Goal: Register for event/course

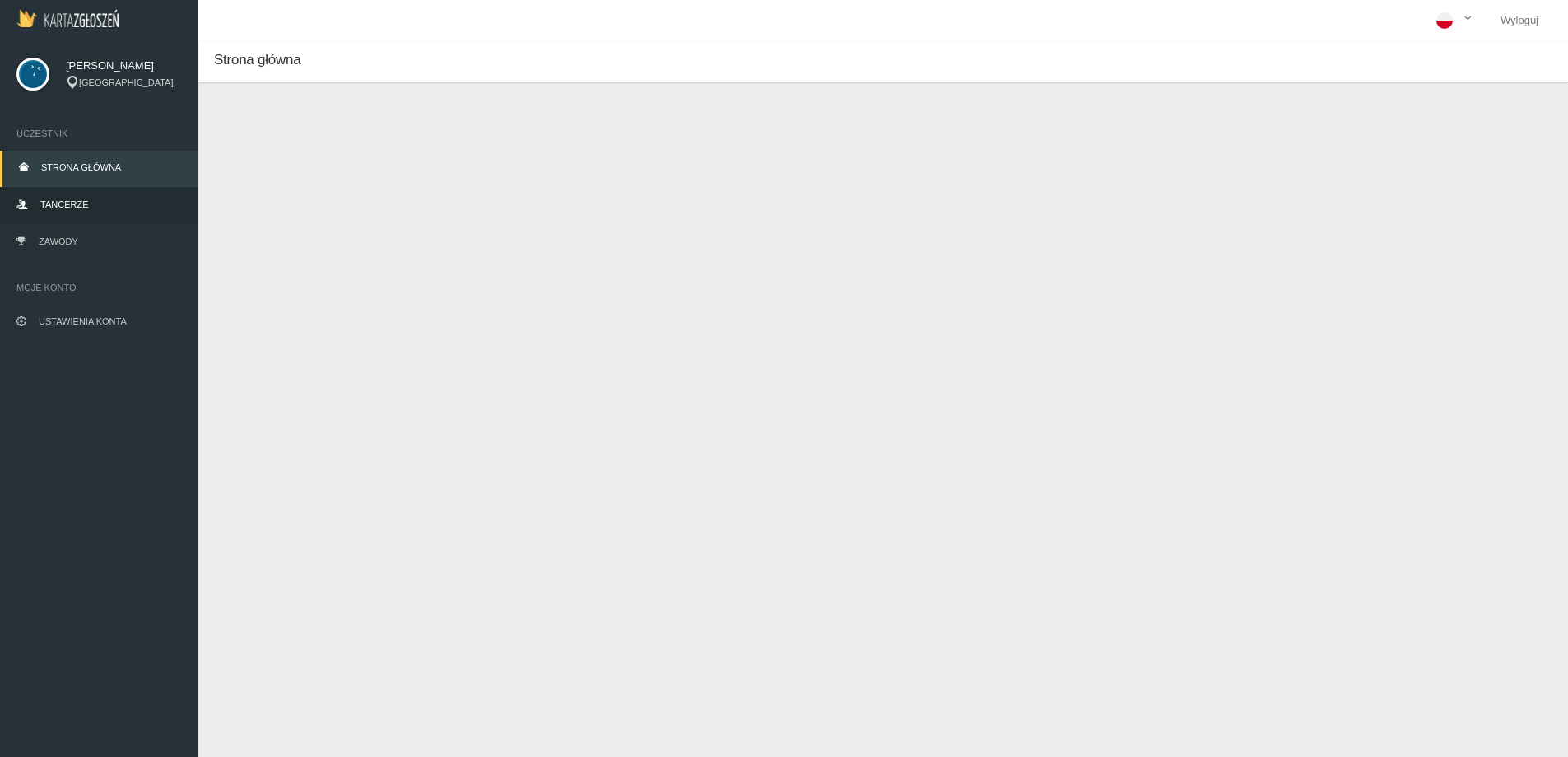
click at [72, 198] on link "Tancerze" at bounding box center [98, 205] width 198 height 36
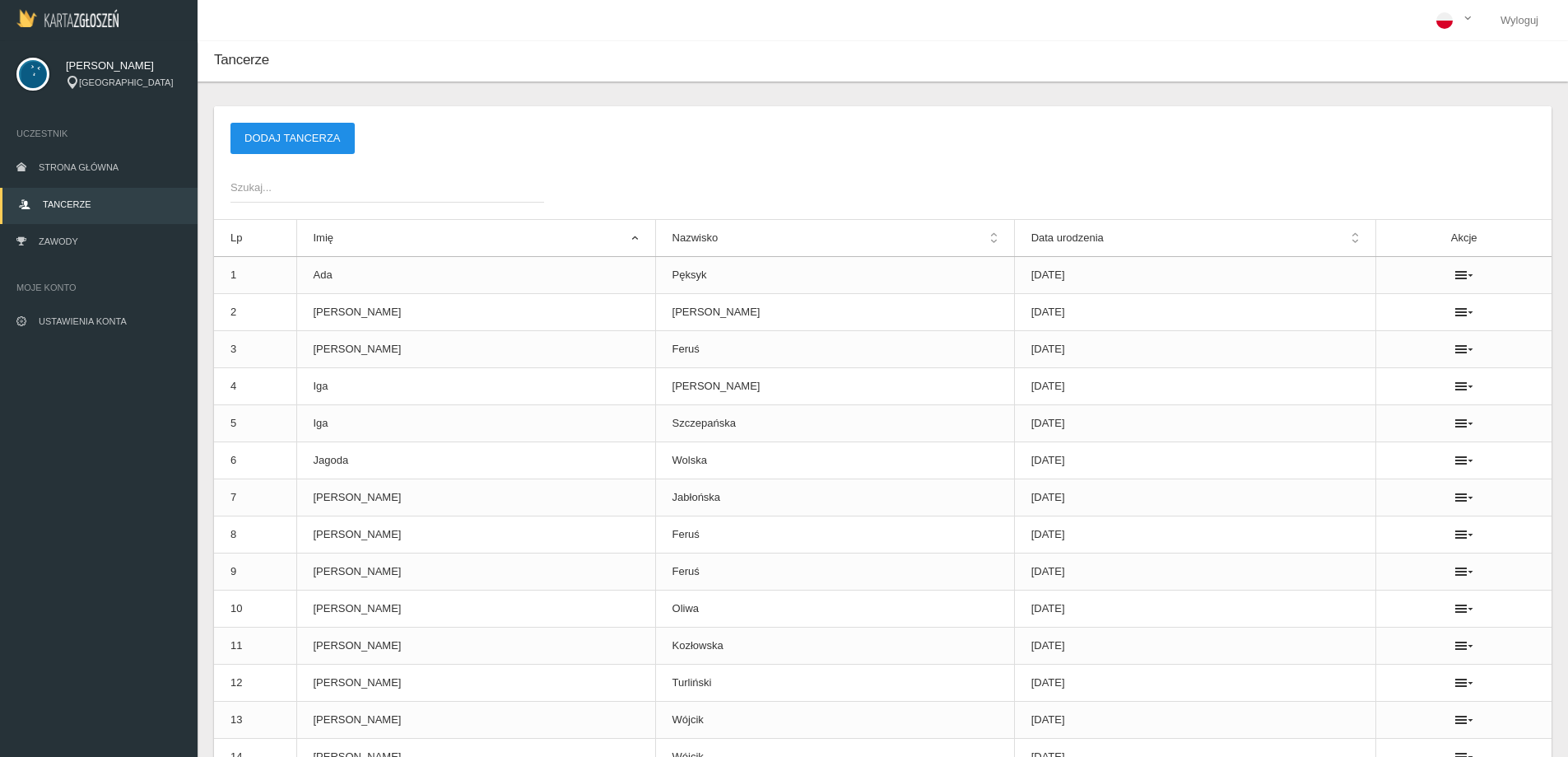
click at [319, 136] on button "Dodaj tancerza" at bounding box center [293, 138] width 125 height 31
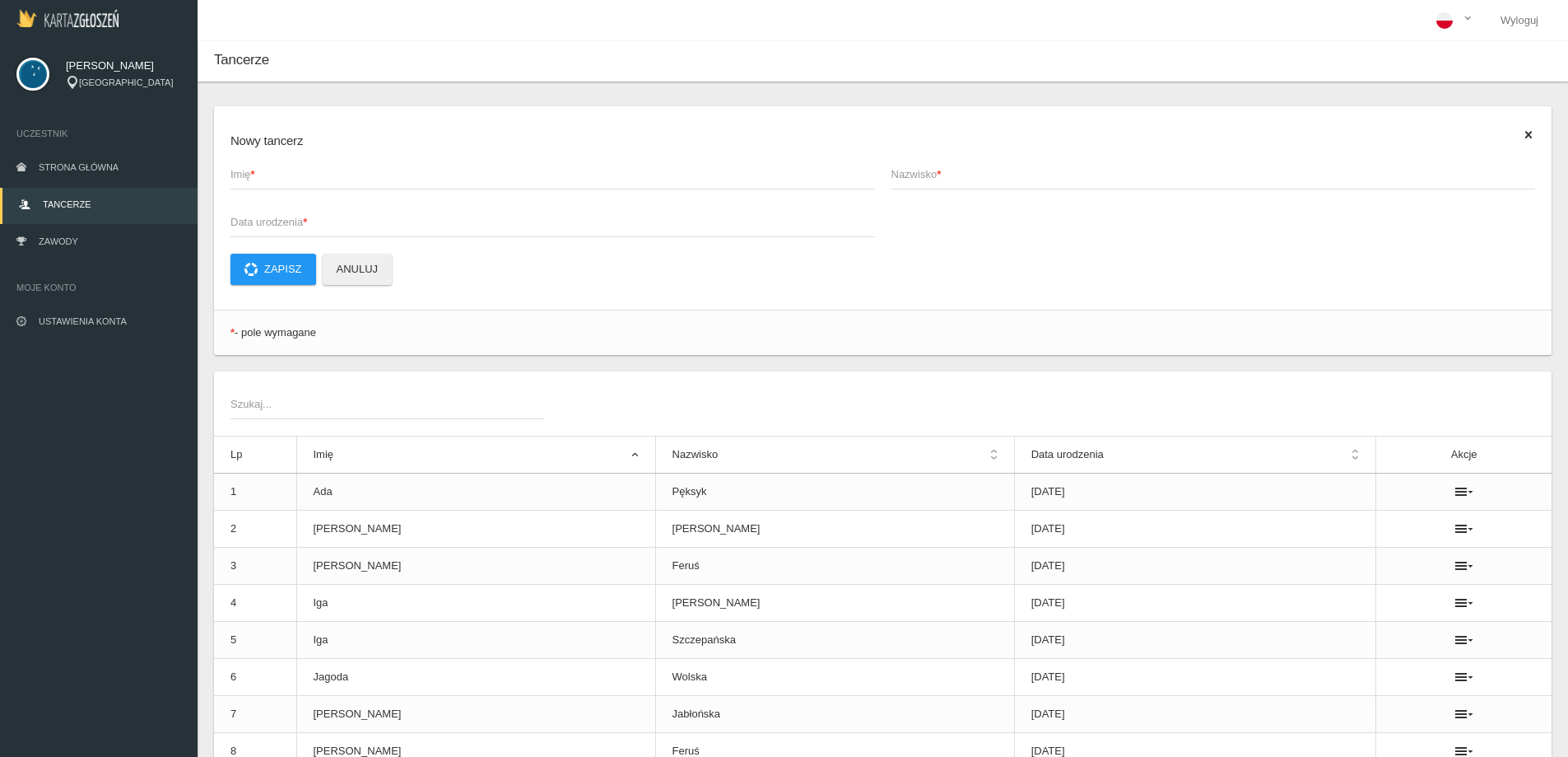
click at [274, 173] on span "Imię *" at bounding box center [545, 175] width 628 height 17
click at [274, 173] on input "Imię *" at bounding box center [553, 173] width 645 height 31
drag, startPoint x: 343, startPoint y: 167, endPoint x: 265, endPoint y: 172, distance: 78.2
click at [265, 172] on label "[PERSON_NAME] Imię *" at bounding box center [553, 173] width 645 height 31
click at [301, 174] on input "[PERSON_NAME]" at bounding box center [553, 173] width 645 height 31
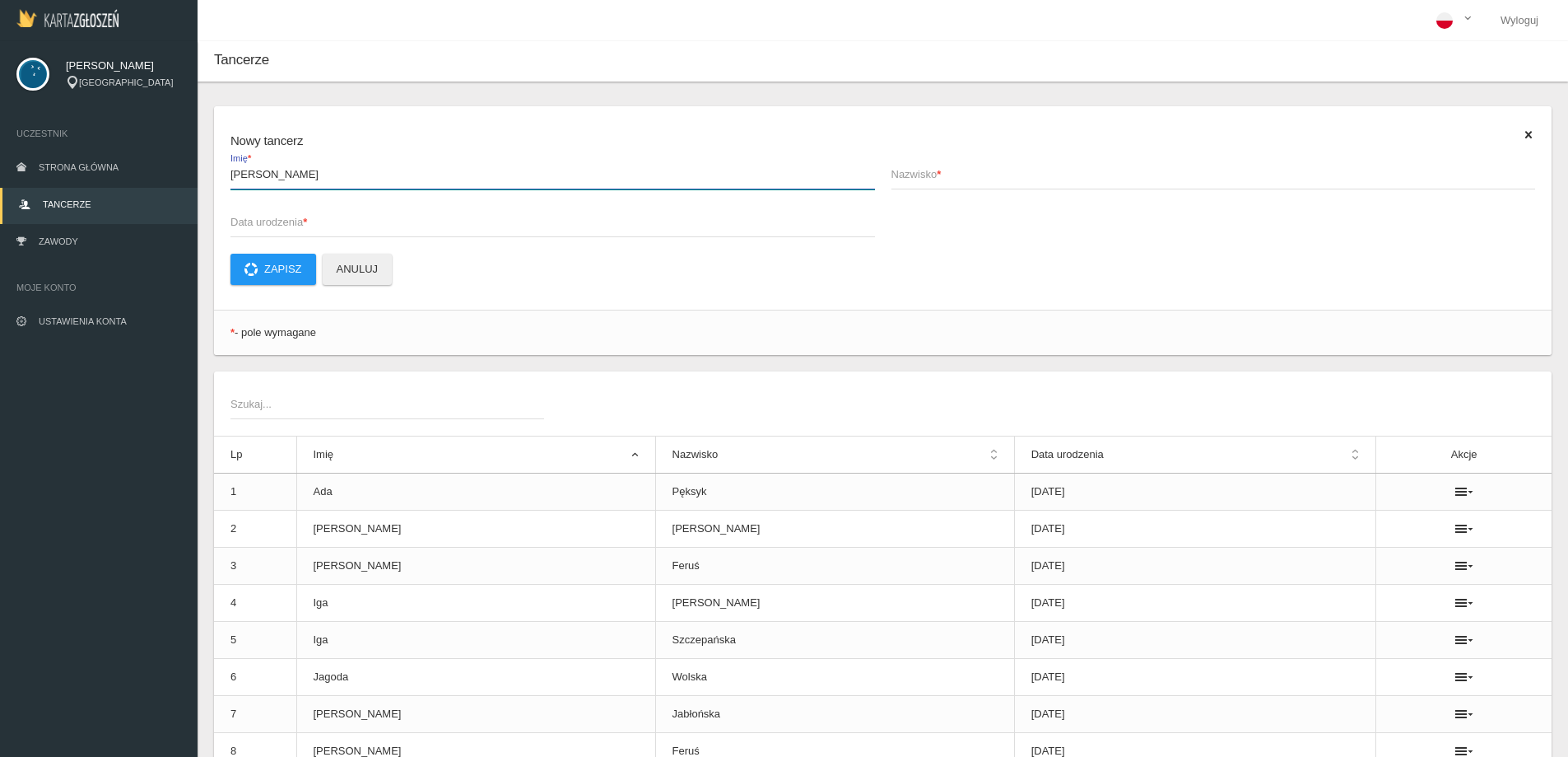
drag, startPoint x: 324, startPoint y: 176, endPoint x: 277, endPoint y: 173, distance: 47.1
click at [263, 178] on input "[PERSON_NAME]" at bounding box center [553, 173] width 645 height 31
drag, startPoint x: 256, startPoint y: 173, endPoint x: 297, endPoint y: 174, distance: 41.0
click at [316, 178] on input "[PERSON_NAME]" at bounding box center [553, 173] width 645 height 31
click at [296, 173] on input "[PERSON_NAME]" at bounding box center [553, 173] width 645 height 31
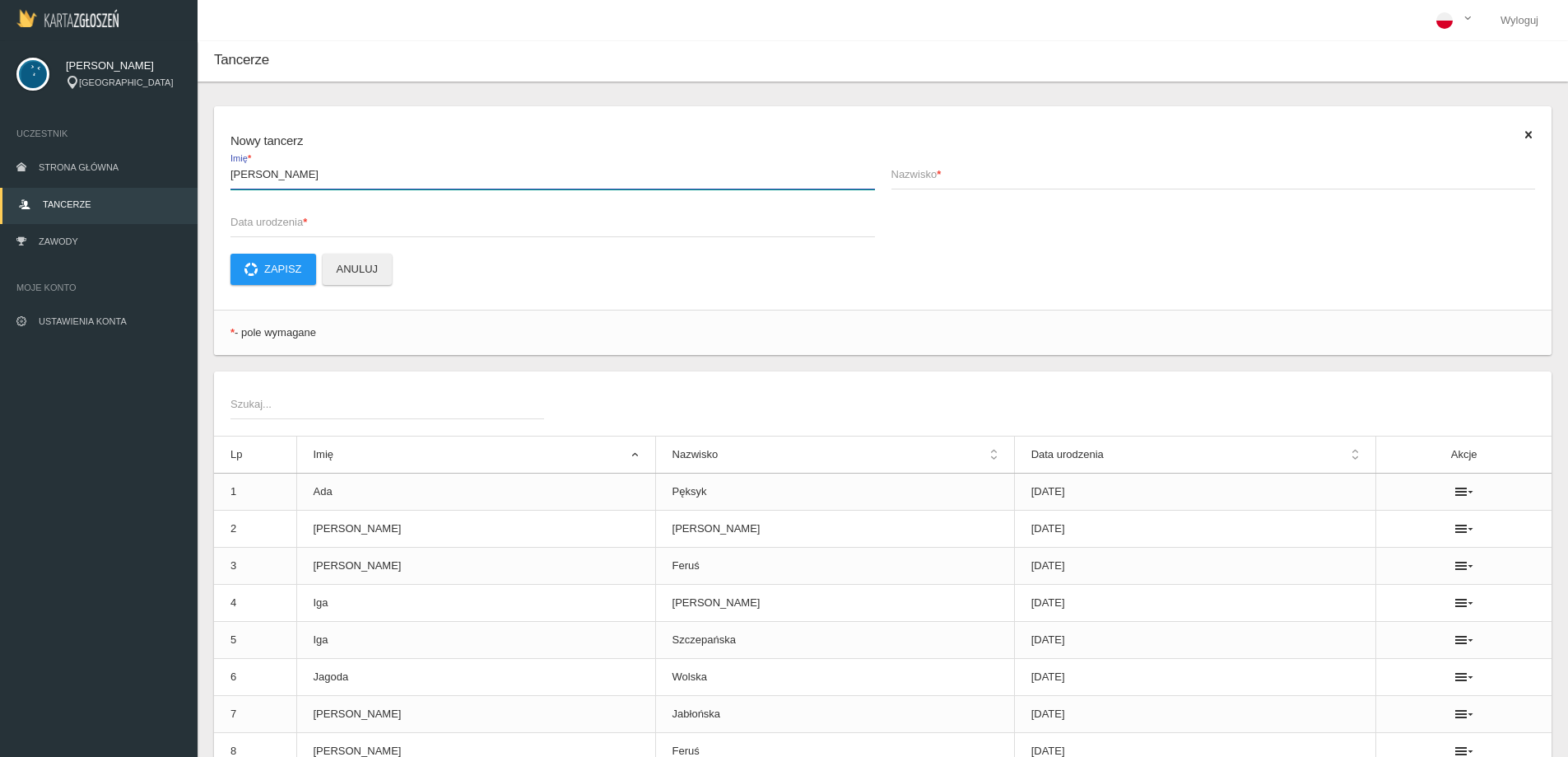
click at [296, 173] on input "[PERSON_NAME]" at bounding box center [553, 173] width 645 height 31
type input "Ada"
click at [1020, 170] on span "Nazwisko *" at bounding box center [1205, 175] width 628 height 17
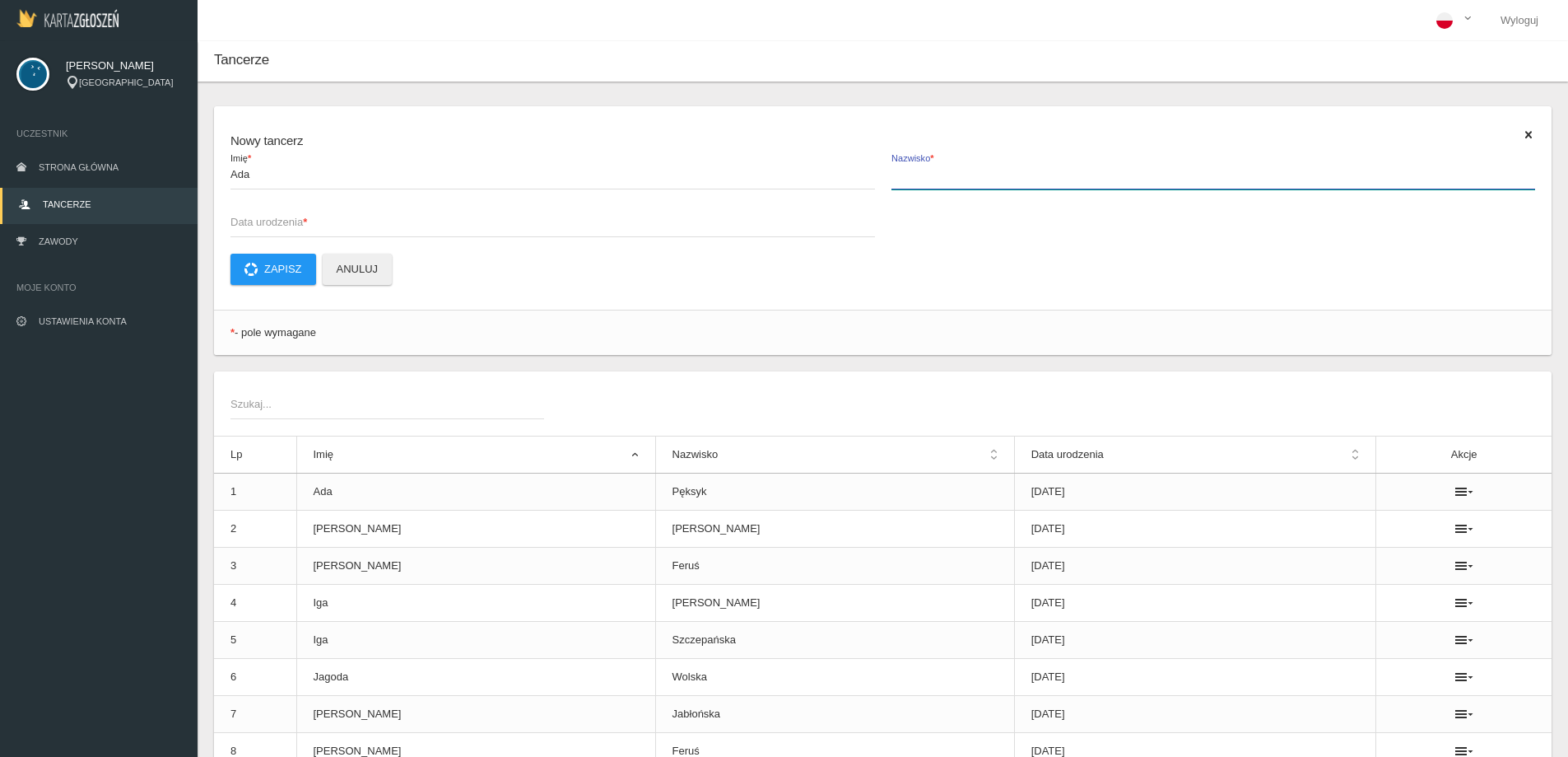
click at [1020, 170] on input "Nazwisko *" at bounding box center [1214, 173] width 645 height 31
paste input "[PERSON_NAME]"
type input "[PERSON_NAME]"
click at [256, 227] on span "Data urodzenia *" at bounding box center [545, 222] width 628 height 17
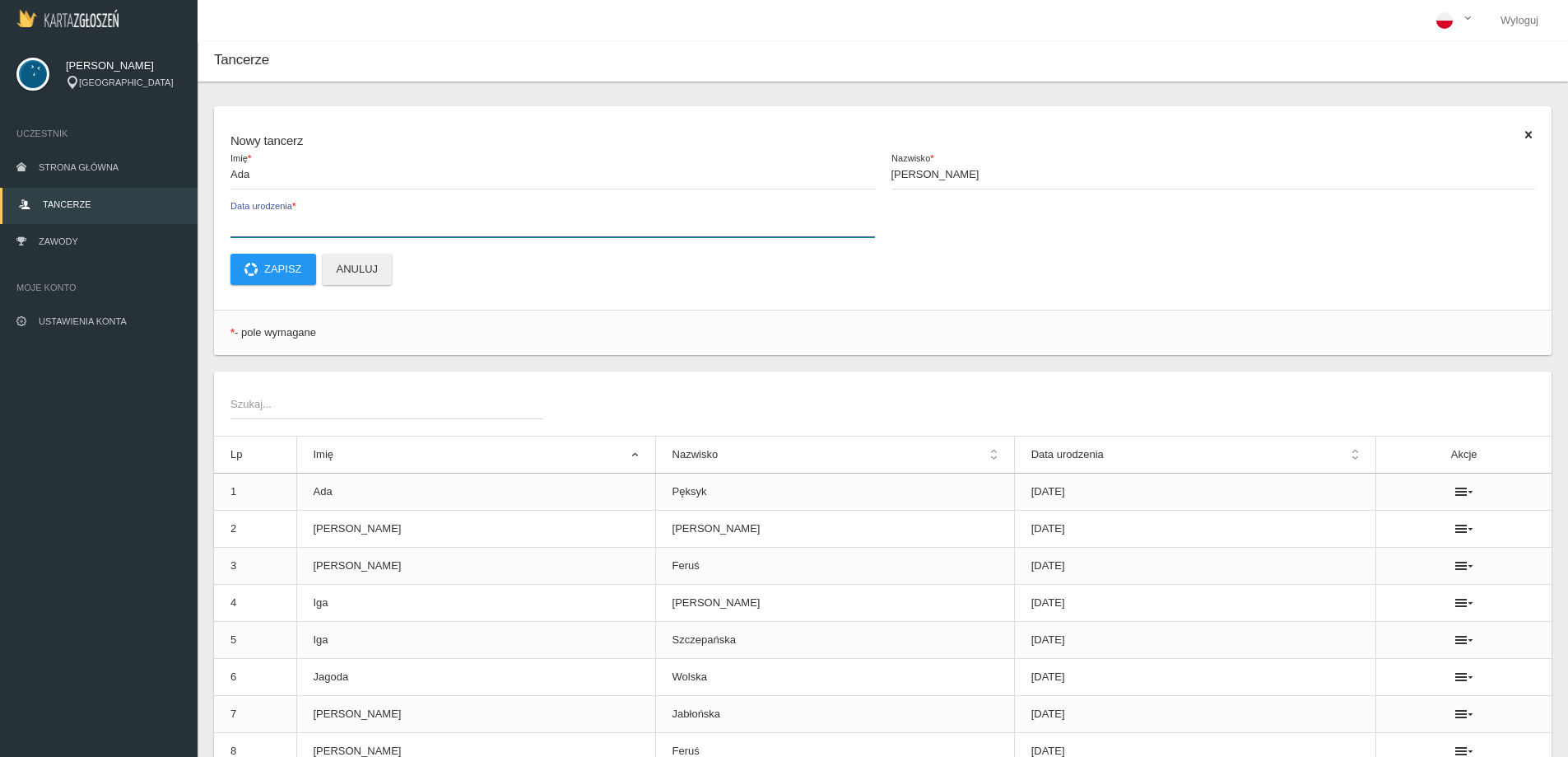
click at [256, 227] on input "Data urodzenia *" at bounding box center [553, 221] width 645 height 31
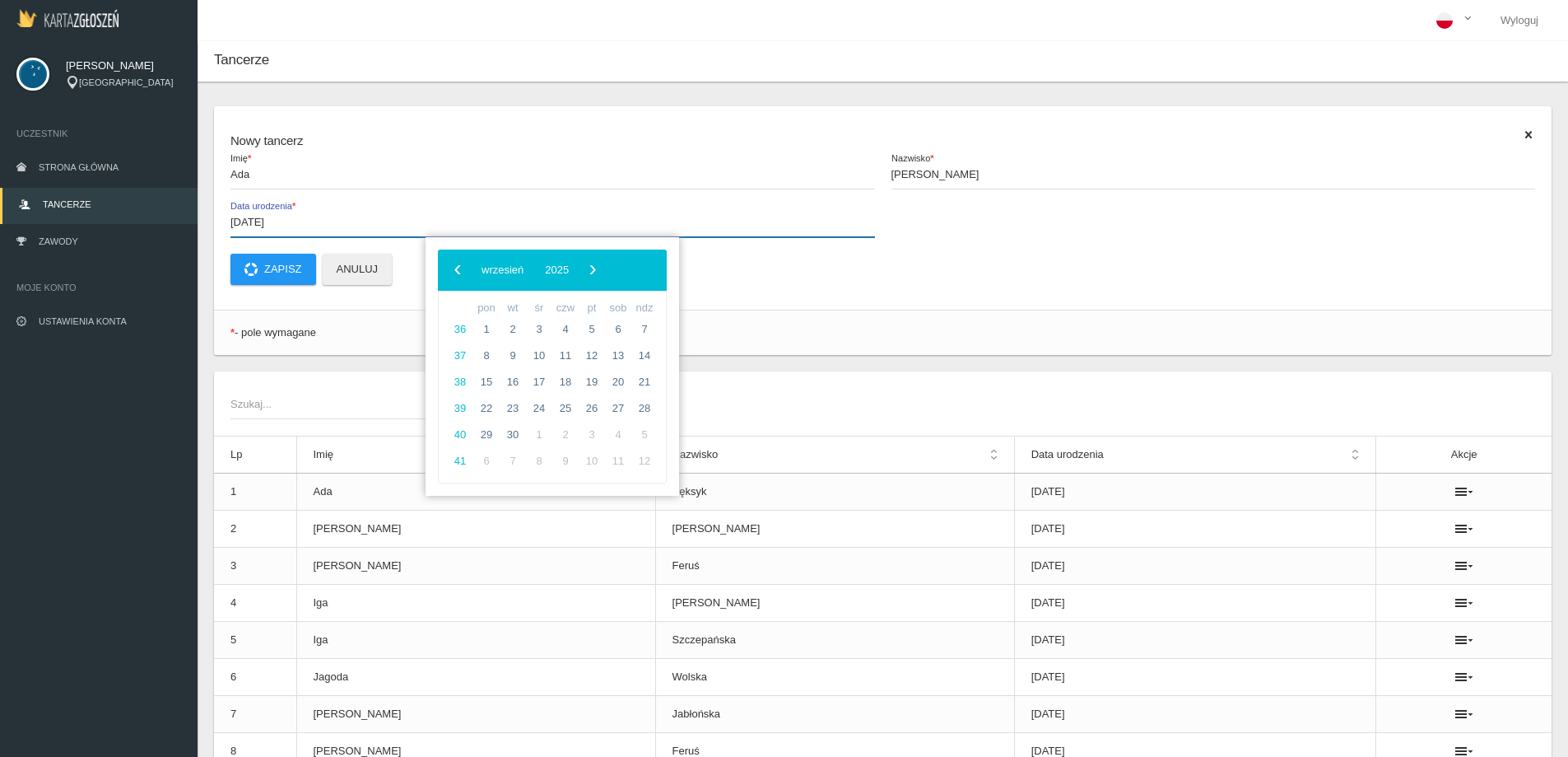
click at [390, 226] on input "[DATE]" at bounding box center [553, 221] width 645 height 31
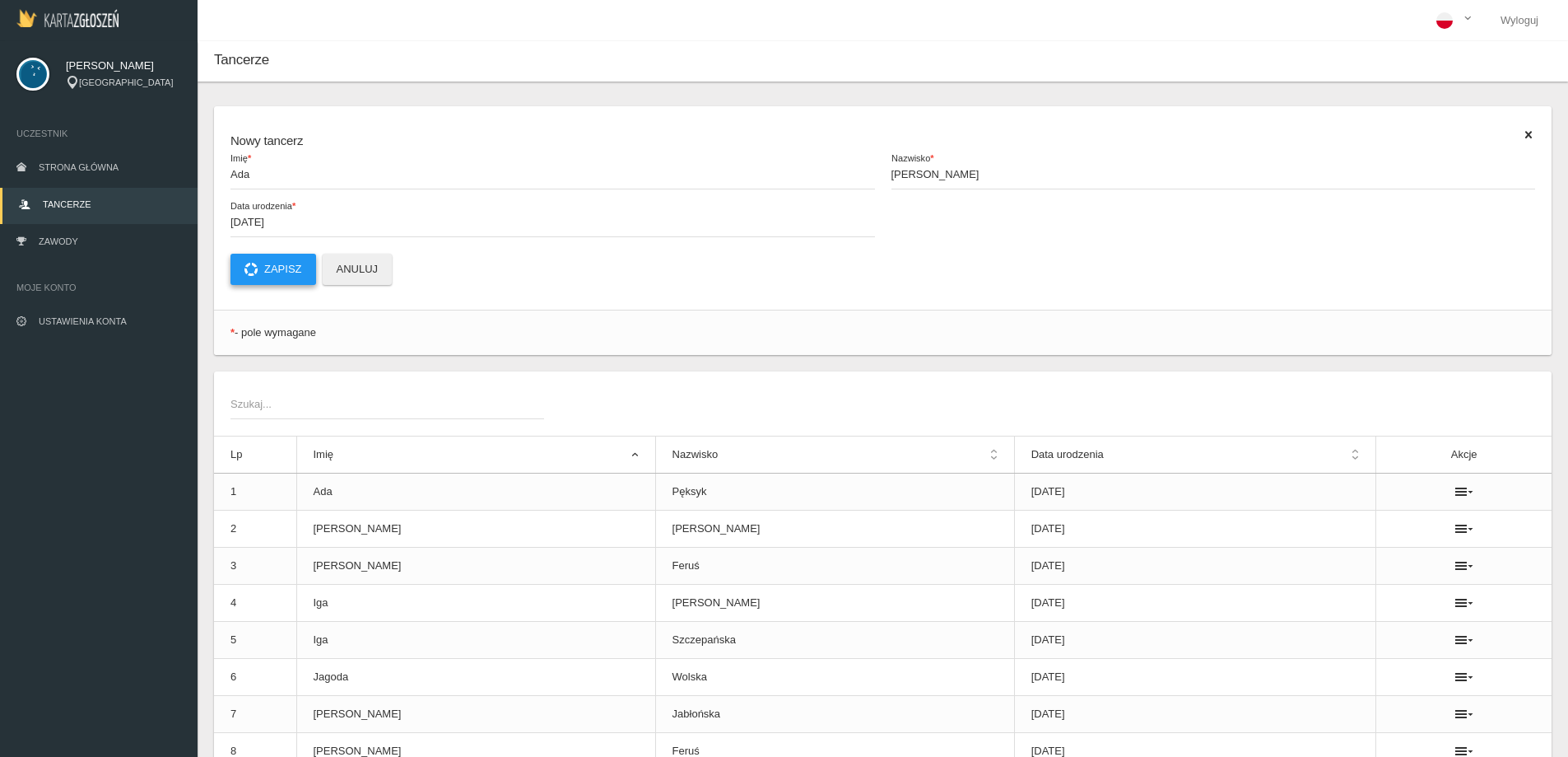
type input "[DATE]"
click at [282, 265] on button "Zapisz" at bounding box center [274, 269] width 86 height 31
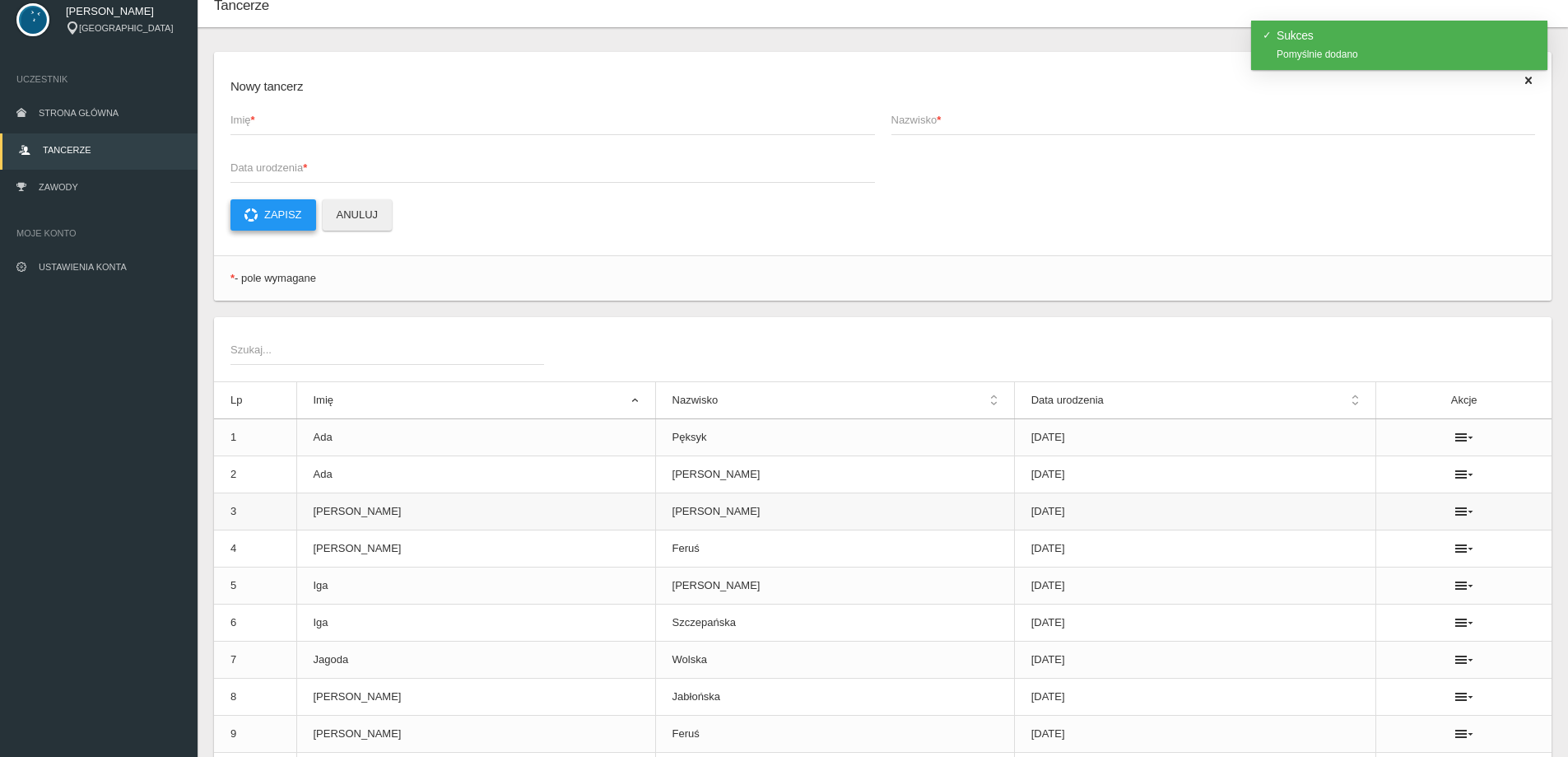
scroll to position [83, 0]
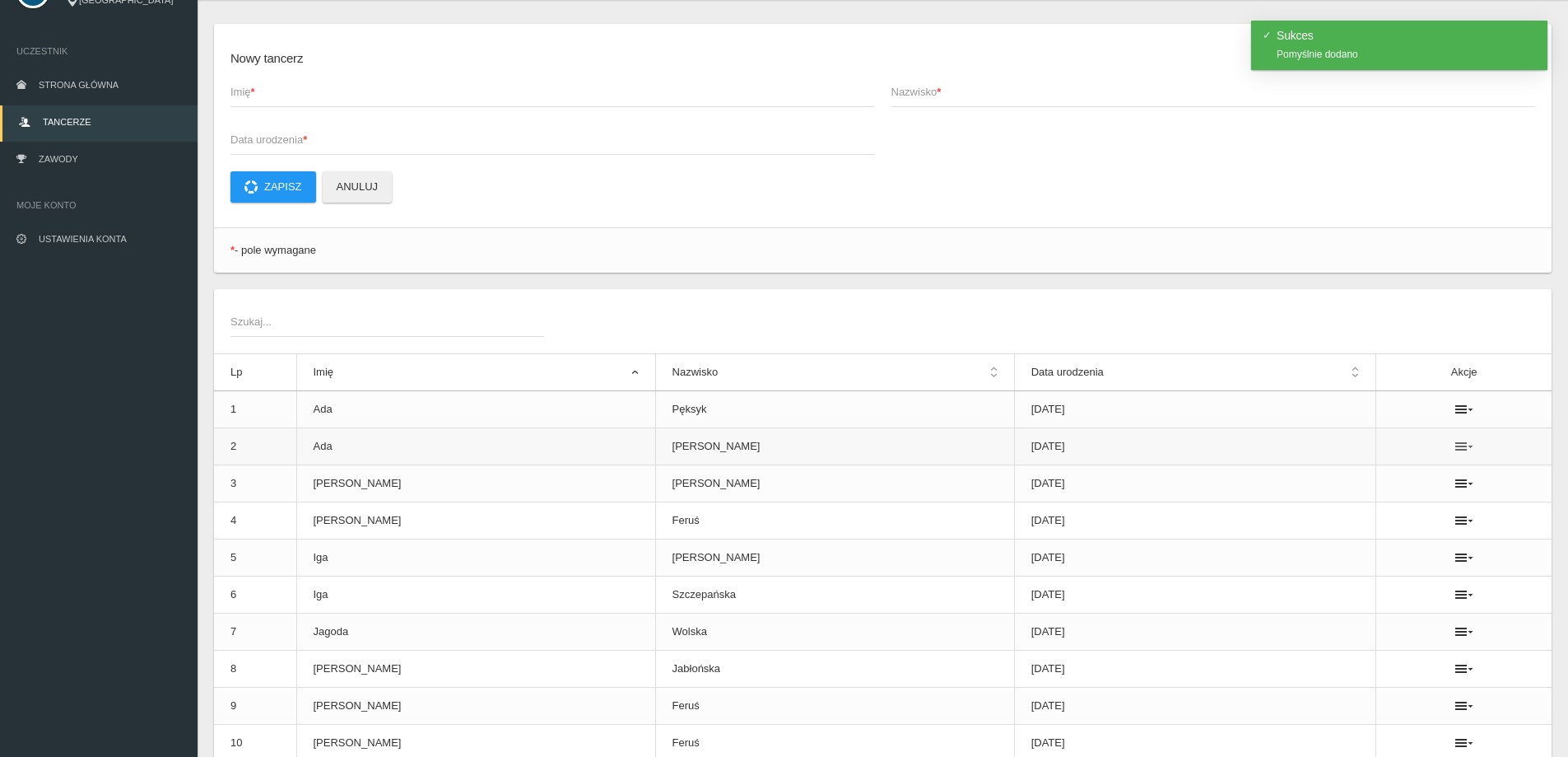
click at [1455, 440] on icon at bounding box center [1464, 446] width 19 height 13
click at [1343, 474] on link "Usuń" at bounding box center [1364, 476] width 165 height 29
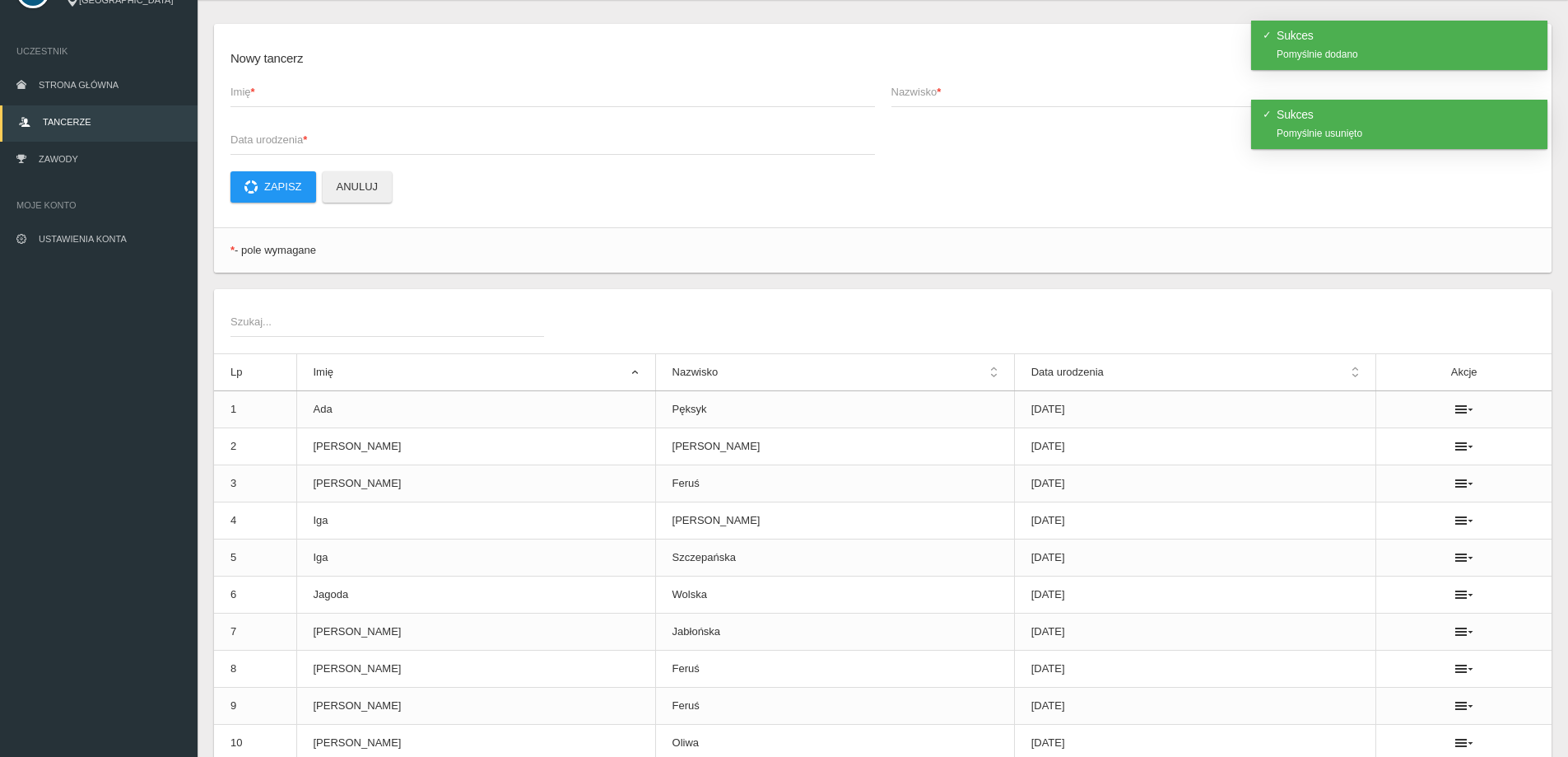
click at [957, 93] on span "Nazwisko *" at bounding box center [1205, 93] width 628 height 17
click at [957, 93] on input "Nazwisko *" at bounding box center [1214, 91] width 645 height 31
paste input "[PERSON_NAME]"
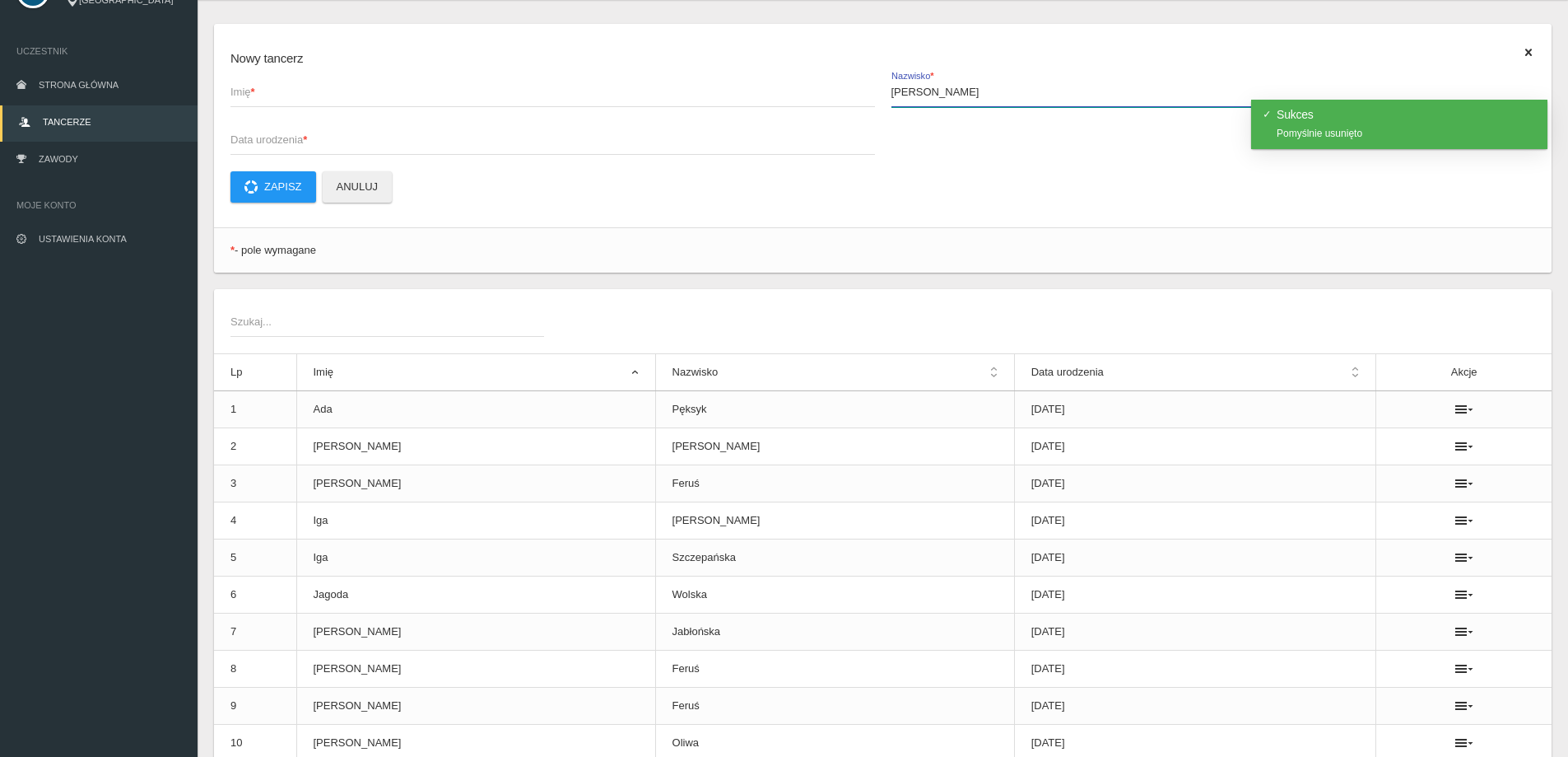
type input "[PERSON_NAME]"
click at [410, 101] on input "Imię *" at bounding box center [553, 91] width 645 height 31
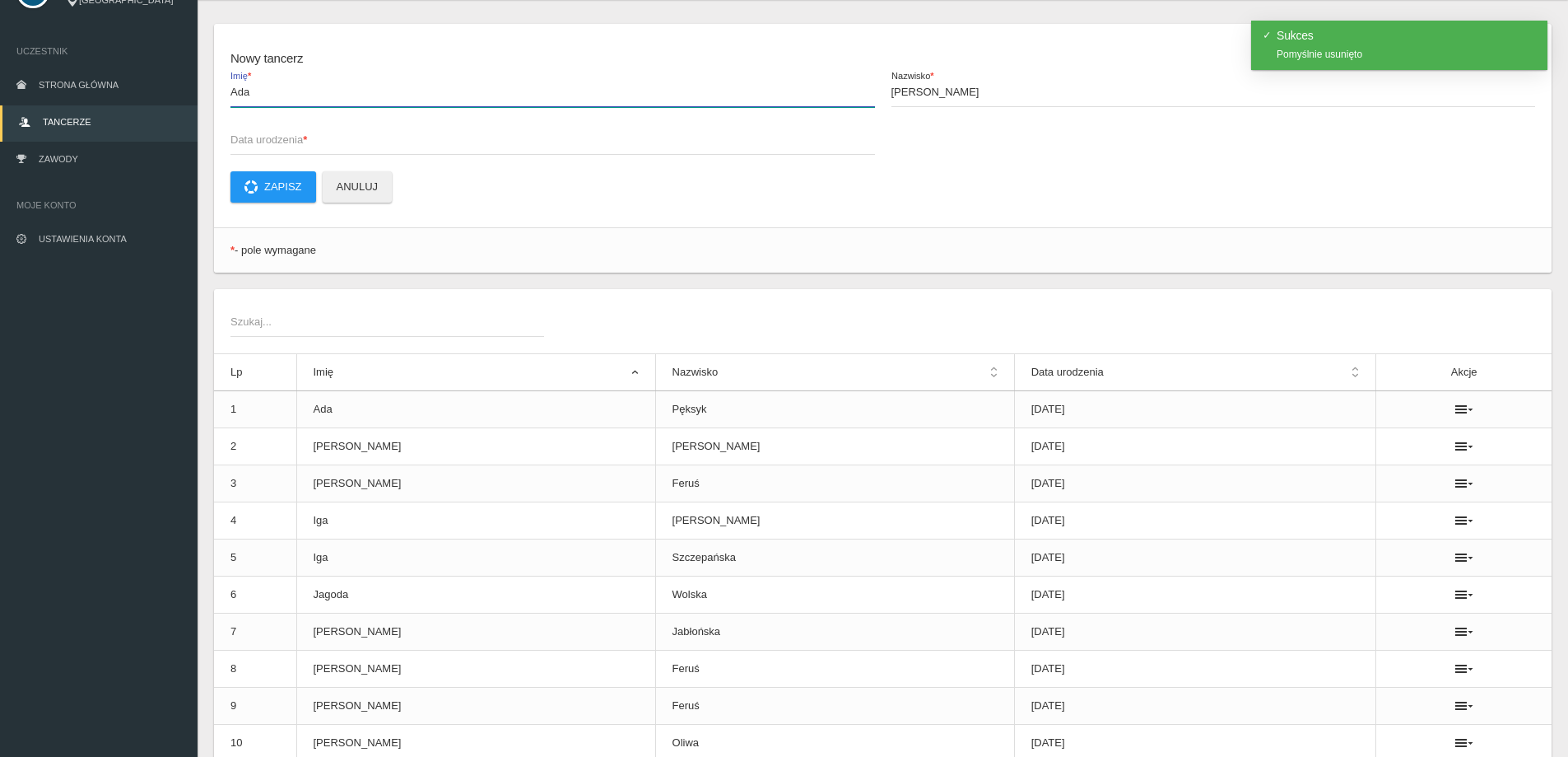
type input "Ada"
click at [307, 142] on strong "*" at bounding box center [305, 139] width 4 height 13
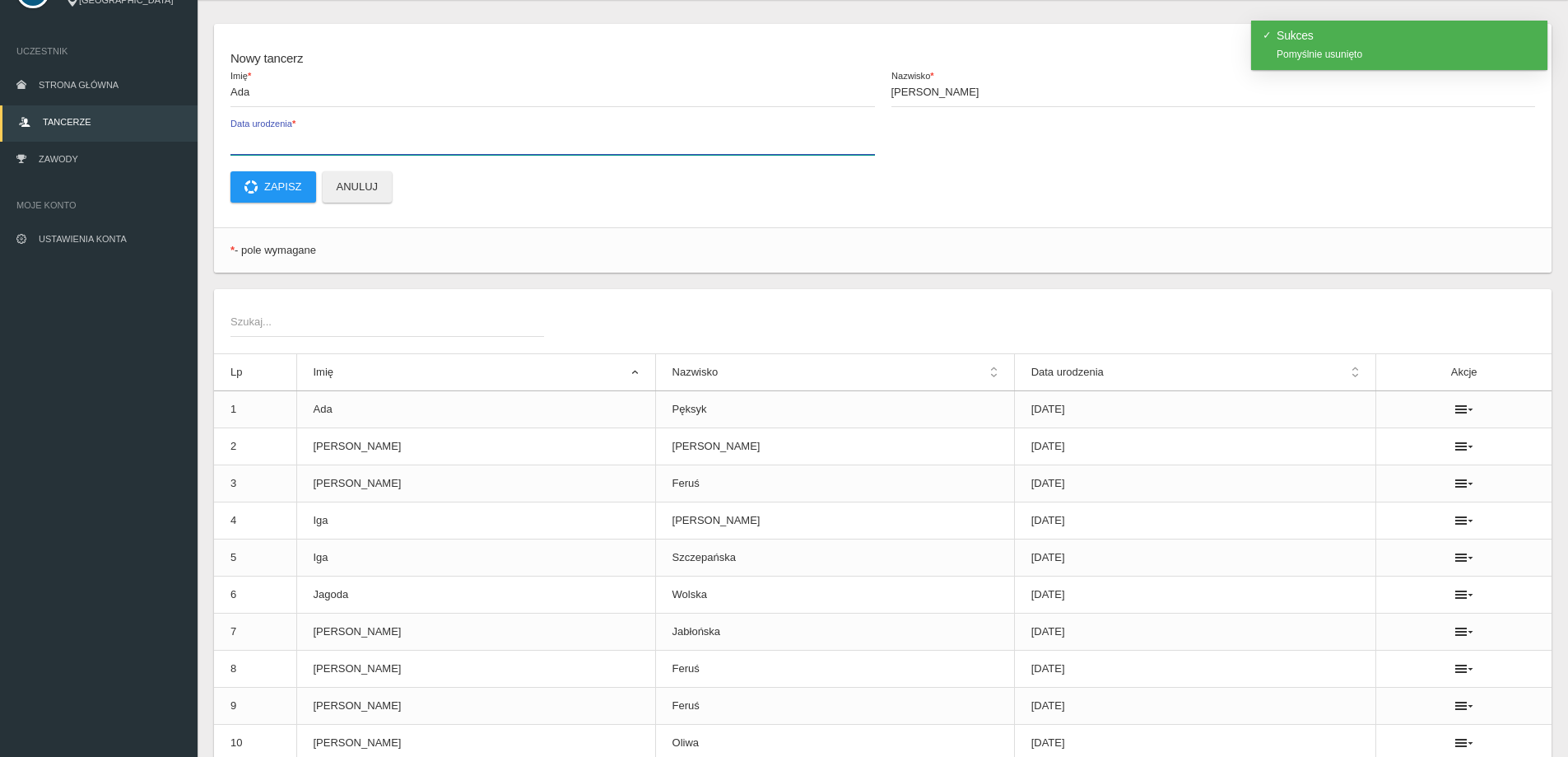
click at [308, 142] on input "Data urodzenia *" at bounding box center [553, 139] width 645 height 31
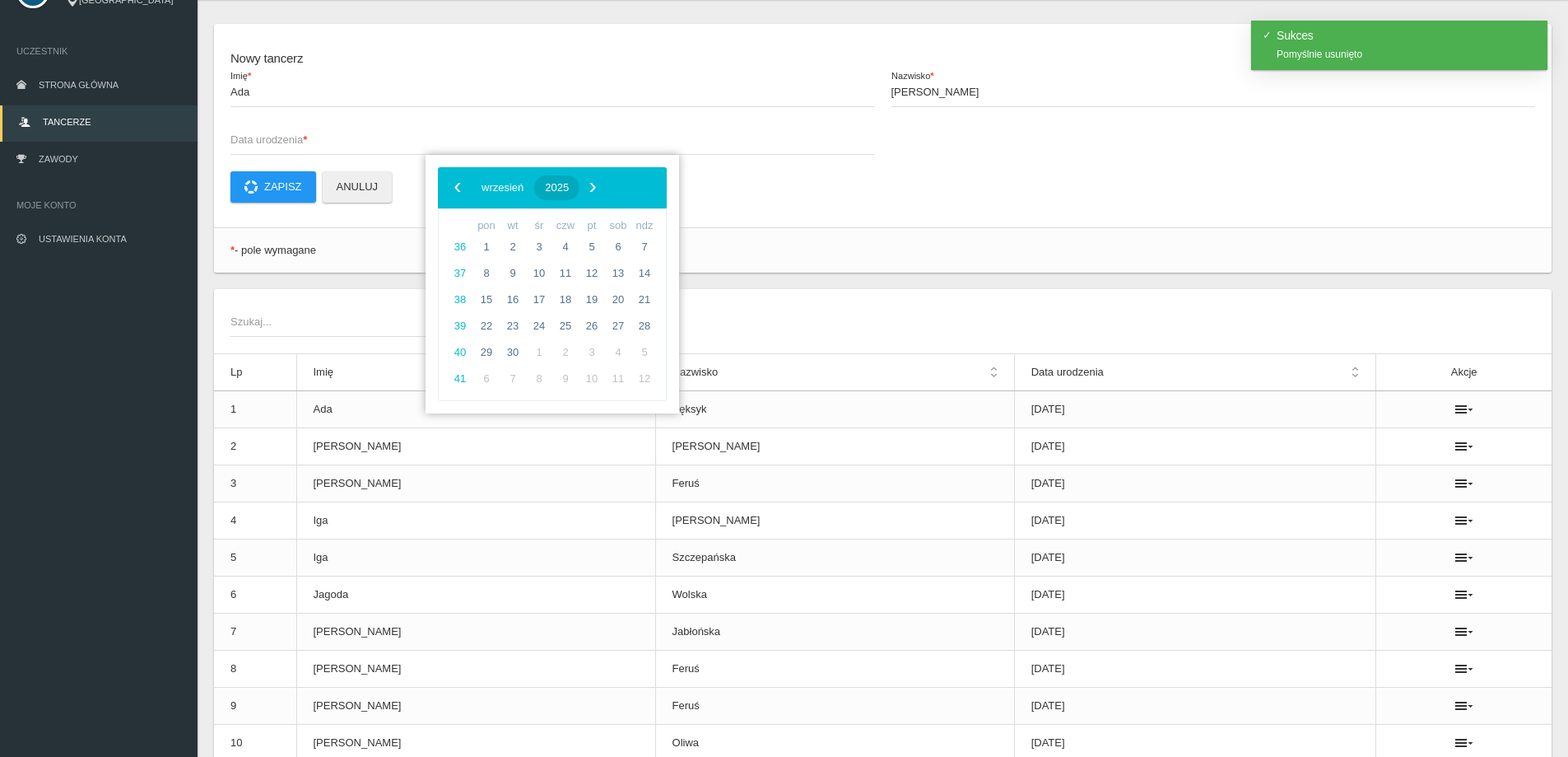
click at [569, 192] on span "2025" at bounding box center [556, 187] width 24 height 13
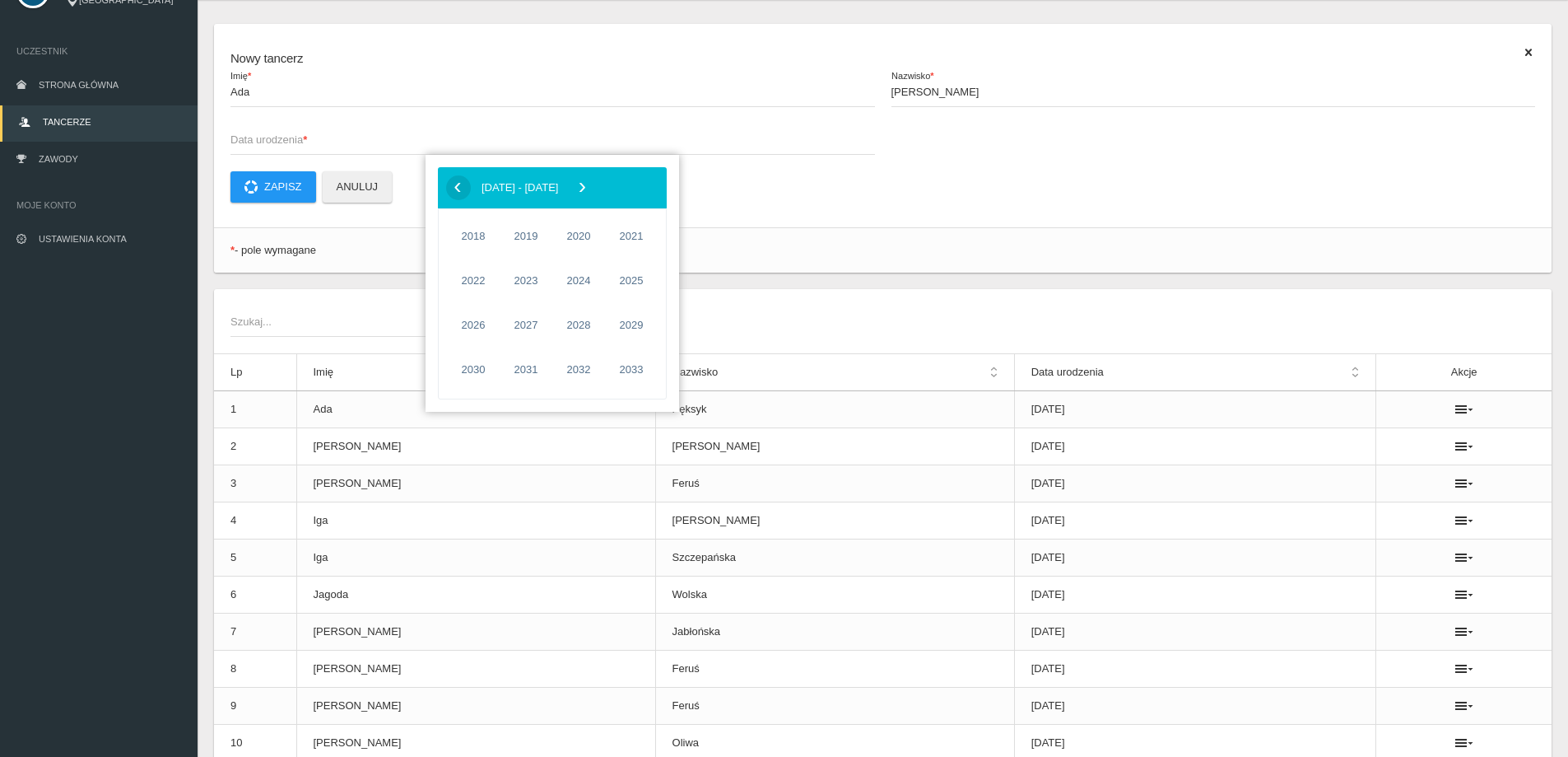
click at [453, 189] on span "‹" at bounding box center [457, 186] width 24 height 24
click at [465, 365] on span "2014" at bounding box center [473, 370] width 38 height 38
click at [616, 319] on span "wrzesień" at bounding box center [640, 324] width 98 height 26
click at [537, 251] on span "3" at bounding box center [539, 247] width 26 height 26
type input "[DATE]"
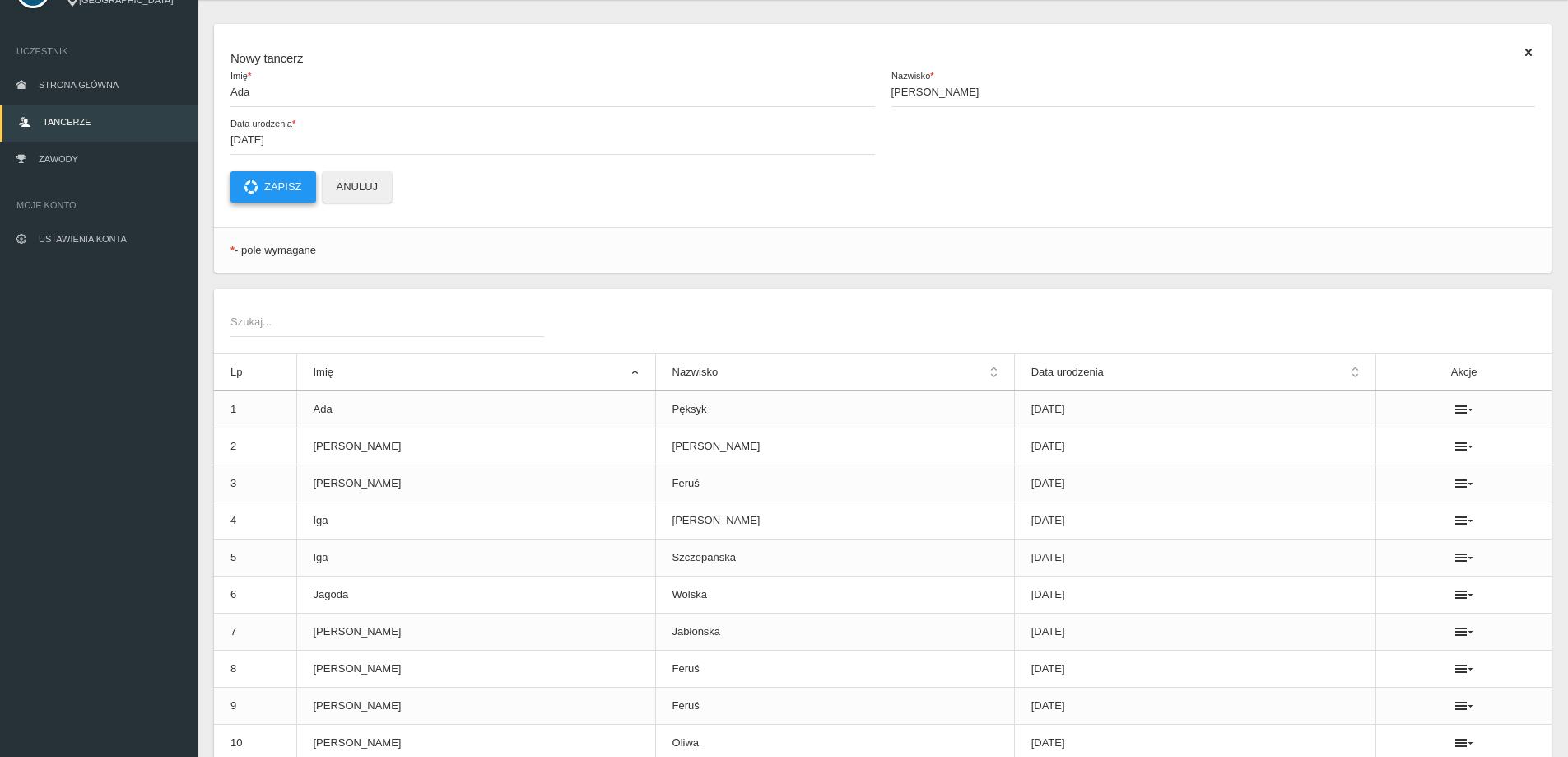
click at [247, 177] on button "Zapisz" at bounding box center [274, 186] width 86 height 31
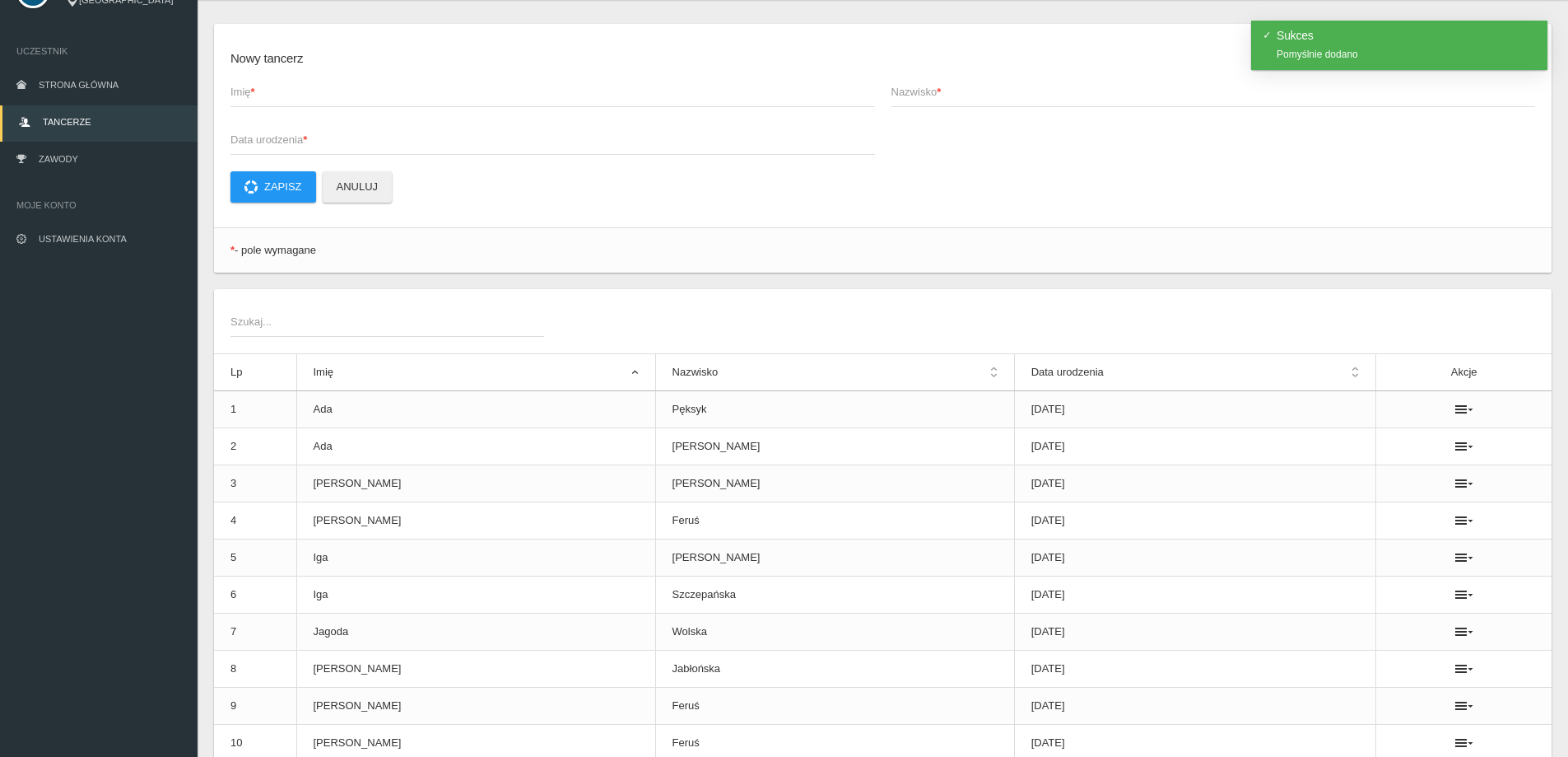
click at [937, 94] on span "Nazwisko *" at bounding box center [1205, 93] width 628 height 17
click at [937, 94] on input "Nazwisko *" at bounding box center [1214, 91] width 645 height 31
paste input "[PERSON_NAME]"
type input "[PERSON_NAME]"
click at [279, 136] on span "Data urodzenia *" at bounding box center [545, 140] width 628 height 17
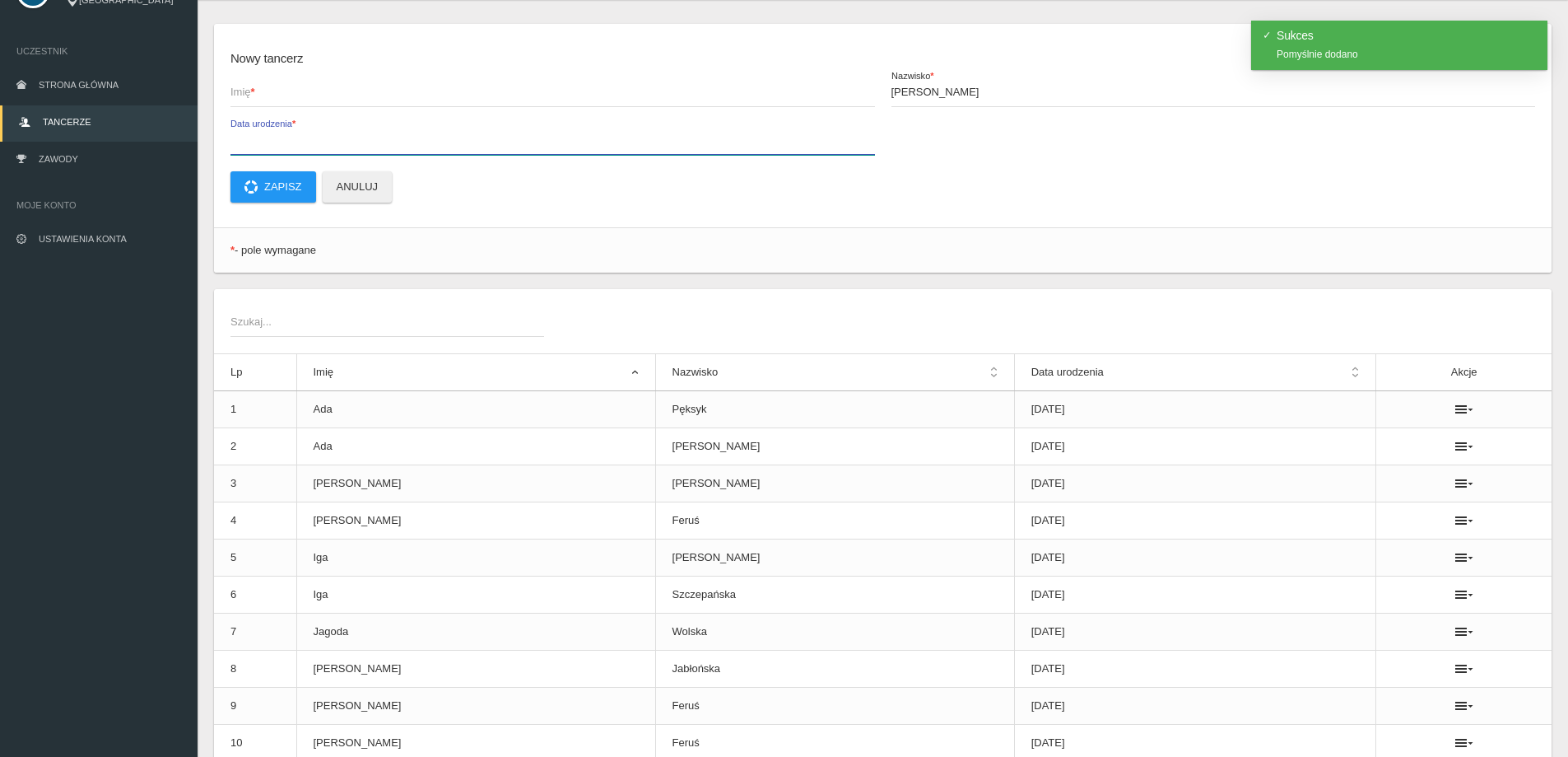
click at [279, 136] on input "Data urodzenia *" at bounding box center [553, 139] width 645 height 31
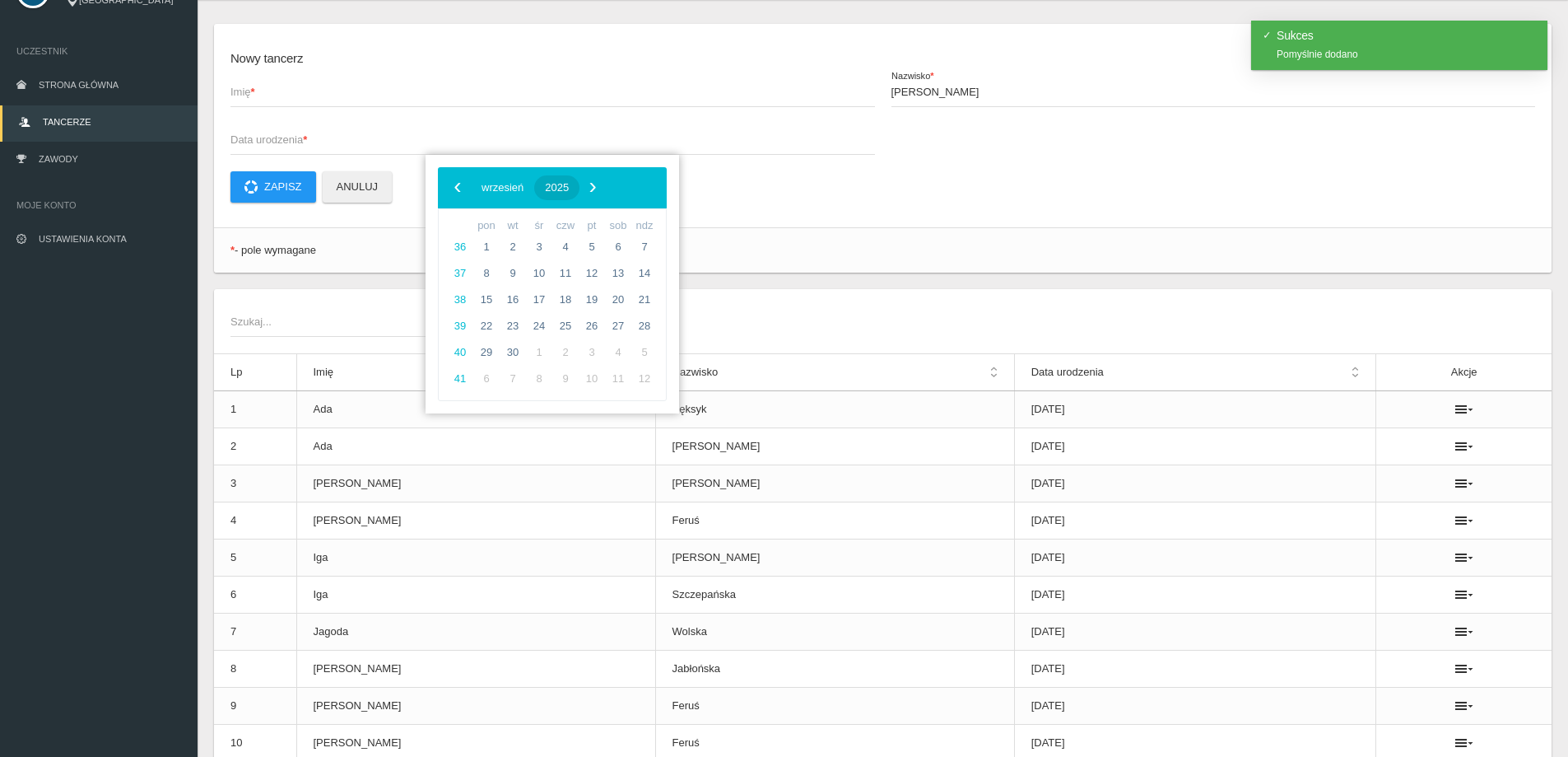
click at [569, 184] on span "2025" at bounding box center [556, 187] width 24 height 13
click at [462, 194] on span "‹" at bounding box center [457, 186] width 24 height 24
click at [476, 369] on span "2014" at bounding box center [473, 370] width 38 height 38
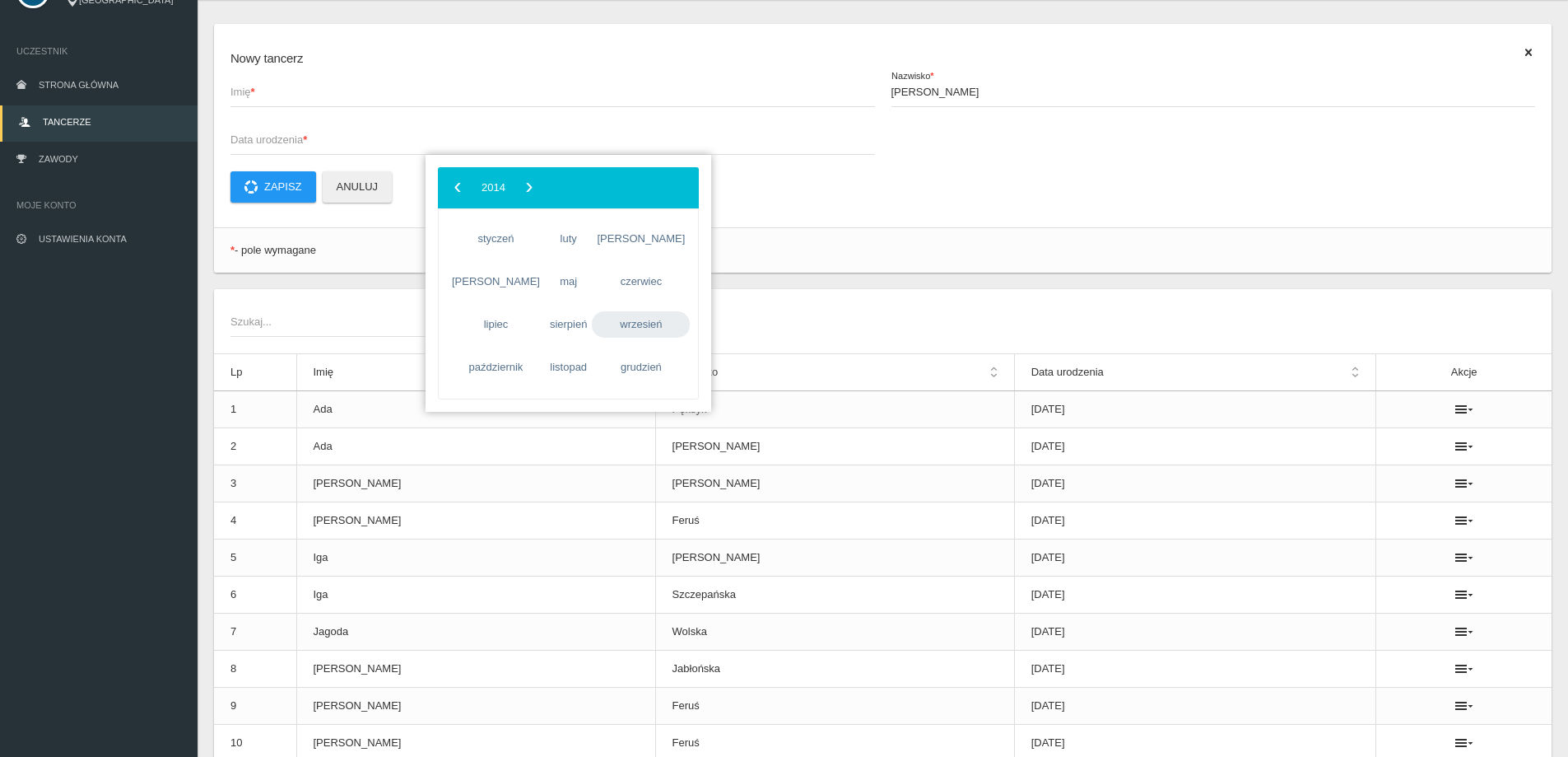
click at [619, 322] on span "wrzesień" at bounding box center [640, 324] width 98 height 26
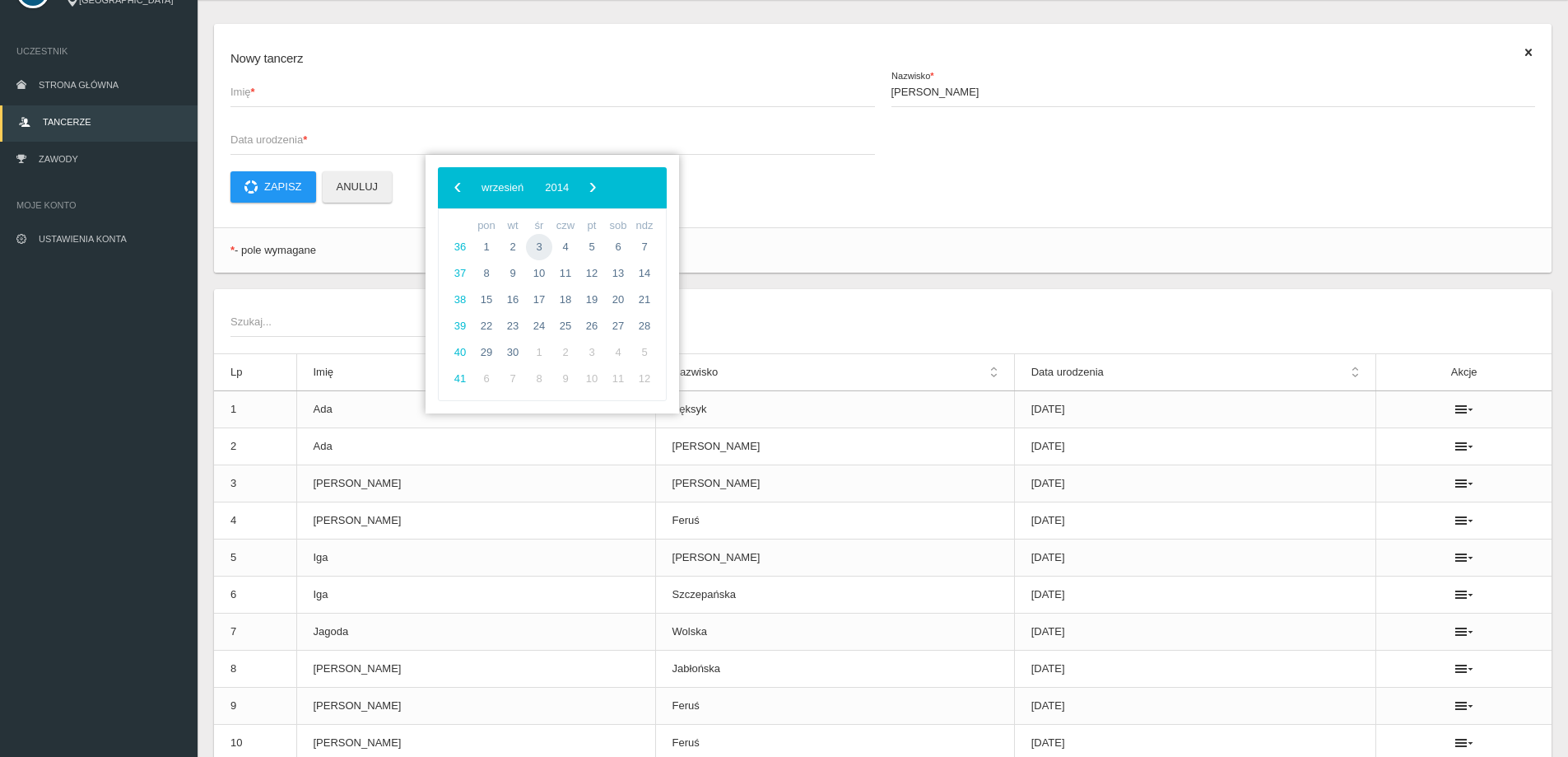
click at [531, 247] on span "3" at bounding box center [539, 247] width 26 height 26
type input "[DATE]"
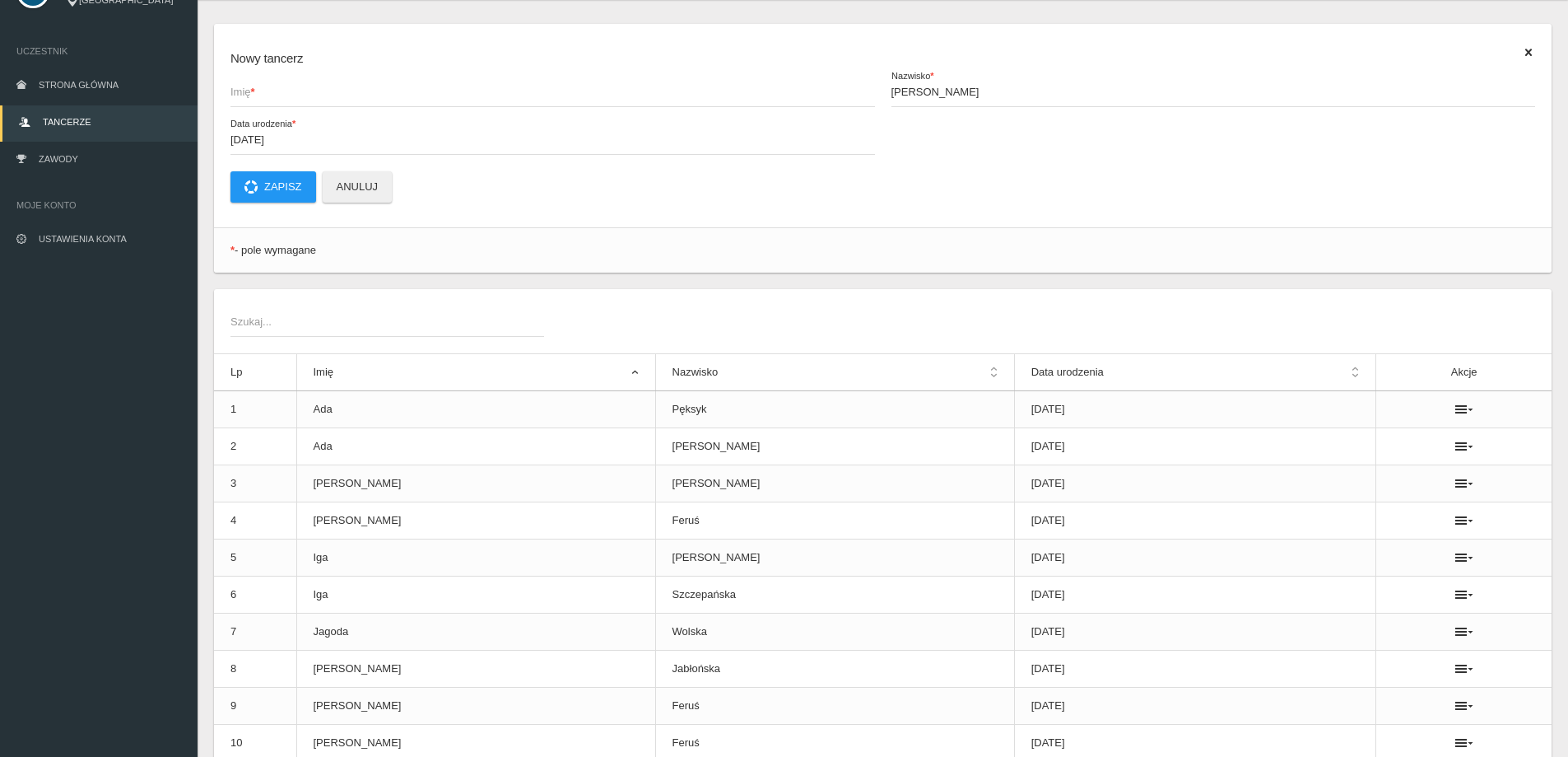
click at [247, 96] on span "Imię *" at bounding box center [545, 93] width 628 height 17
click at [247, 96] on input "Imię *" at bounding box center [553, 91] width 645 height 31
type input "Iga"
click at [254, 175] on button "Zapisz" at bounding box center [274, 186] width 86 height 31
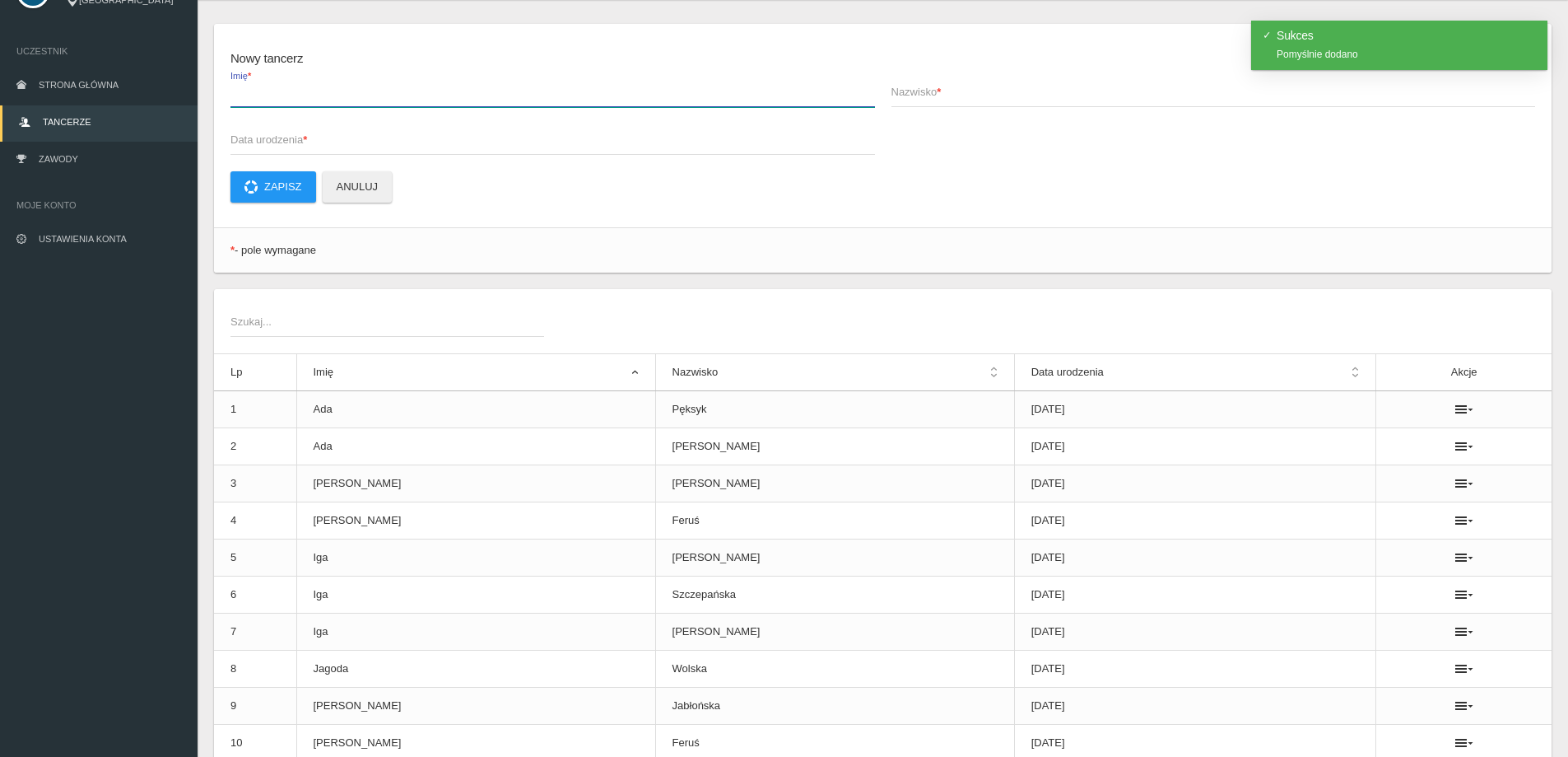
click at [317, 101] on input "Imię *" at bounding box center [553, 91] width 645 height 31
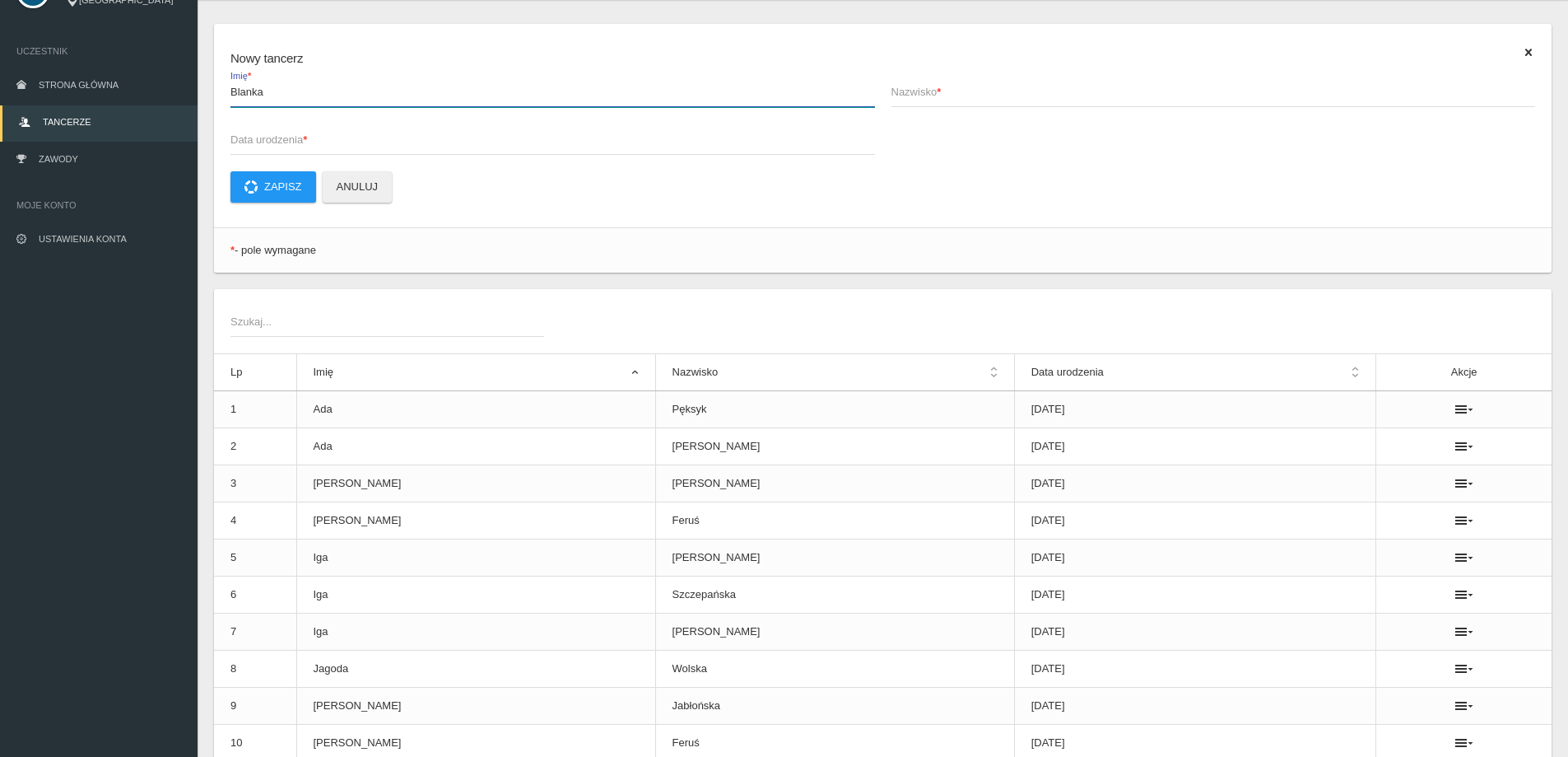
type input "Blanka"
click at [925, 96] on span "Nazwisko *" at bounding box center [1205, 93] width 628 height 17
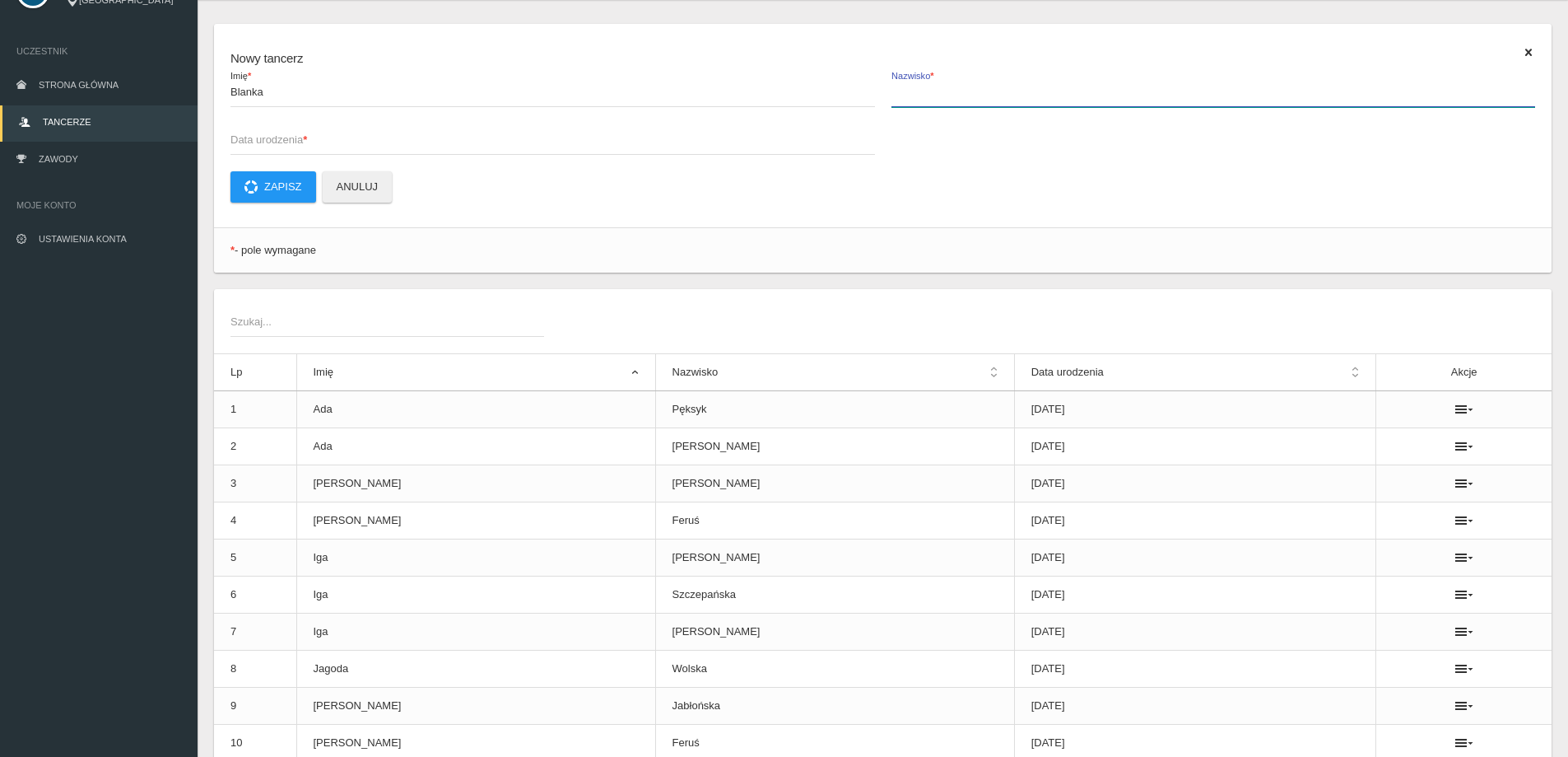
click at [925, 96] on input "Nazwisko *" at bounding box center [1214, 91] width 645 height 31
type input "Deja"
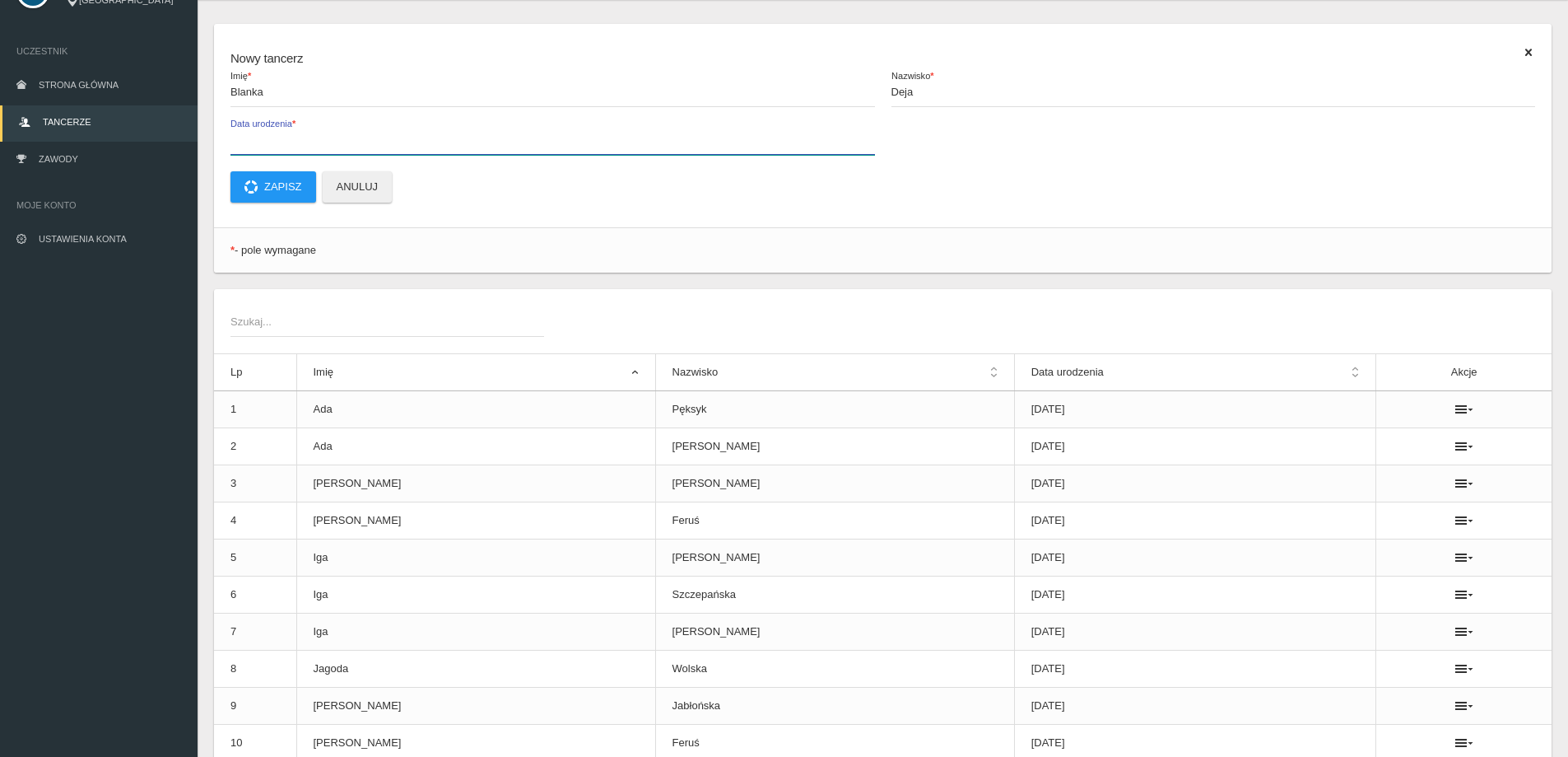
click at [358, 151] on input "Data urodzenia *" at bounding box center [553, 139] width 645 height 31
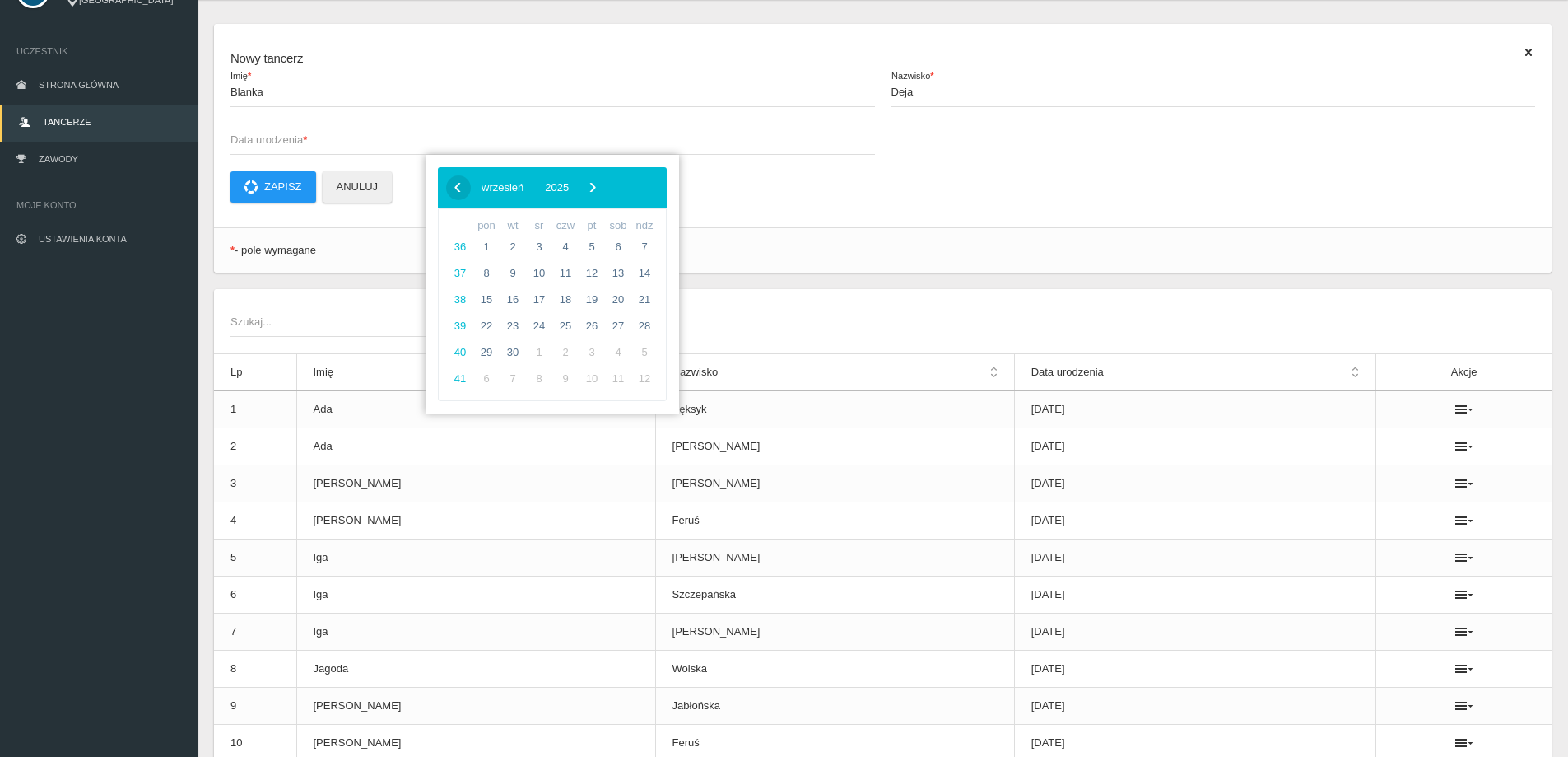
click at [449, 187] on span "‹" at bounding box center [457, 186] width 24 height 24
click at [519, 191] on span "sierpień" at bounding box center [500, 187] width 38 height 13
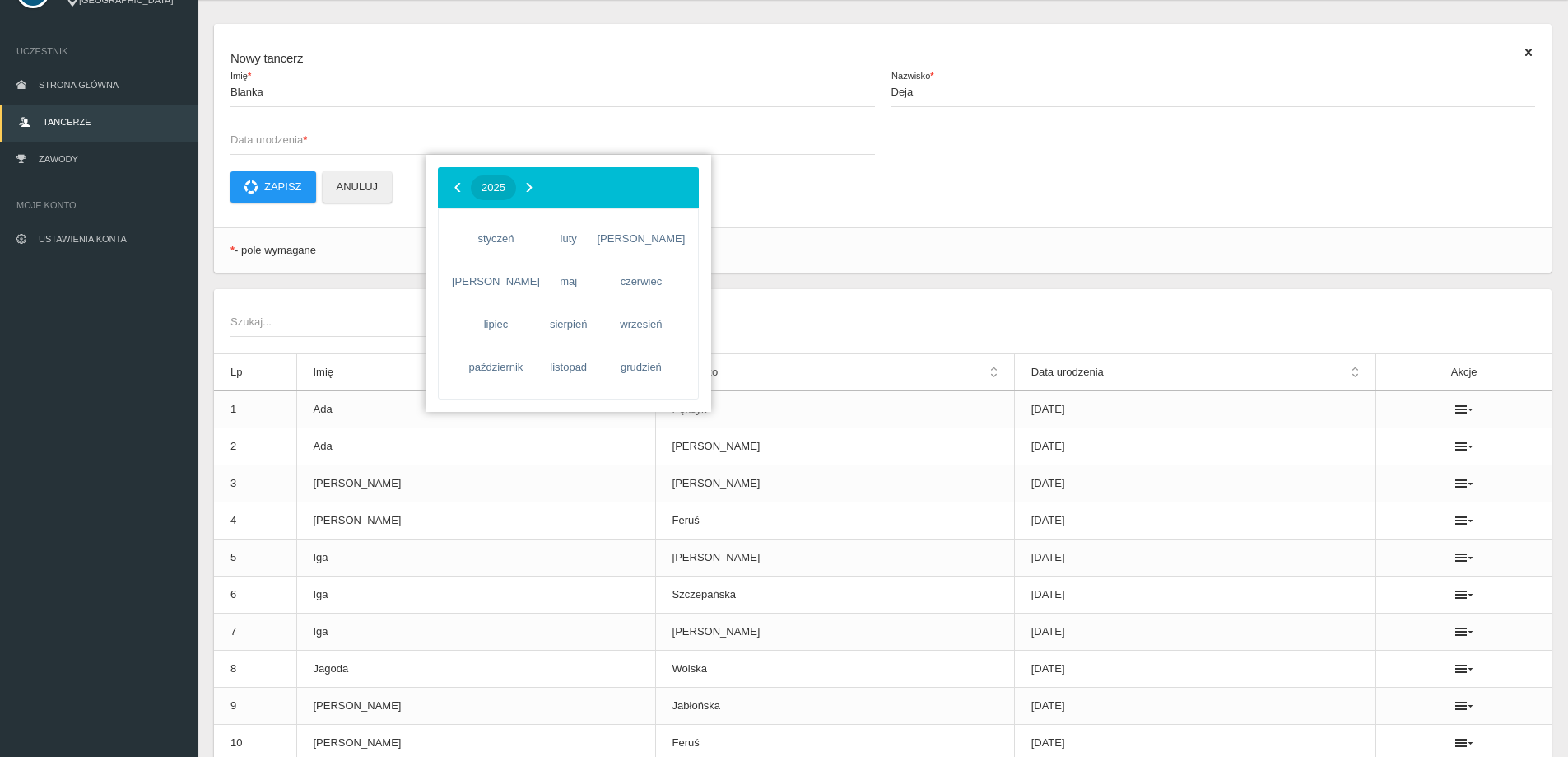
click at [505, 190] on span "2025" at bounding box center [493, 187] width 24 height 13
click at [467, 192] on span "‹" at bounding box center [457, 186] width 24 height 24
click at [638, 333] on span "2013" at bounding box center [630, 325] width 38 height 38
click at [628, 248] on span "[PERSON_NAME]" at bounding box center [640, 238] width 98 height 26
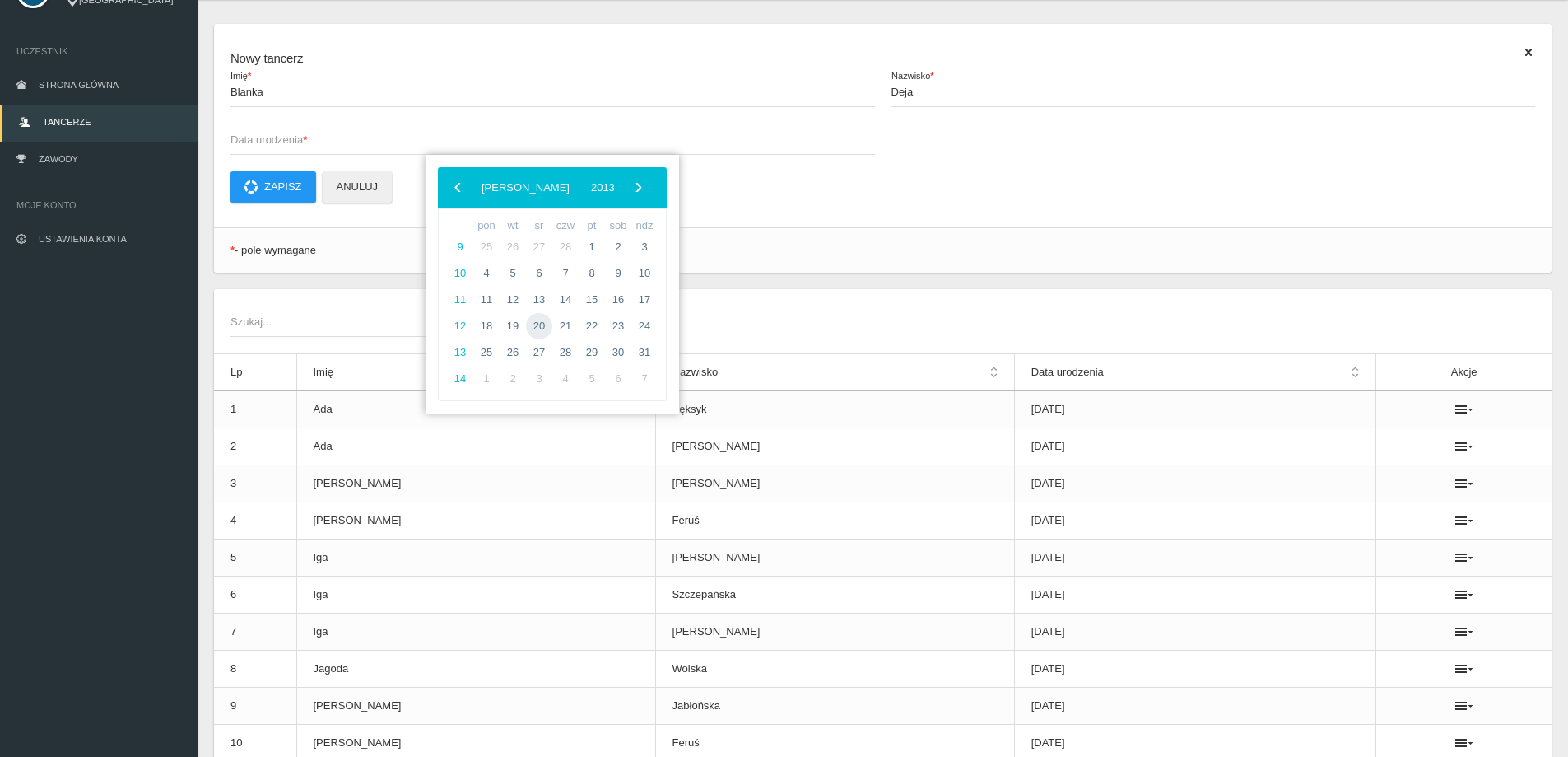
click at [534, 323] on span "20" at bounding box center [539, 326] width 26 height 26
type input "[DATE]"
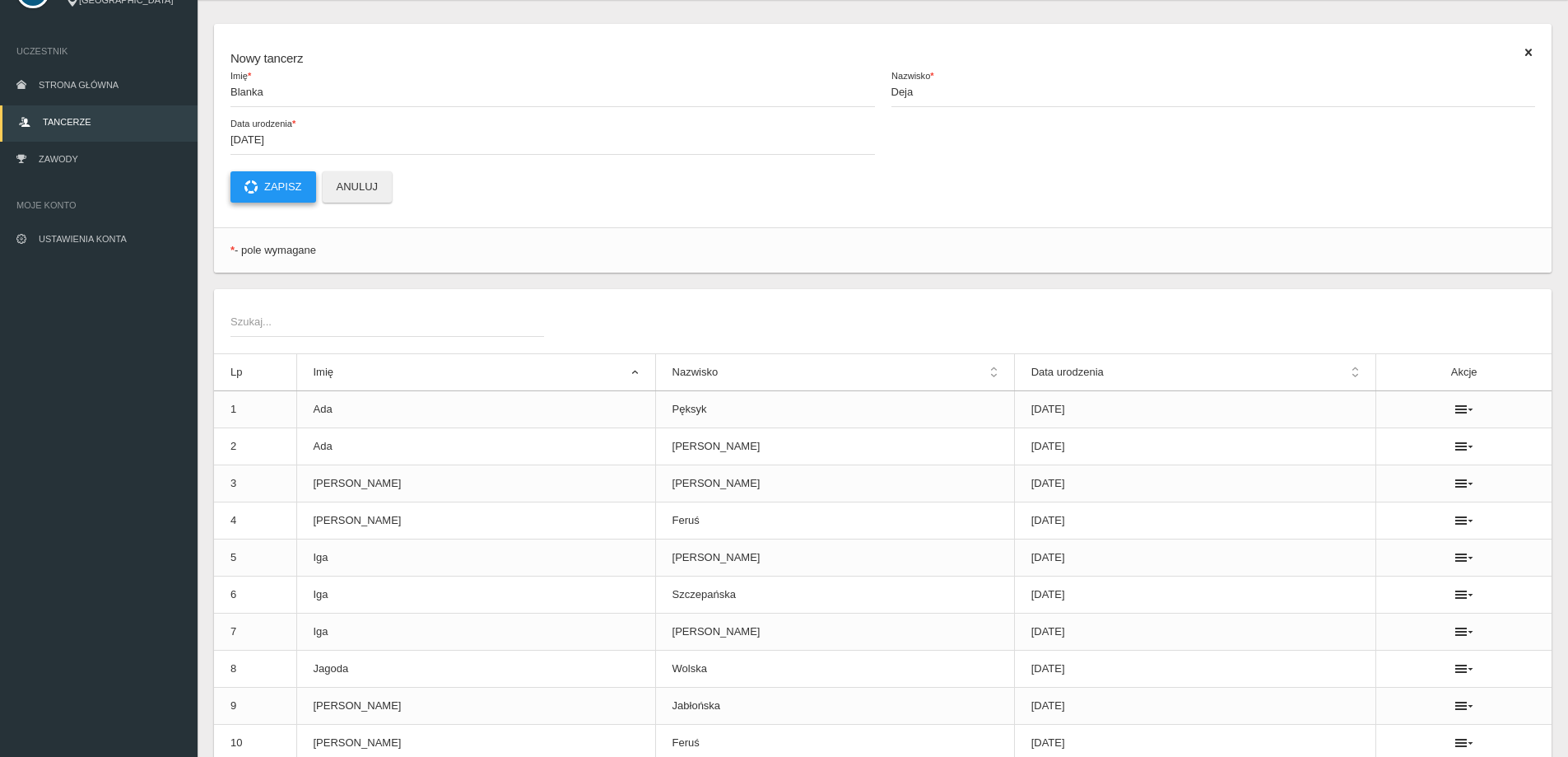
click at [269, 184] on button "Zapisz" at bounding box center [274, 186] width 86 height 31
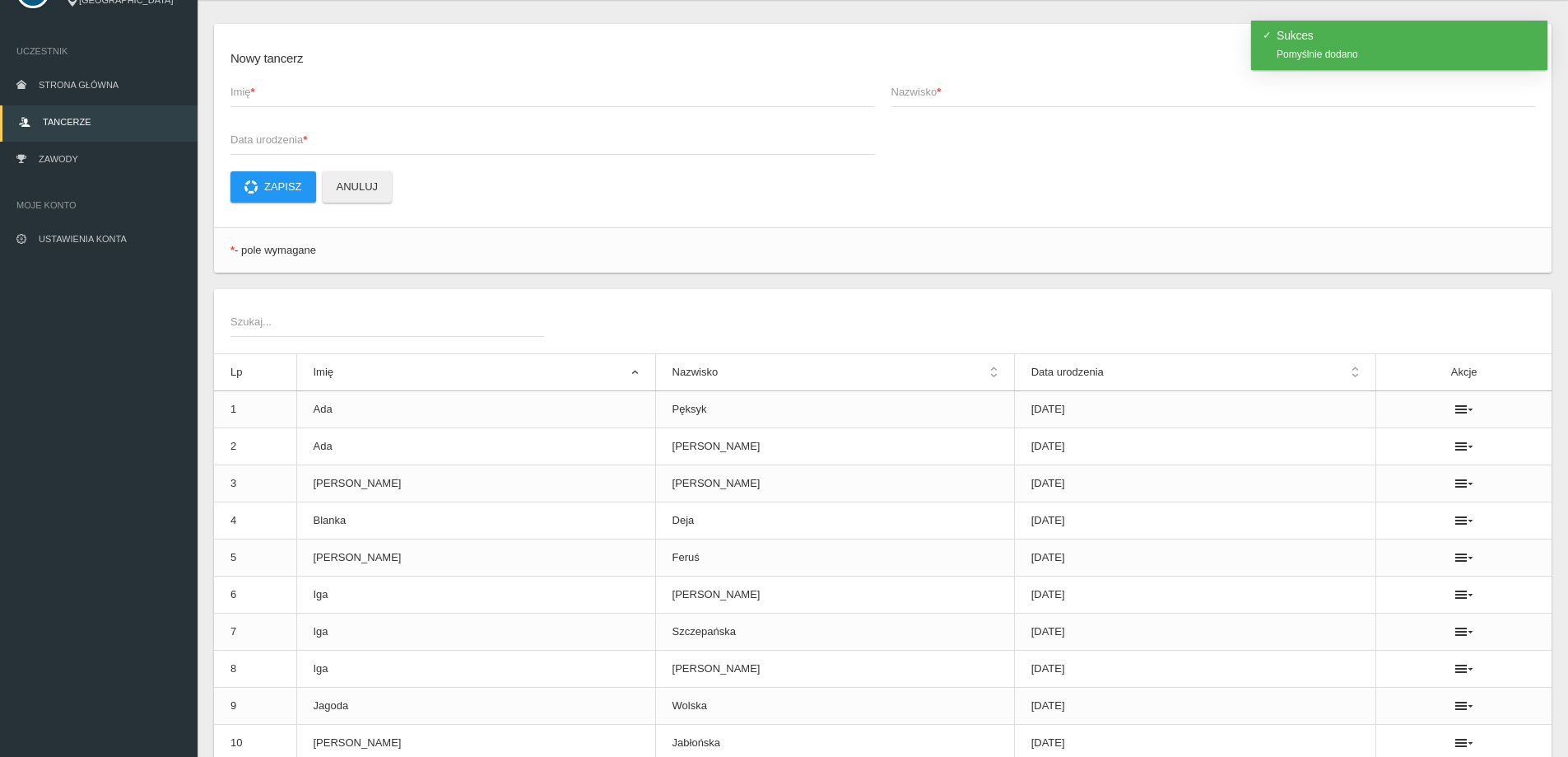
click at [242, 88] on span "Imię *" at bounding box center [545, 93] width 628 height 17
click at [242, 88] on input "Imię *" at bounding box center [553, 91] width 645 height 31
type input "[PERSON_NAME]"
click at [997, 96] on span "Nazwisko *" at bounding box center [1205, 93] width 628 height 17
click at [997, 96] on input "Nazwisko *" at bounding box center [1214, 91] width 645 height 31
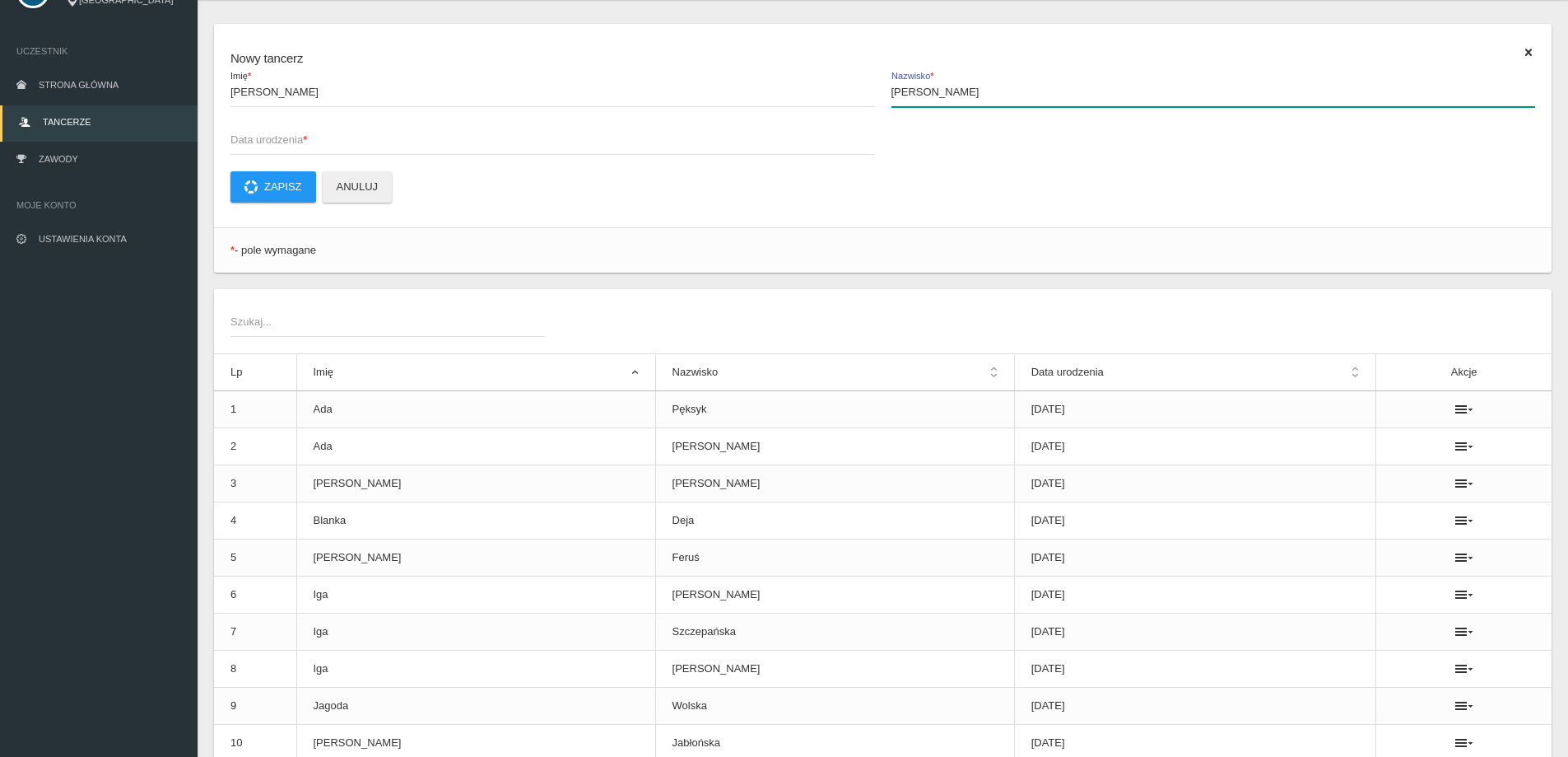
type input "[PERSON_NAME]"
click at [263, 132] on span "Data urodzenia *" at bounding box center [545, 140] width 628 height 17
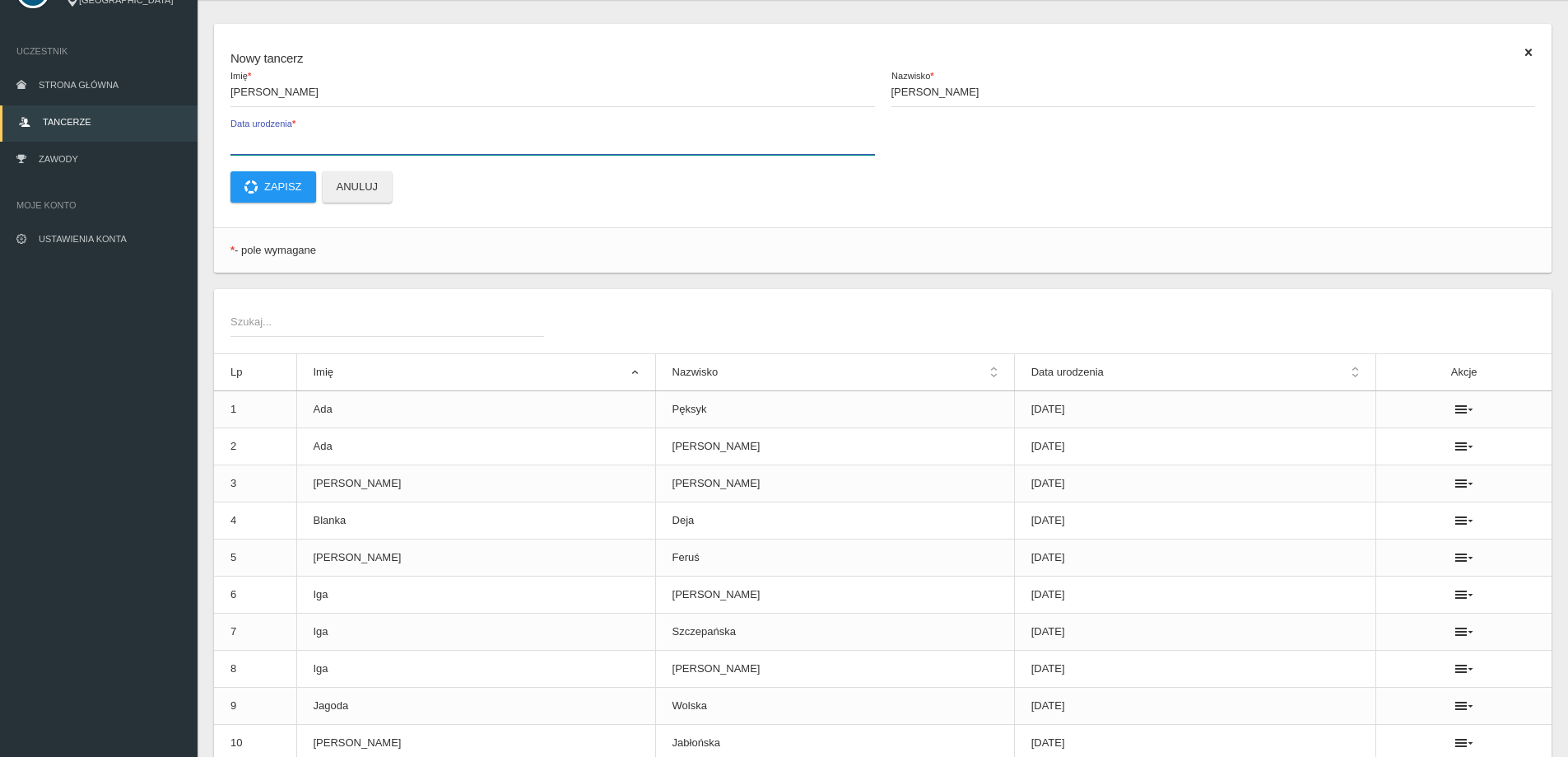
click at [263, 132] on input "Data urodzenia *" at bounding box center [553, 139] width 645 height 31
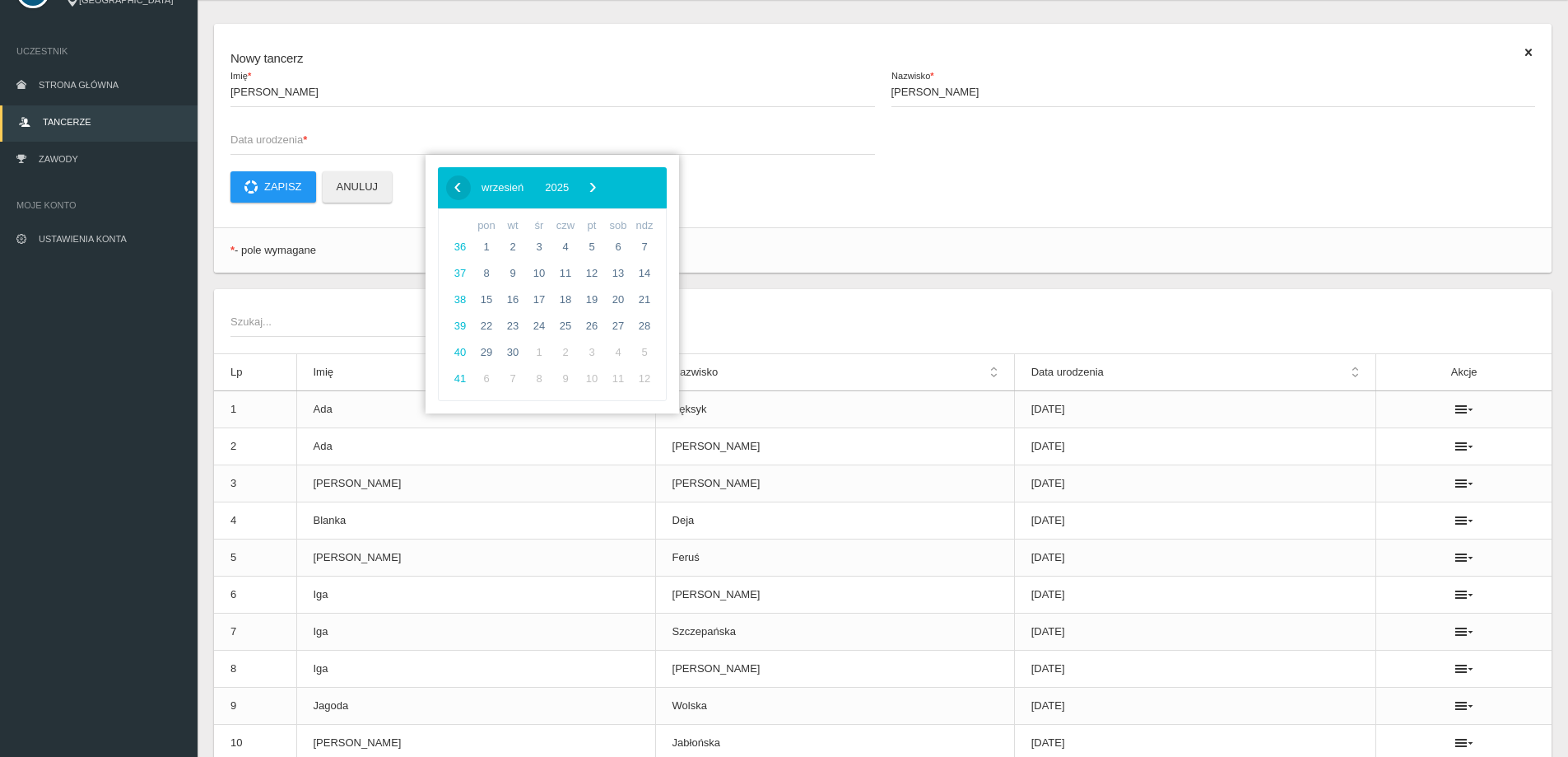
click at [463, 190] on span "‹" at bounding box center [457, 186] width 24 height 24
click at [565, 191] on span "2025" at bounding box center [552, 187] width 24 height 13
click at [459, 191] on span "‹" at bounding box center [457, 186] width 24 height 24
click at [570, 330] on span "2012" at bounding box center [578, 325] width 38 height 38
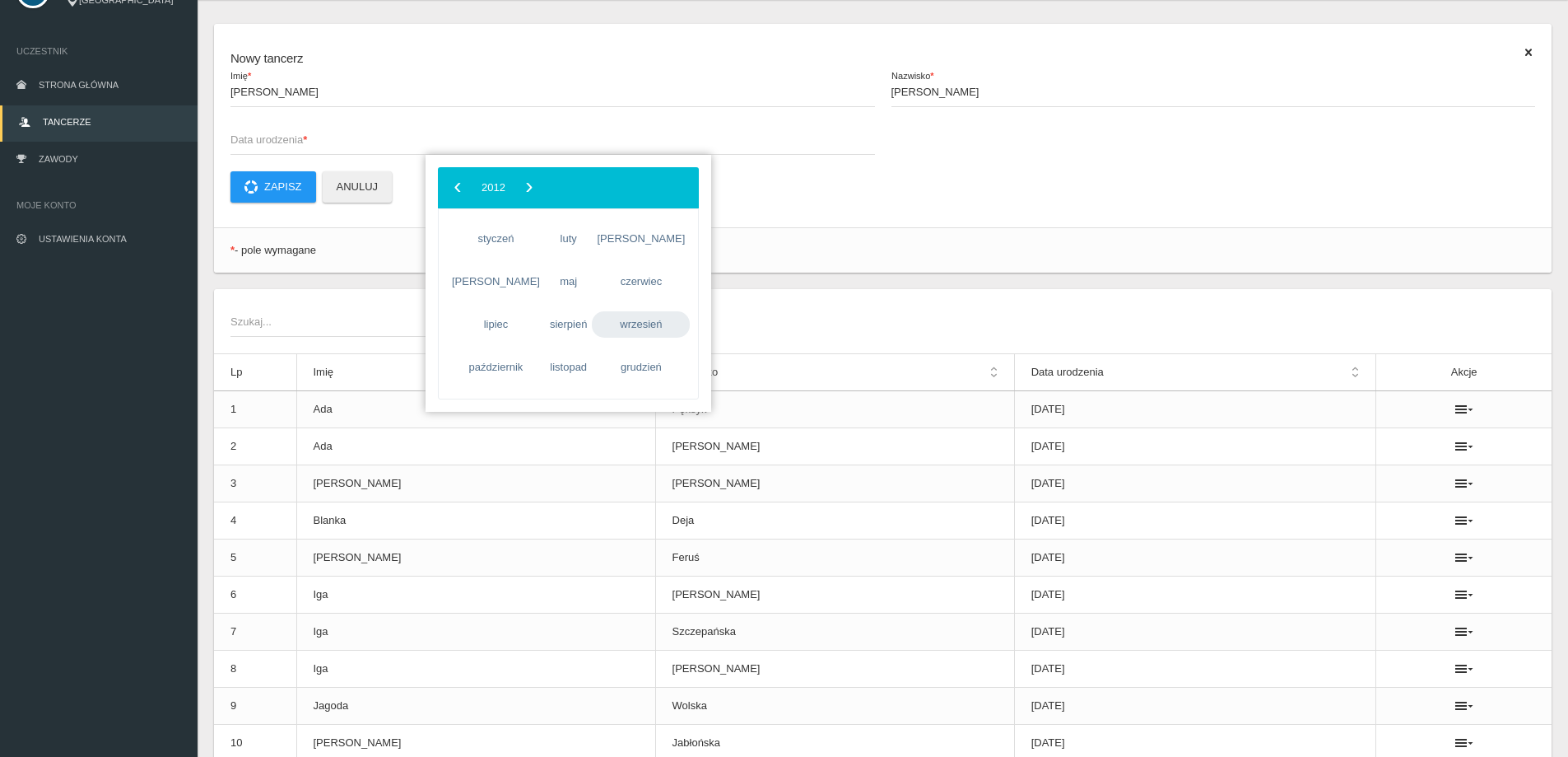
click at [630, 317] on span "wrzesień" at bounding box center [640, 324] width 98 height 26
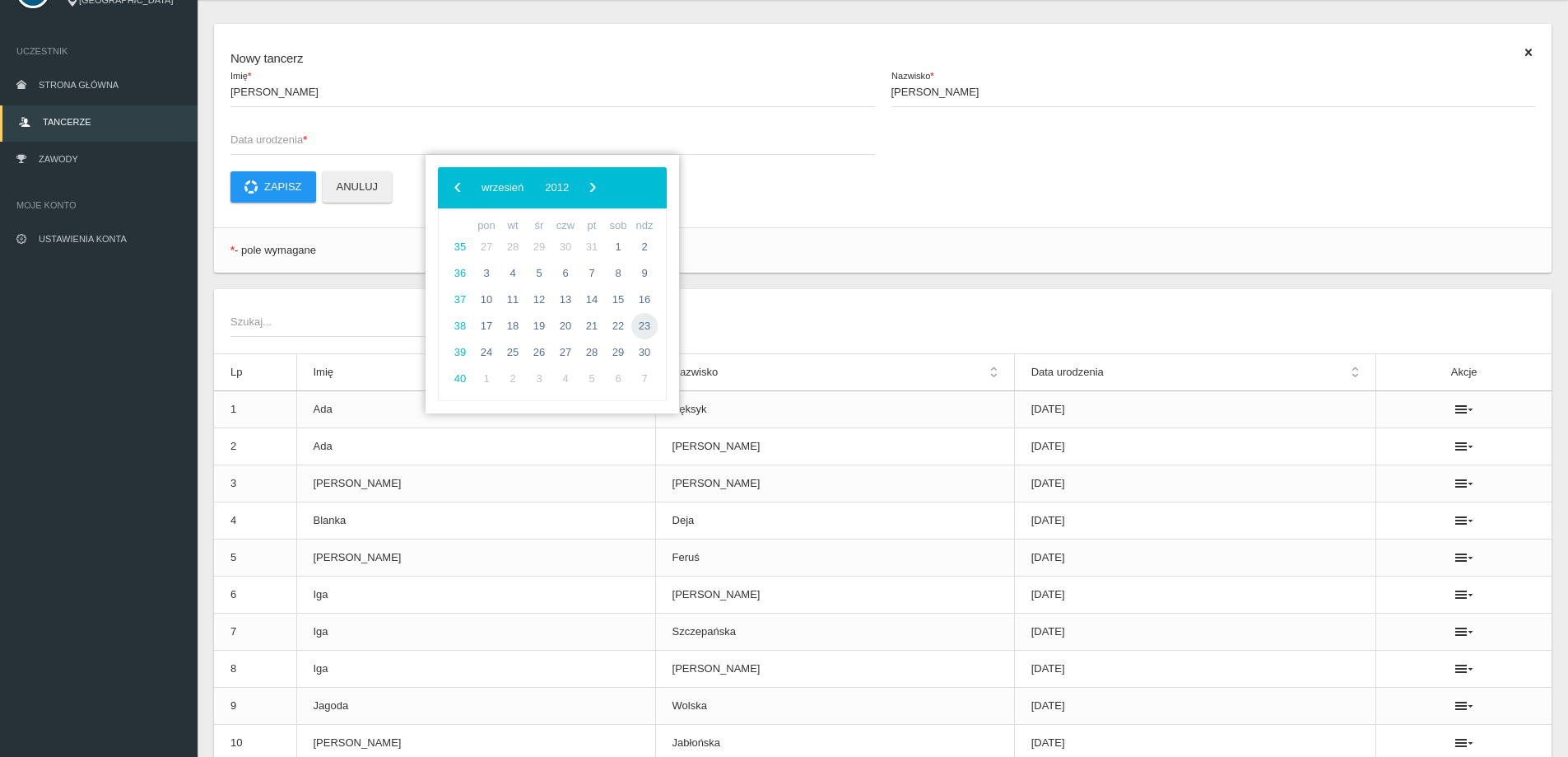
click at [643, 320] on span "23" at bounding box center [644, 326] width 26 height 26
type input "[DATE]"
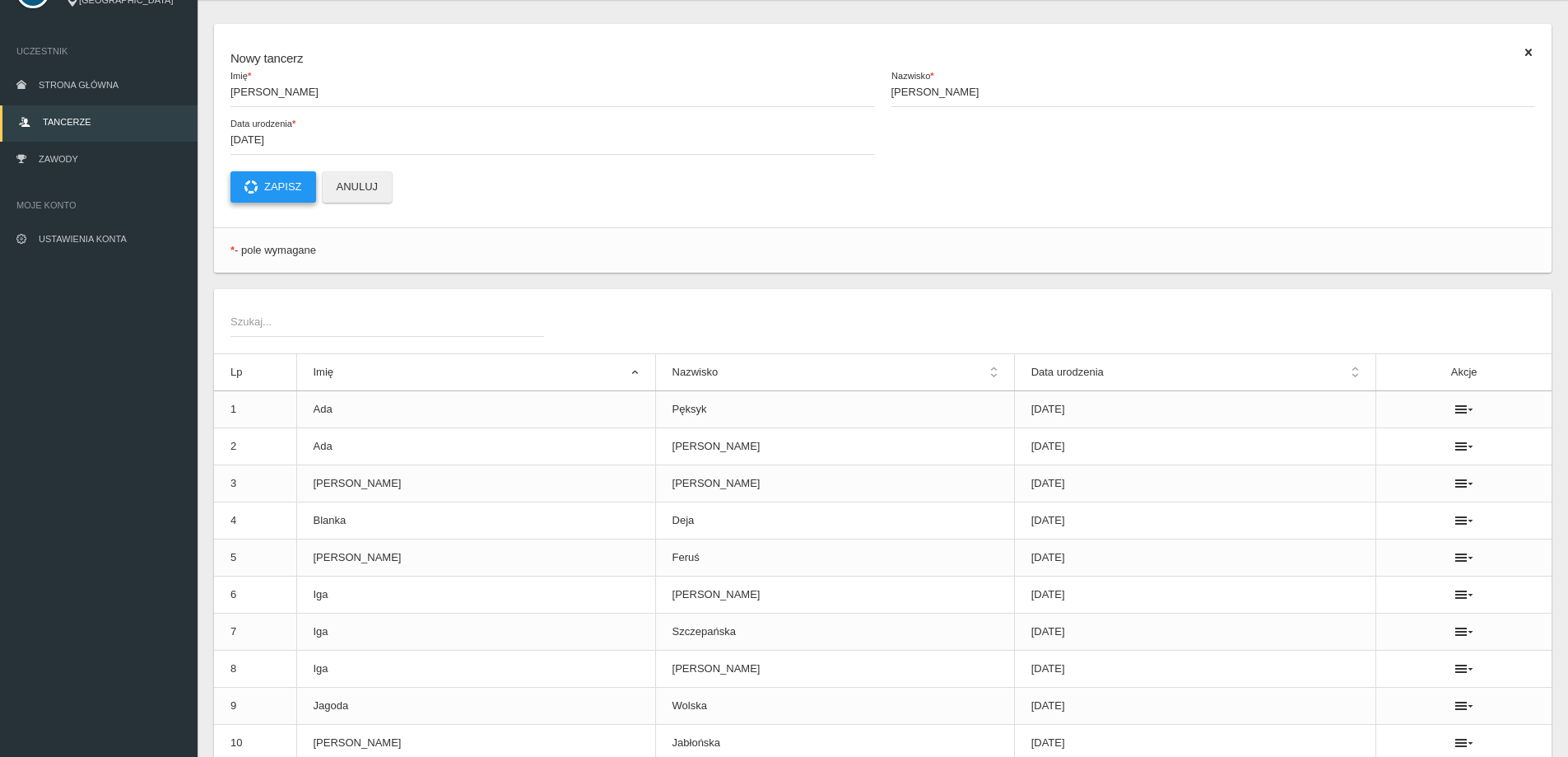
click at [278, 186] on button "Zapisz" at bounding box center [274, 186] width 86 height 31
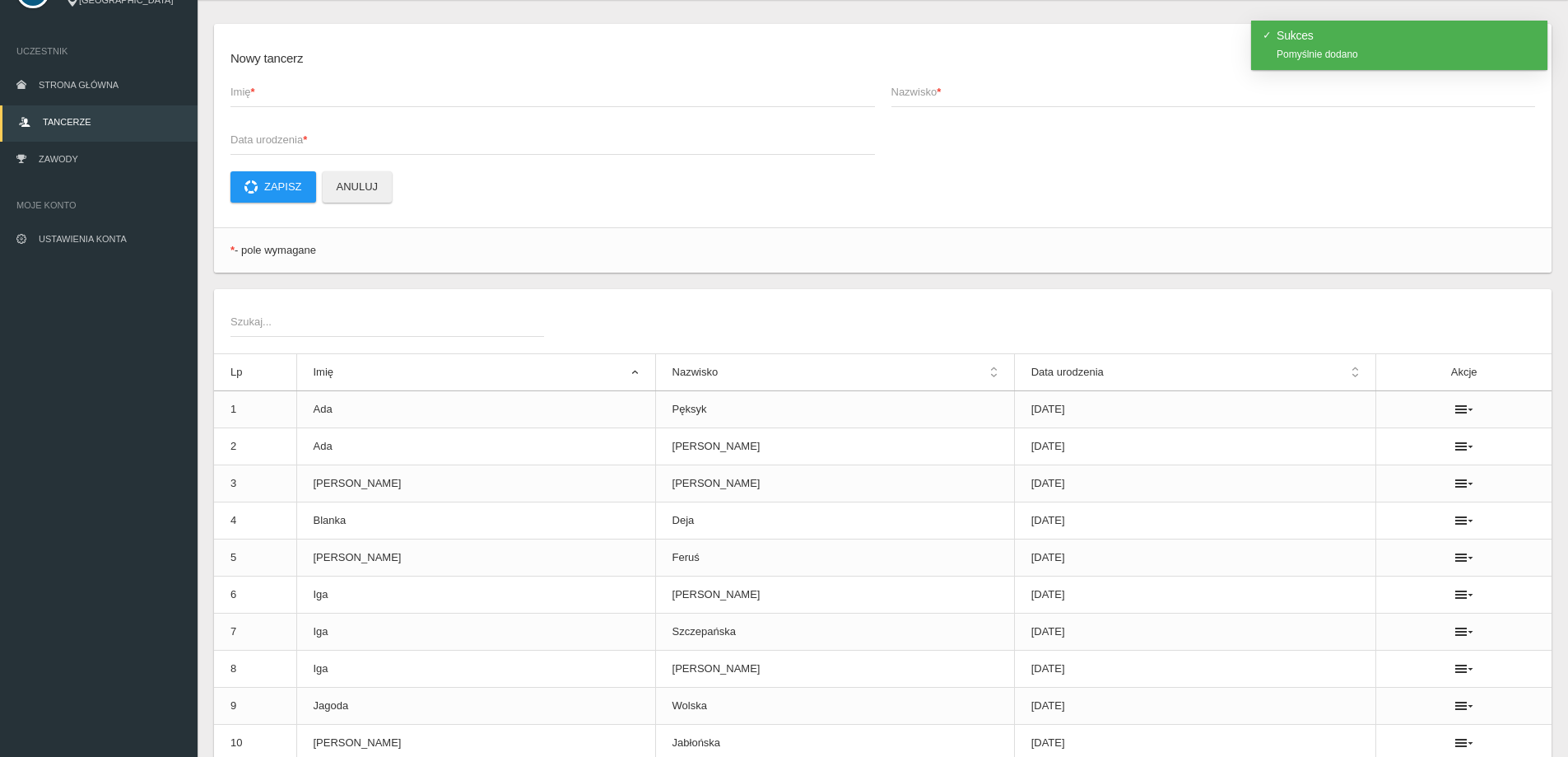
click at [260, 97] on span "Imię *" at bounding box center [545, 93] width 628 height 17
click at [260, 97] on input "Imię *" at bounding box center [553, 91] width 645 height 31
type input "[DATE]"
click at [976, 102] on input "Nazwisko *" at bounding box center [1214, 91] width 645 height 31
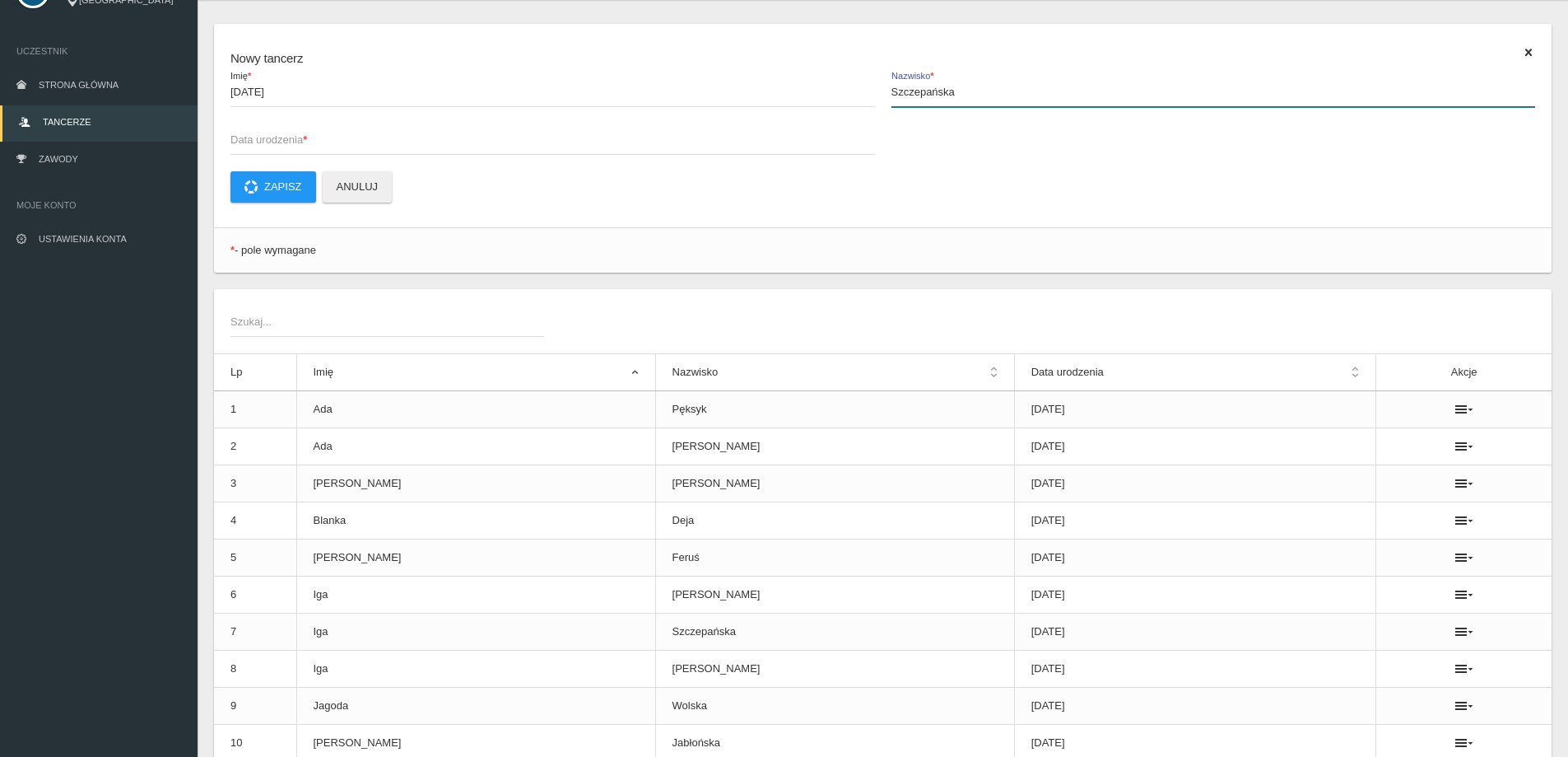
type input "Szczepańska"
click at [247, 136] on span "Data urodzenia *" at bounding box center [545, 140] width 628 height 17
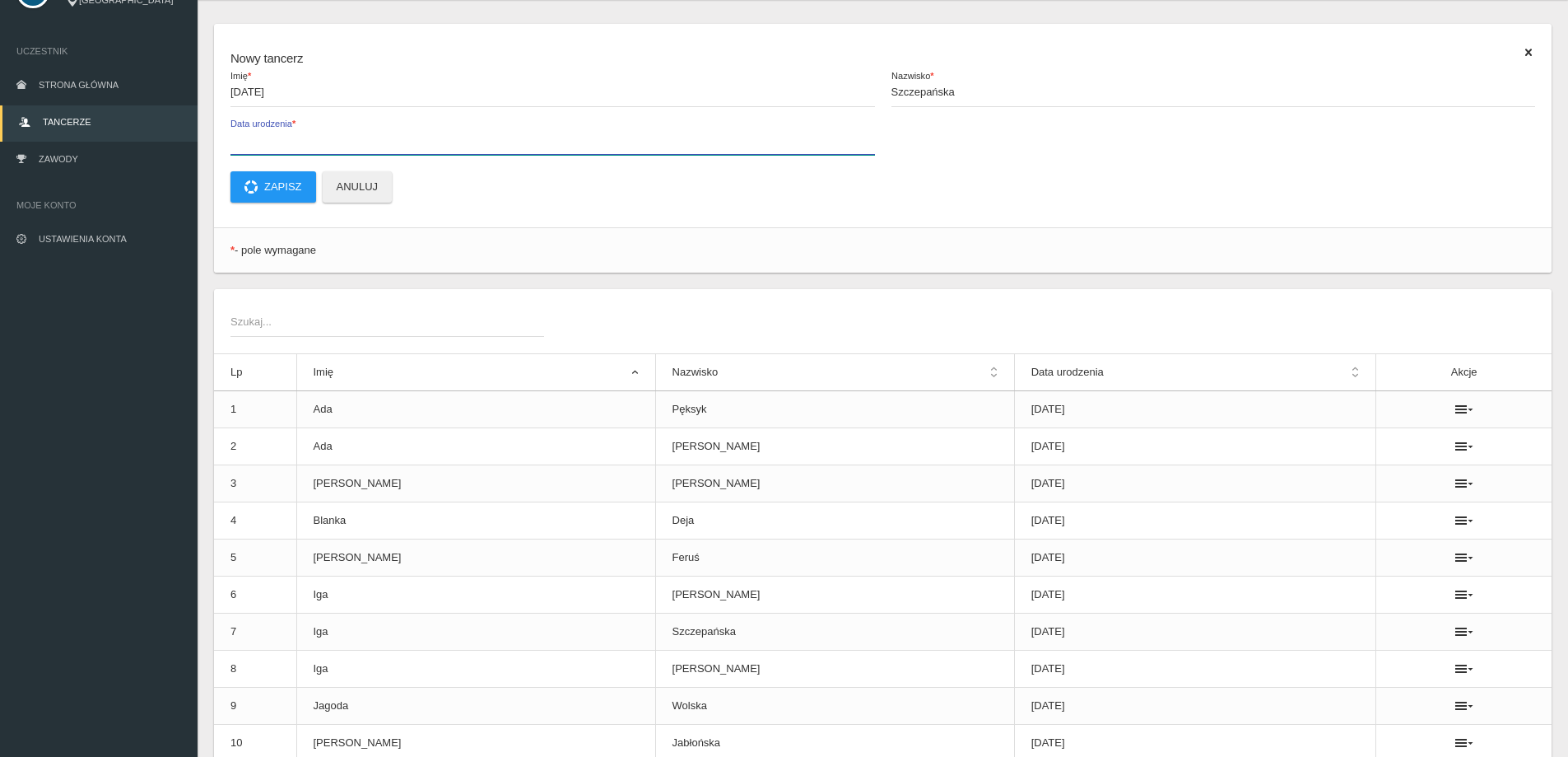
click at [247, 136] on input "Data urodzenia *" at bounding box center [553, 139] width 645 height 31
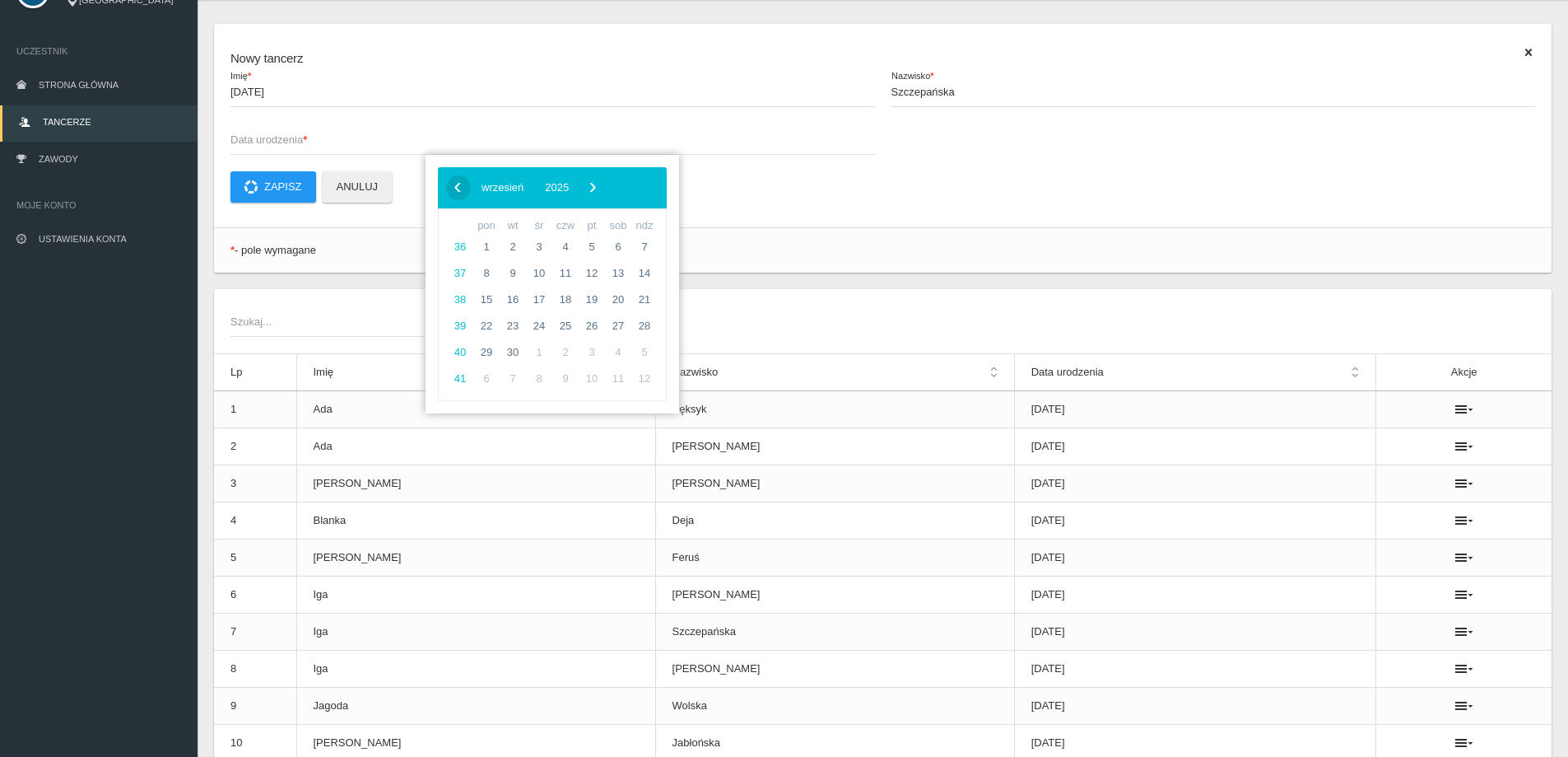
click at [462, 191] on span "‹" at bounding box center [457, 186] width 24 height 24
click at [565, 187] on span "2025" at bounding box center [552, 187] width 24 height 13
click at [466, 185] on span "‹" at bounding box center [457, 186] width 24 height 24
click at [530, 382] on span "2015" at bounding box center [525, 370] width 38 height 38
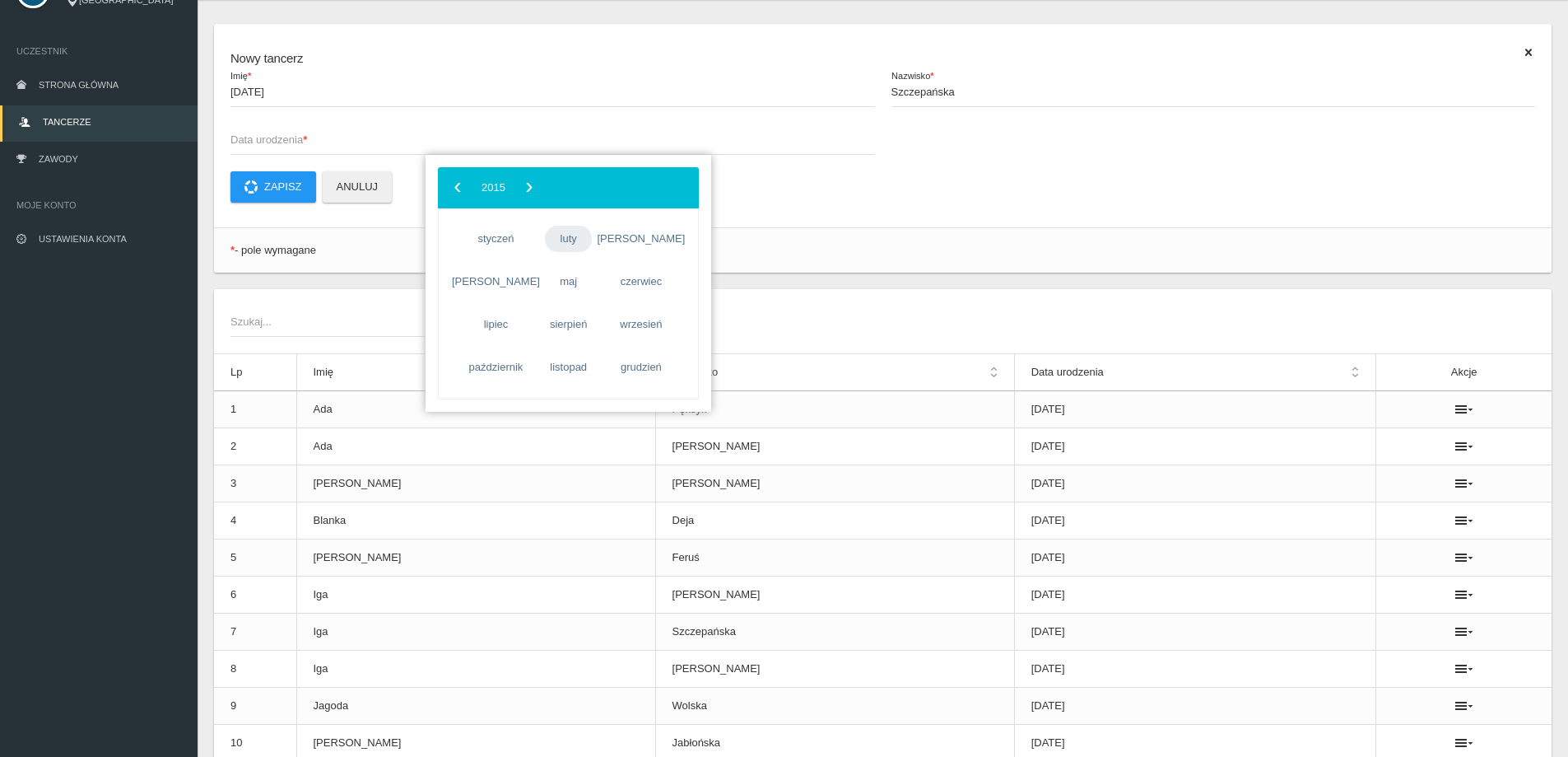
click at [563, 238] on span "luty" at bounding box center [568, 238] width 48 height 26
click at [611, 319] on span "21" at bounding box center [618, 326] width 26 height 26
type input "[DATE]"
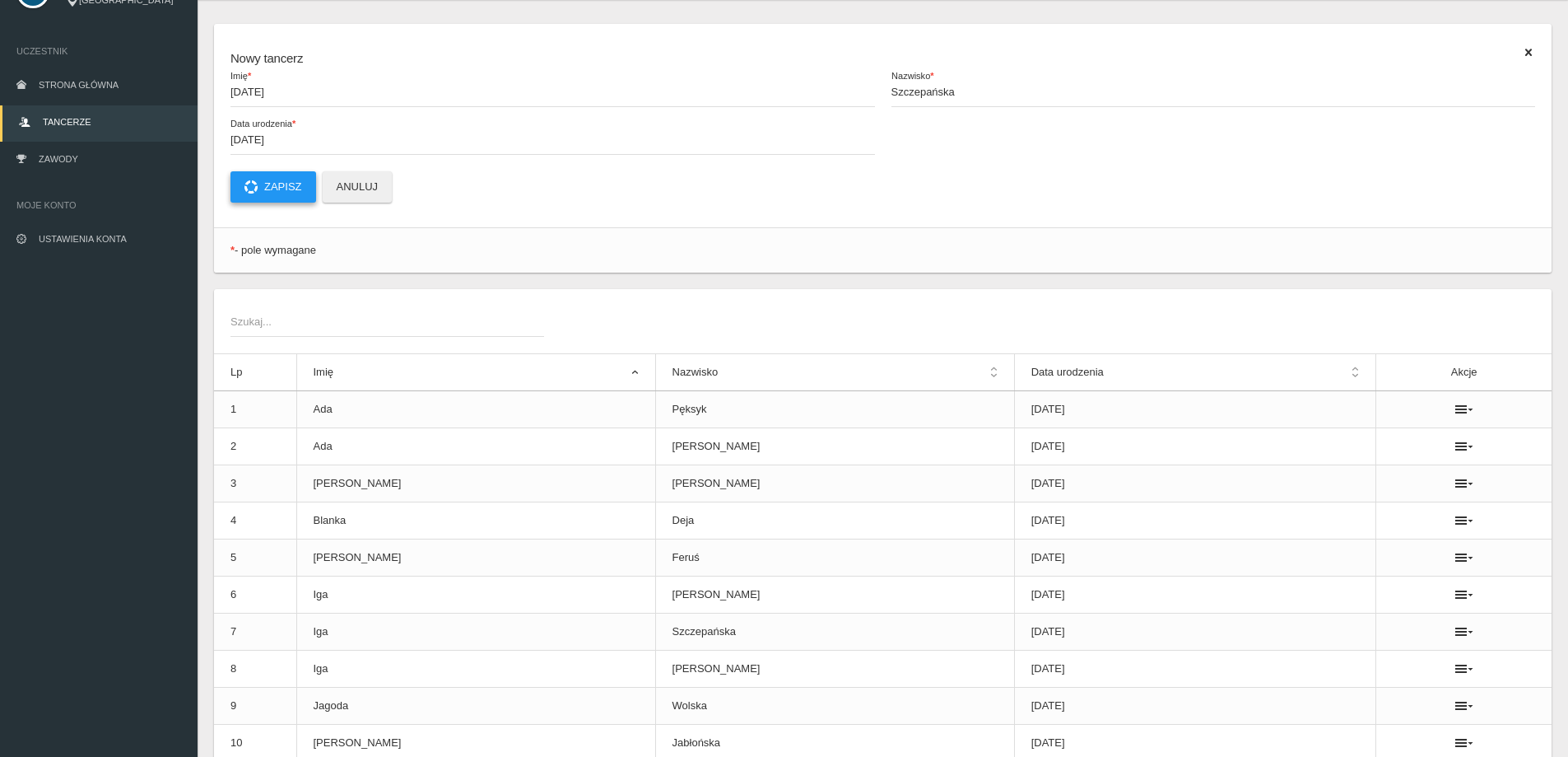
click at [251, 184] on icon at bounding box center [251, 187] width 13 height 13
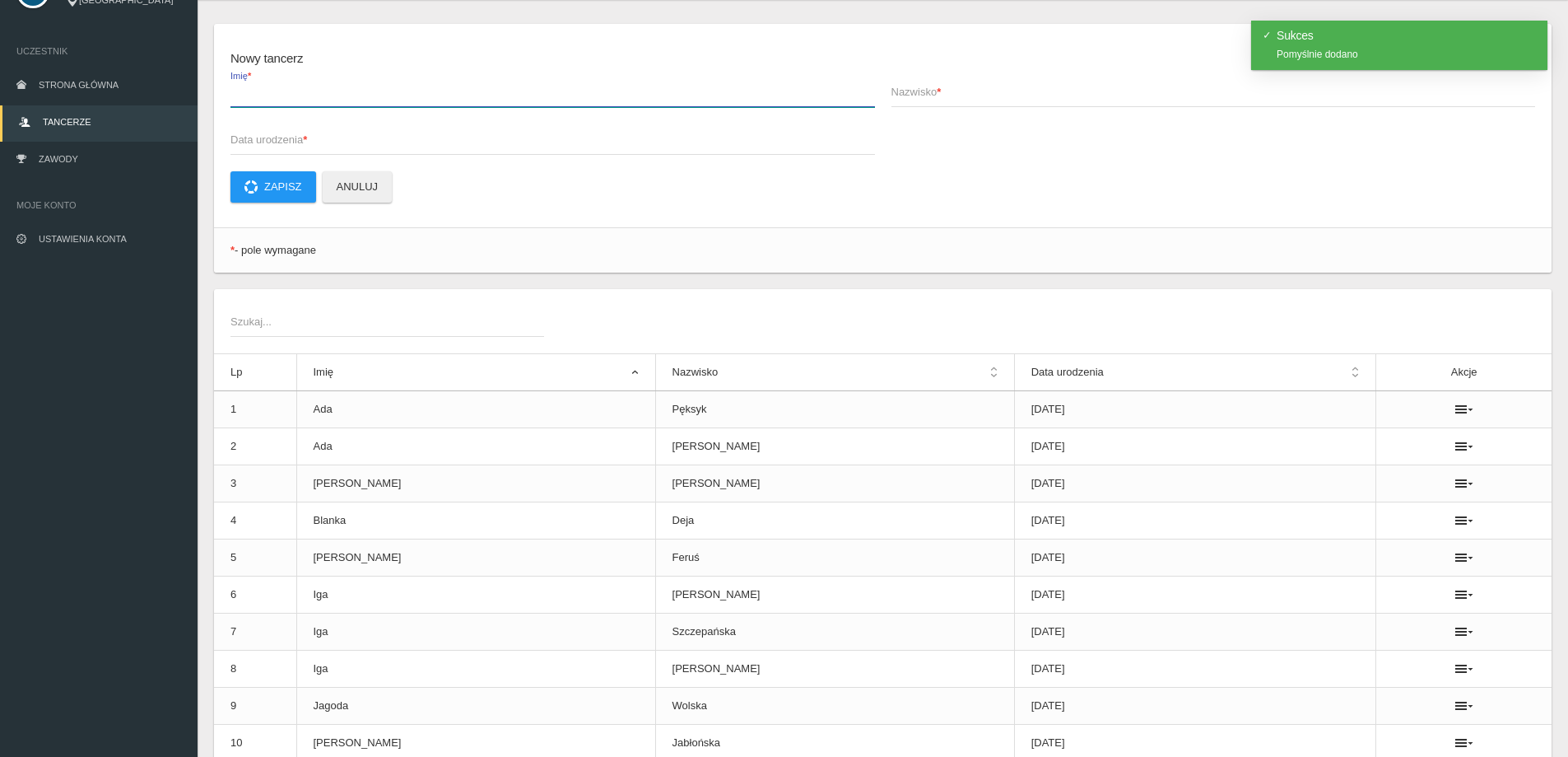
click at [395, 103] on input "Imię *" at bounding box center [553, 91] width 645 height 31
type input "Milena"
click at [992, 97] on span "Nazwisko *" at bounding box center [1205, 93] width 628 height 17
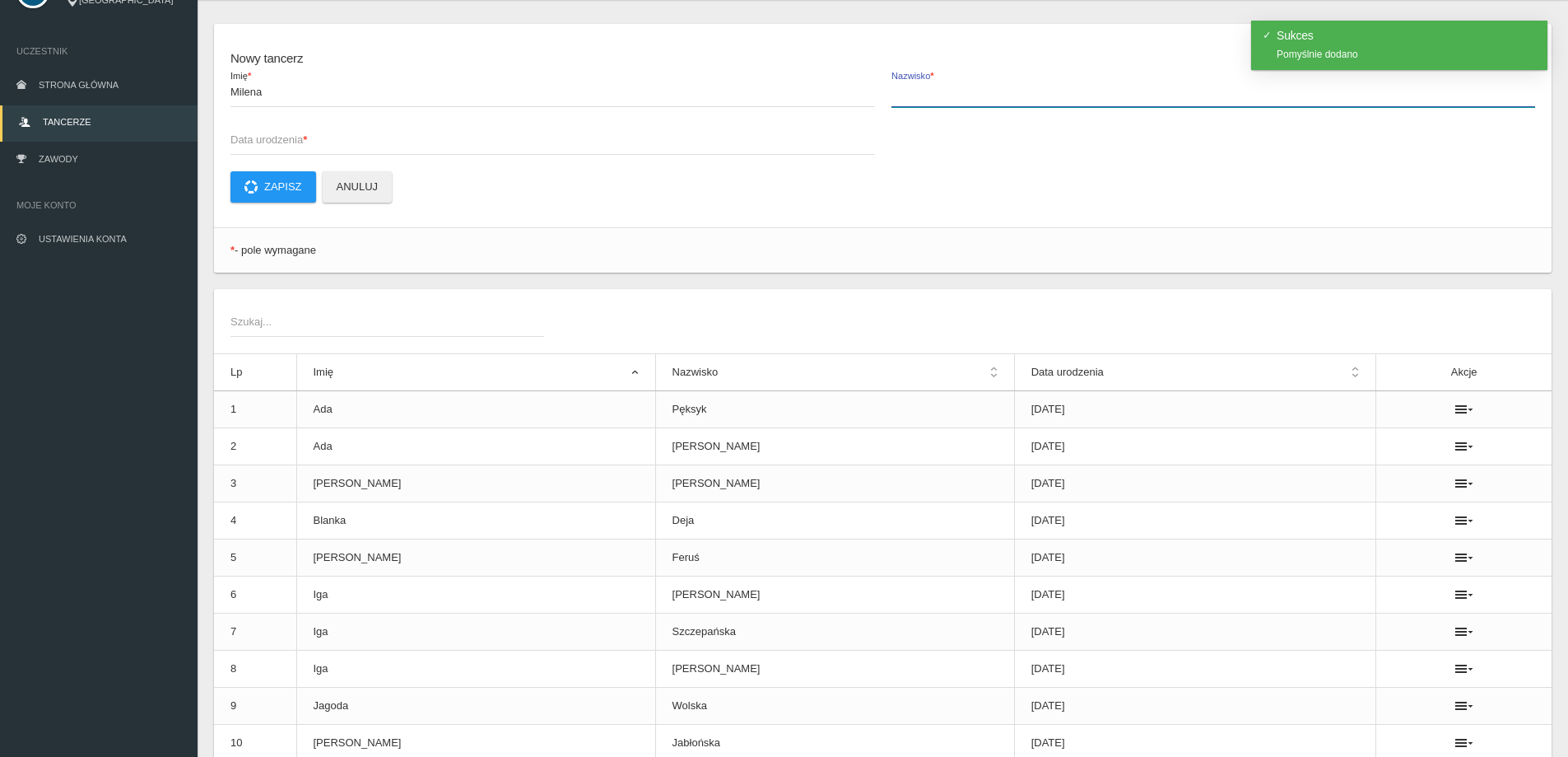
click at [992, 97] on input "Nazwisko *" at bounding box center [1214, 91] width 645 height 31
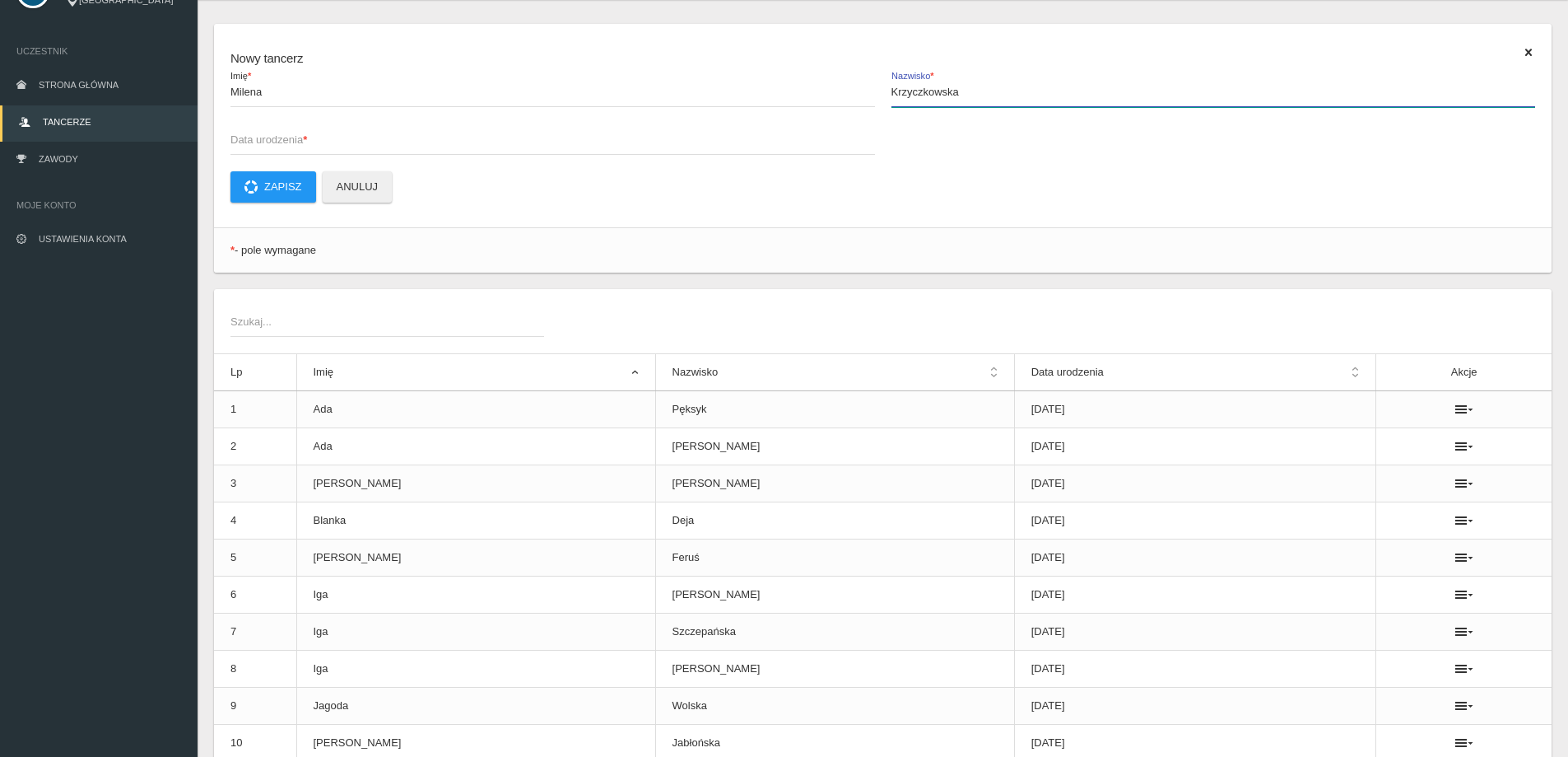
type input "Krzyczkowska"
click at [260, 135] on span "Data urodzenia *" at bounding box center [545, 140] width 628 height 17
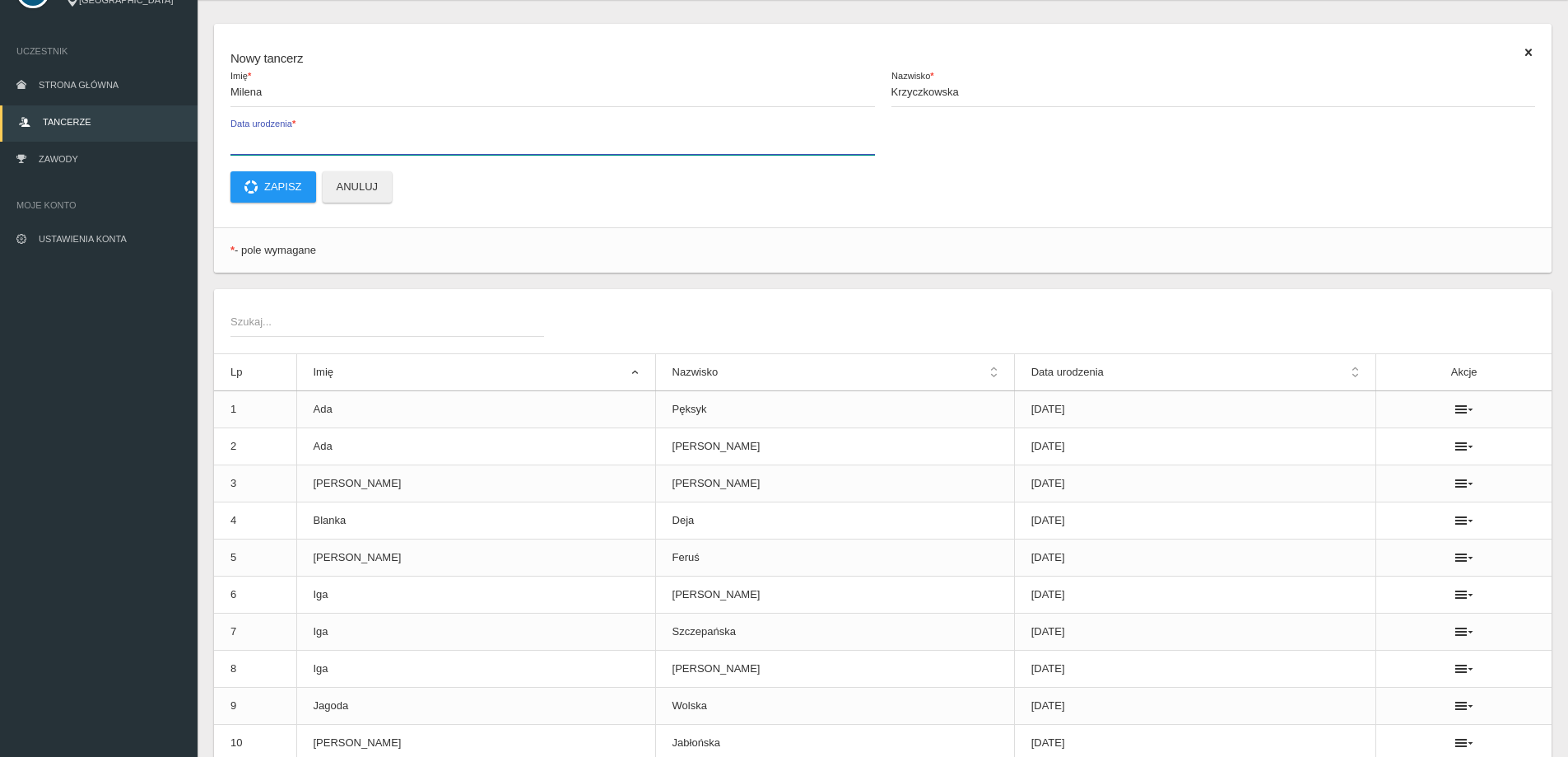
click at [260, 135] on input "Data urodzenia *" at bounding box center [553, 139] width 645 height 31
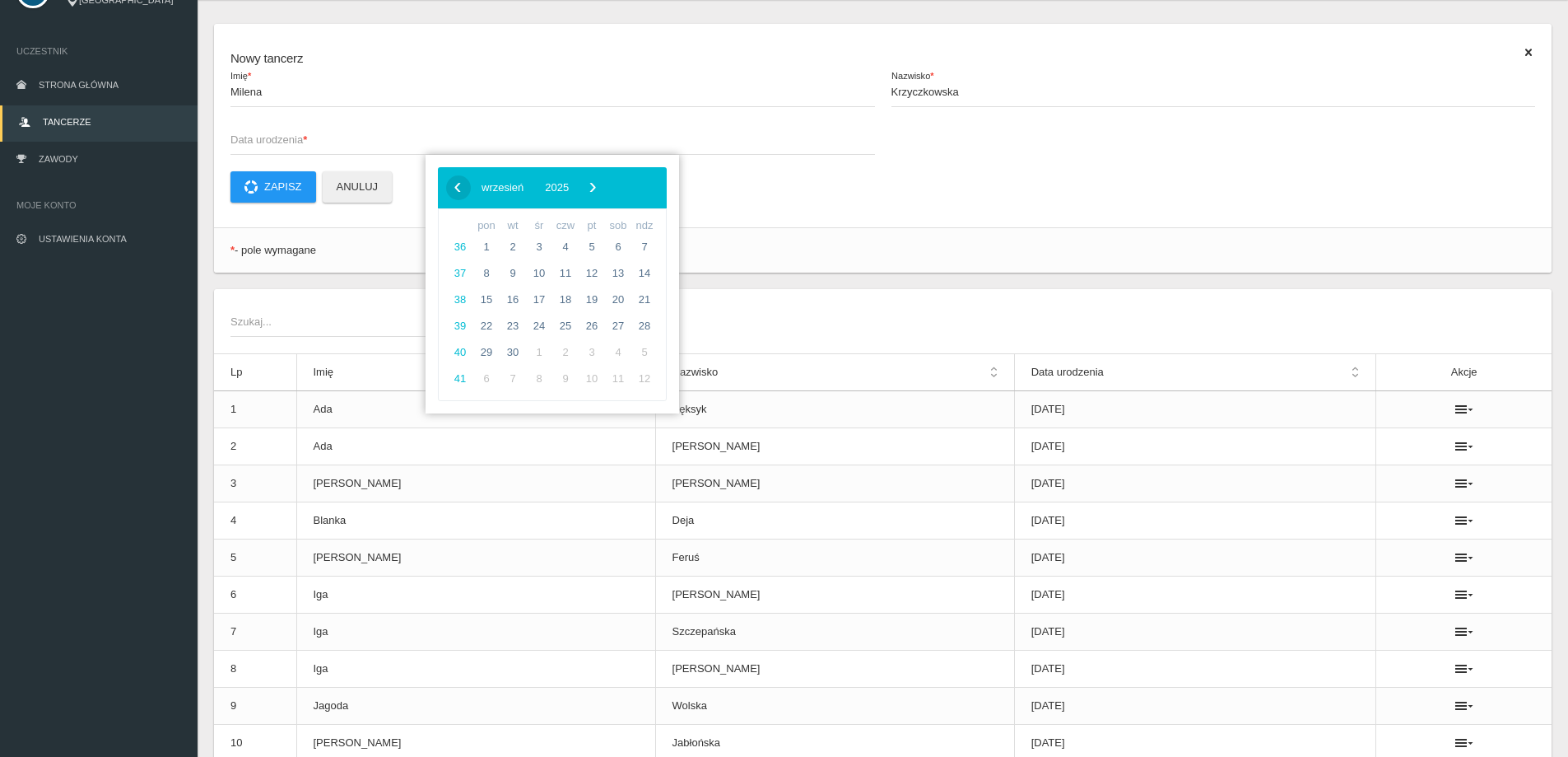
click at [454, 190] on span "‹" at bounding box center [457, 186] width 24 height 24
click at [565, 187] on span "2025" at bounding box center [552, 187] width 24 height 13
click at [457, 184] on span "‹" at bounding box center [457, 186] width 24 height 24
click at [631, 280] on span "2009" at bounding box center [630, 280] width 38 height 38
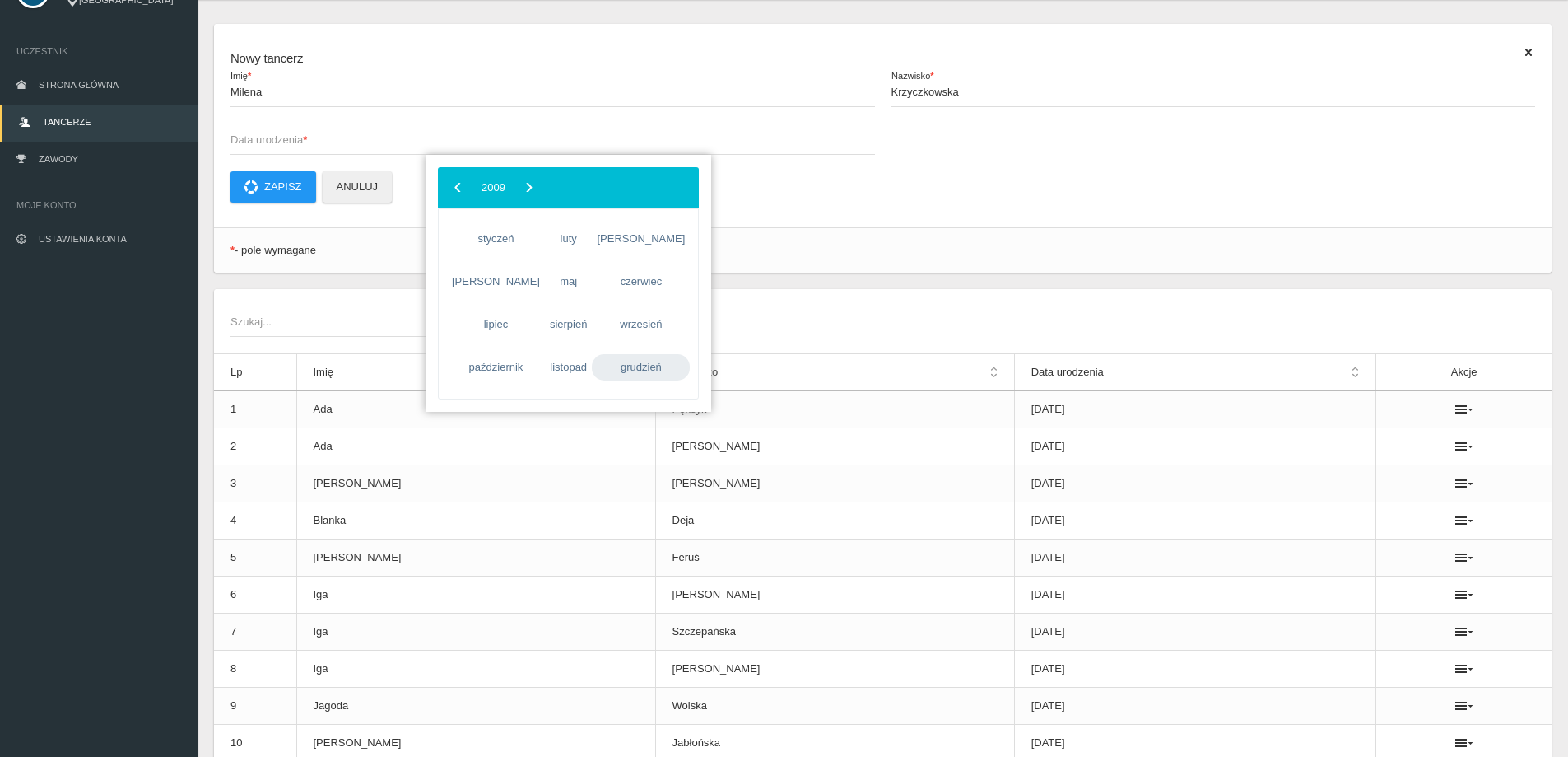
click at [619, 357] on span "grudzień" at bounding box center [640, 366] width 98 height 26
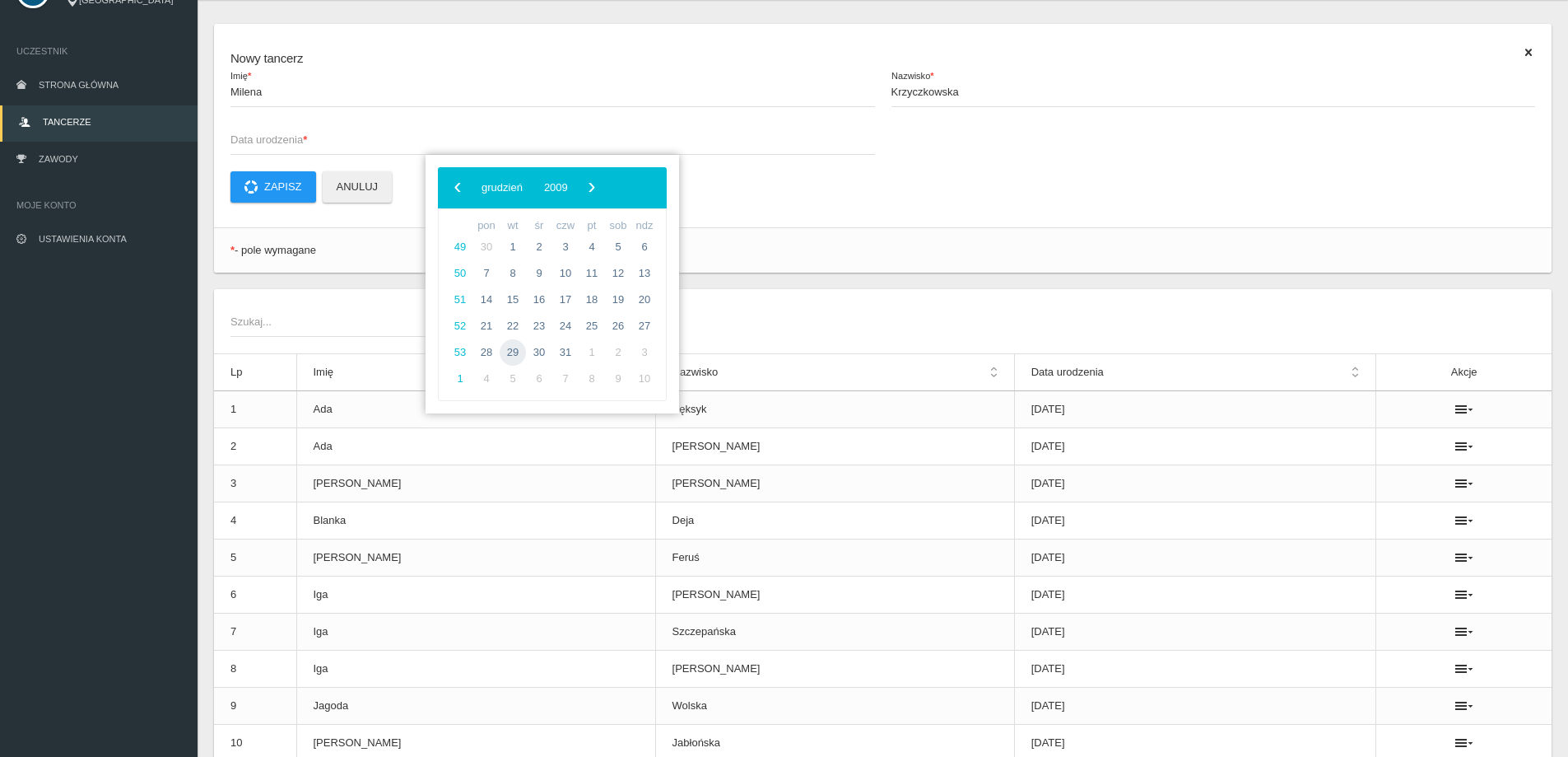
click at [517, 347] on span "29" at bounding box center [513, 352] width 26 height 26
type input "[DATE]"
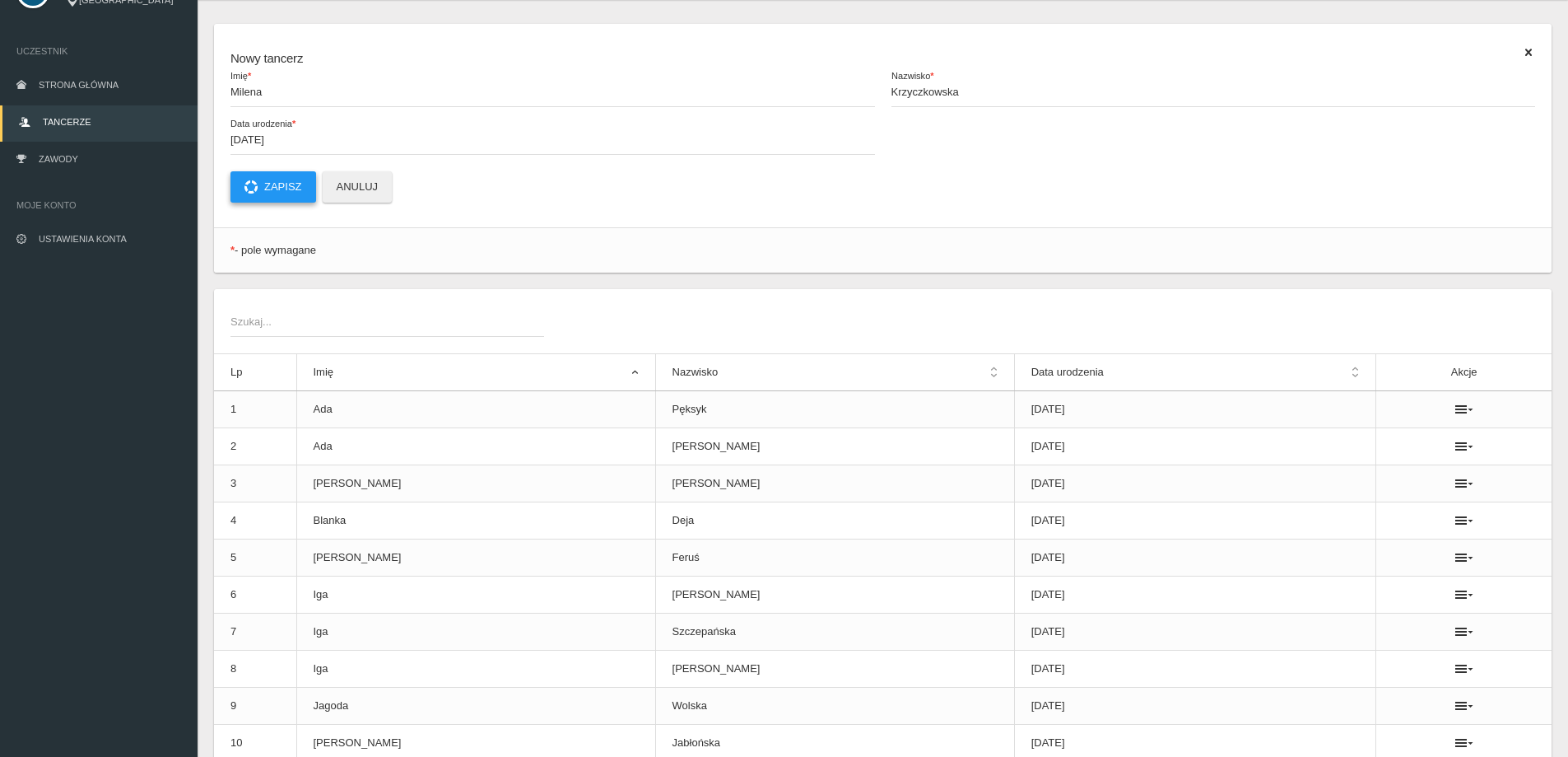
click at [278, 192] on button "Zapisz" at bounding box center [274, 186] width 86 height 31
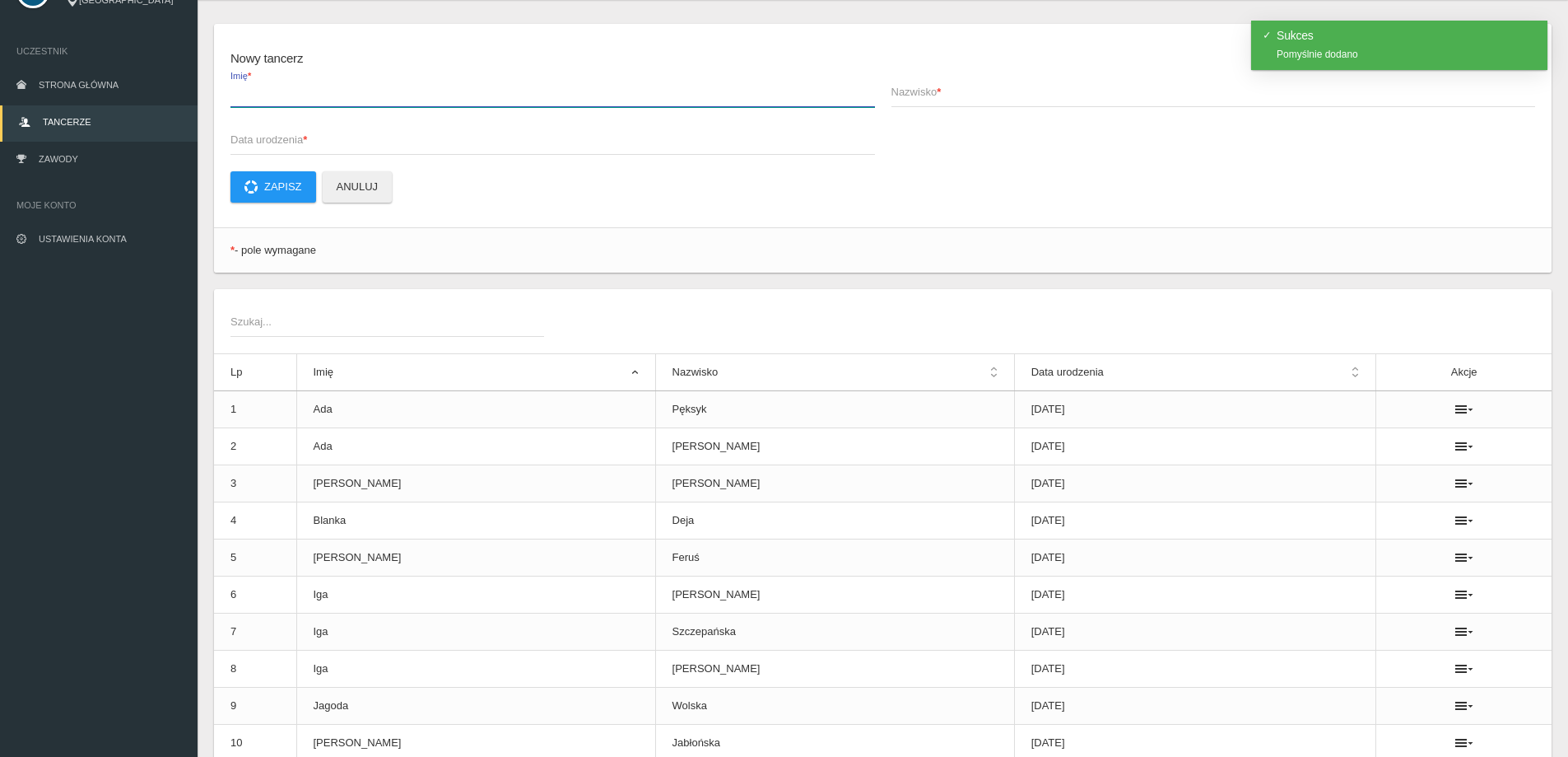
drag, startPoint x: 279, startPoint y: 80, endPoint x: 283, endPoint y: 88, distance: 8.9
click at [281, 81] on input "Imię *" at bounding box center [553, 91] width 645 height 31
type input "Kalina"
click at [959, 93] on span "Nazwisko *" at bounding box center [1205, 93] width 628 height 17
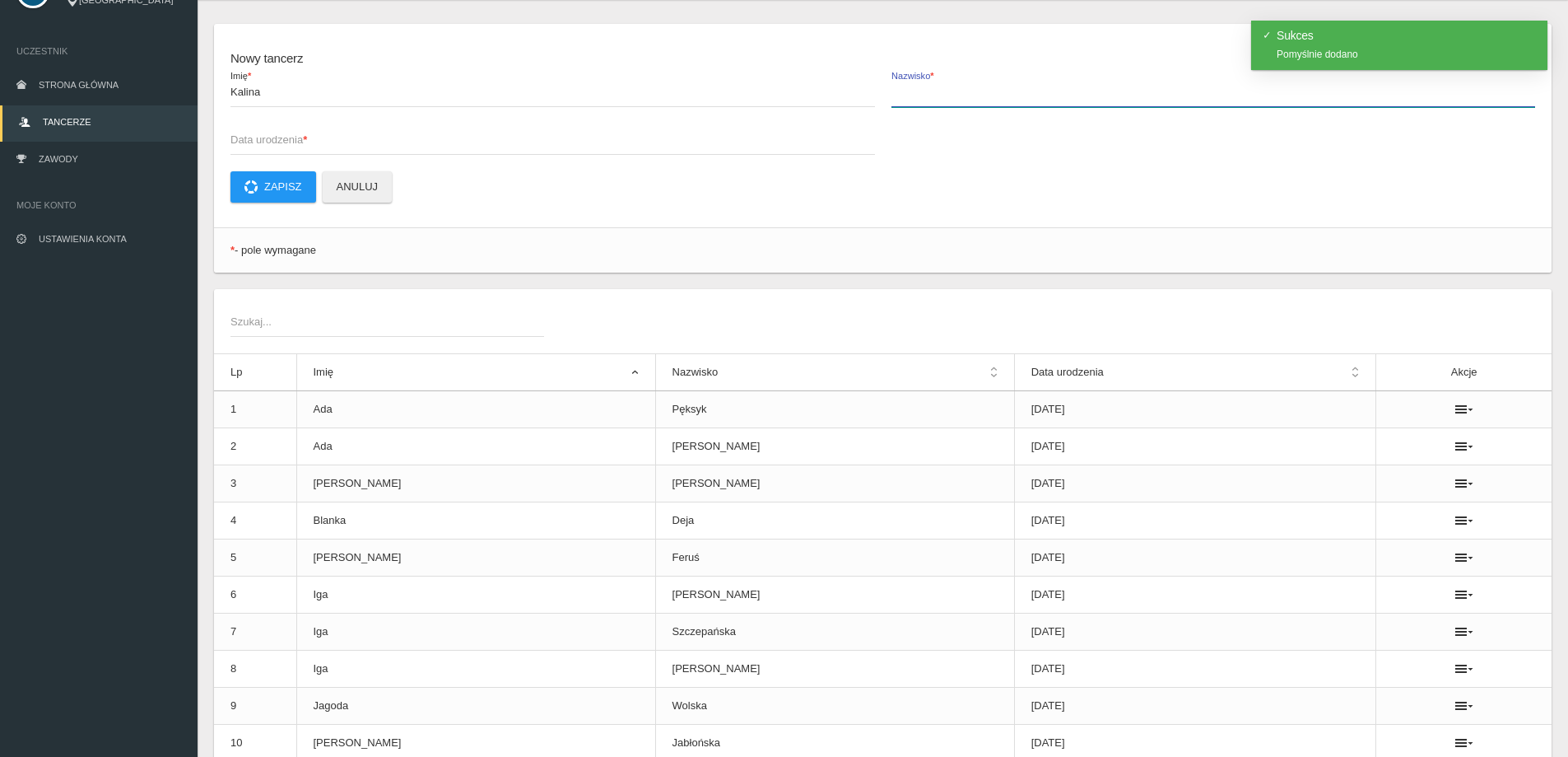
click at [959, 93] on input "Nazwisko *" at bounding box center [1214, 91] width 645 height 31
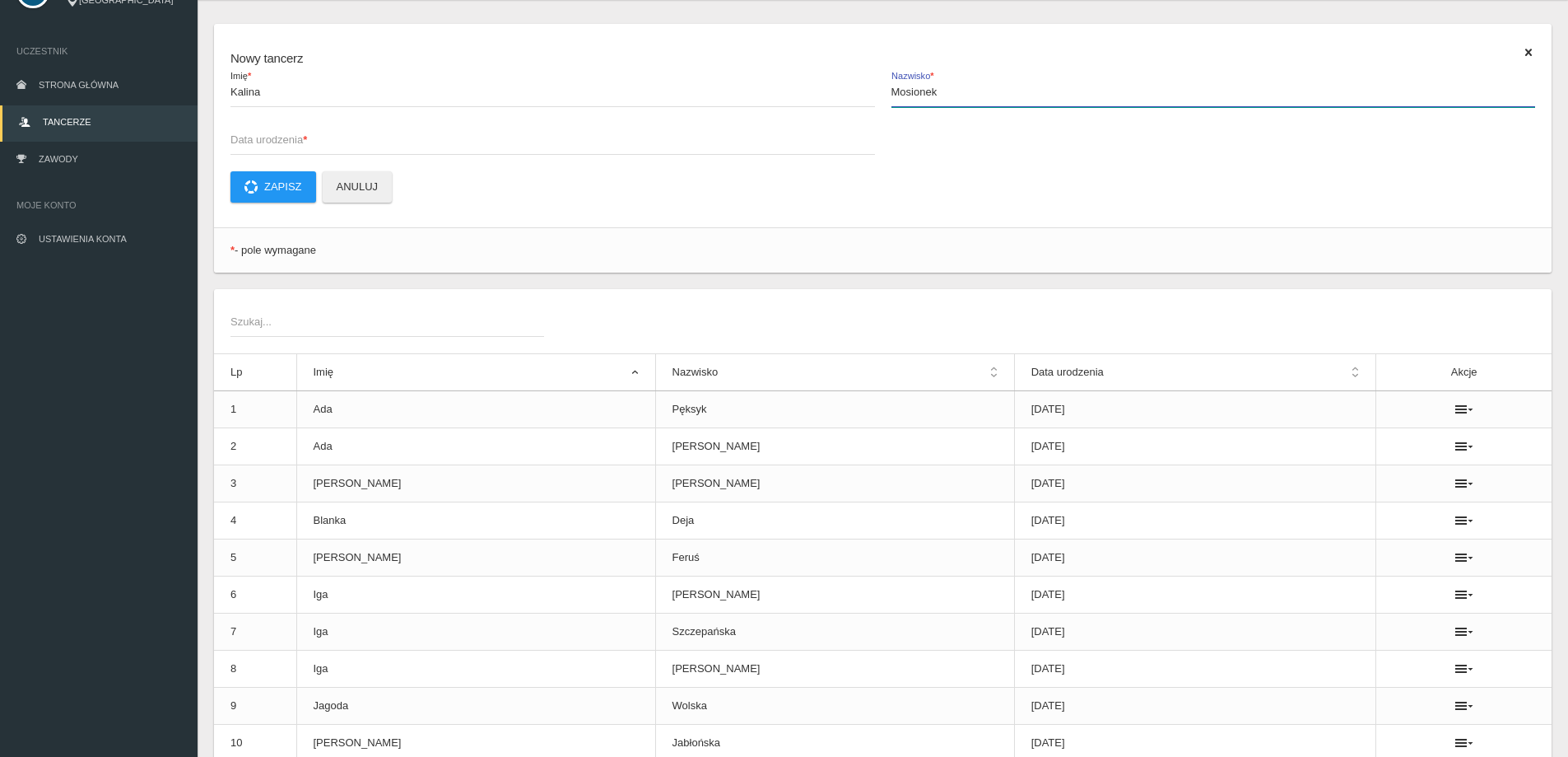
type input "Mosionek"
click at [241, 143] on span "Data urodzenia *" at bounding box center [545, 140] width 628 height 17
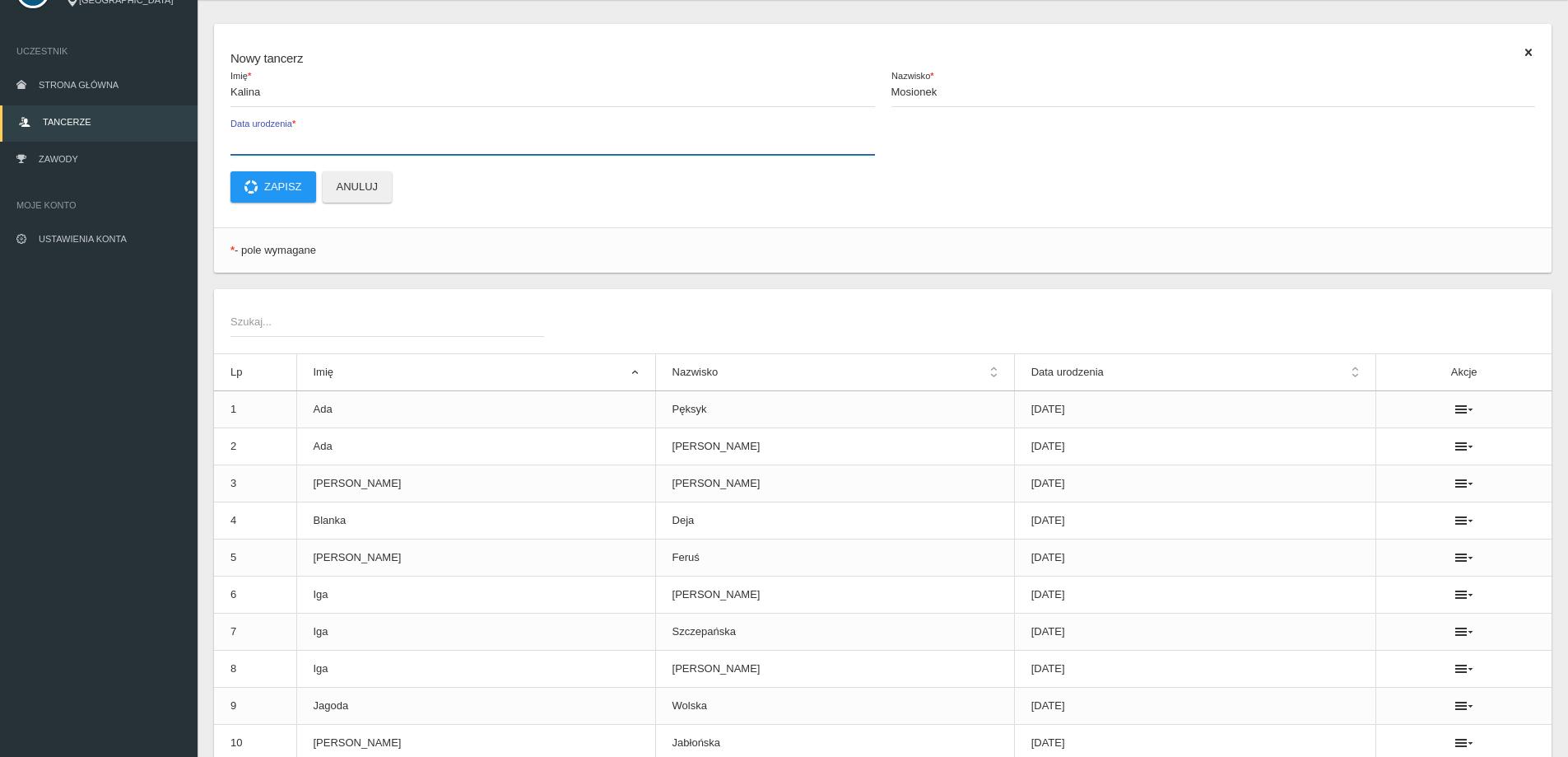
click at [241, 143] on input "Data urodzenia *" at bounding box center [553, 139] width 645 height 31
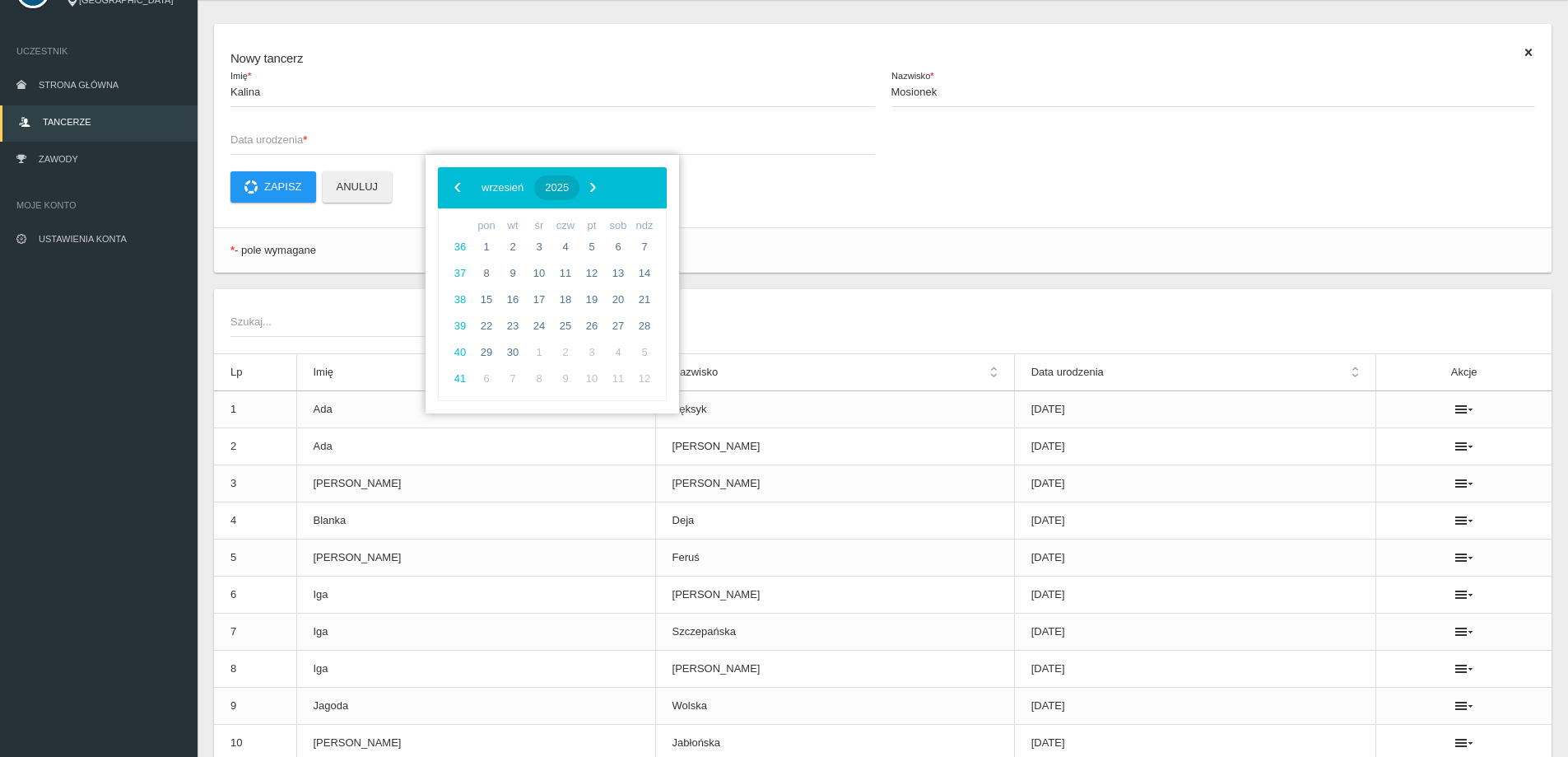
click at [569, 185] on span "2025" at bounding box center [556, 187] width 24 height 13
click at [454, 191] on span "‹" at bounding box center [457, 186] width 24 height 24
click at [471, 326] on span "2010" at bounding box center [473, 325] width 38 height 38
click at [502, 362] on span "październik" at bounding box center [496, 366] width 98 height 26
click at [486, 358] on span "25" at bounding box center [486, 352] width 26 height 26
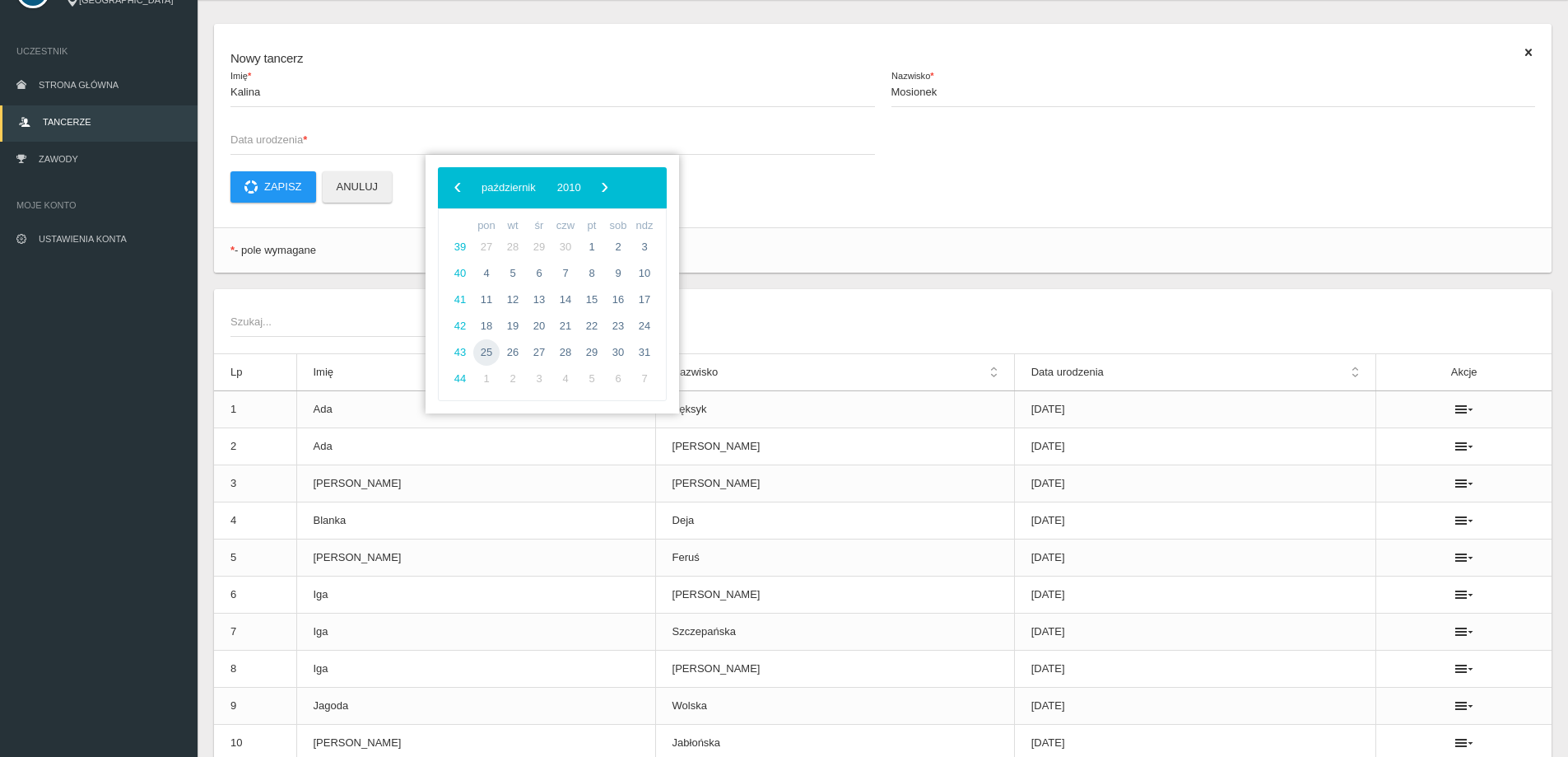
type input "[DATE]"
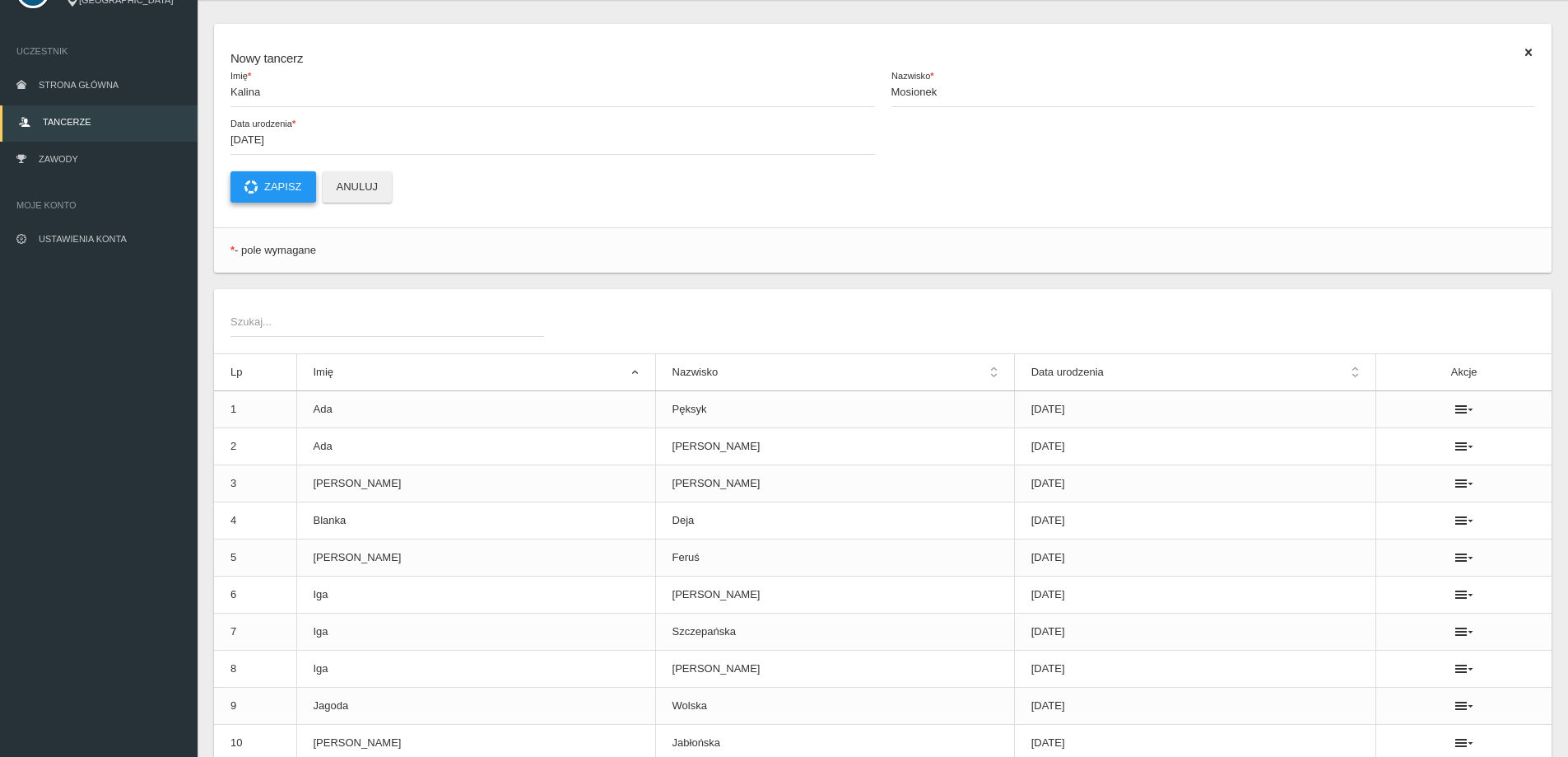
click at [285, 191] on button "Zapisz" at bounding box center [274, 186] width 86 height 31
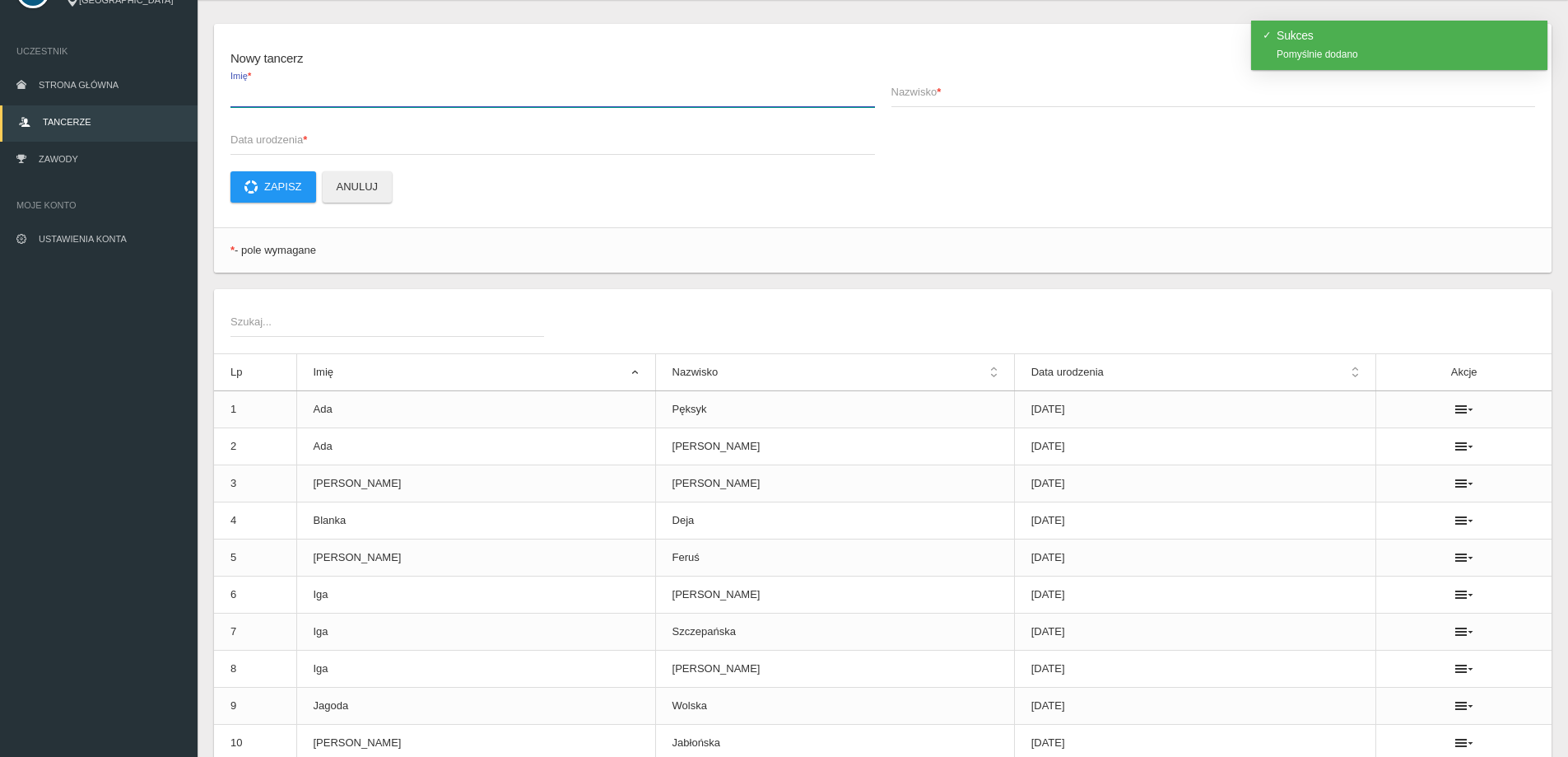
click at [247, 101] on input "Imię *" at bounding box center [553, 91] width 645 height 31
type input "[PERSON_NAME]"
click at [912, 88] on span "Nazwisko *" at bounding box center [1205, 93] width 628 height 17
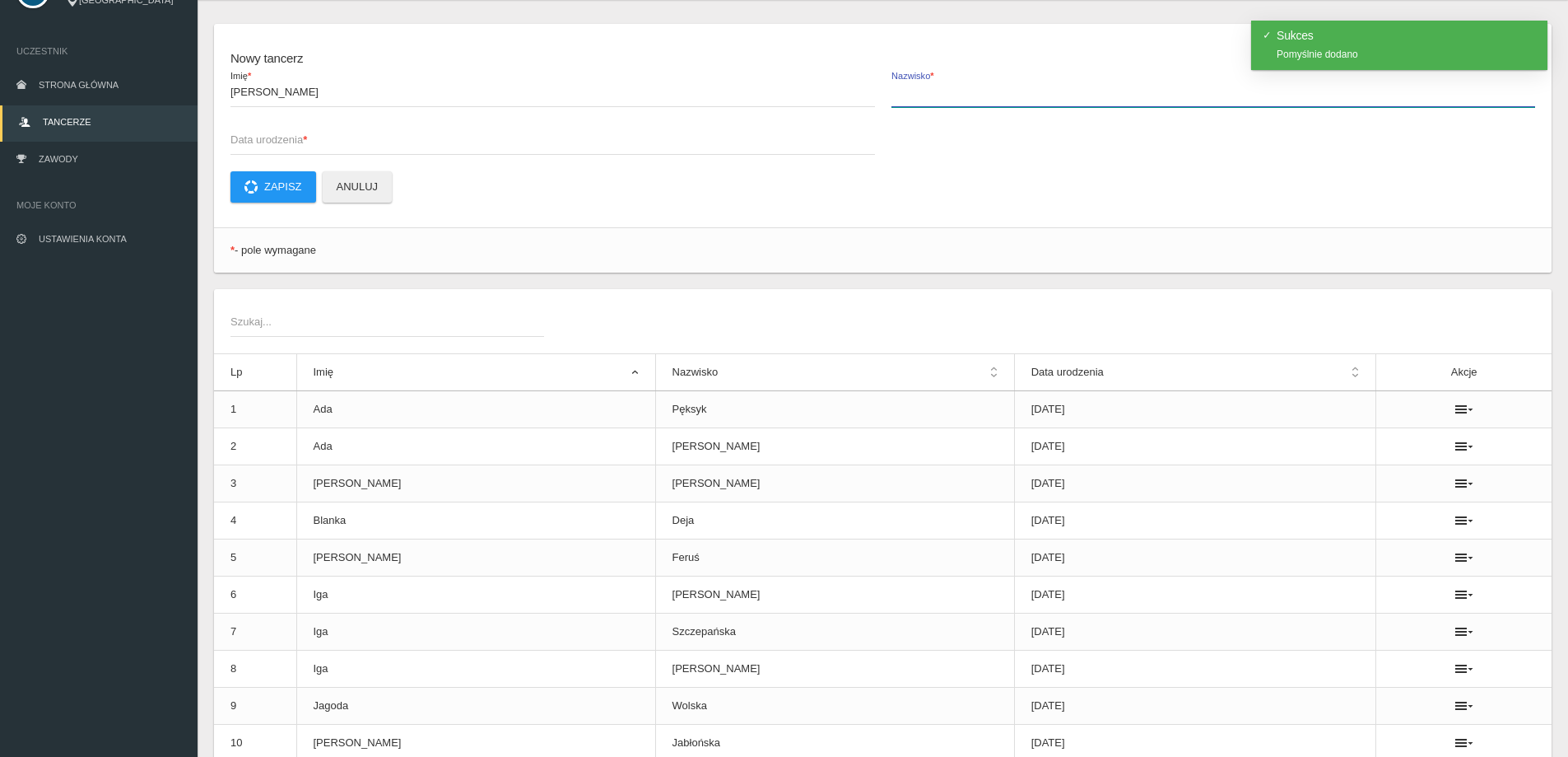
click at [912, 88] on input "Nazwisko *" at bounding box center [1214, 91] width 645 height 31
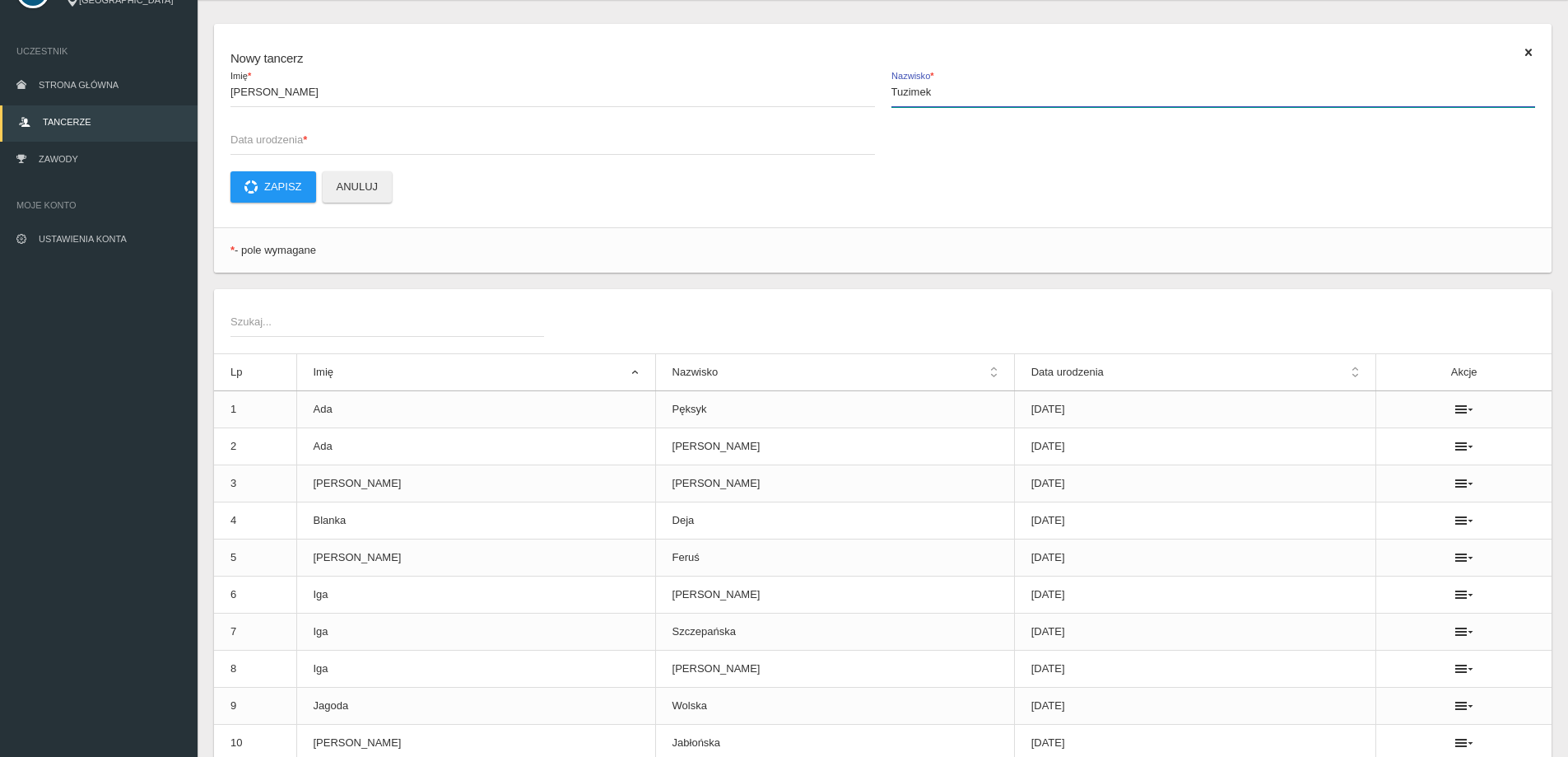
drag, startPoint x: 949, startPoint y: 104, endPoint x: 881, endPoint y: 103, distance: 68.0
click at [881, 103] on div "[PERSON_NAME] * Tuzimek Nazwisko * Data urodzenia *" at bounding box center [882, 123] width 1321 height 95
type input "[PERSON_NAME]"
click at [325, 145] on span "Data urodzenia *" at bounding box center [545, 140] width 628 height 17
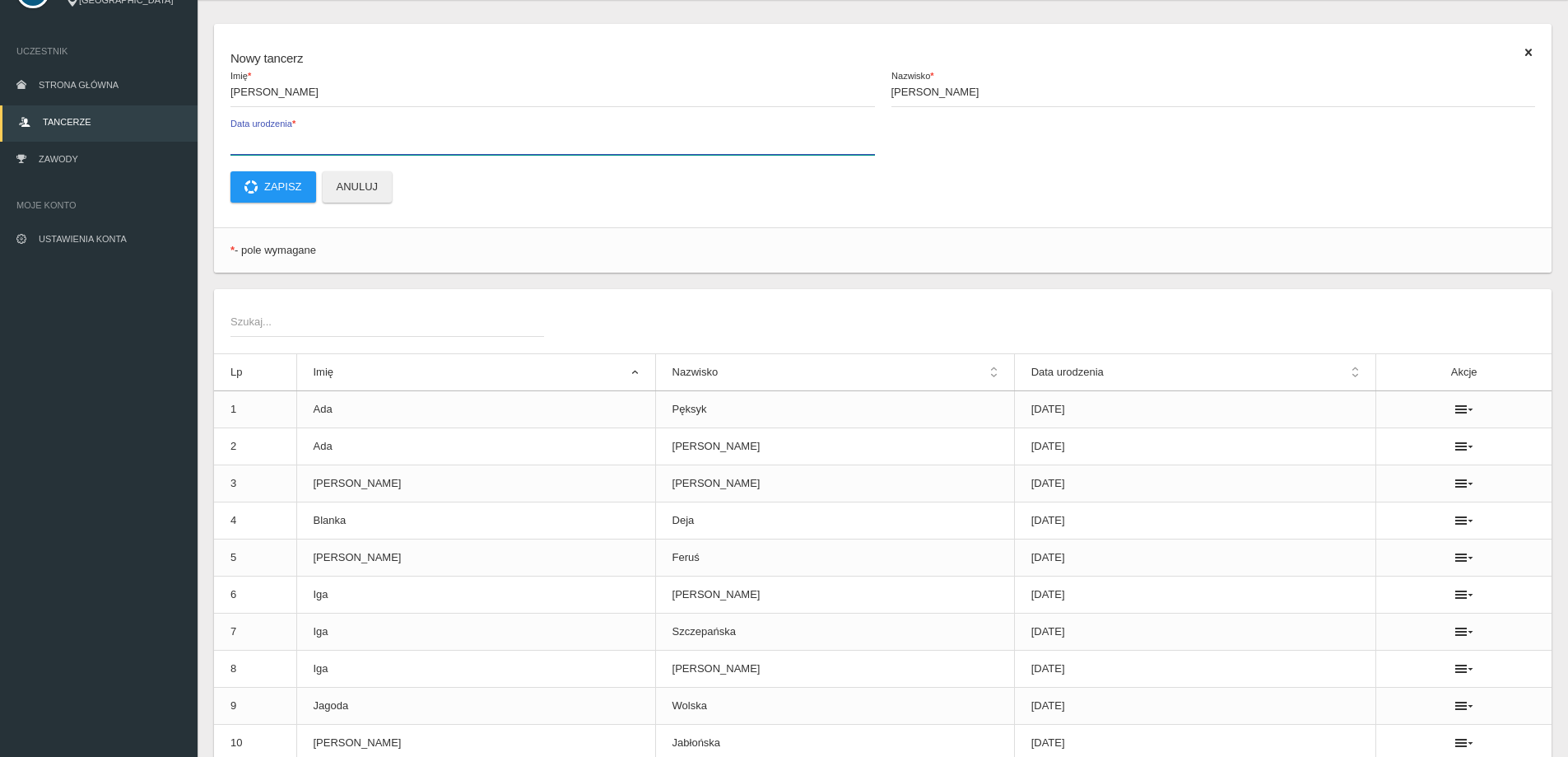
click at [325, 145] on input "Data urodzenia *" at bounding box center [553, 139] width 645 height 31
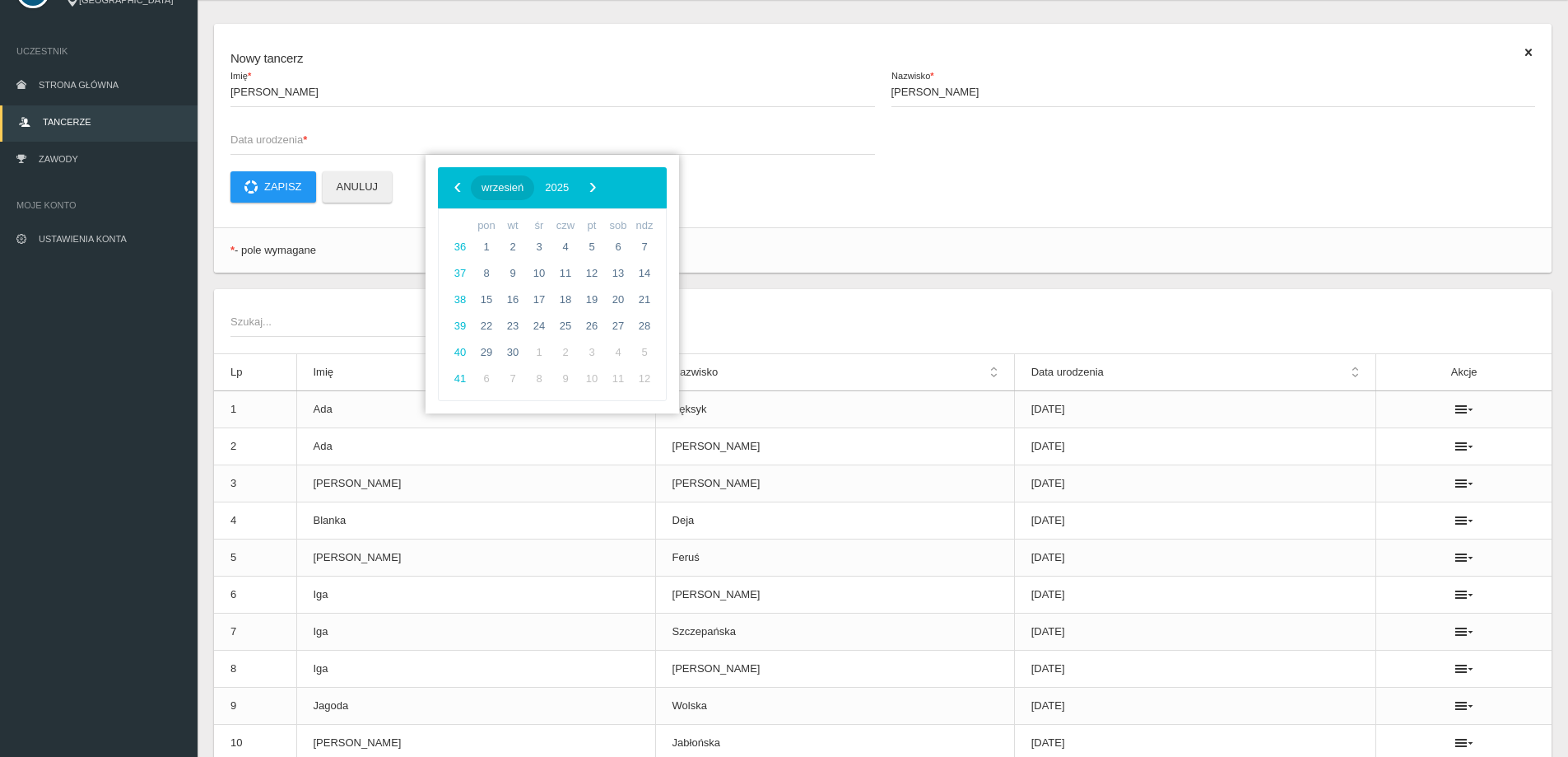
click at [510, 185] on span "wrzesień" at bounding box center [502, 187] width 42 height 13
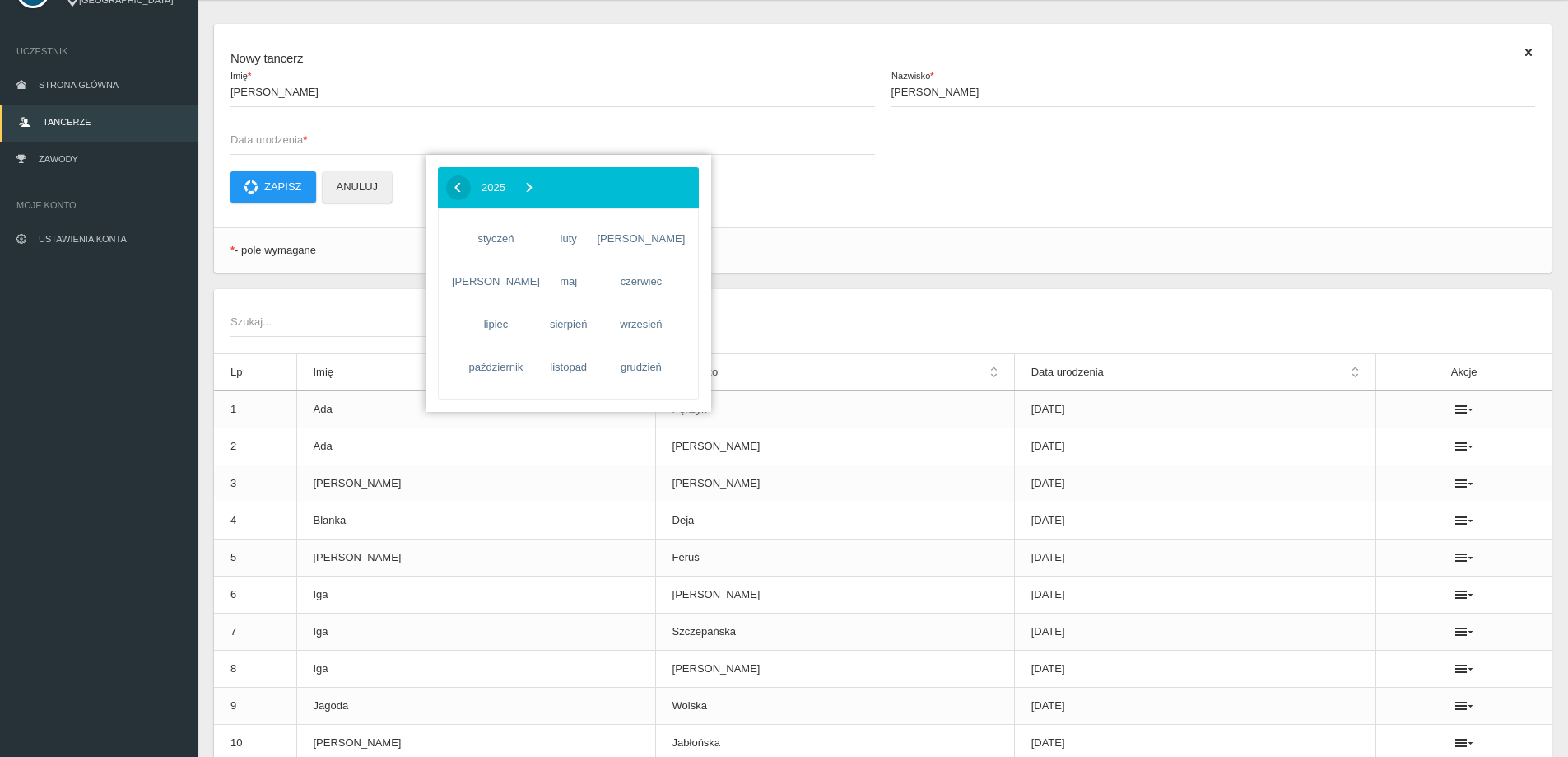
click at [449, 188] on span "‹" at bounding box center [457, 186] width 24 height 24
click at [505, 184] on span "2024" at bounding box center [493, 187] width 24 height 13
click at [449, 184] on span "‹" at bounding box center [457, 186] width 24 height 24
click at [587, 330] on span "2011" at bounding box center [578, 325] width 38 height 38
click at [575, 334] on span "sierpień" at bounding box center [568, 324] width 48 height 26
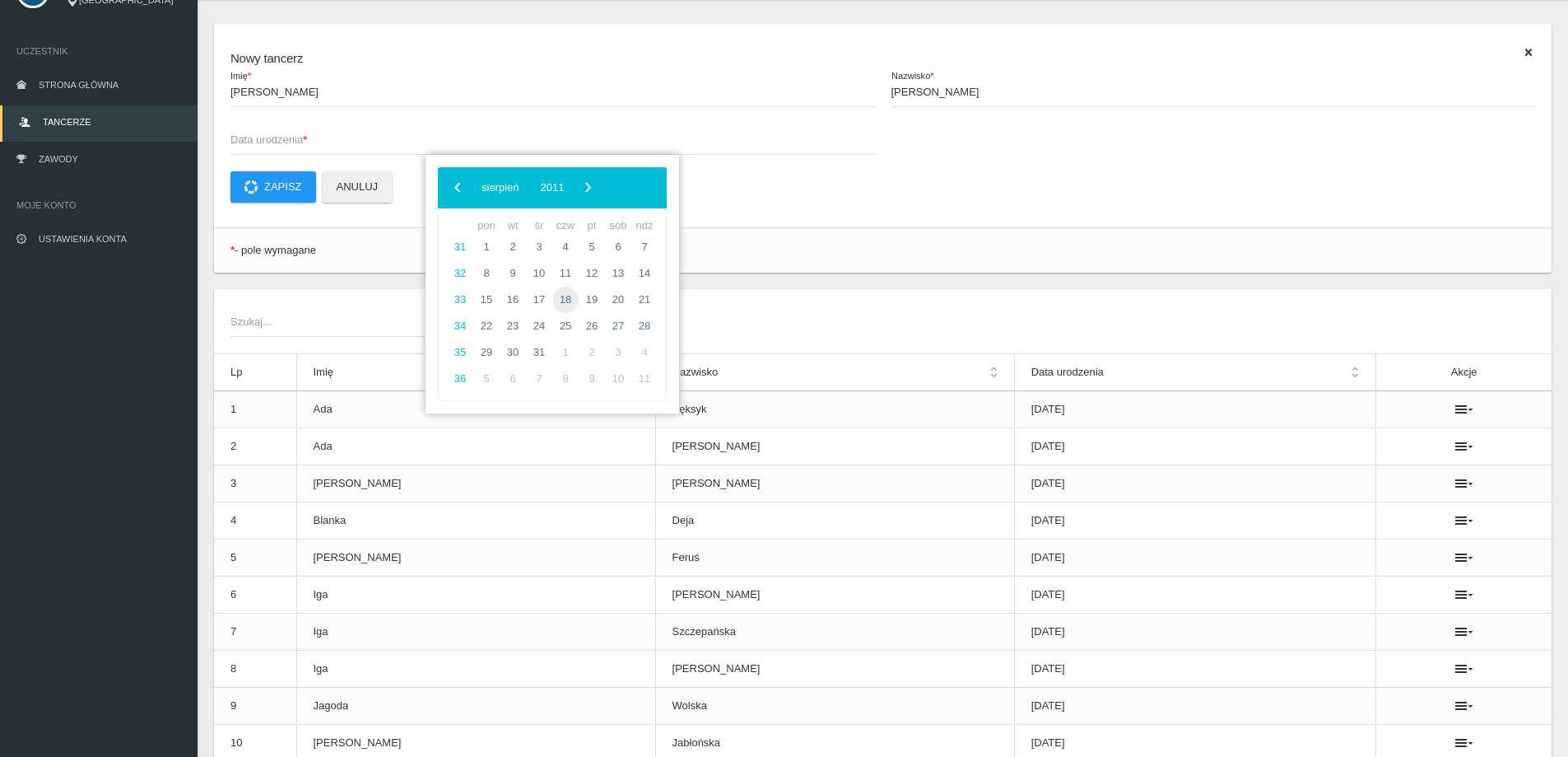
drag, startPoint x: 564, startPoint y: 300, endPoint x: 587, endPoint y: 305, distance: 23.5
click at [564, 301] on span "18" at bounding box center [565, 299] width 26 height 26
type input "[DATE]"
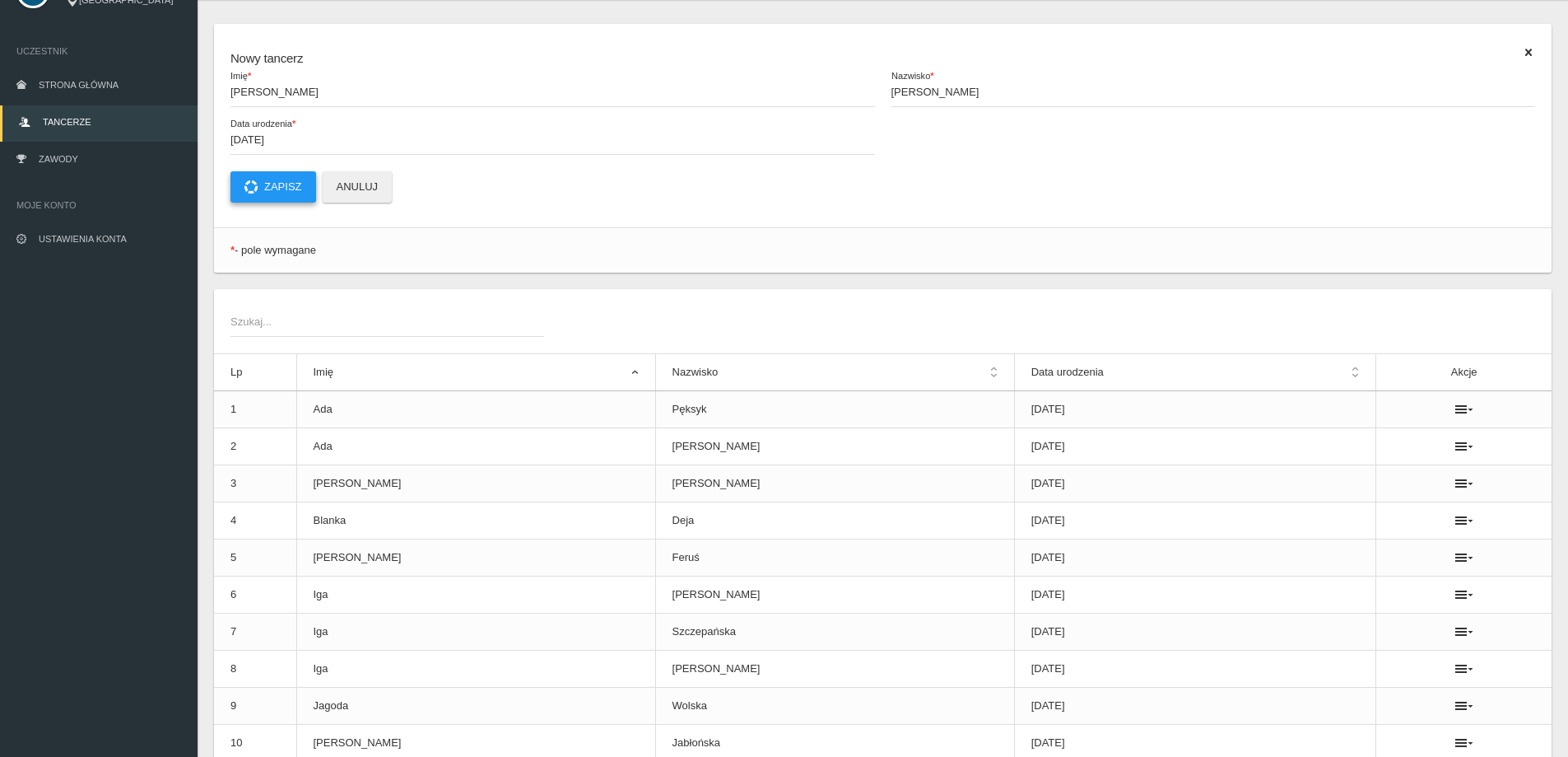
drag, startPoint x: 280, startPoint y: 184, endPoint x: 282, endPoint y: 212, distance: 28.1
click at [280, 184] on button "Zapisz" at bounding box center [274, 186] width 86 height 31
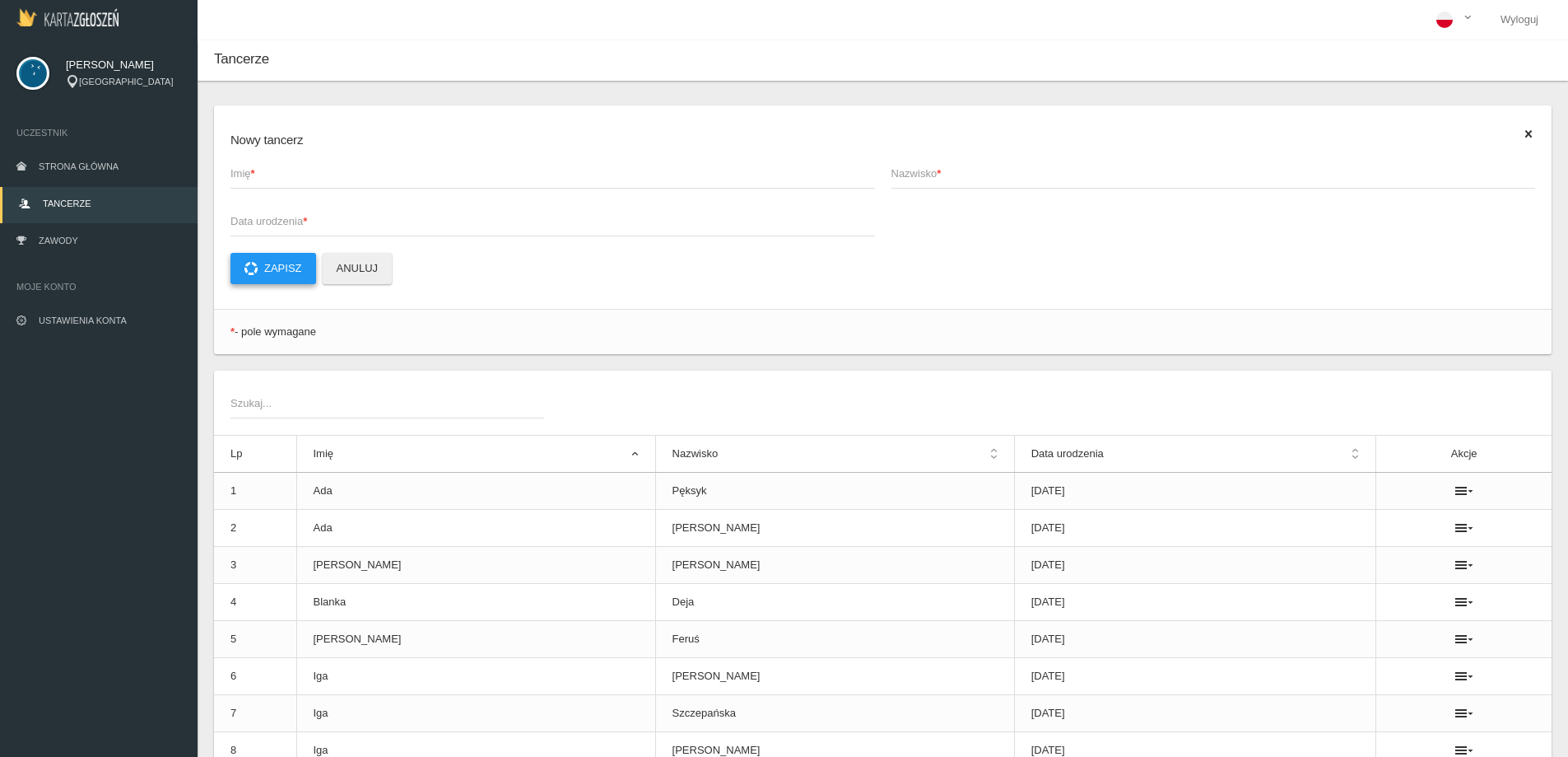
scroll to position [0, 0]
click at [53, 241] on span "Zawody" at bounding box center [58, 242] width 40 height 10
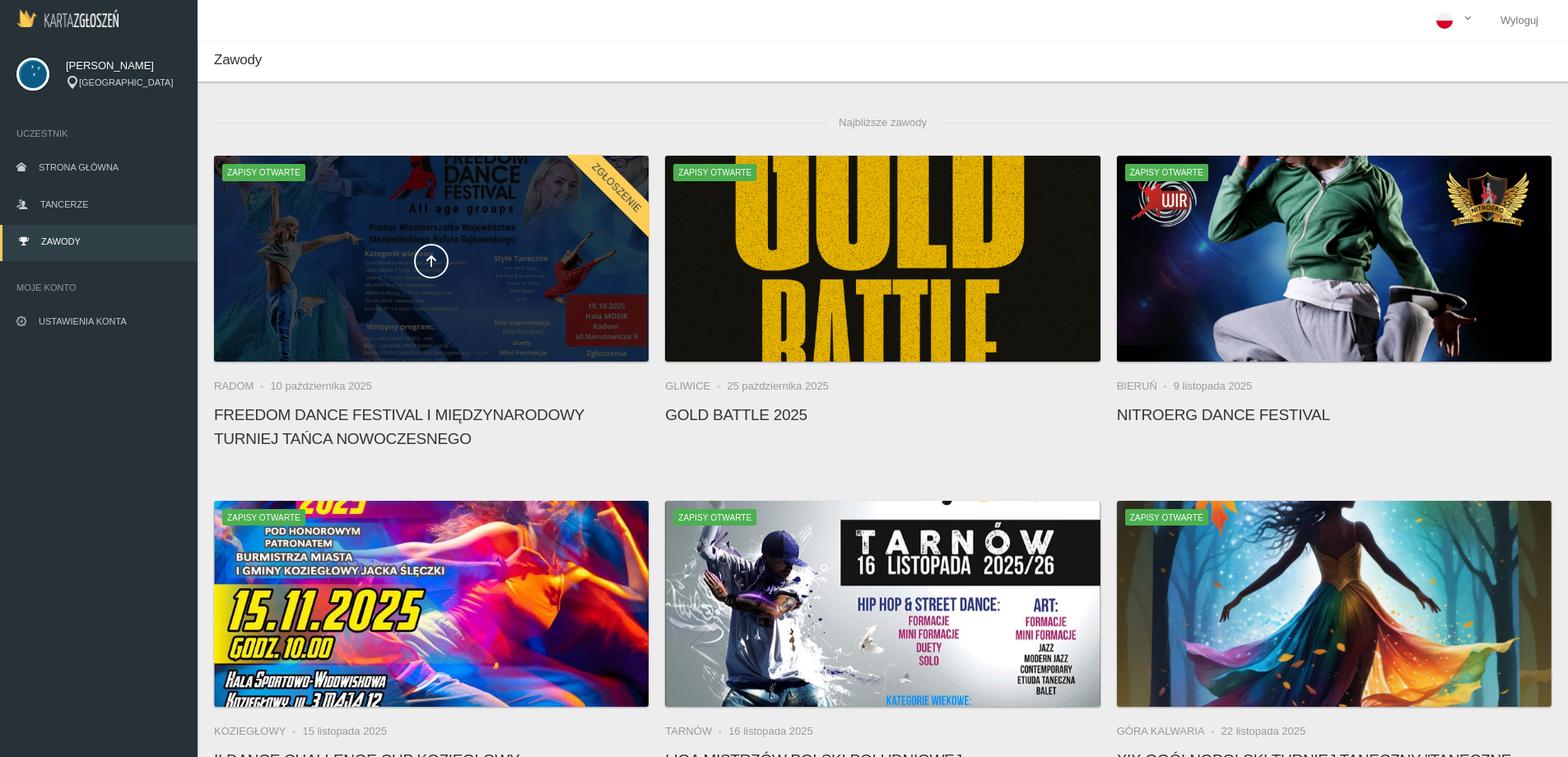
click at [494, 244] on span at bounding box center [431, 260] width 434 height 35
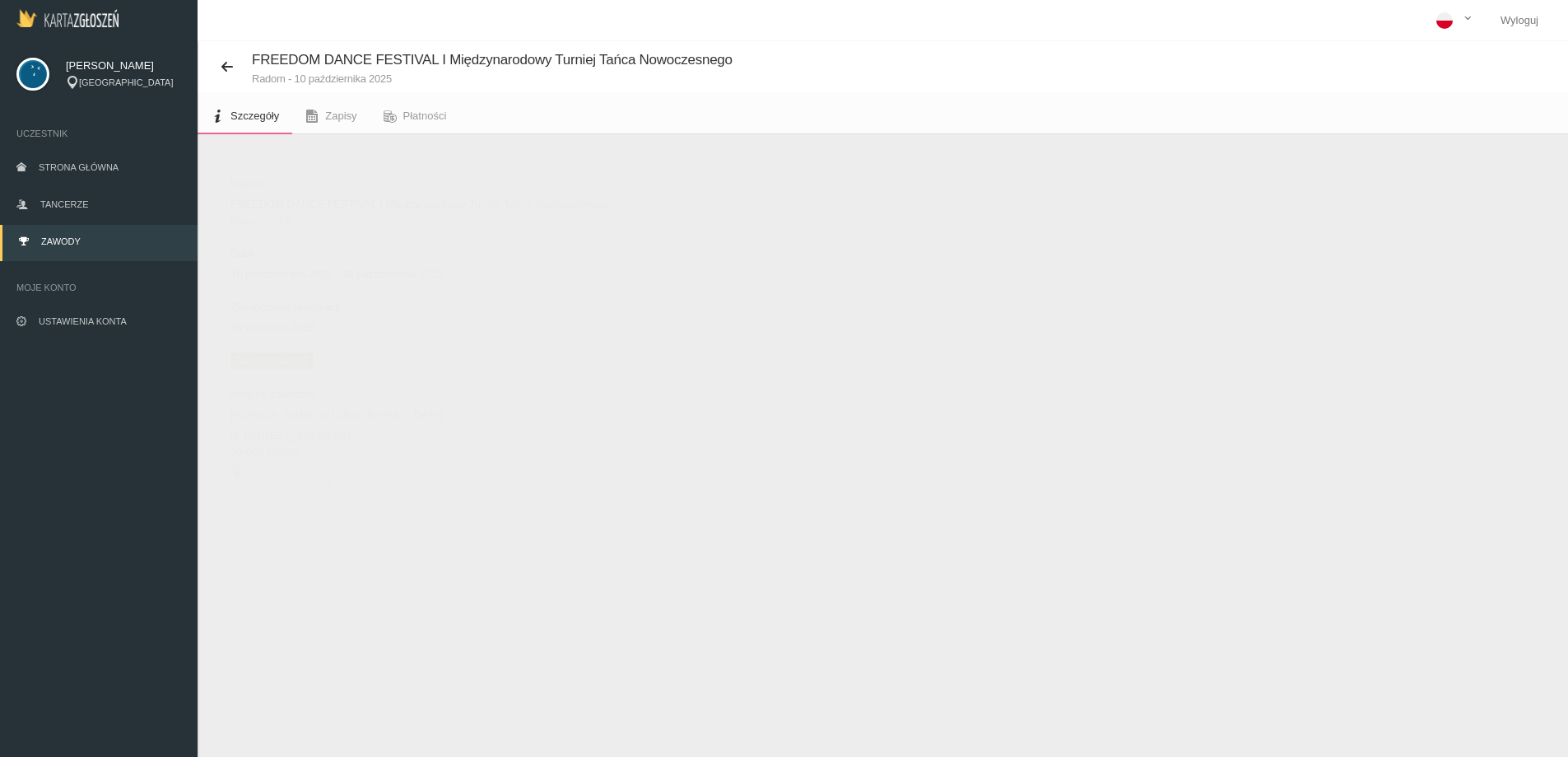
click at [288, 359] on span "Zapisy otwarte" at bounding box center [272, 360] width 83 height 17
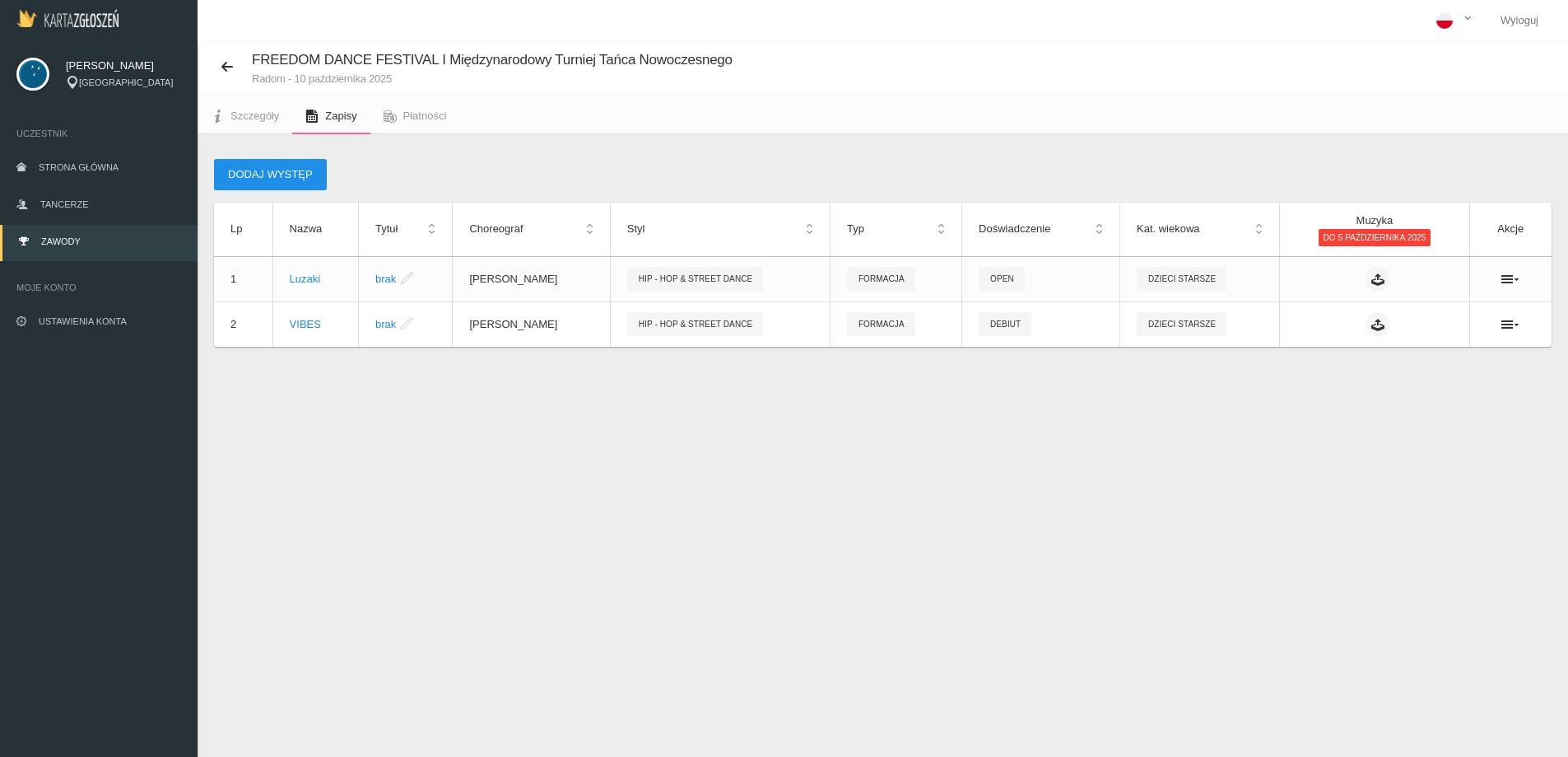
click at [287, 173] on button "Dodaj występ" at bounding box center [270, 174] width 113 height 31
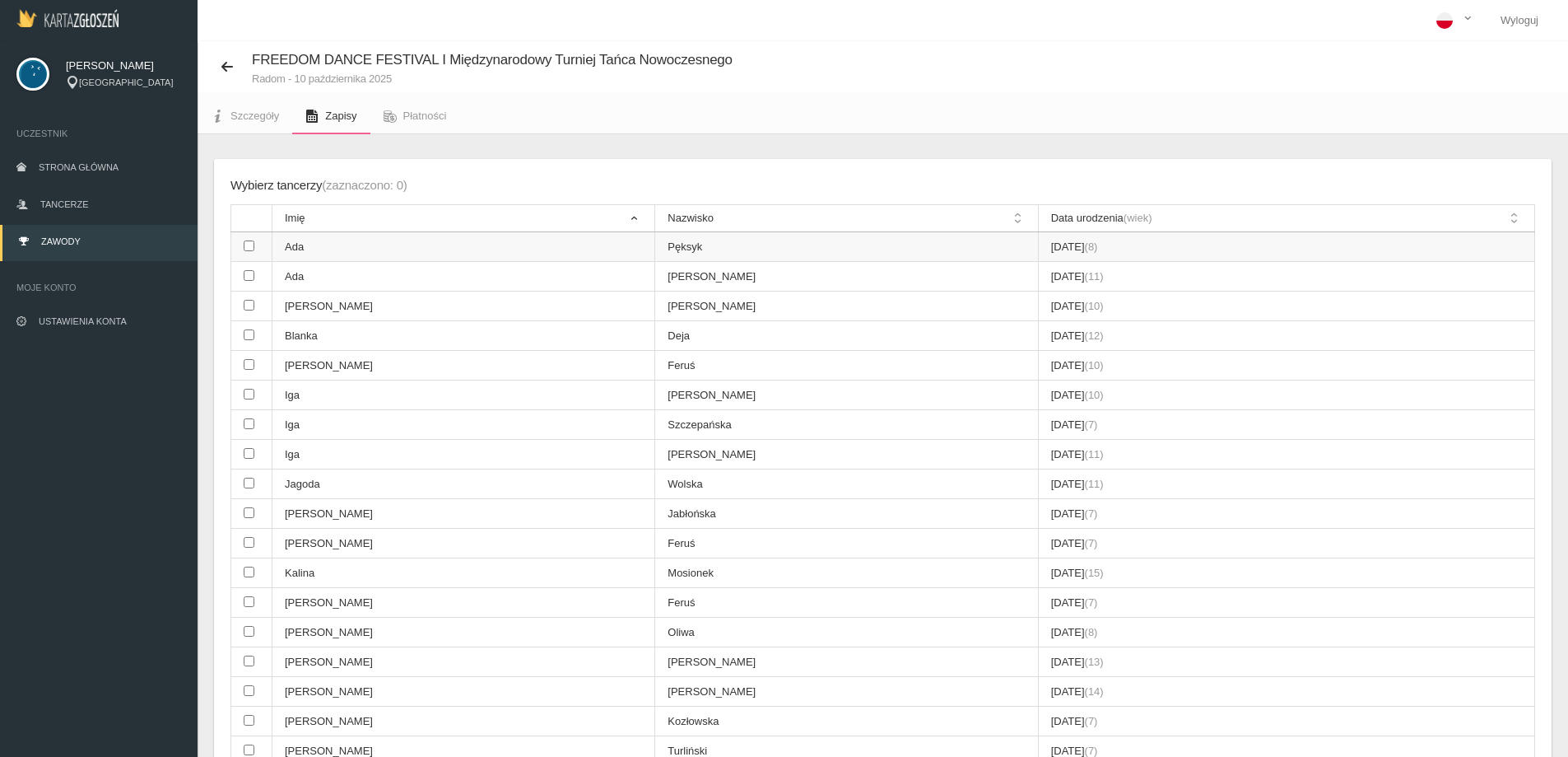
click at [251, 250] on input "checkbox" at bounding box center [248, 246] width 11 height 11
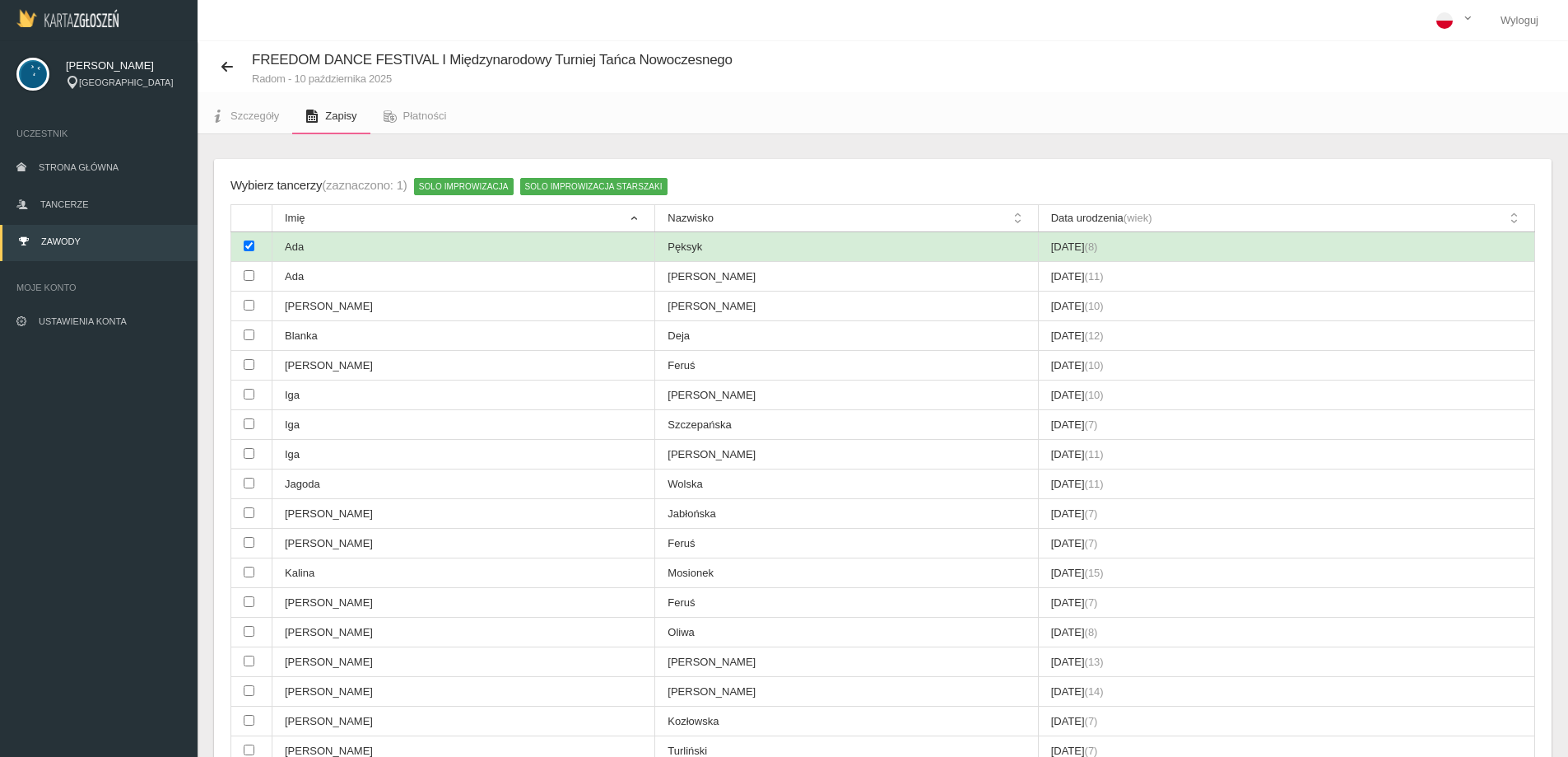
drag, startPoint x: 241, startPoint y: 256, endPoint x: 248, endPoint y: 280, distance: 25.0
click at [242, 257] on td at bounding box center [252, 247] width 41 height 29
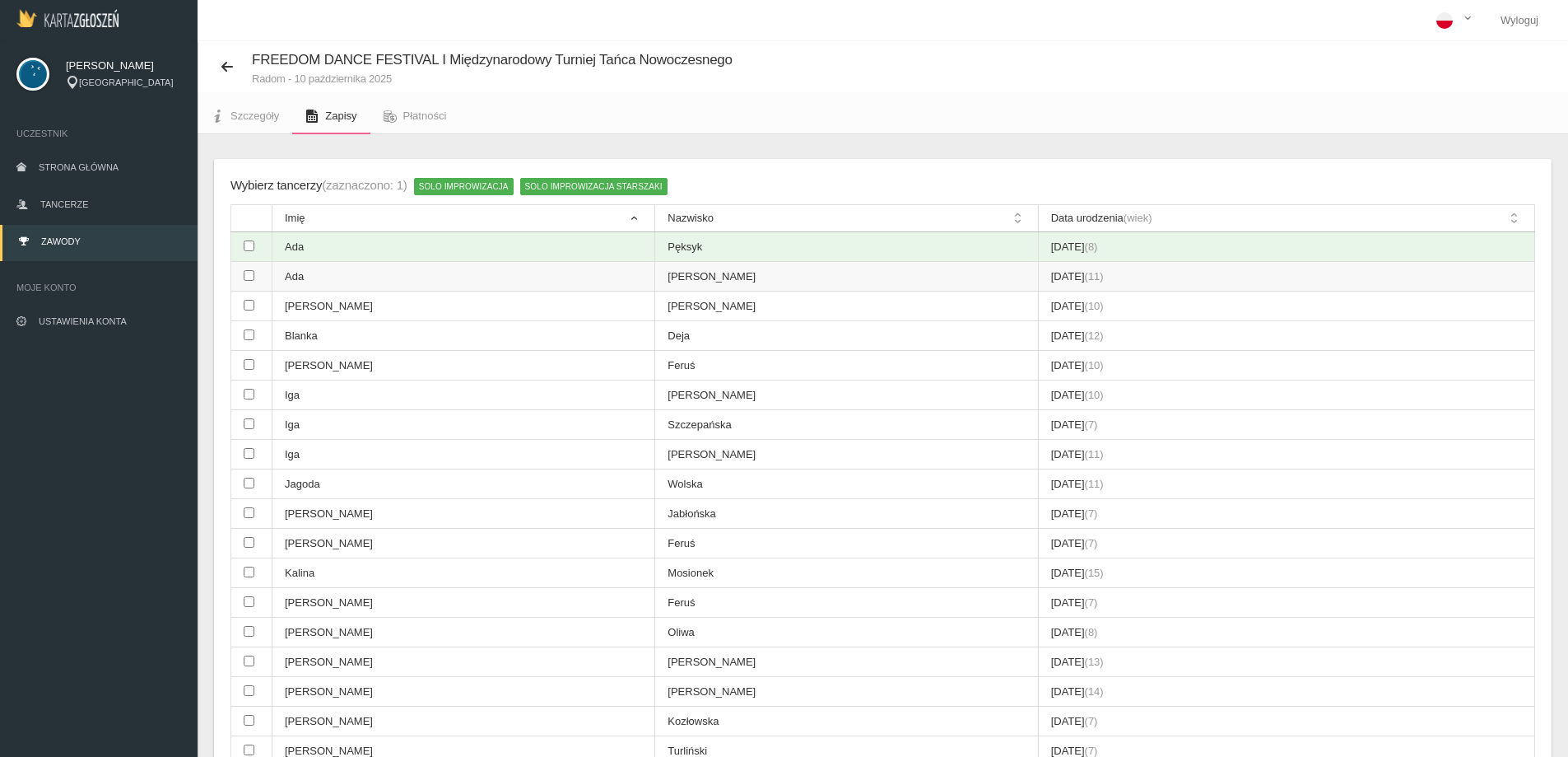
checkbox input "false"
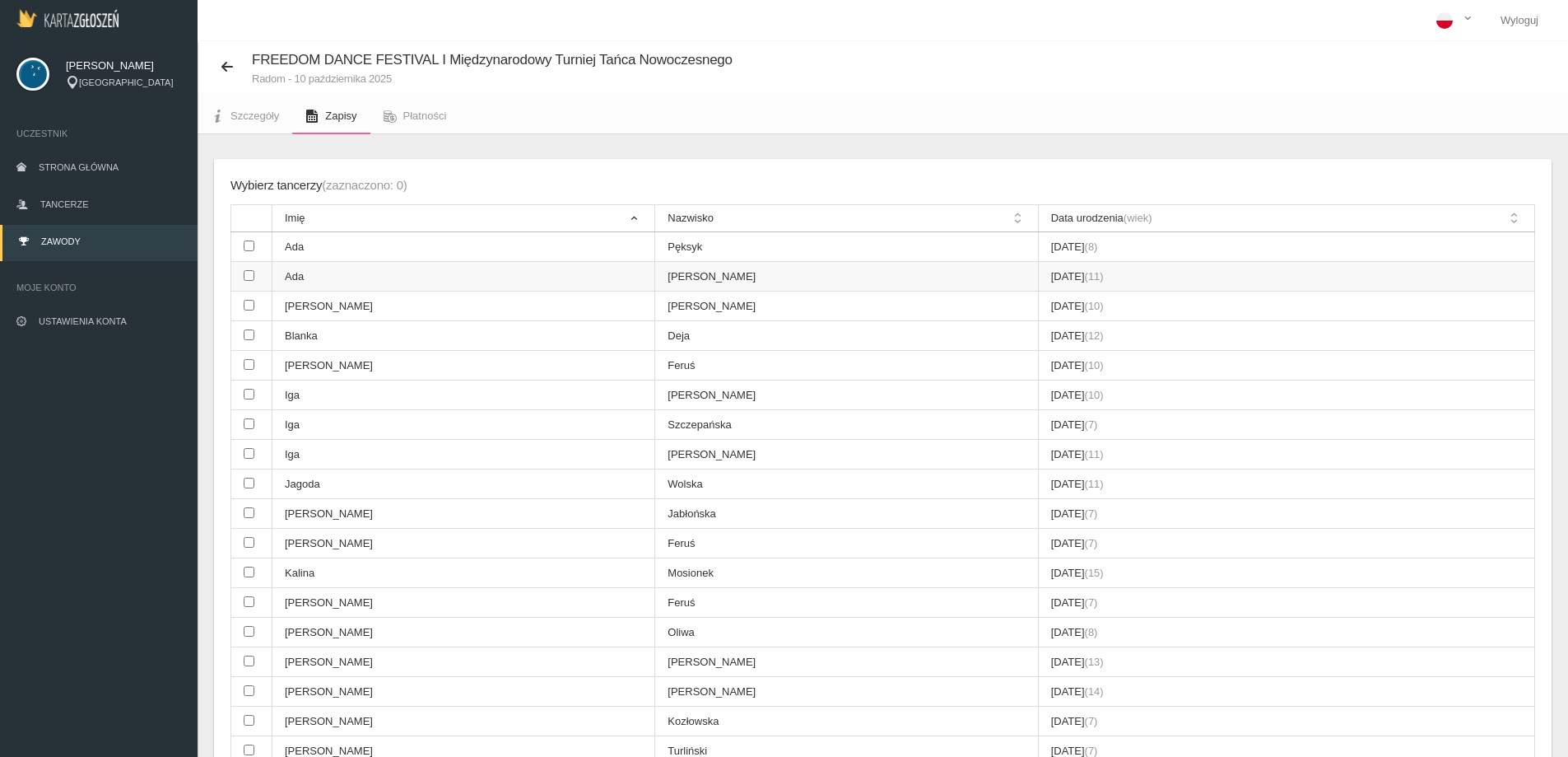
click at [249, 280] on input "checkbox" at bounding box center [248, 275] width 11 height 11
checkbox input "true"
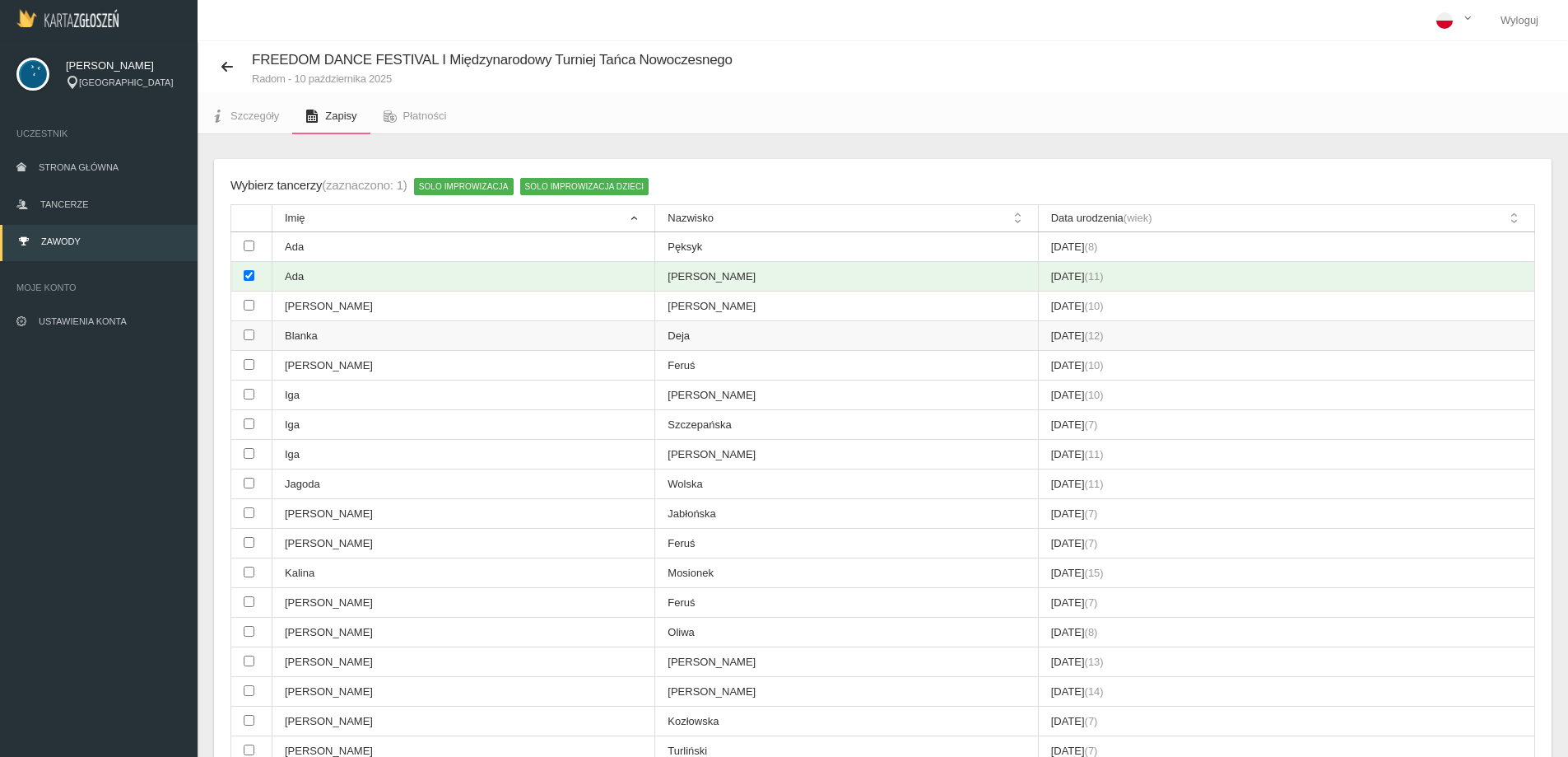
click at [247, 337] on input "checkbox" at bounding box center [248, 334] width 11 height 11
checkbox input "true"
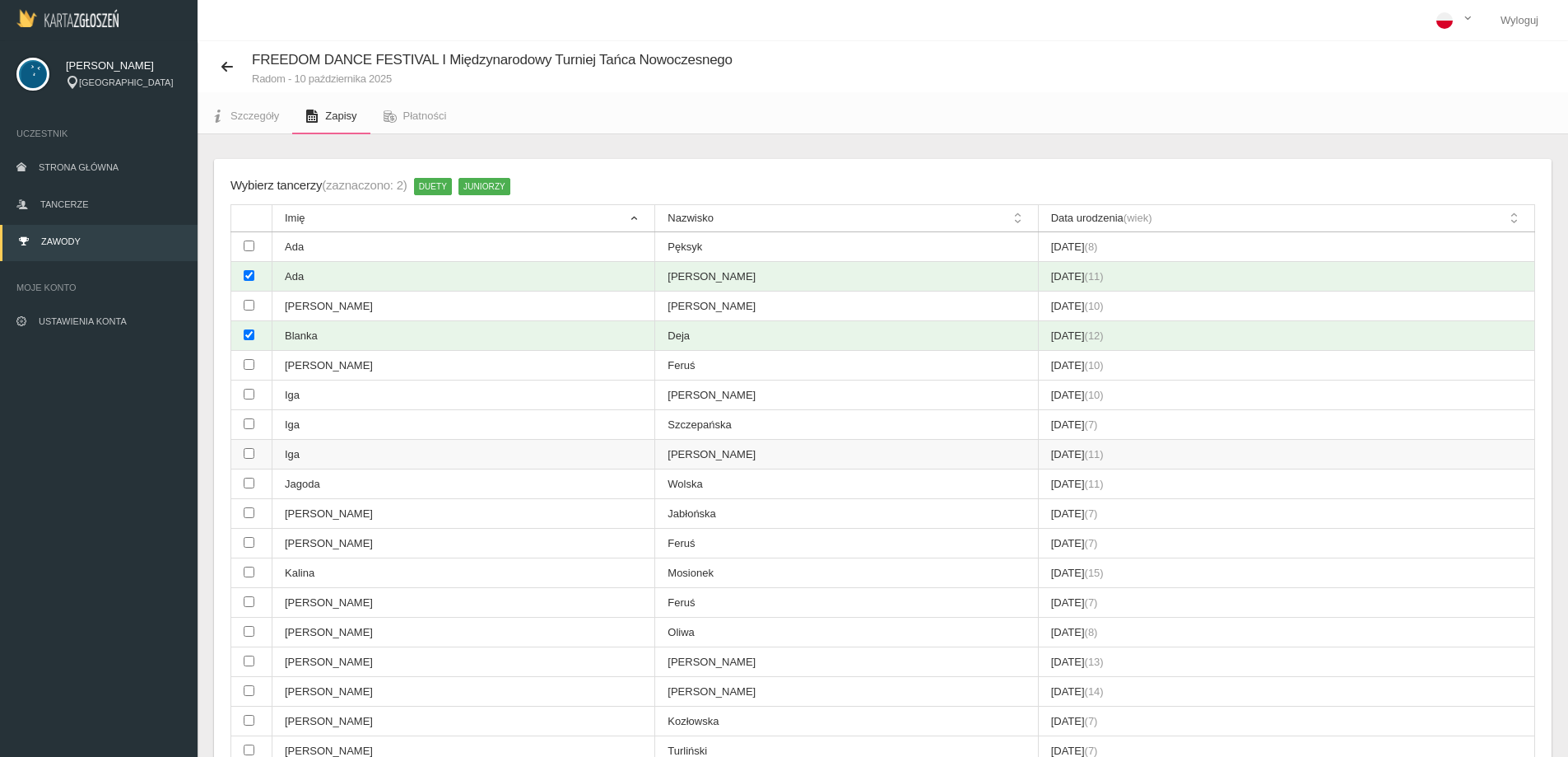
click at [251, 455] on input "checkbox" at bounding box center [248, 453] width 11 height 11
checkbox input "true"
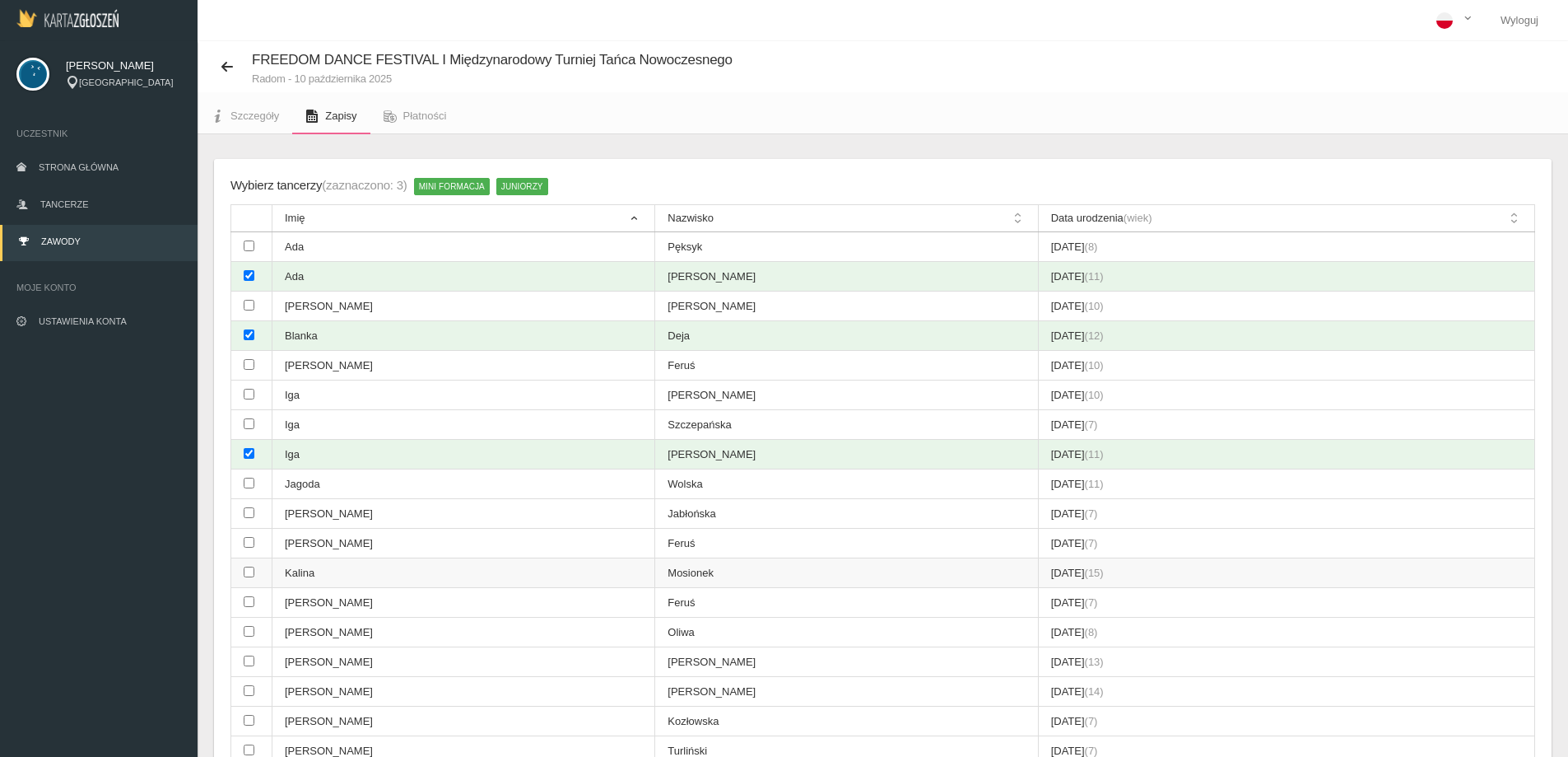
scroll to position [83, 0]
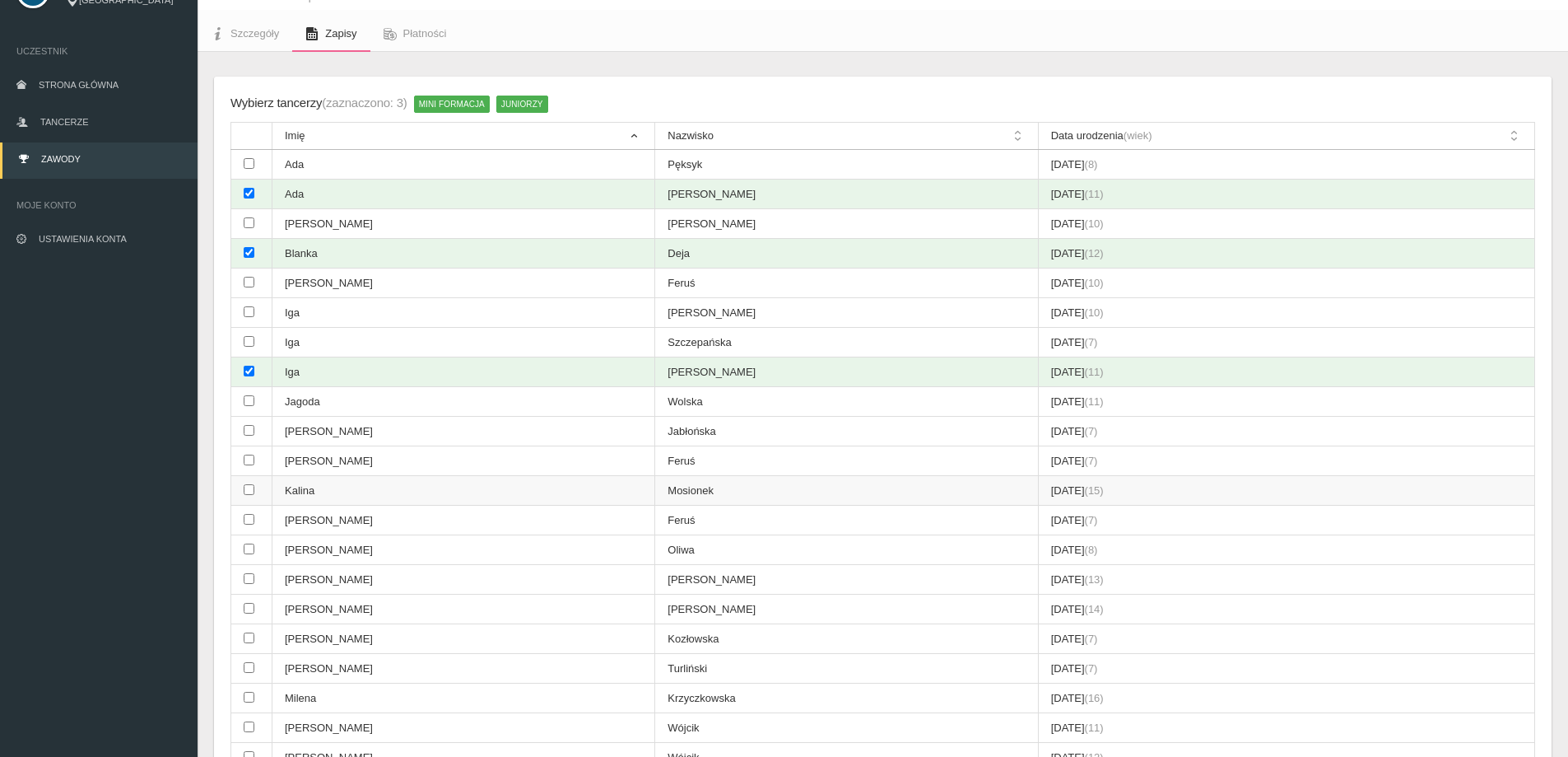
click at [245, 489] on input "checkbox" at bounding box center [248, 489] width 11 height 11
checkbox input "true"
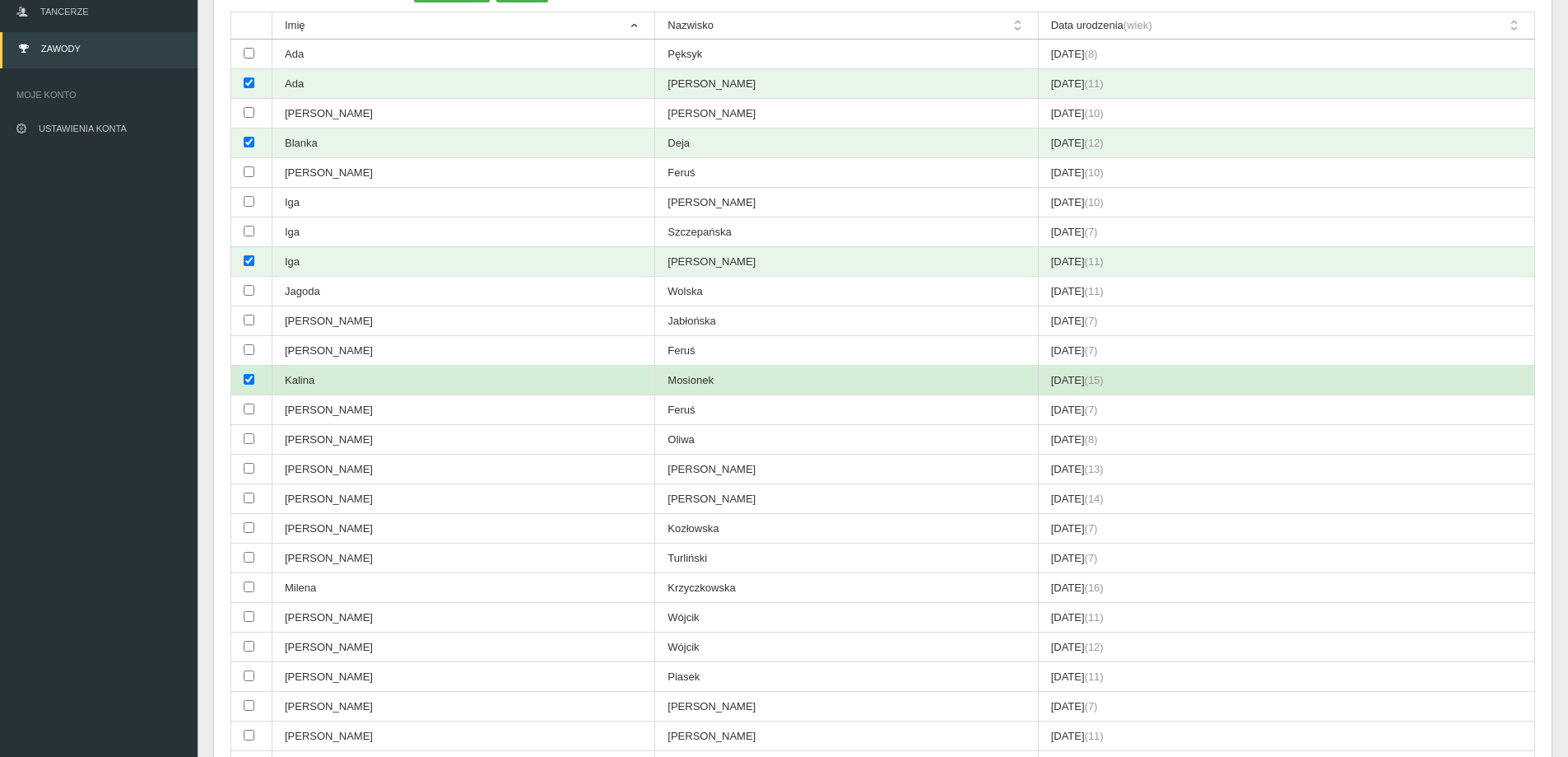
scroll to position [247, 0]
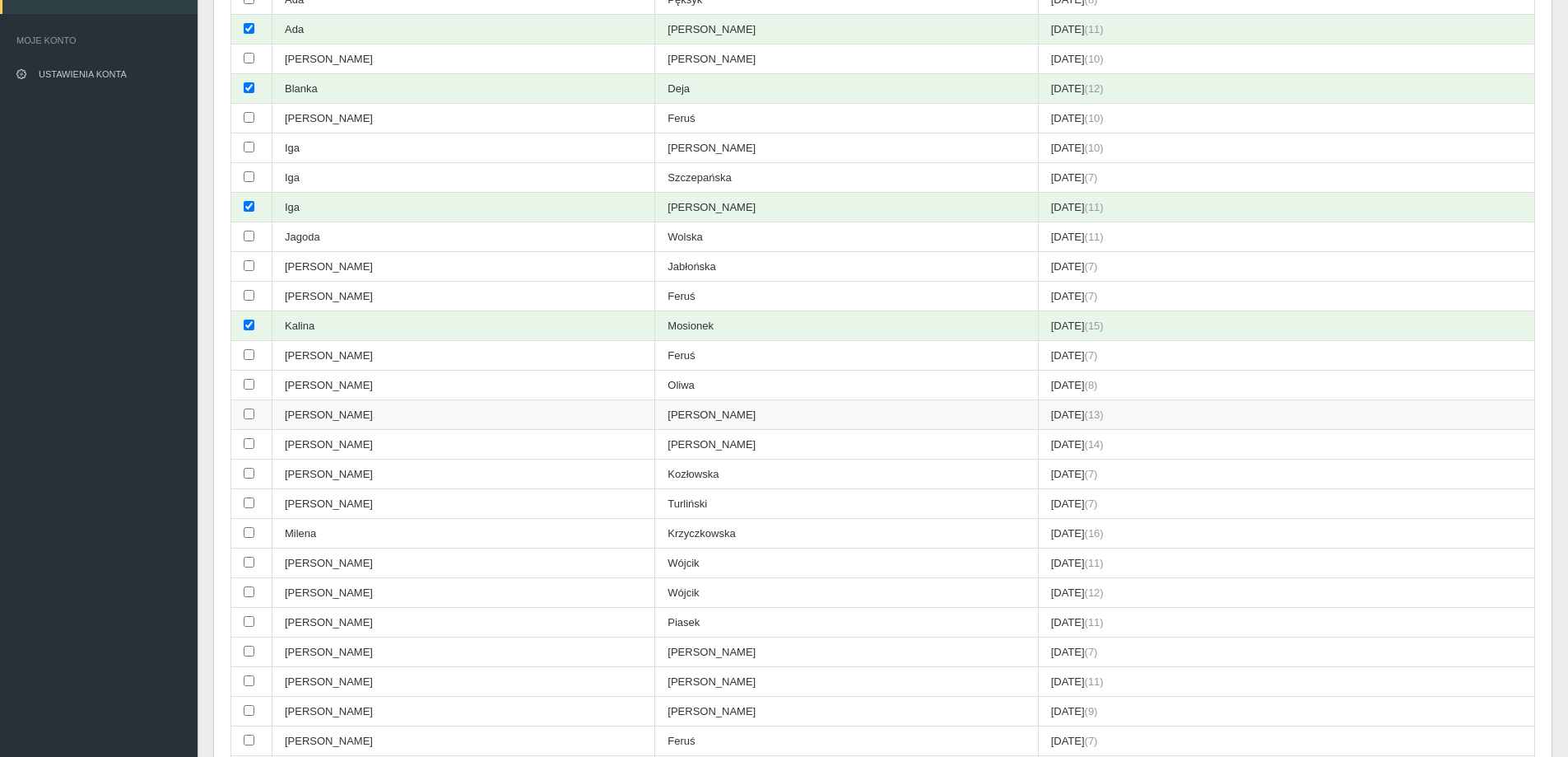
click at [242, 413] on td at bounding box center [252, 414] width 41 height 29
checkbox input "true"
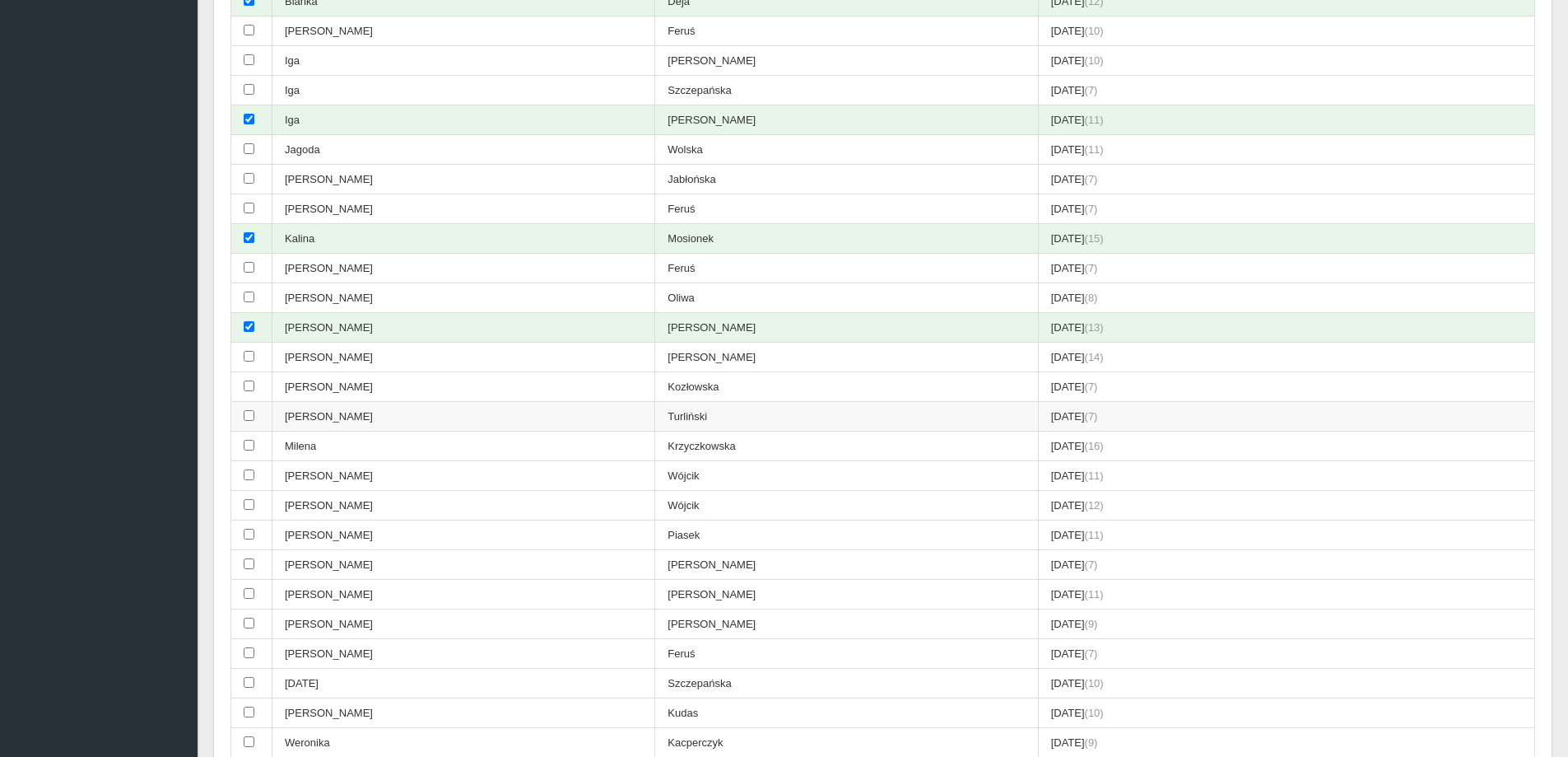
scroll to position [412, 0]
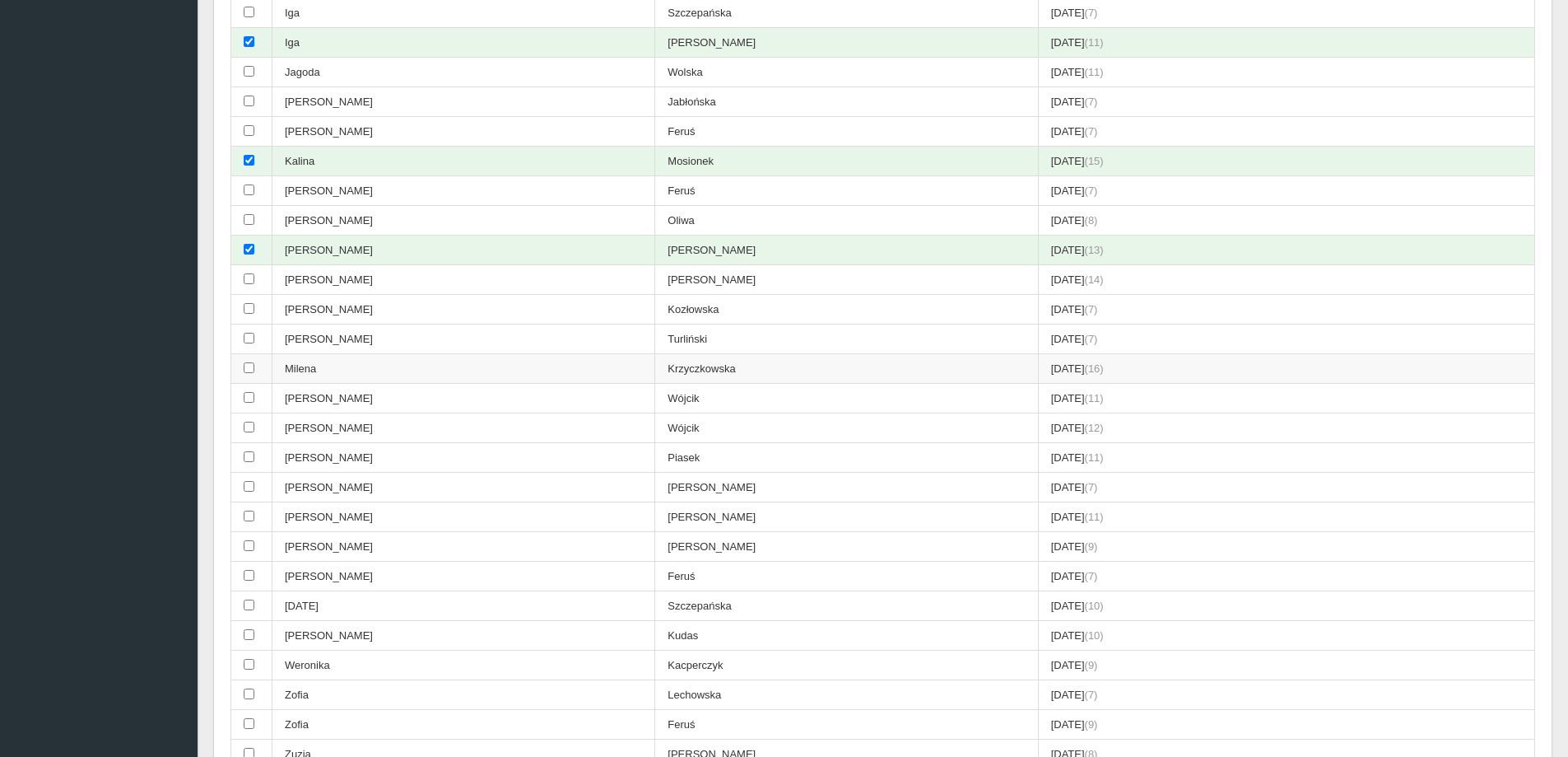
click at [252, 369] on input "checkbox" at bounding box center [248, 367] width 11 height 11
checkbox input "true"
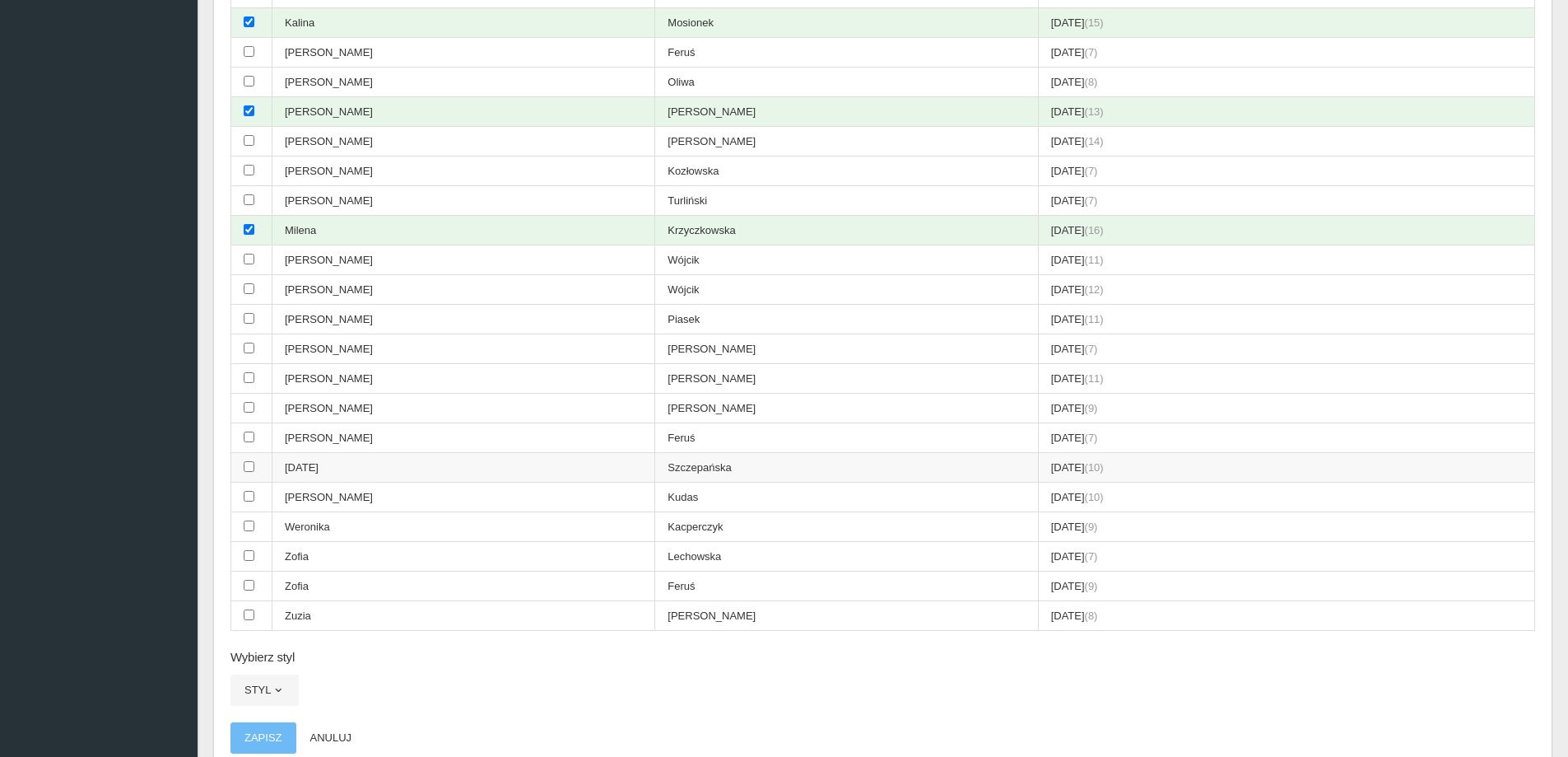
scroll to position [576, 0]
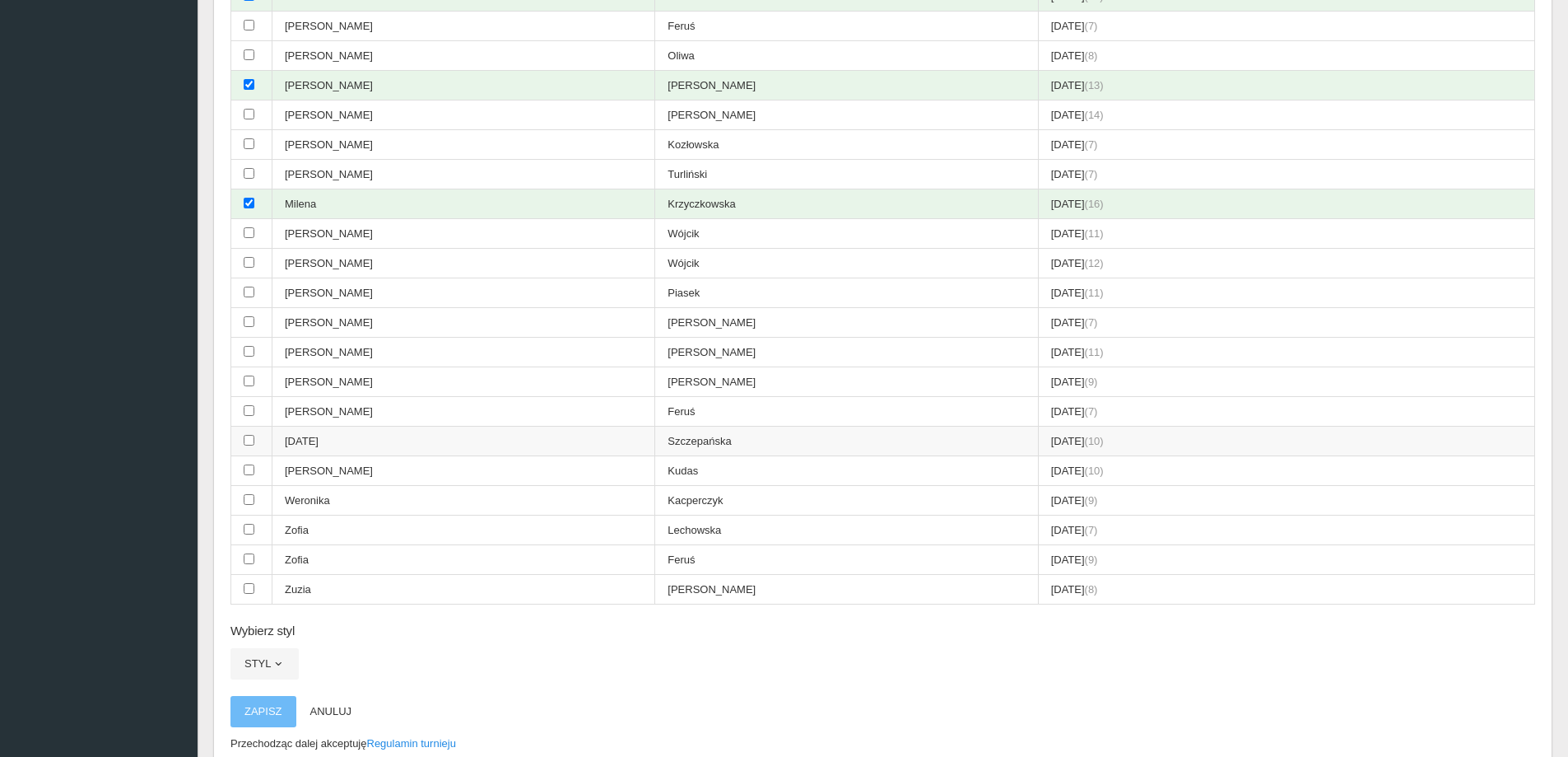
click at [249, 441] on input "checkbox" at bounding box center [248, 440] width 11 height 11
checkbox input "true"
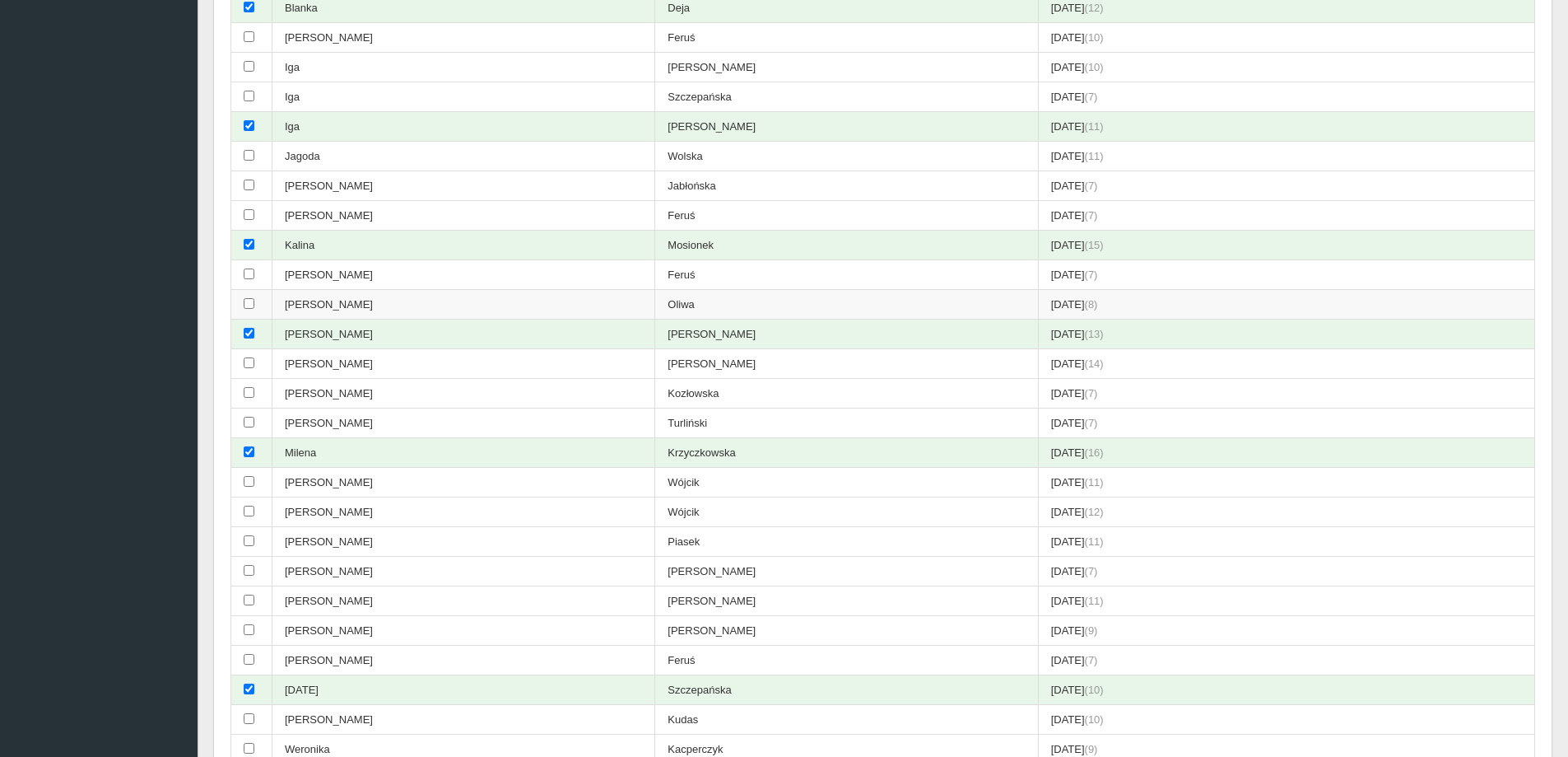
scroll to position [156, 0]
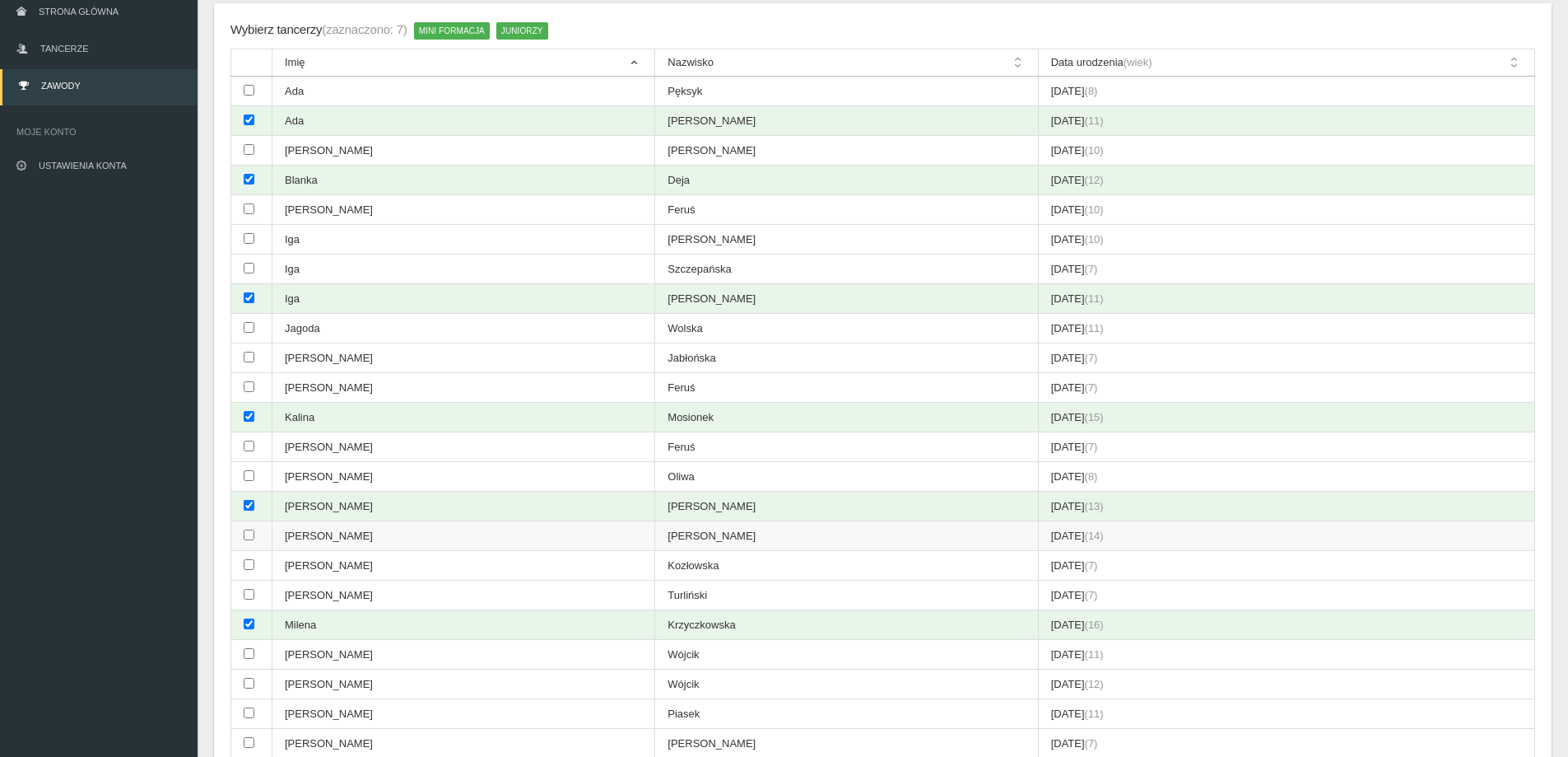
click at [248, 536] on input "checkbox" at bounding box center [248, 535] width 11 height 11
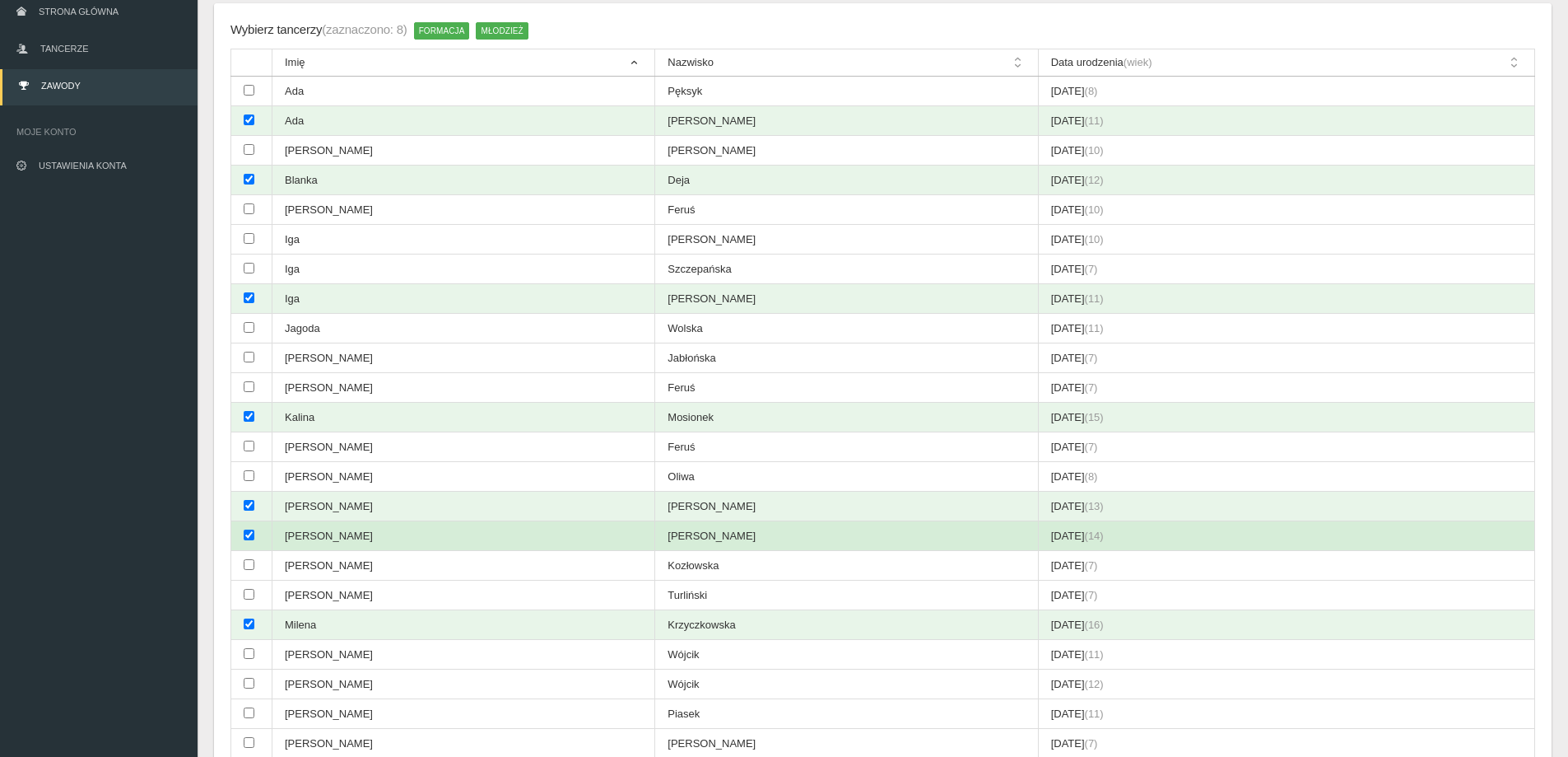
drag, startPoint x: 601, startPoint y: 530, endPoint x: 603, endPoint y: 541, distance: 11.2
drag, startPoint x: 603, startPoint y: 541, endPoint x: 625, endPoint y: 531, distance: 24.2
click at [655, 531] on td "[PERSON_NAME]" at bounding box center [846, 536] width 383 height 29
checkbox input "false"
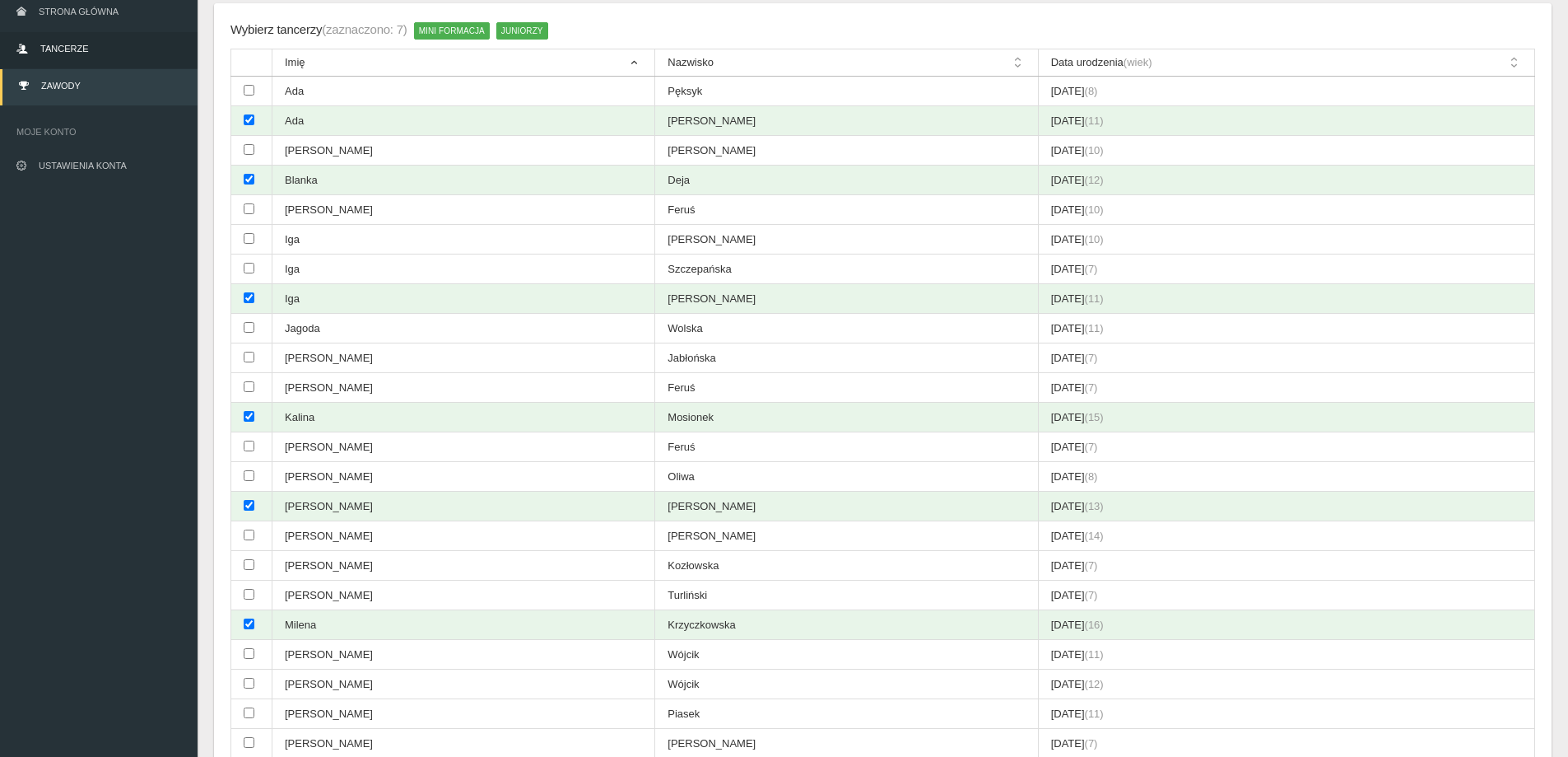
click at [92, 43] on link "Tancerze" at bounding box center [98, 50] width 198 height 36
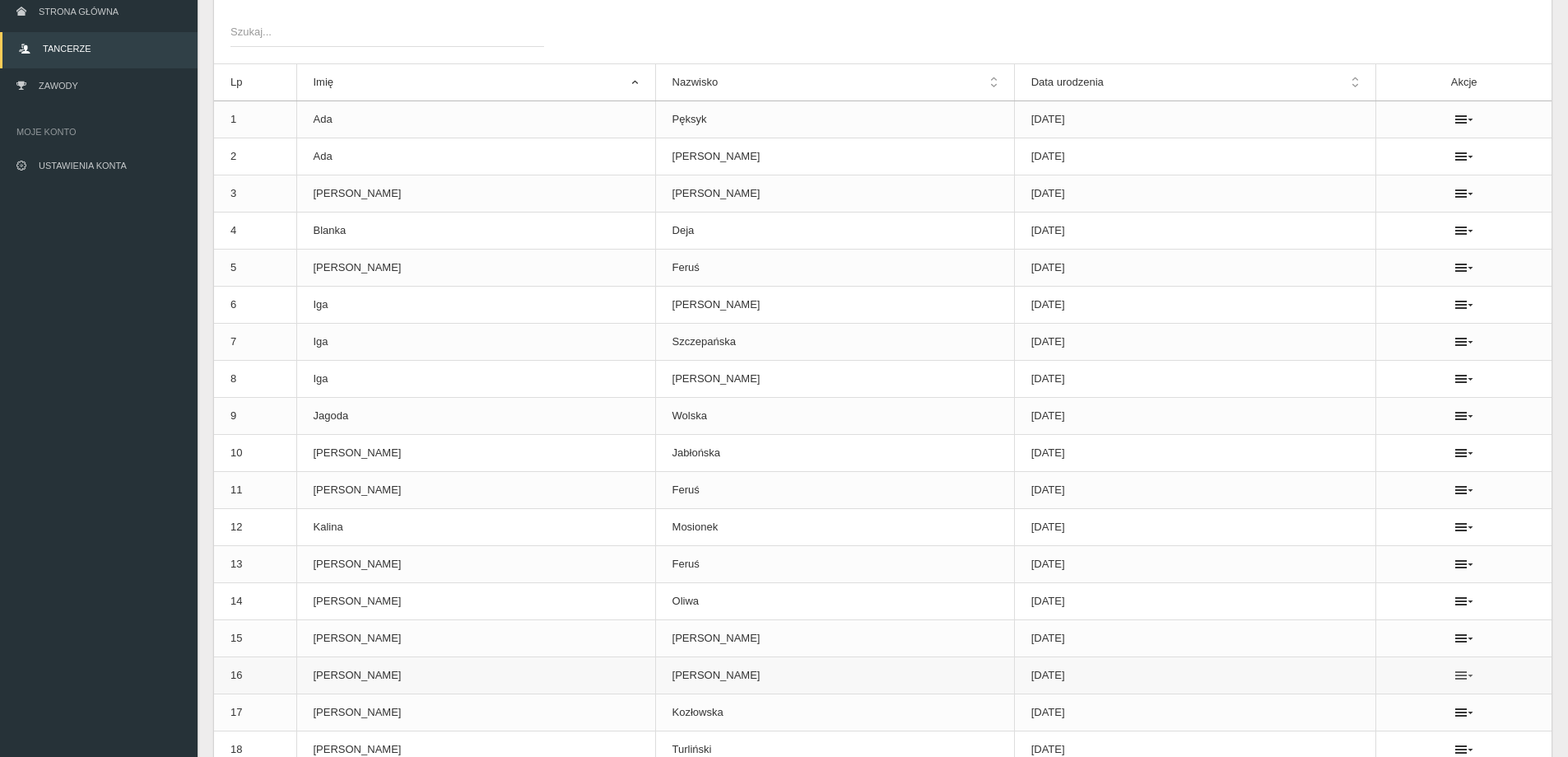
click at [1455, 674] on icon at bounding box center [1464, 675] width 19 height 13
click at [1352, 712] on link "Usuń" at bounding box center [1366, 704] width 165 height 29
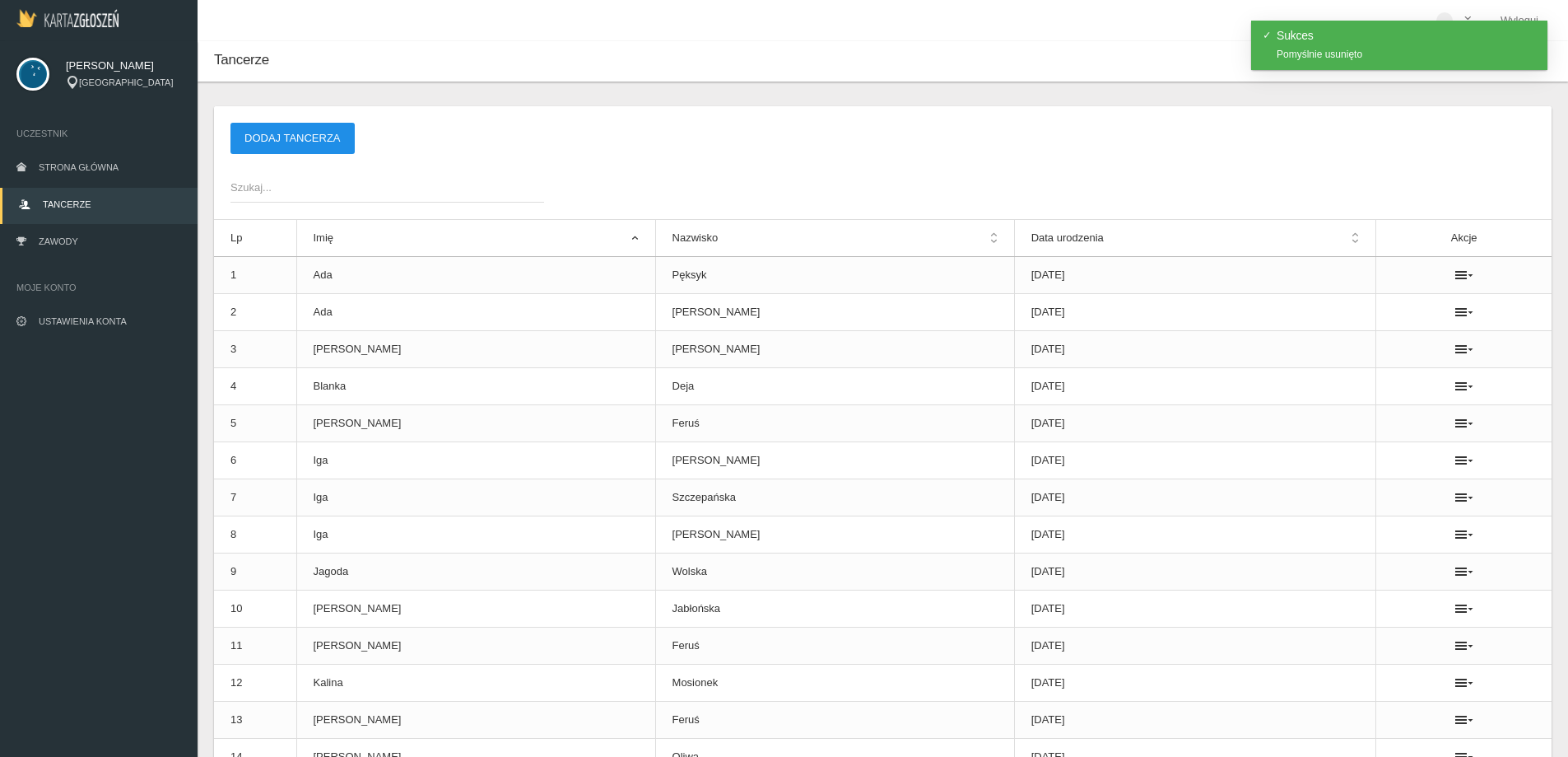
click at [308, 140] on button "Dodaj tancerza" at bounding box center [293, 138] width 125 height 31
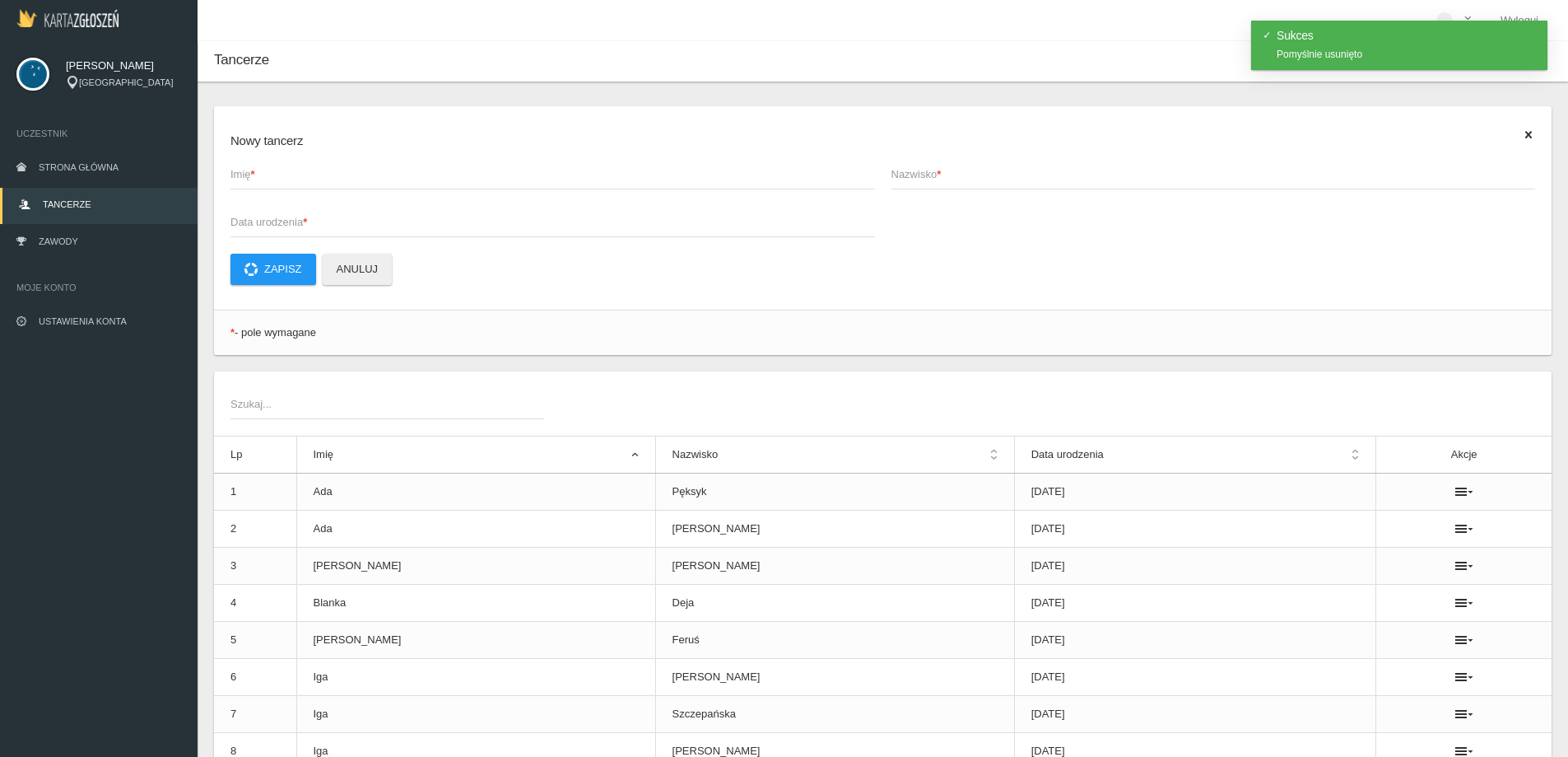
click at [307, 175] on span "Imię *" at bounding box center [545, 175] width 628 height 17
click at [307, 175] on input "Imię *" at bounding box center [553, 173] width 645 height 31
type input "[PERSON_NAME]"
click at [964, 176] on span "Nazwisko *" at bounding box center [1205, 175] width 628 height 17
click at [964, 176] on input "Nazwisko *" at bounding box center [1214, 173] width 645 height 31
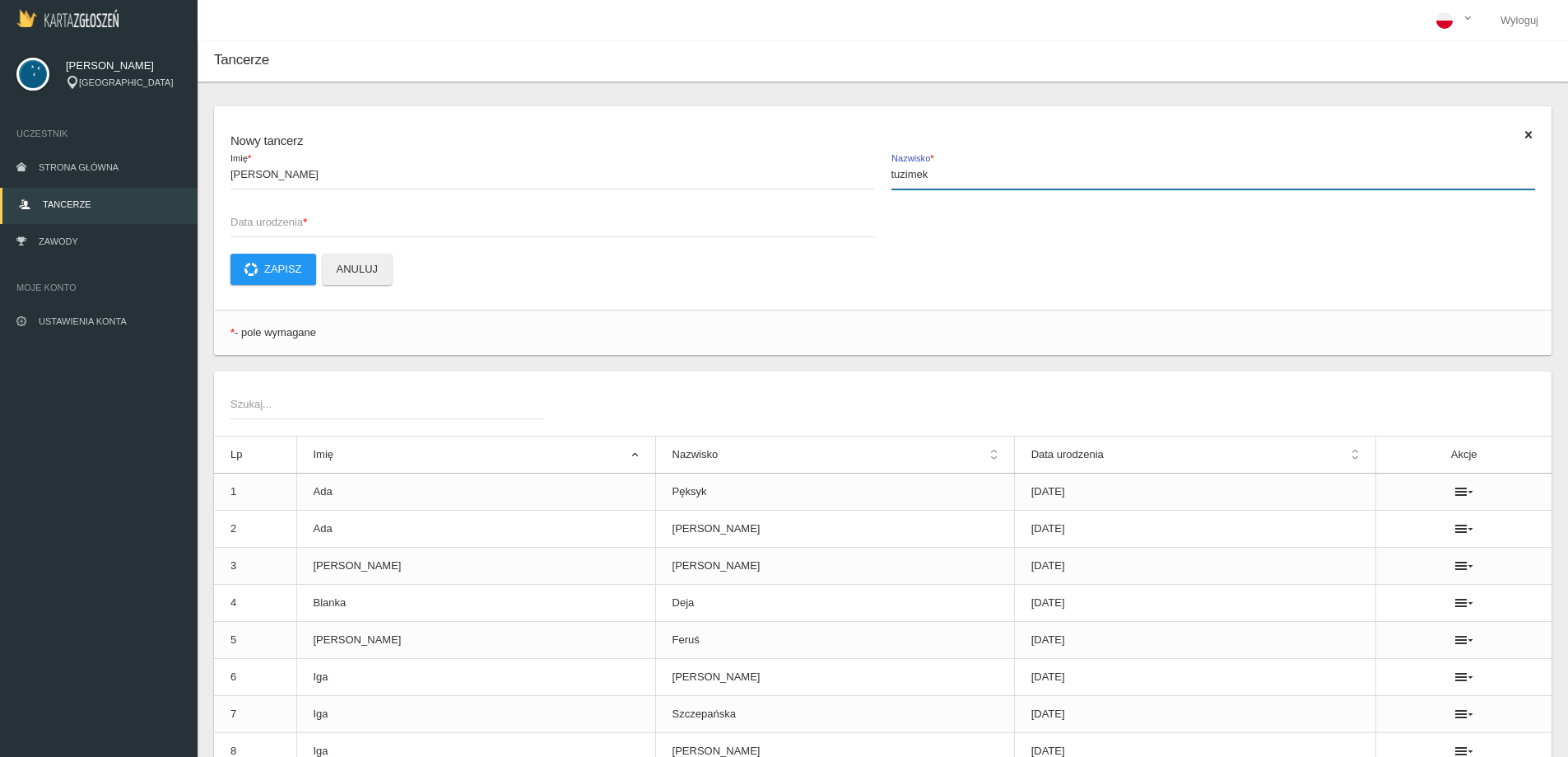
click at [899, 183] on input "tuzimek" at bounding box center [1214, 173] width 645 height 31
type input "Tuzimek"
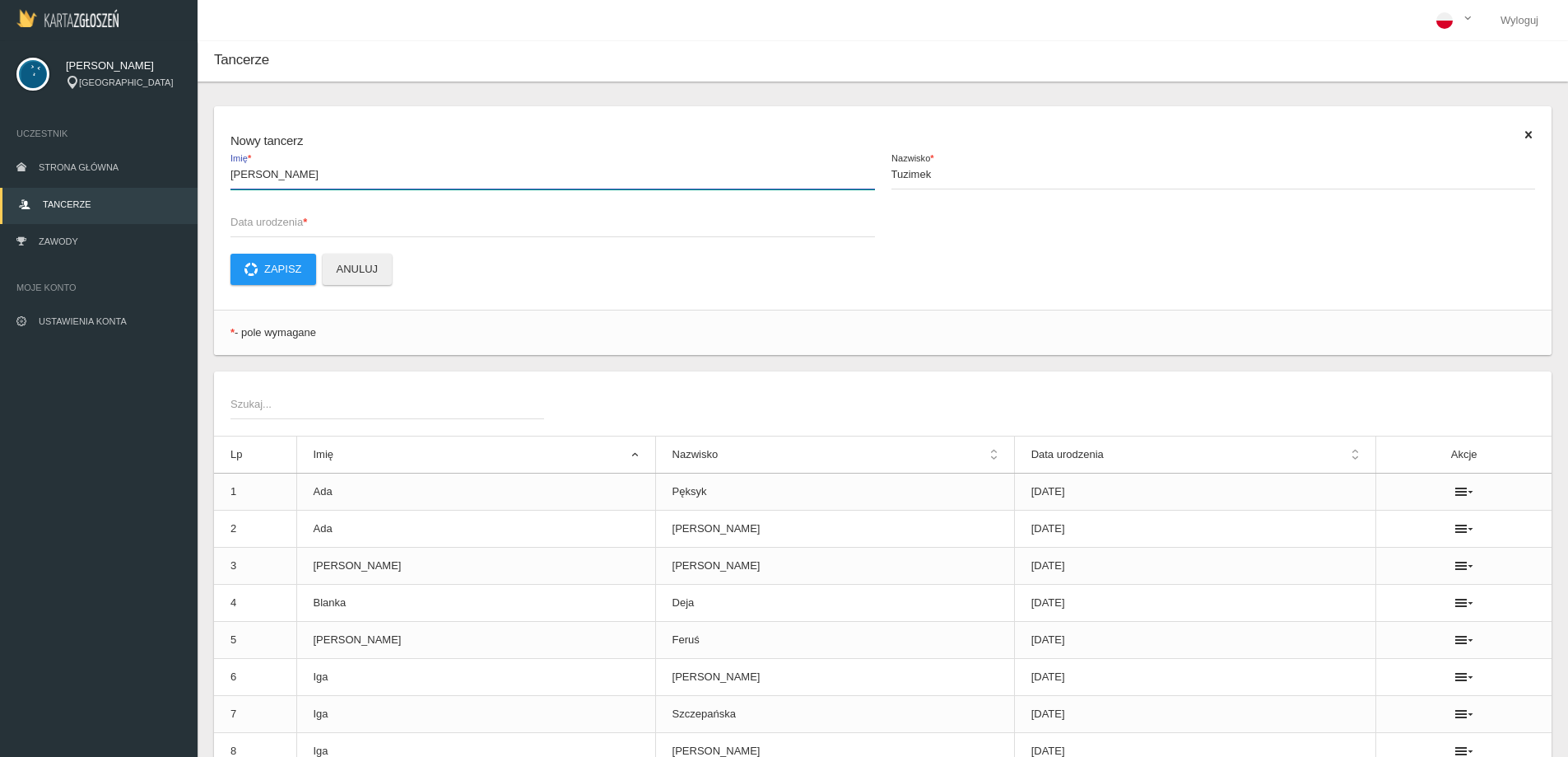
click at [236, 173] on input "[PERSON_NAME]" at bounding box center [553, 173] width 645 height 31
type input "[PERSON_NAME]"
click at [324, 227] on span "Data urodzenia *" at bounding box center [545, 222] width 628 height 17
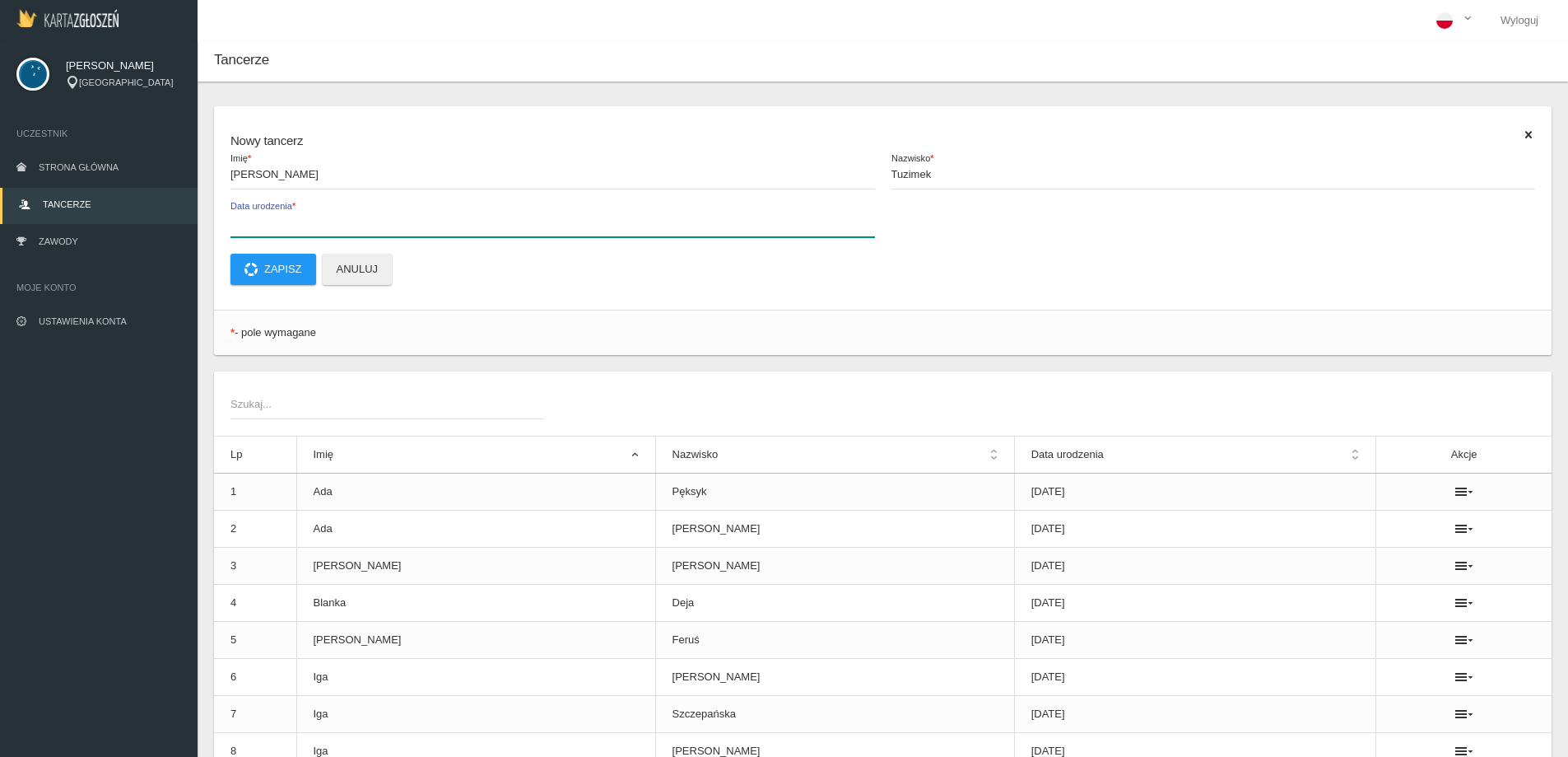
click at [324, 227] on input "Data urodzenia *" at bounding box center [553, 221] width 645 height 31
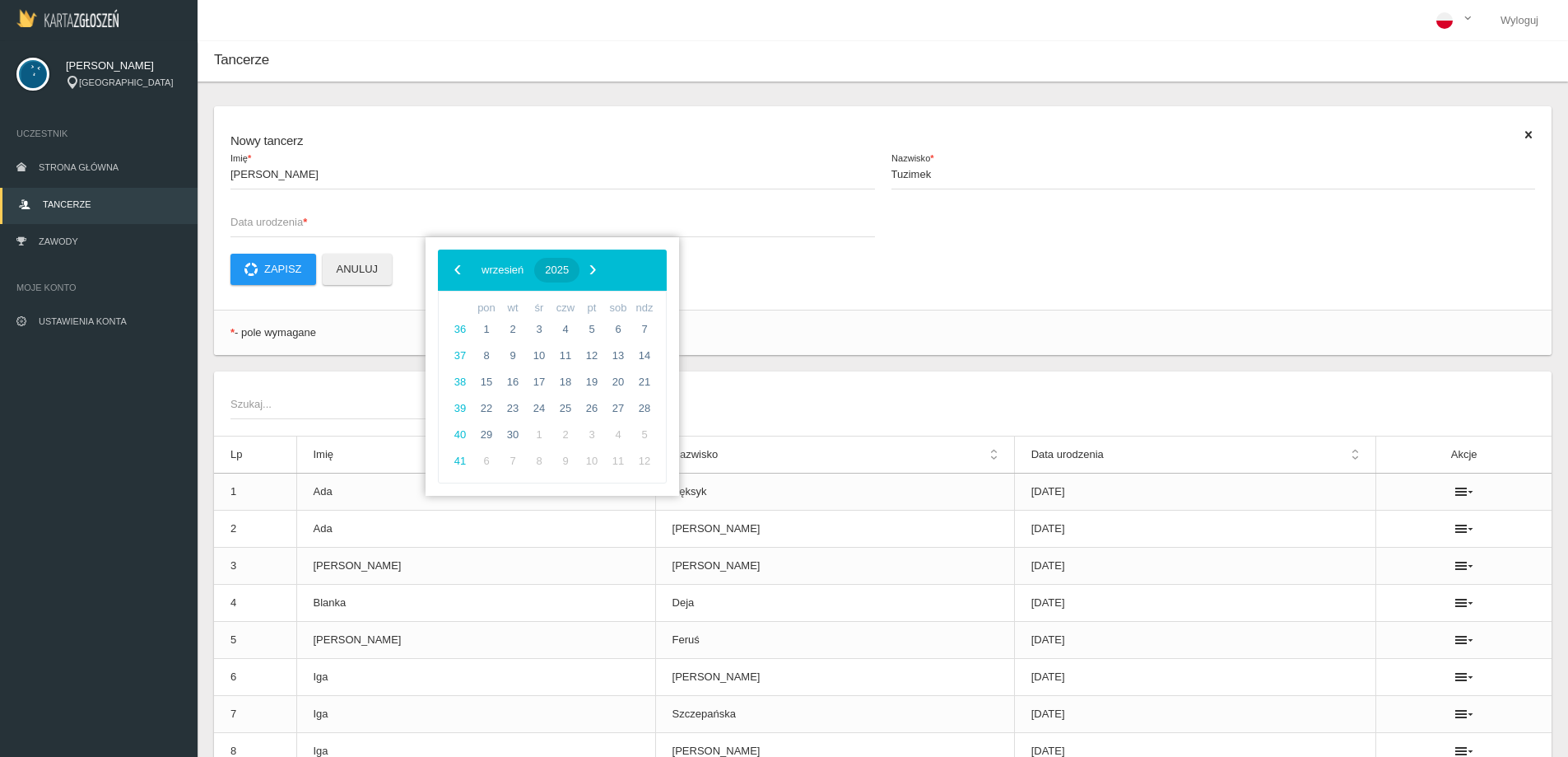
click at [579, 262] on button "2025" at bounding box center [557, 269] width 45 height 24
click at [461, 274] on span "‹" at bounding box center [457, 269] width 24 height 24
click at [538, 403] on span "2011" at bounding box center [525, 408] width 38 height 38
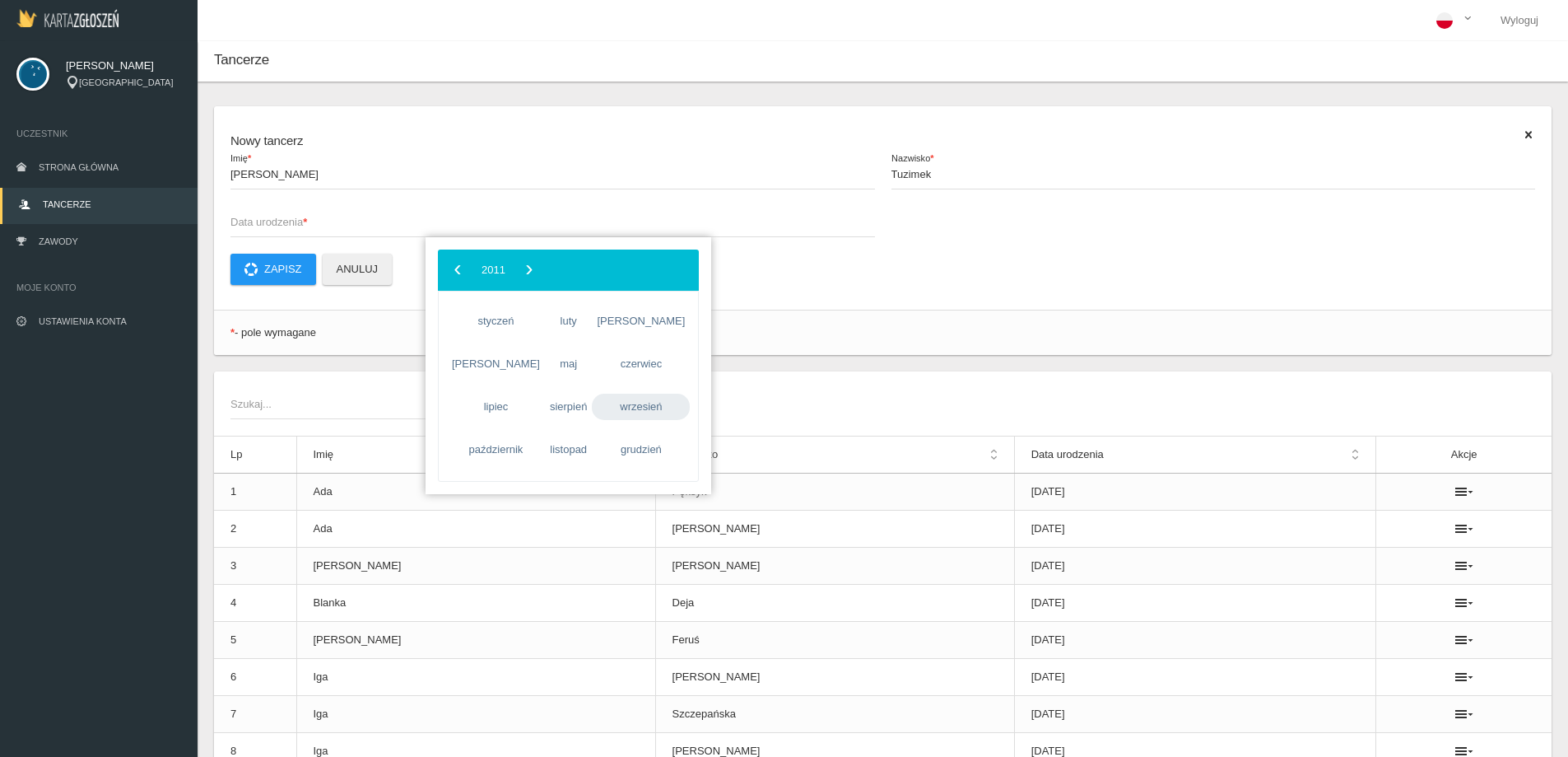
click at [630, 415] on span "wrzesień" at bounding box center [640, 406] width 98 height 26
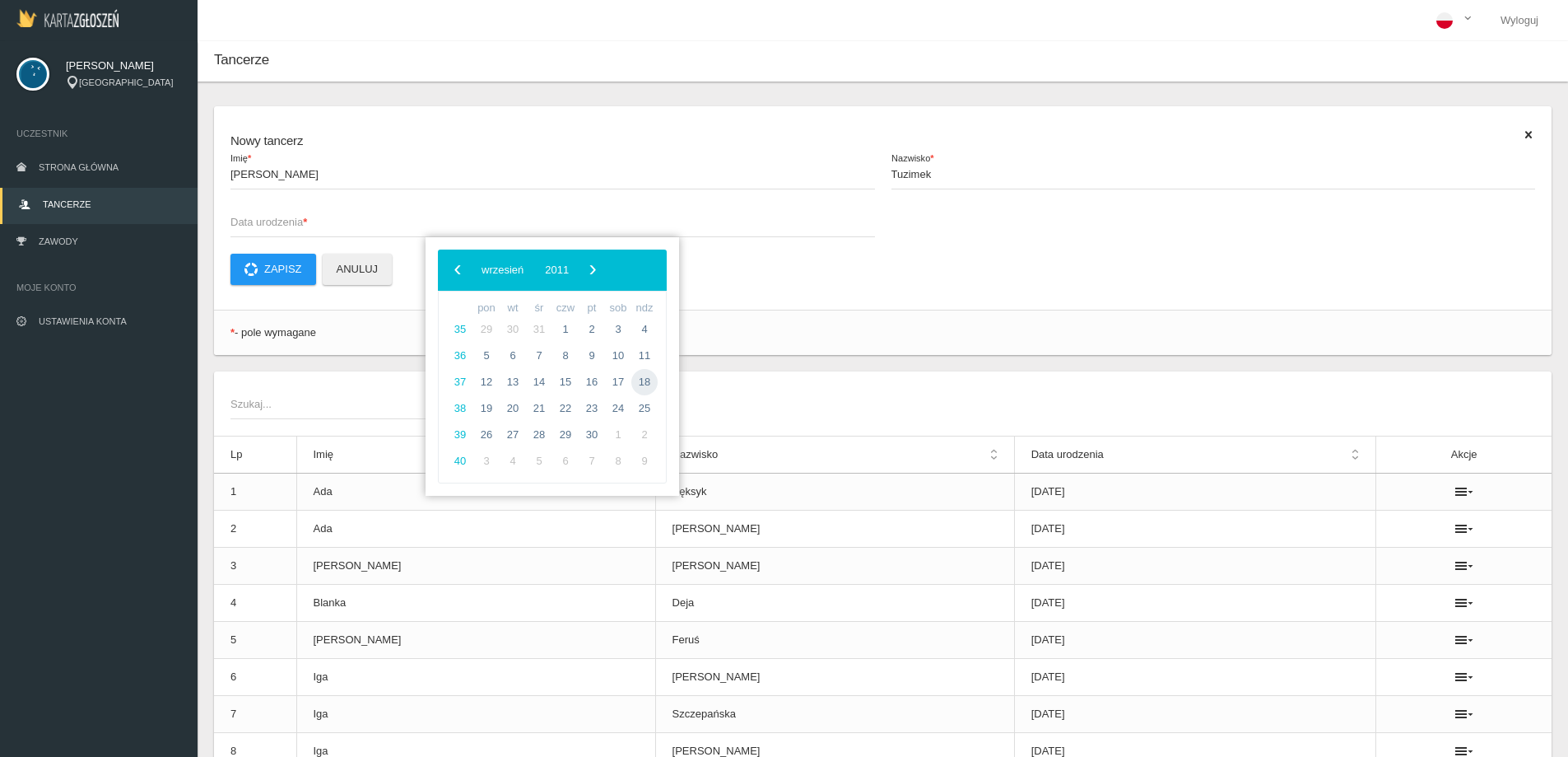
click at [652, 383] on span "18" at bounding box center [644, 381] width 26 height 26
type input "[DATE]"
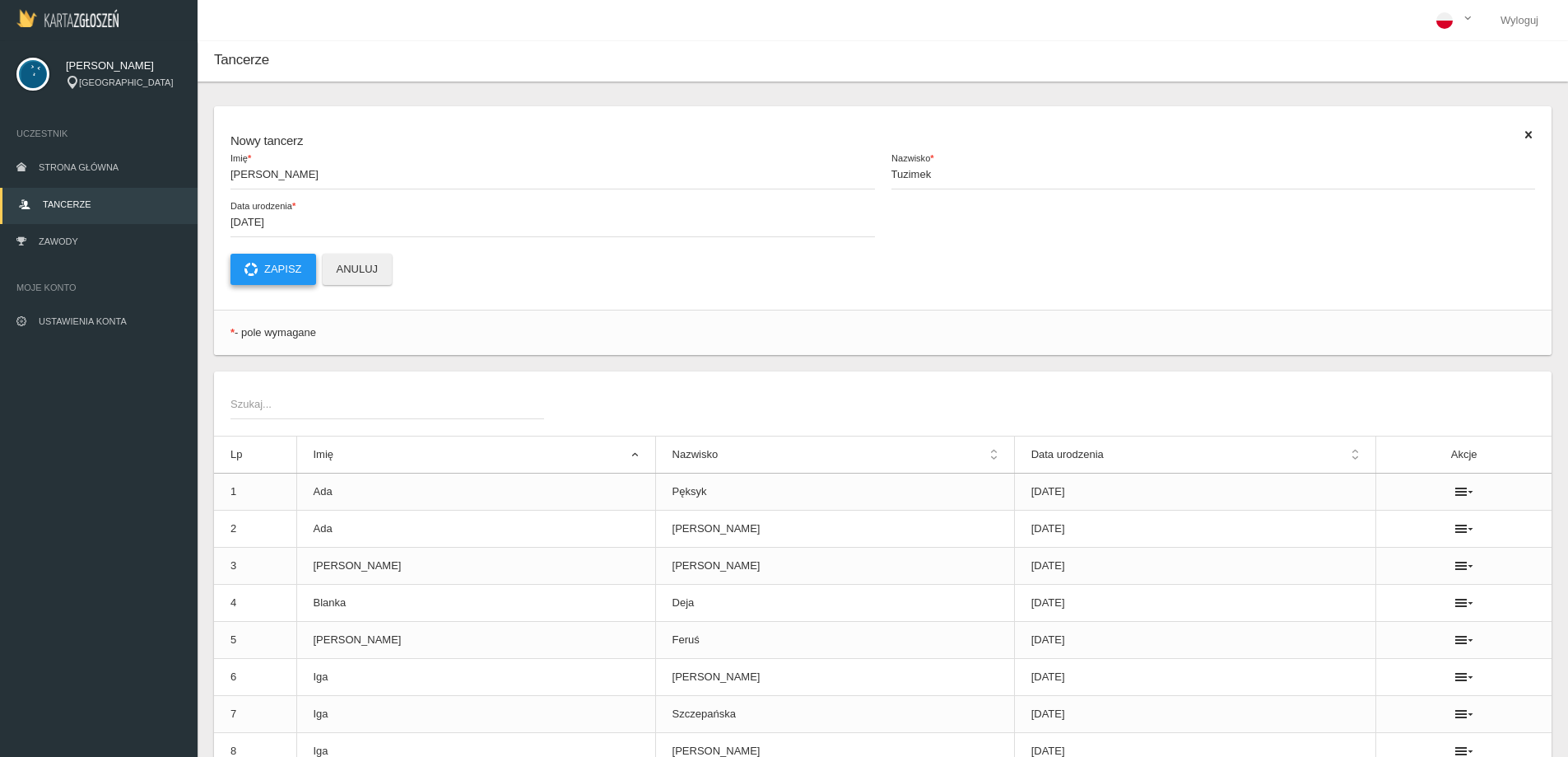
click at [272, 259] on button "Zapisz" at bounding box center [274, 269] width 86 height 31
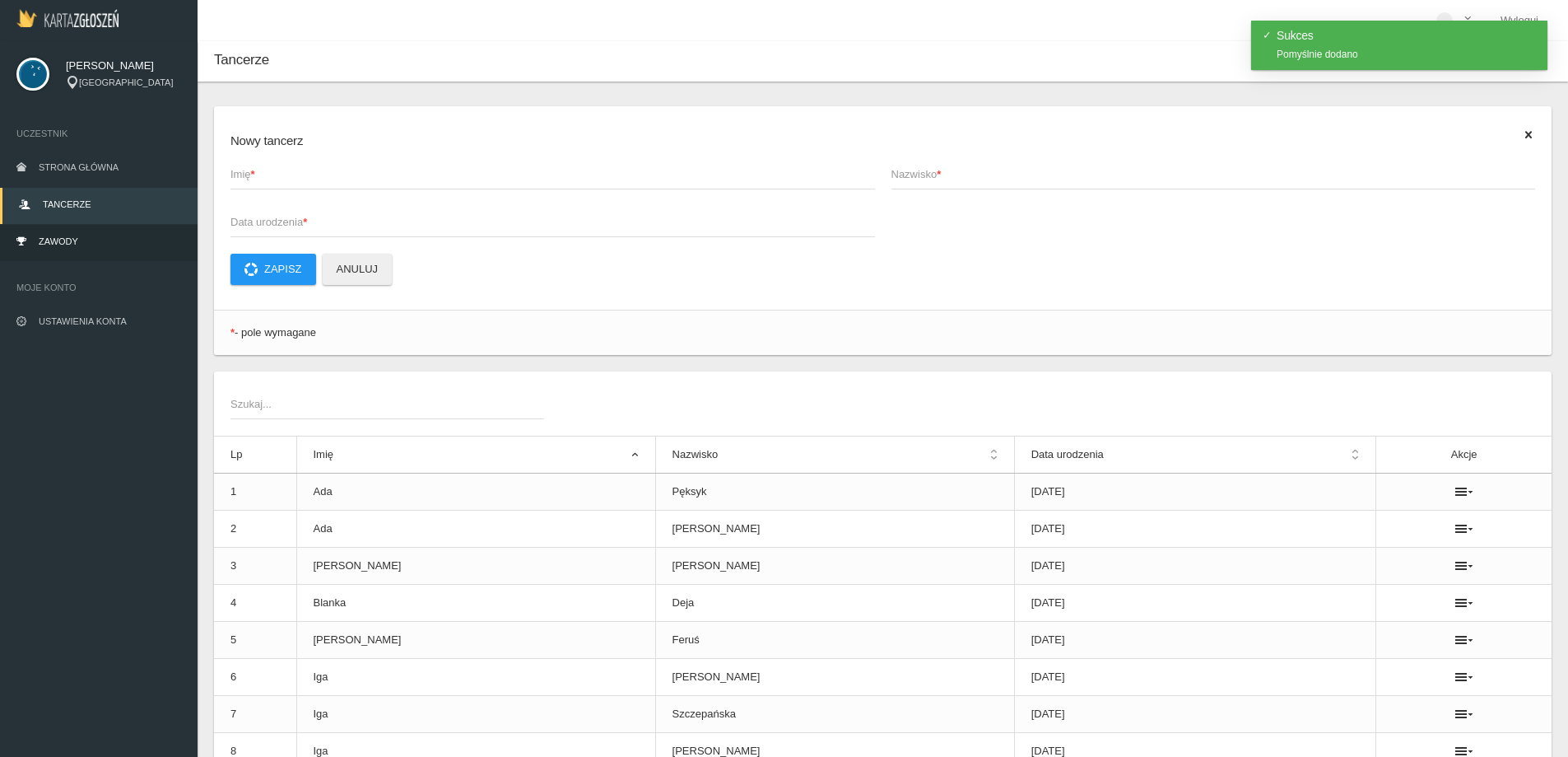
click at [87, 239] on link "Zawody" at bounding box center [98, 243] width 198 height 36
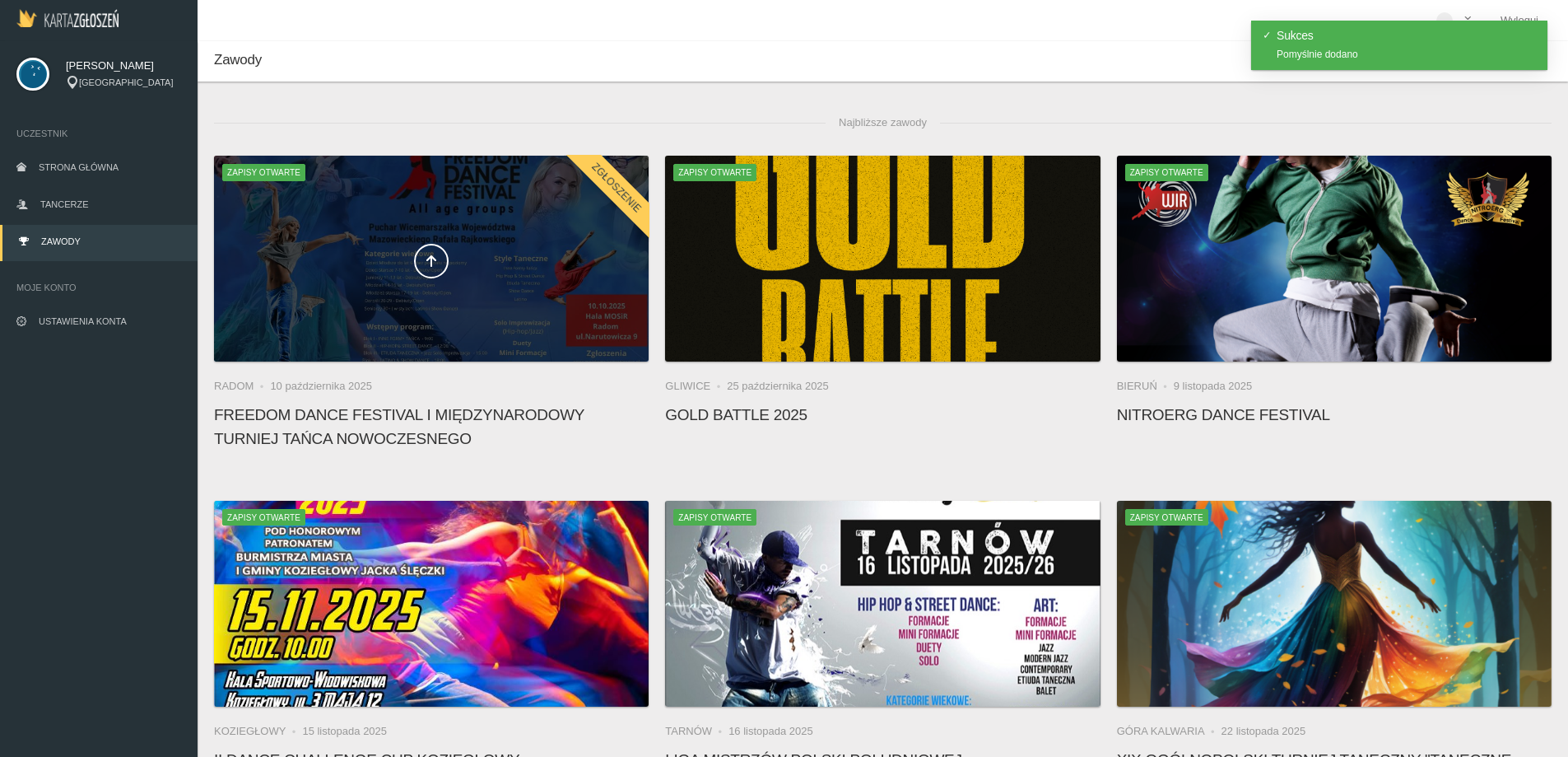
click at [512, 266] on span at bounding box center [431, 260] width 434 height 35
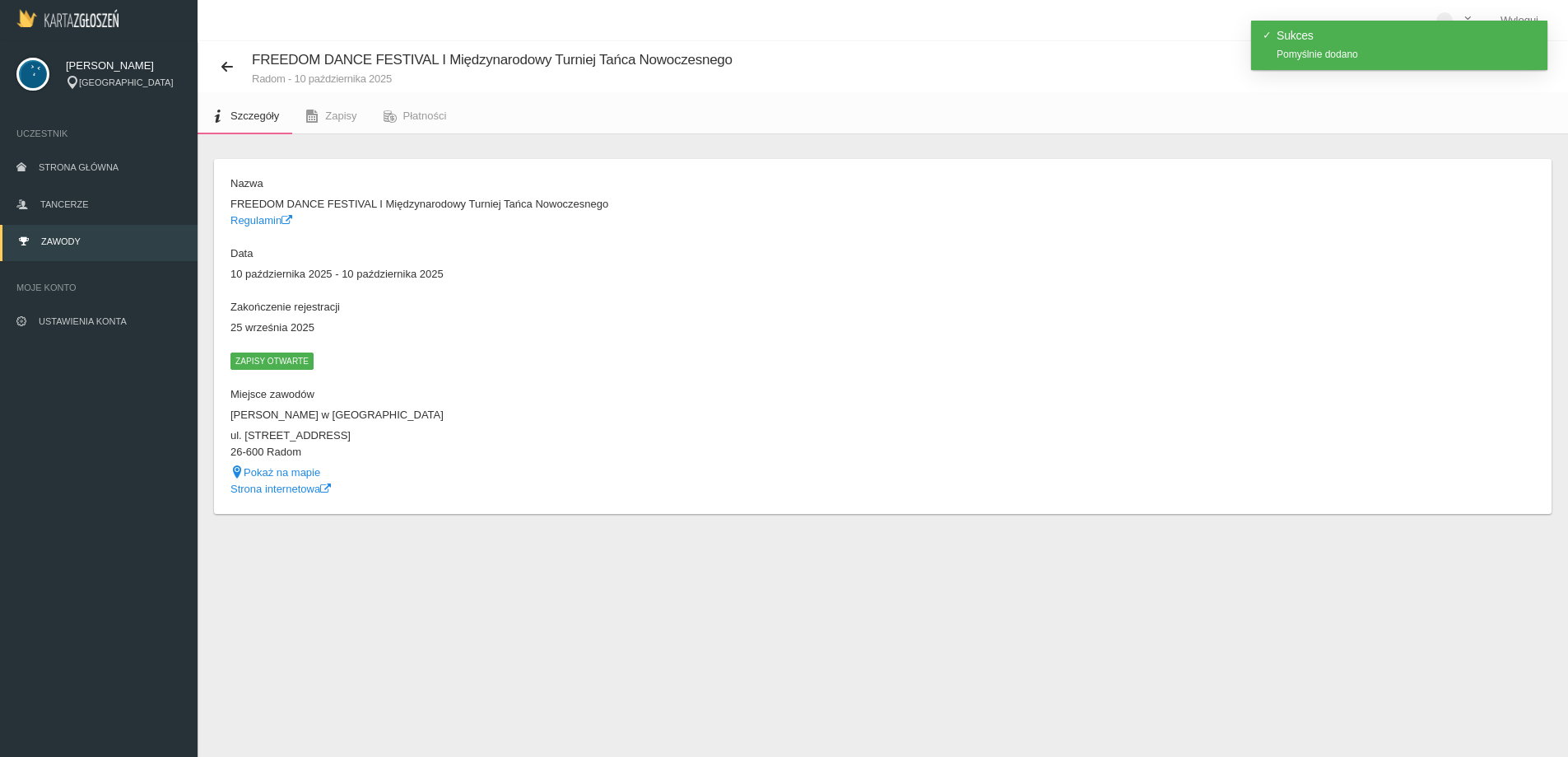
click at [270, 357] on span "Zapisy otwarte" at bounding box center [272, 360] width 83 height 17
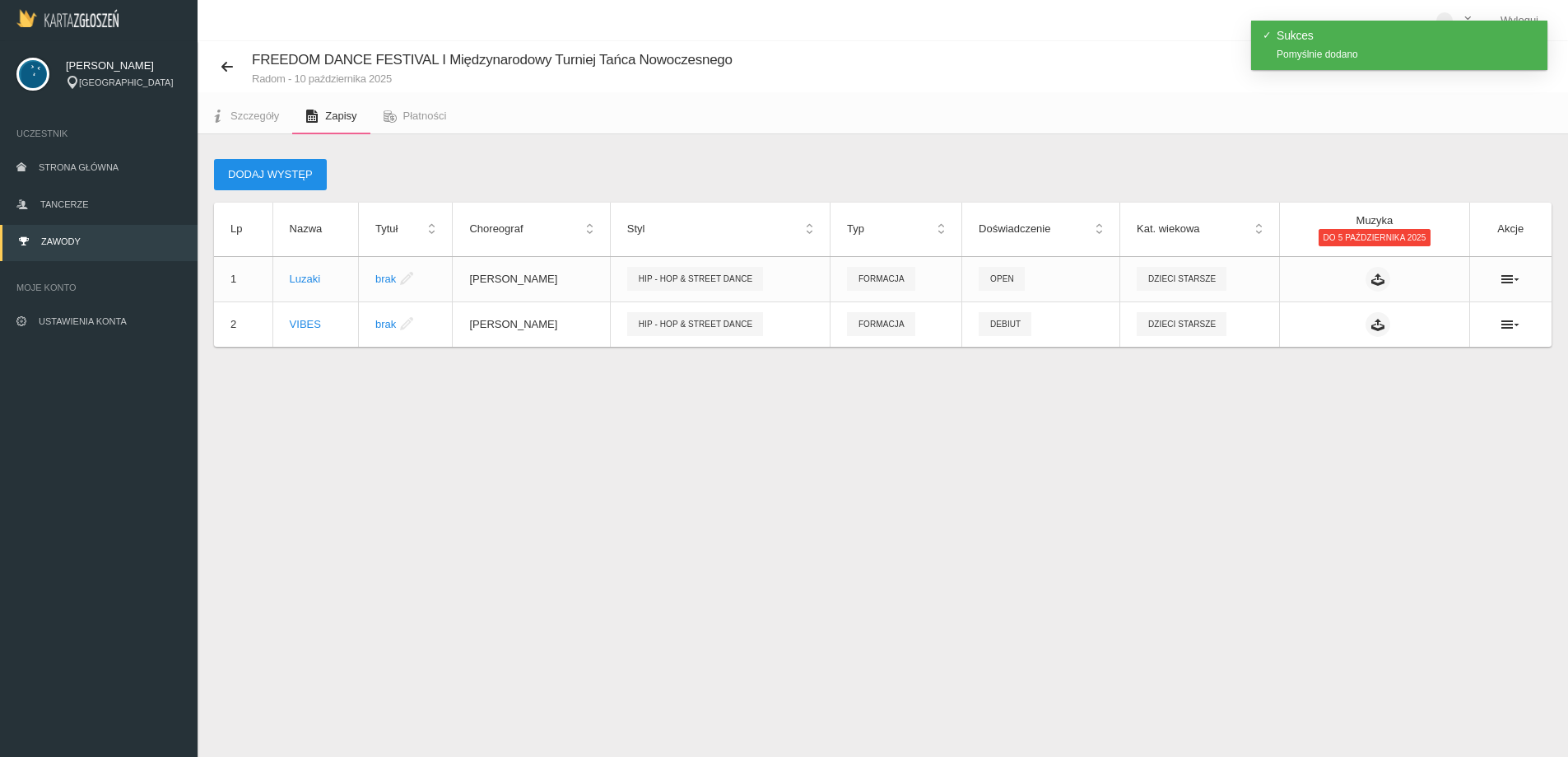
click at [286, 165] on button "Dodaj występ" at bounding box center [270, 174] width 113 height 31
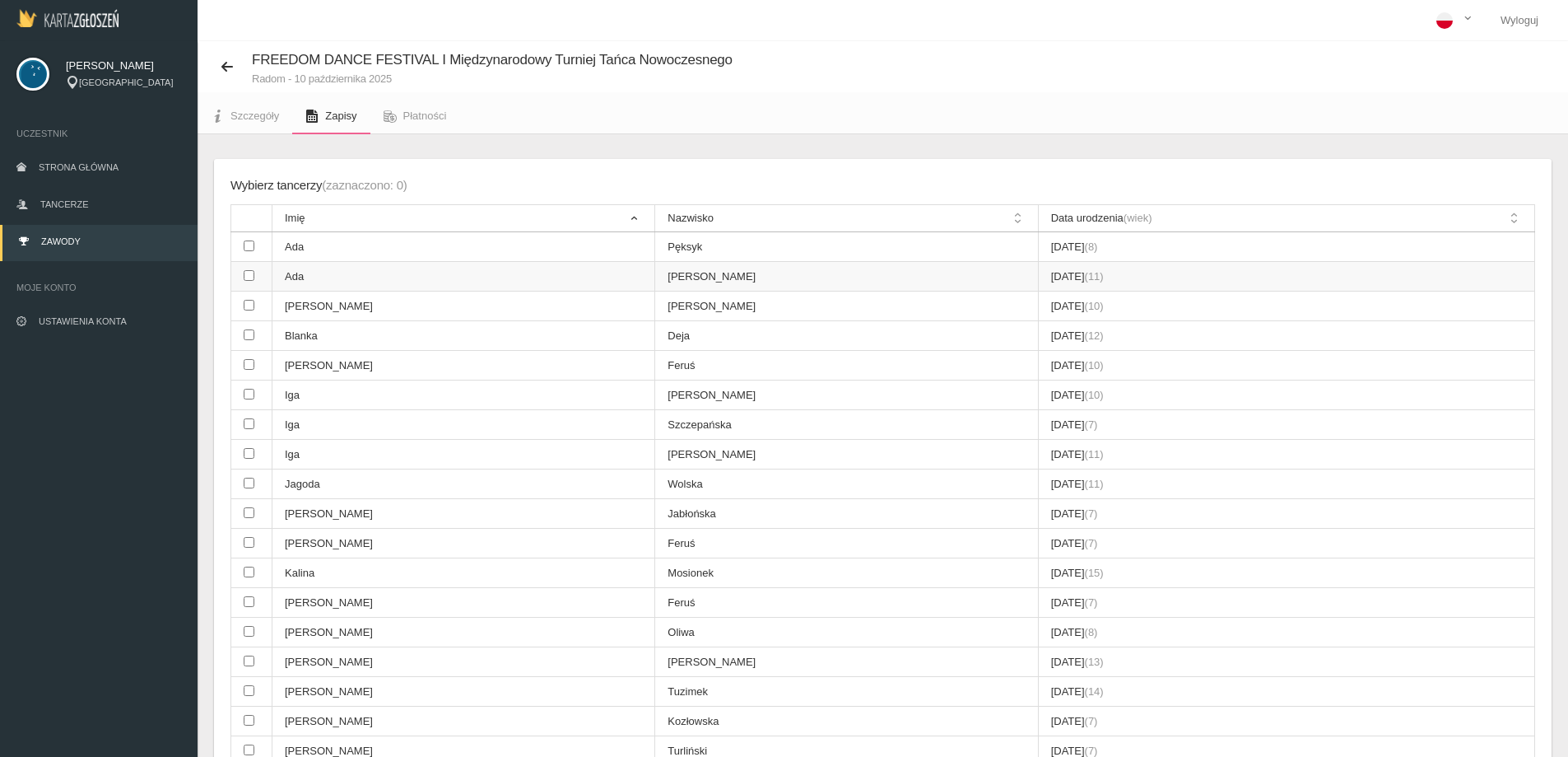
click at [242, 280] on td at bounding box center [252, 276] width 41 height 29
checkbox input "true"
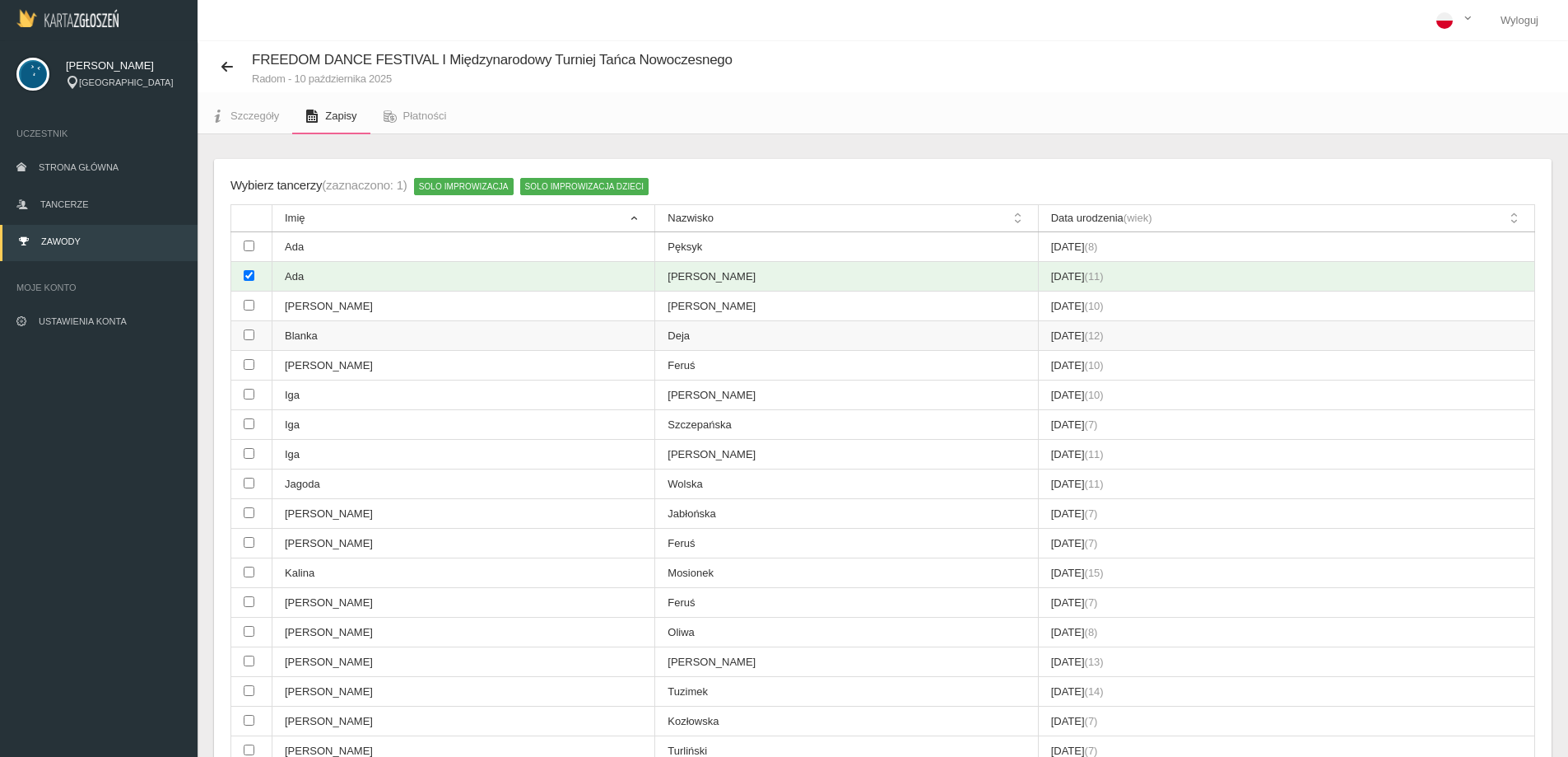
click at [250, 335] on input "checkbox" at bounding box center [248, 334] width 11 height 11
checkbox input "true"
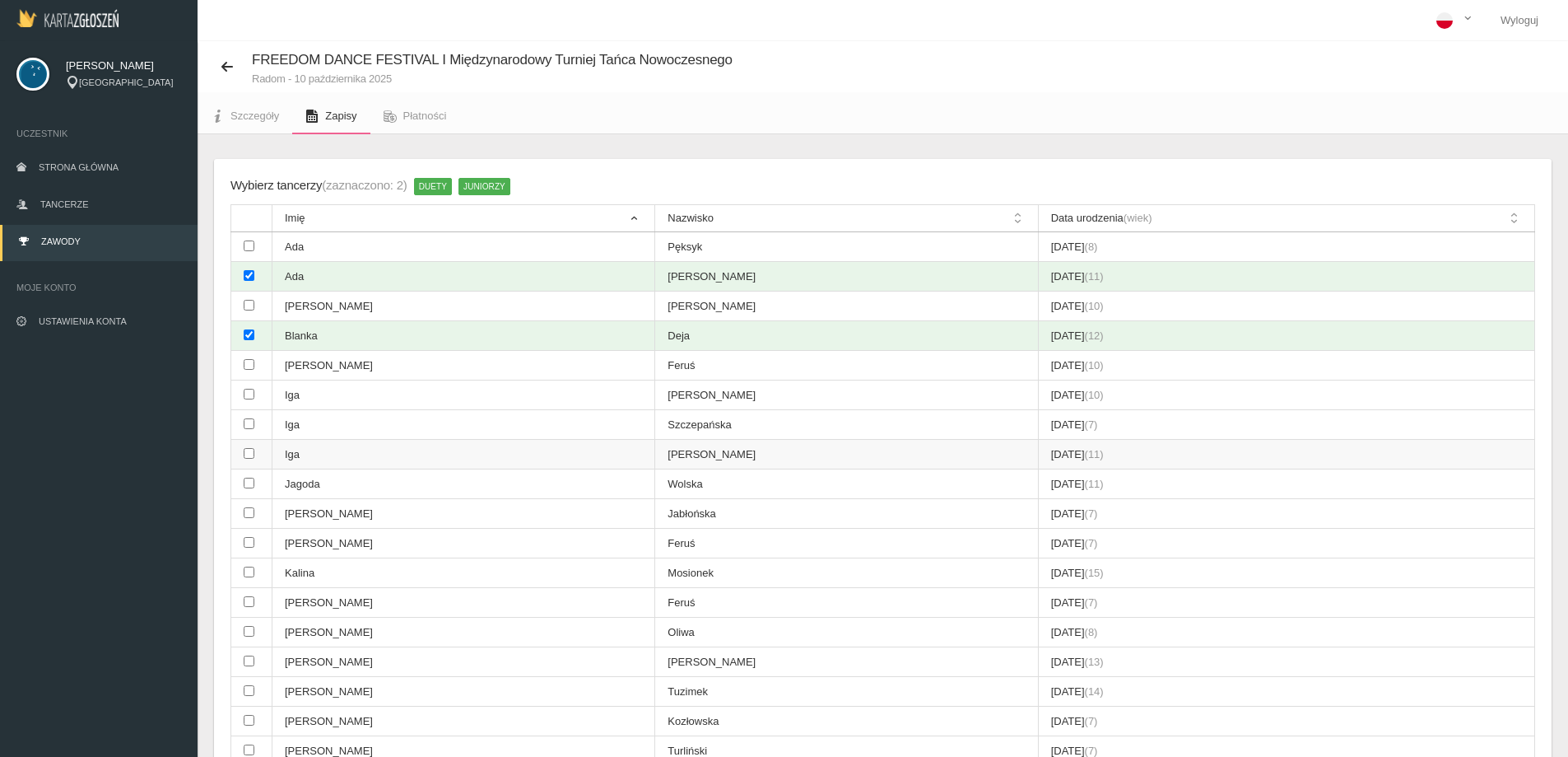
click at [250, 453] on input "checkbox" at bounding box center [248, 453] width 11 height 11
checkbox input "true"
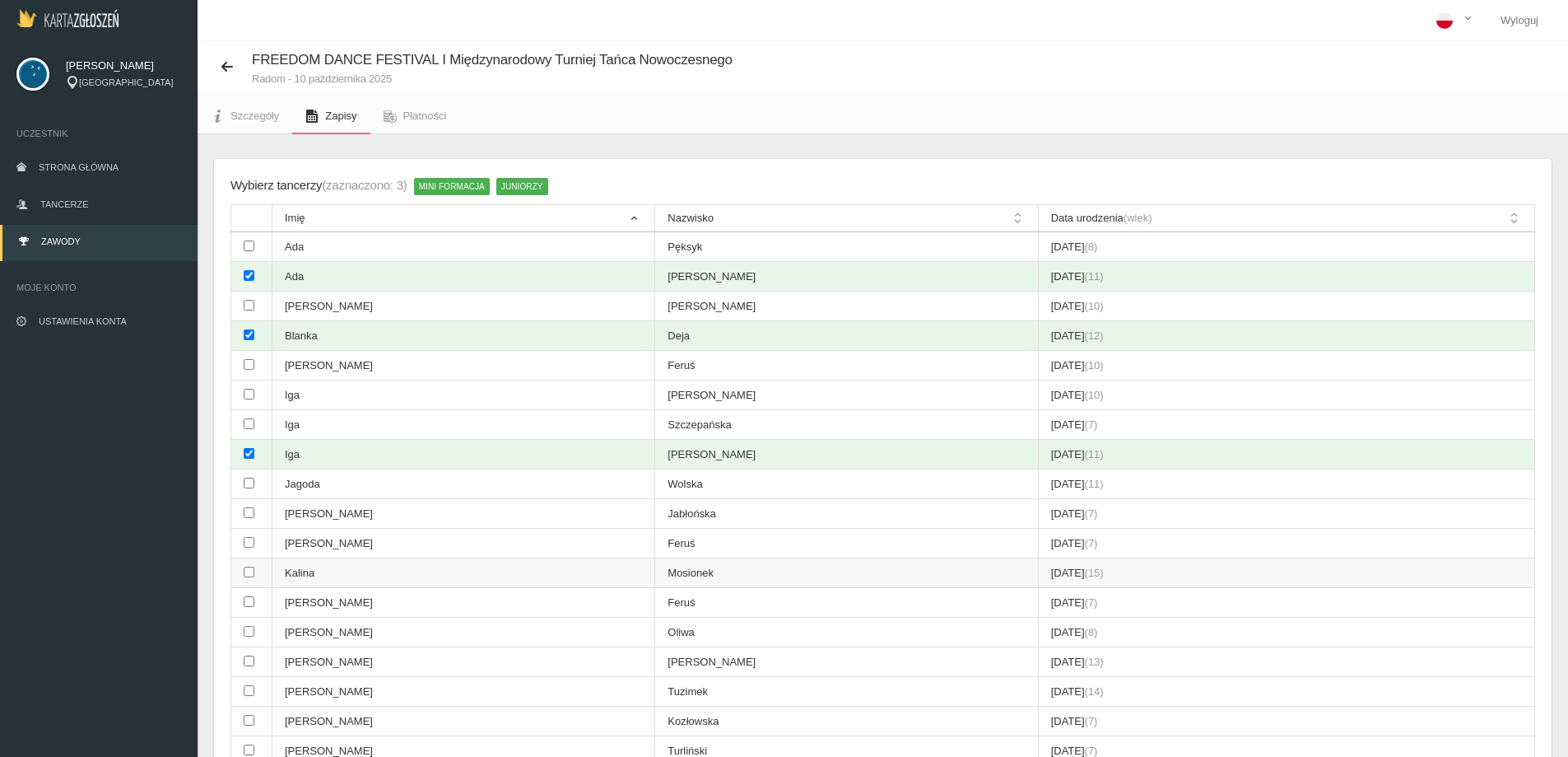
click at [249, 574] on input "checkbox" at bounding box center [248, 572] width 11 height 11
checkbox input "true"
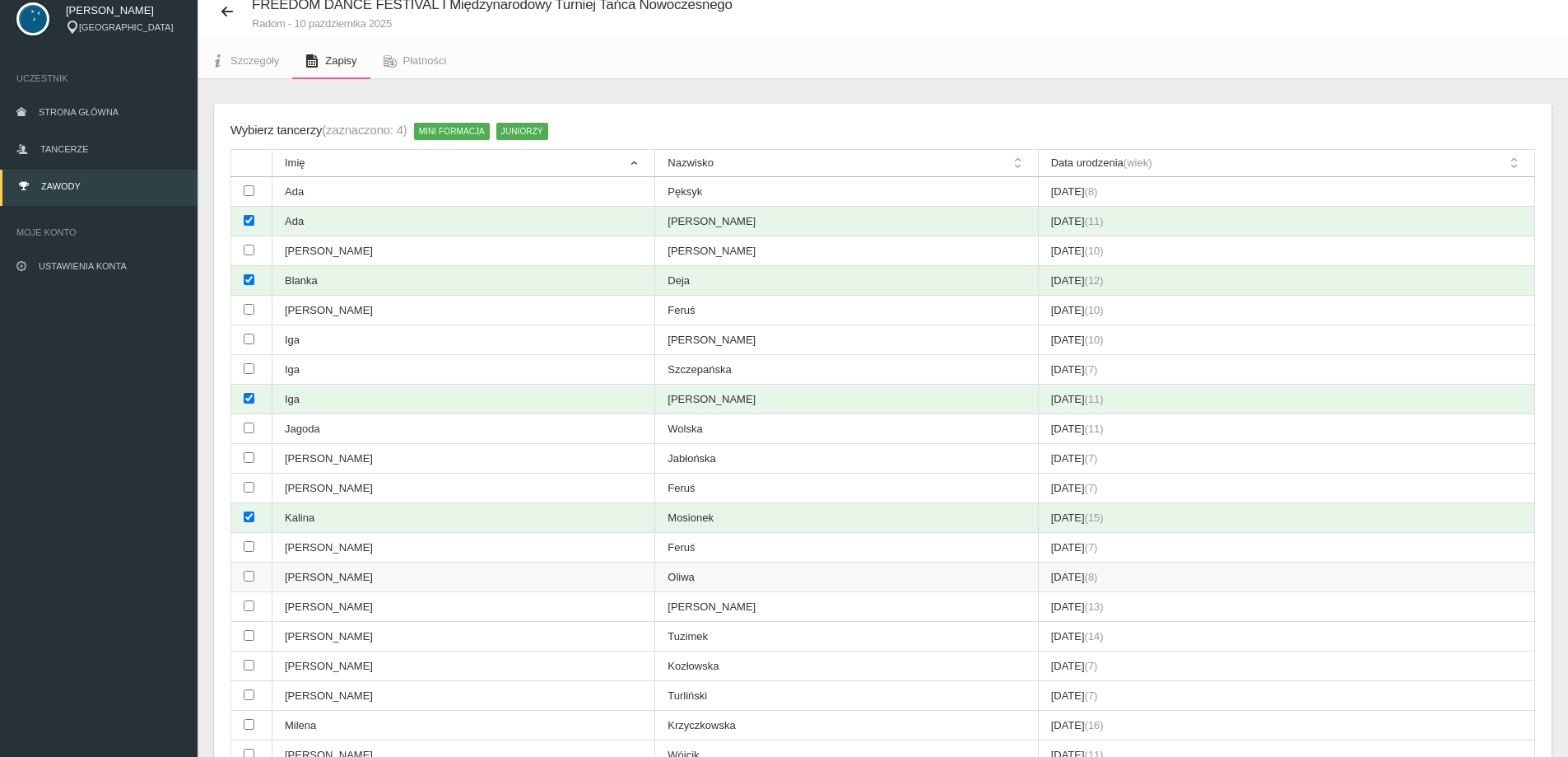
scroll to position [83, 0]
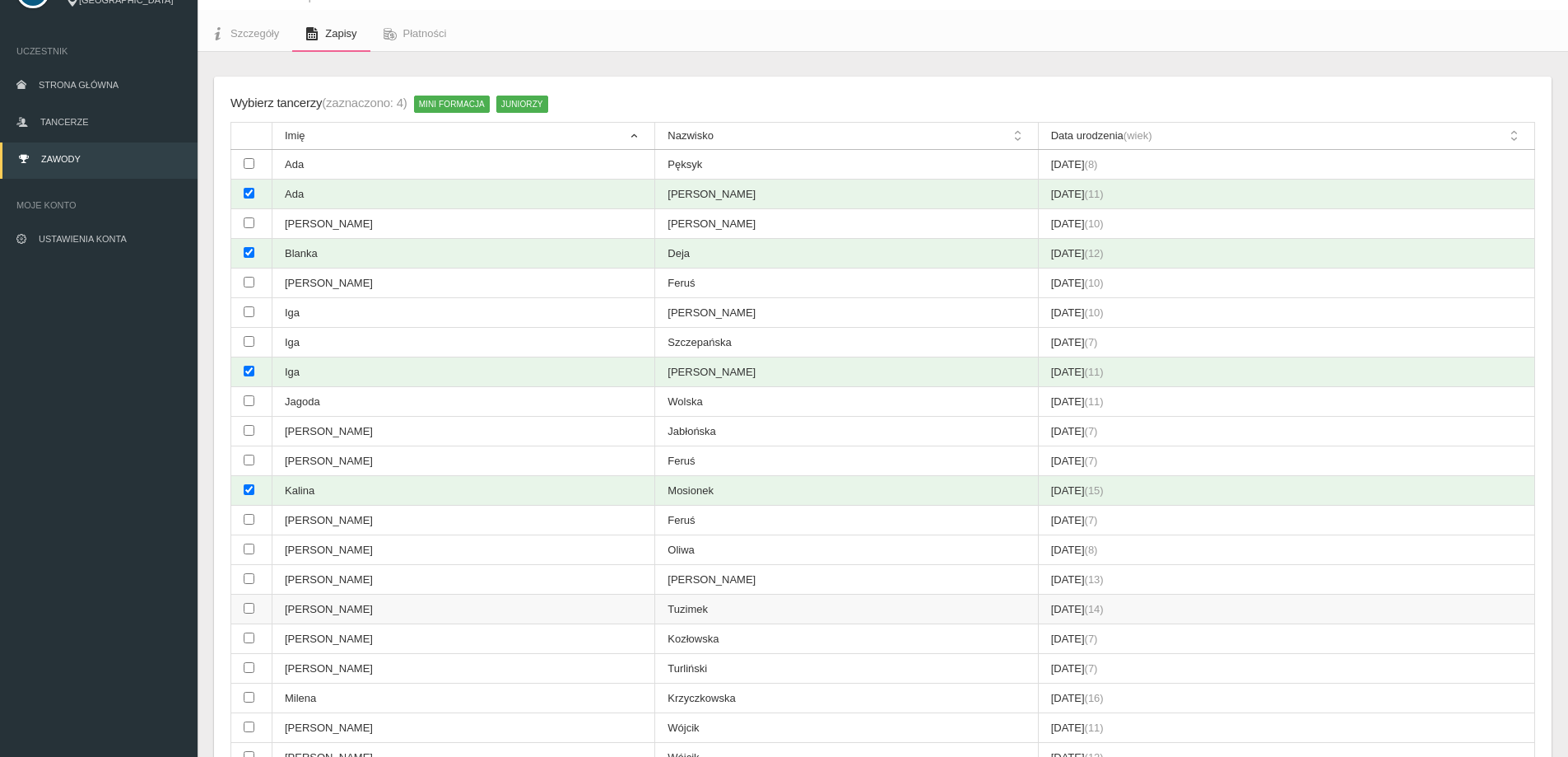
drag, startPoint x: 245, startPoint y: 580, endPoint x: 259, endPoint y: 594, distance: 19.8
click at [247, 580] on input "checkbox" at bounding box center [248, 578] width 11 height 11
checkbox input "true"
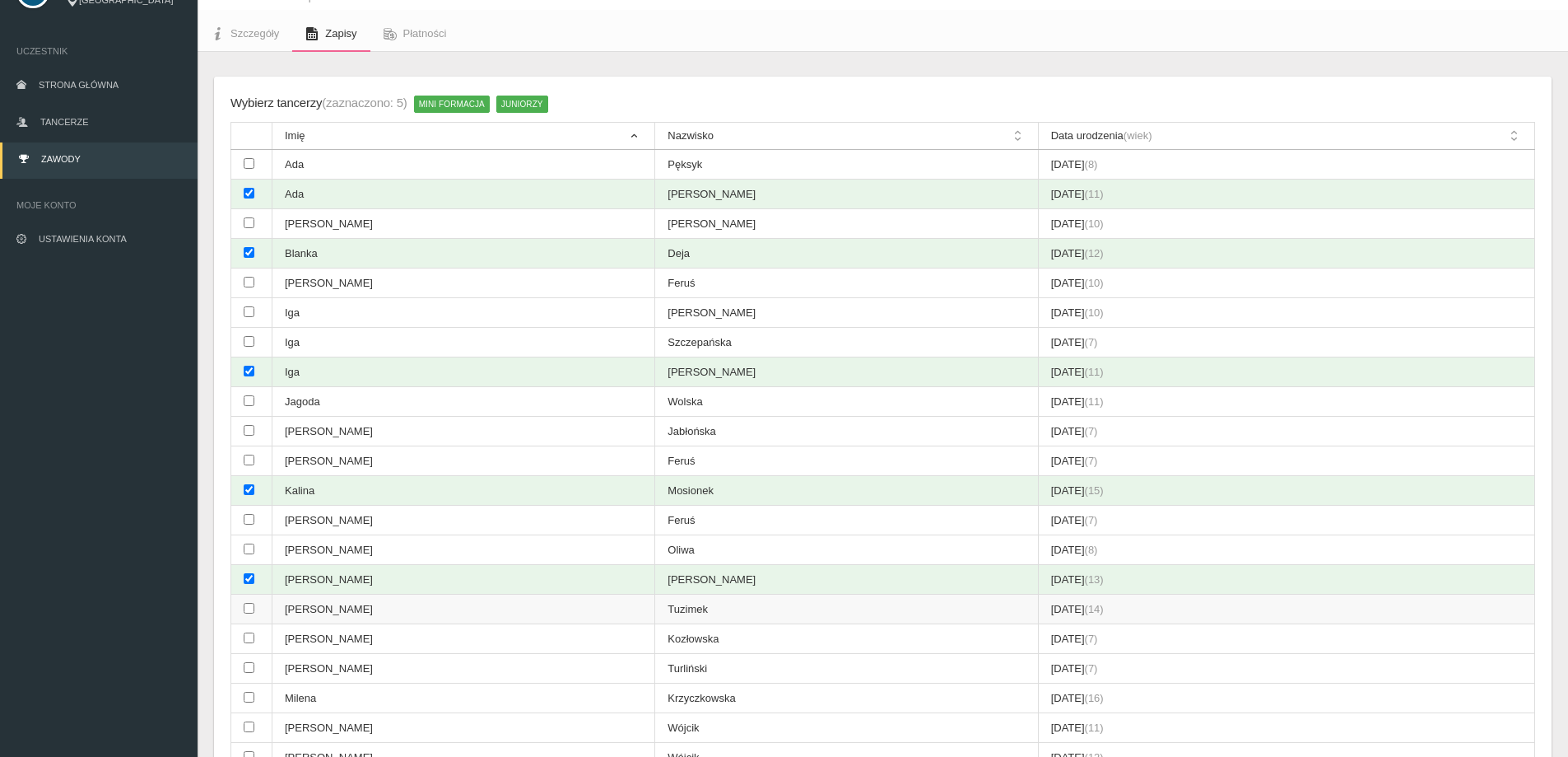
click at [253, 606] on input "checkbox" at bounding box center [248, 608] width 11 height 11
checkbox input "true"
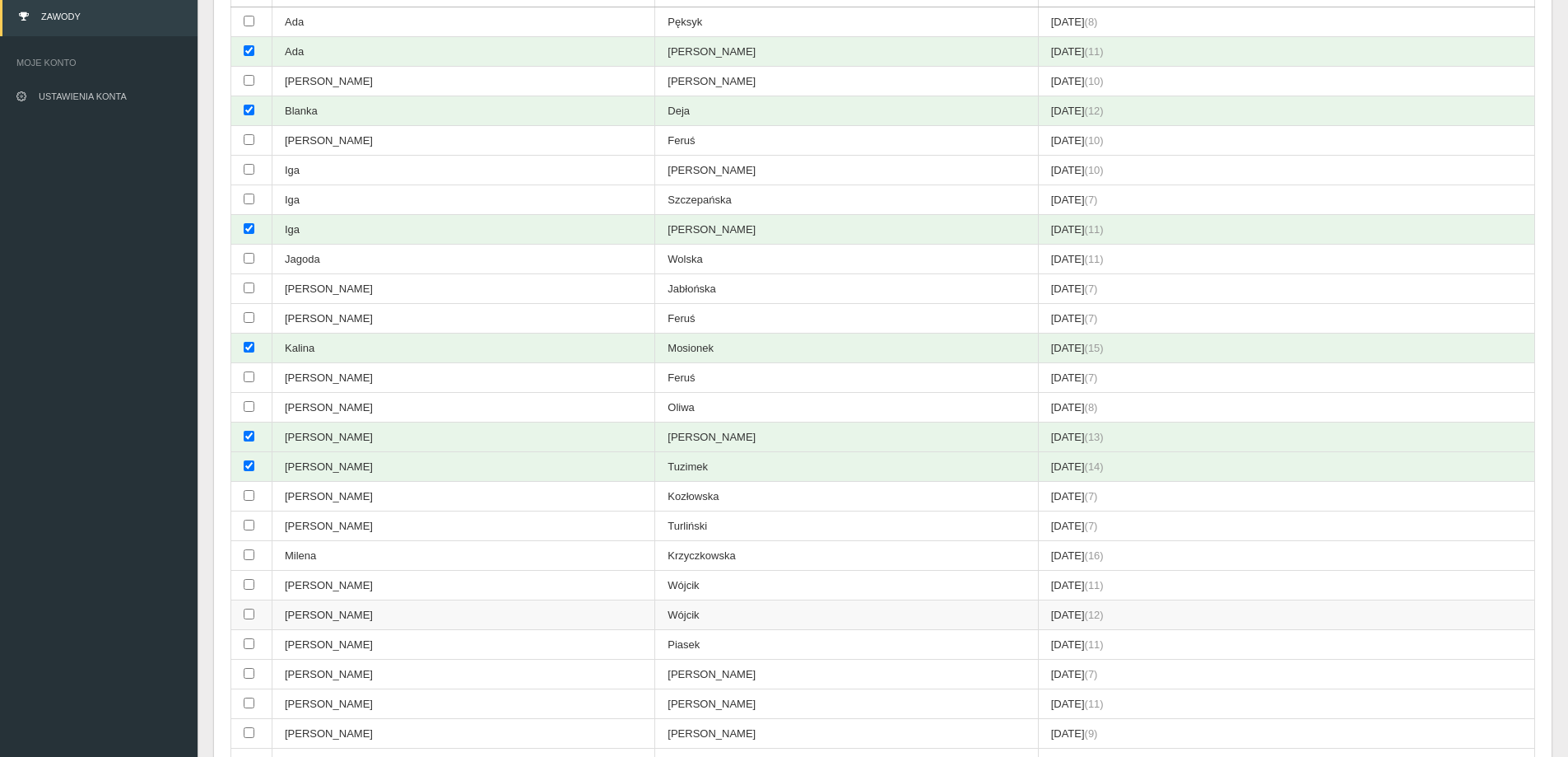
scroll to position [247, 0]
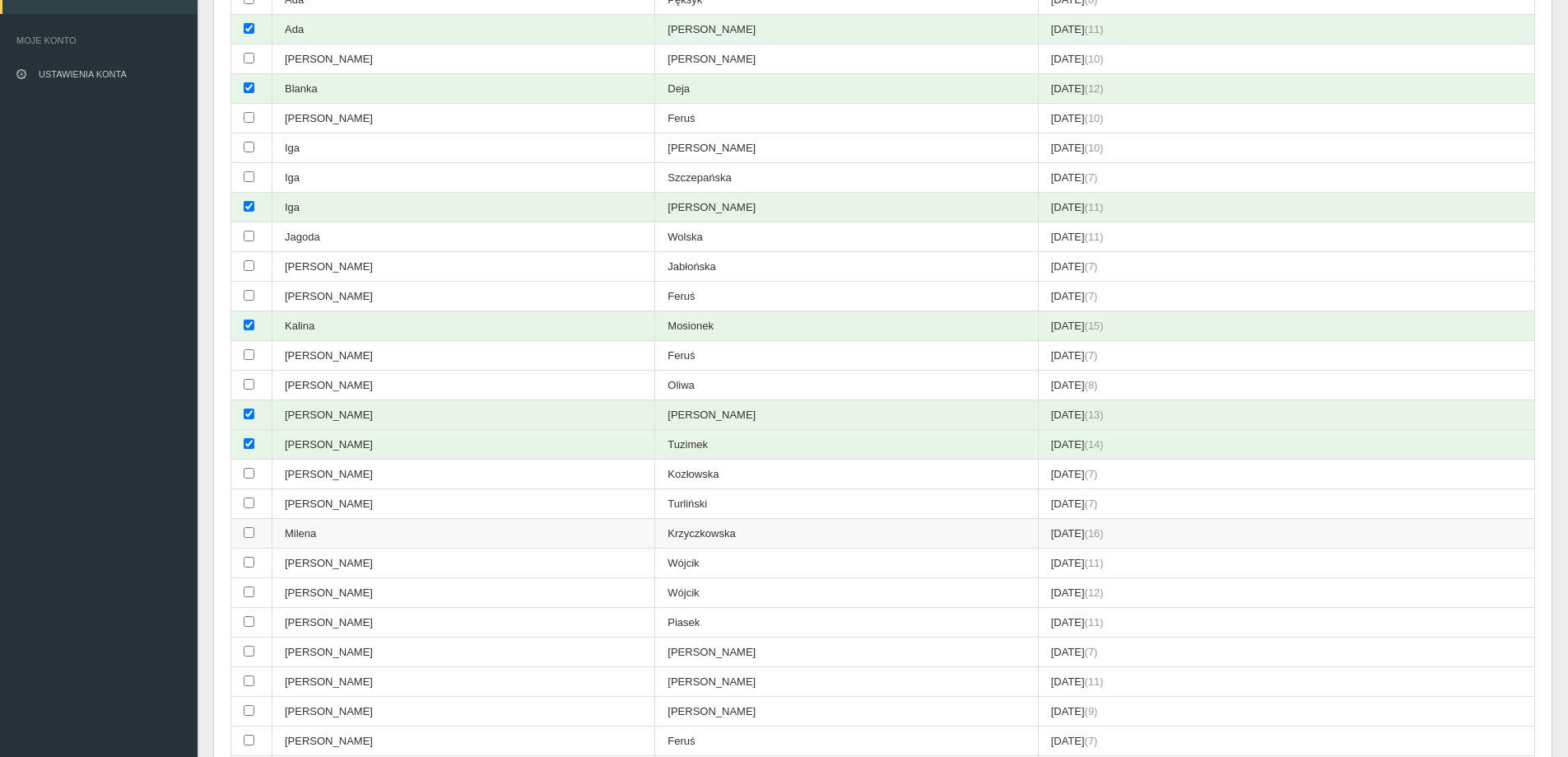
click at [250, 536] on input "checkbox" at bounding box center [248, 532] width 11 height 11
checkbox input "true"
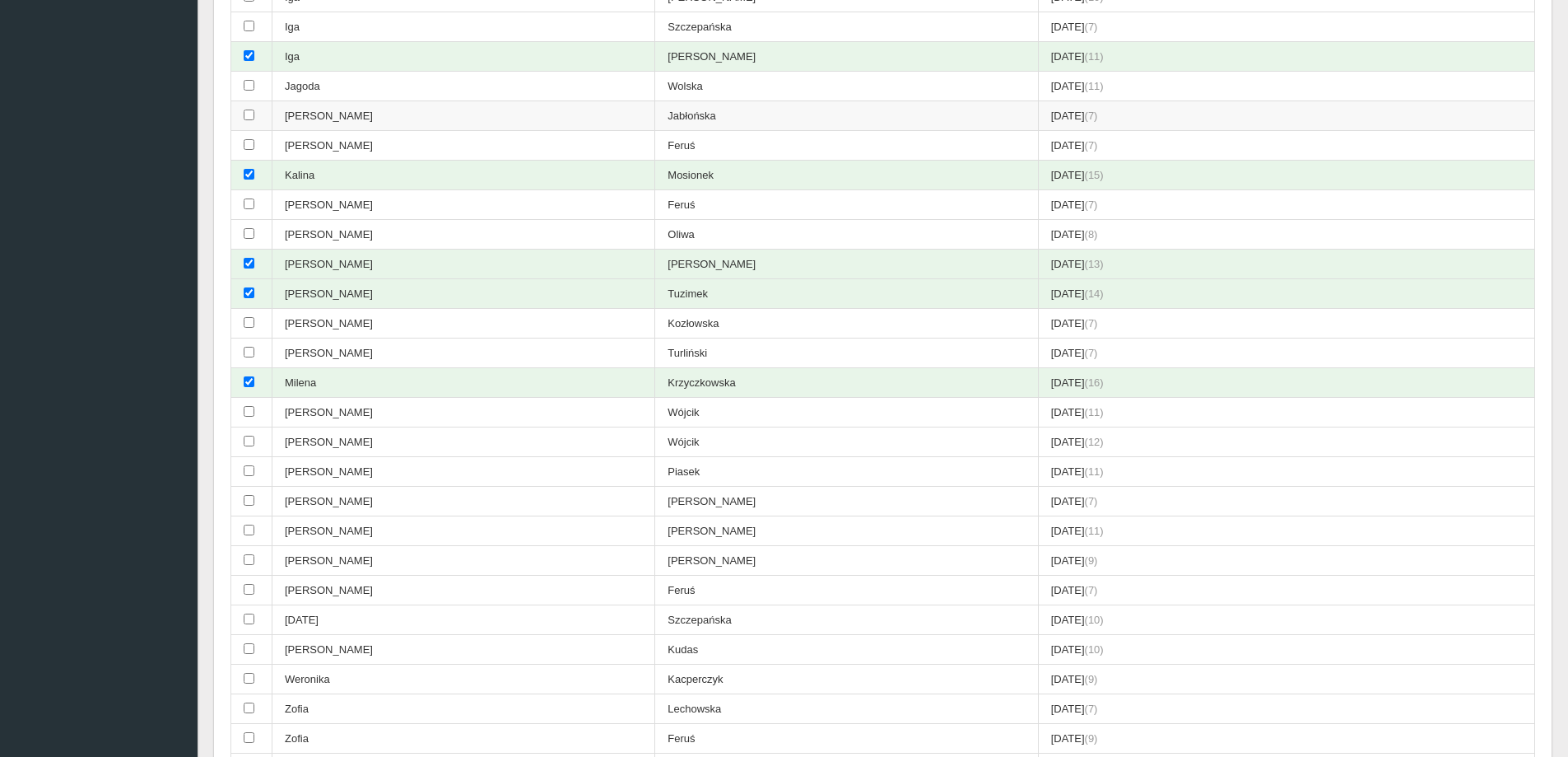
scroll to position [412, 0]
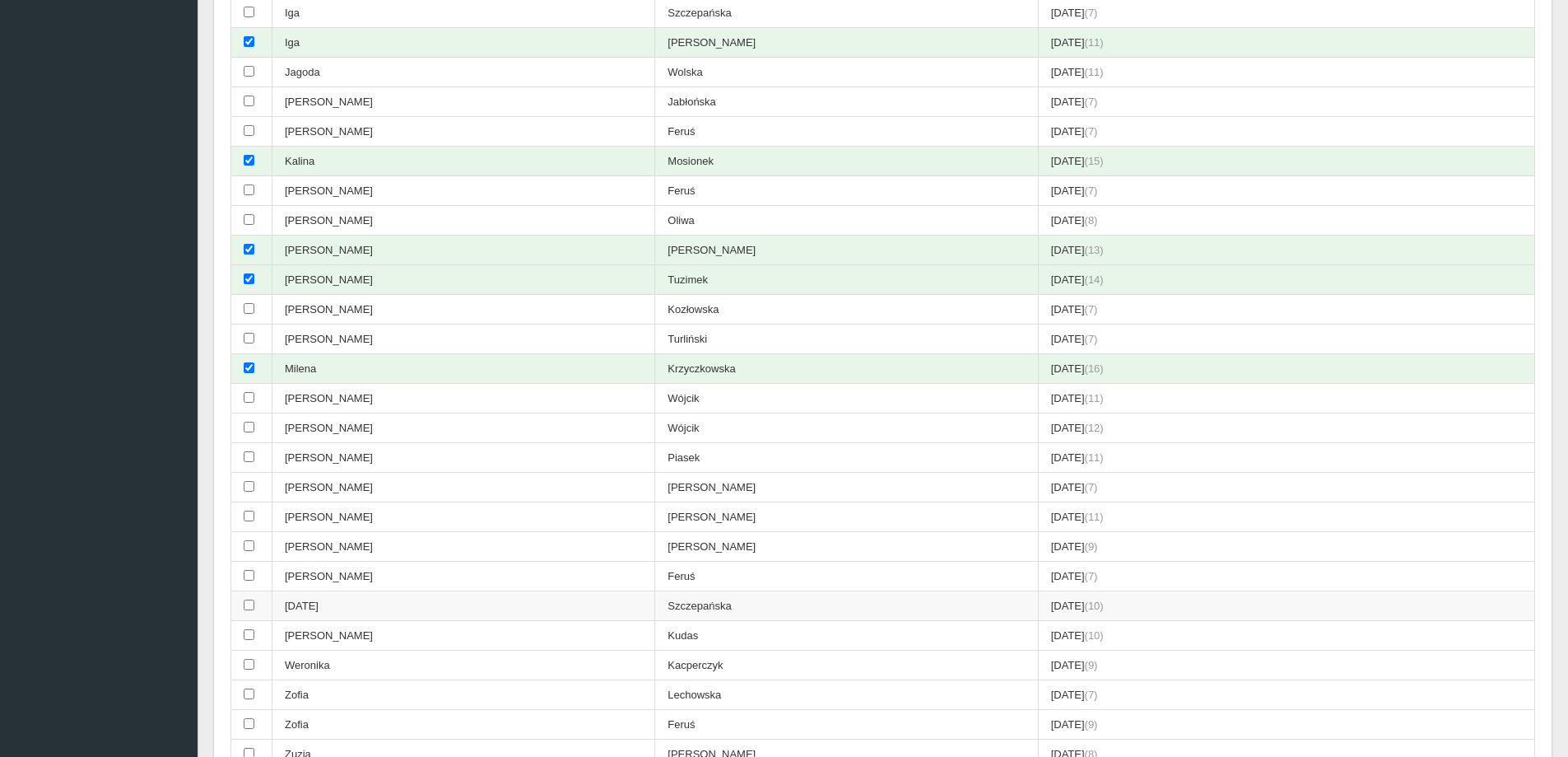
drag, startPoint x: 245, startPoint y: 605, endPoint x: 251, endPoint y: 611, distance: 8.5
click at [245, 605] on input "checkbox" at bounding box center [248, 605] width 11 height 11
checkbox input "true"
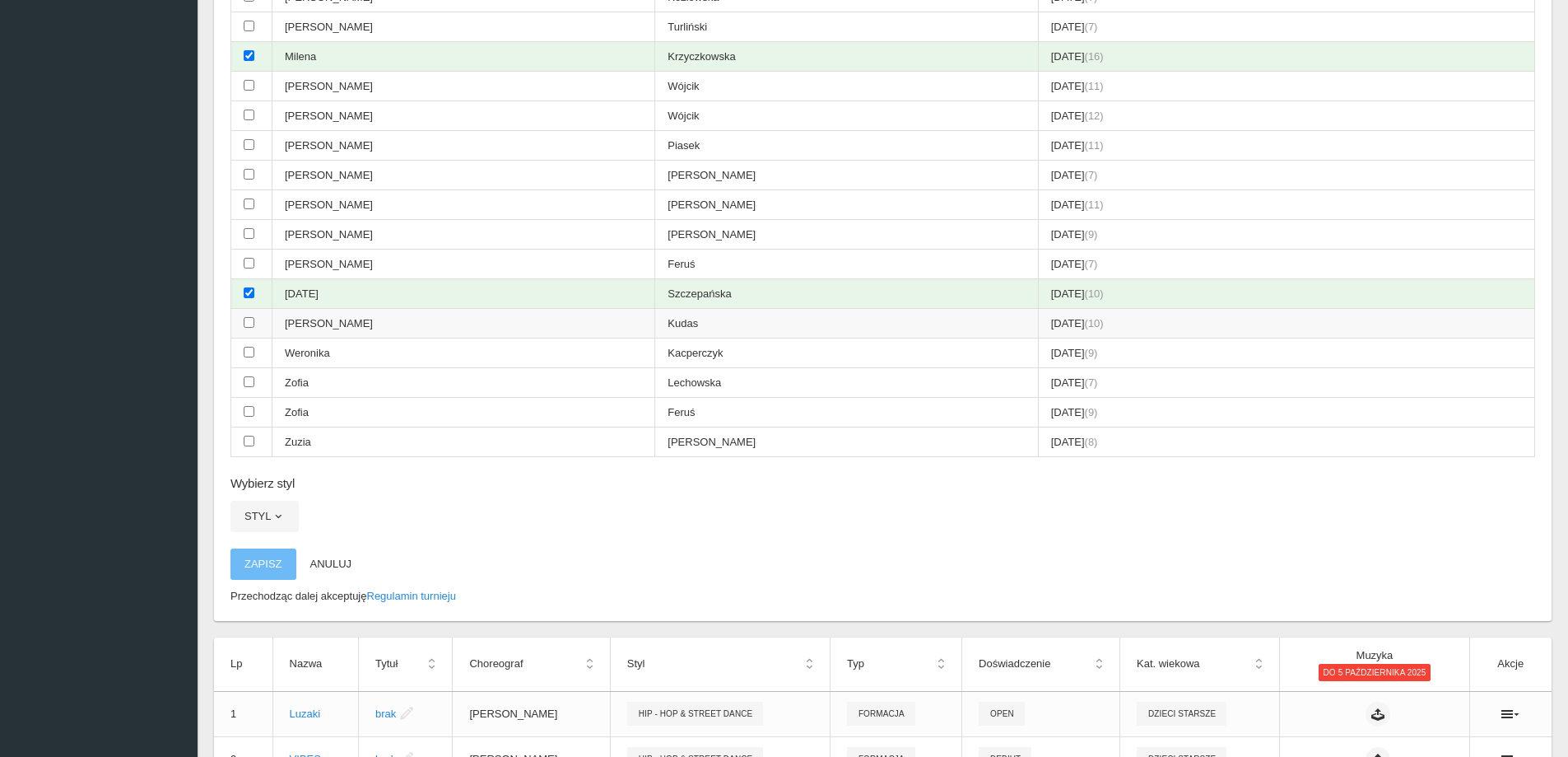
scroll to position [814, 0]
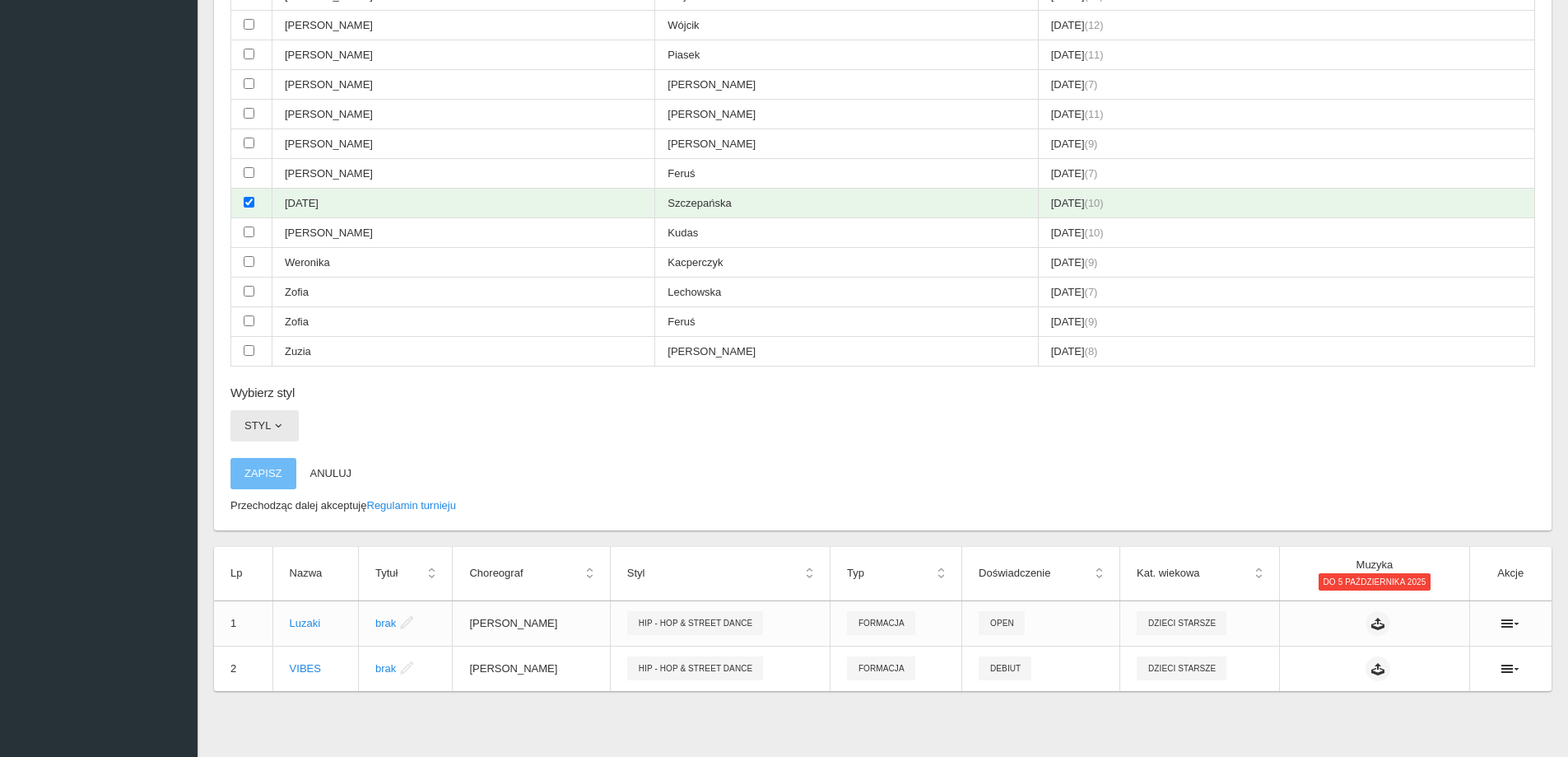
click at [284, 423] on span "button" at bounding box center [279, 426] width 13 height 13
click at [327, 563] on link "Inne Formy Tańca" at bounding box center [305, 555] width 148 height 29
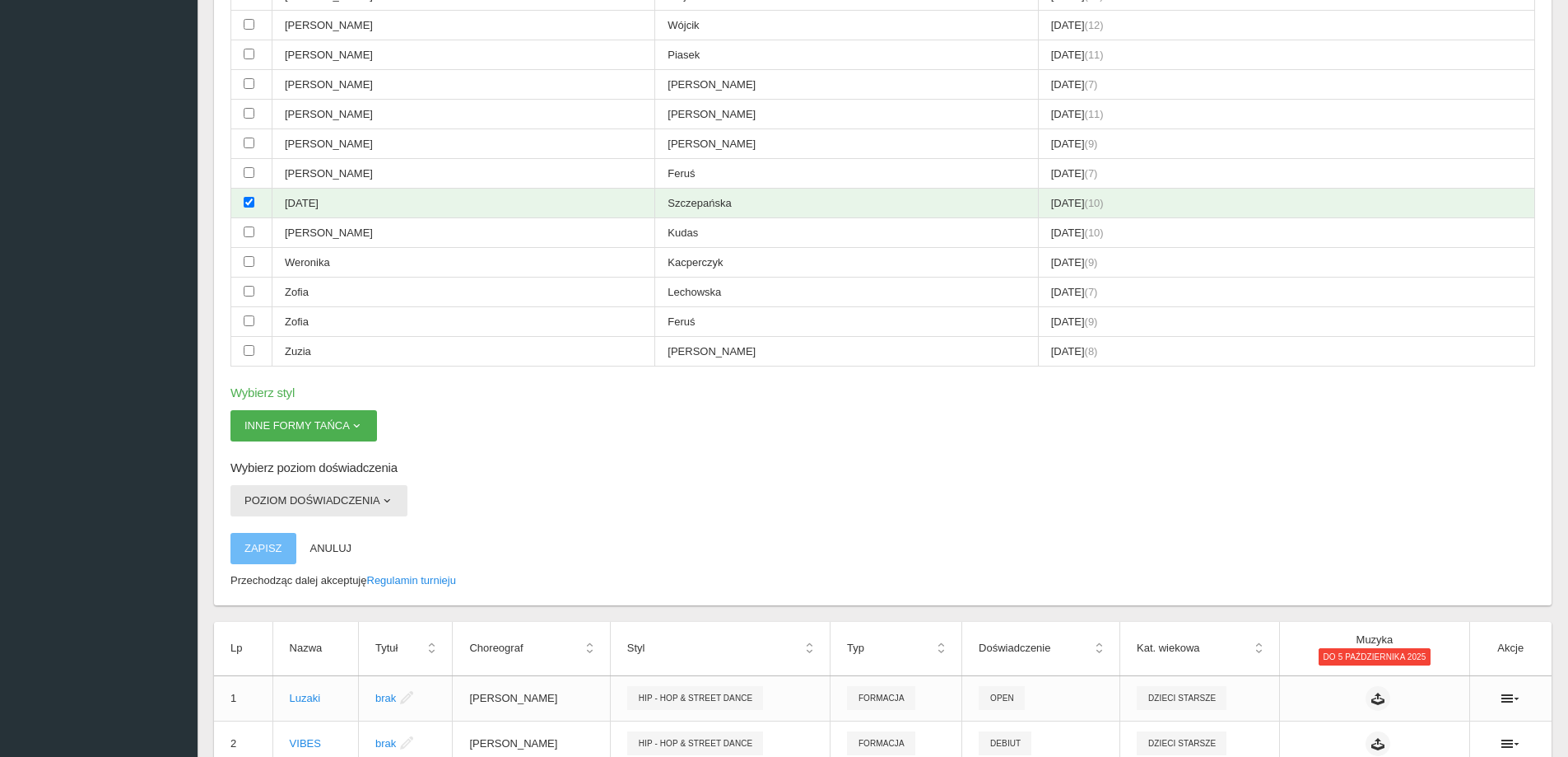
click at [327, 499] on button "Poziom doświadczenia" at bounding box center [319, 500] width 177 height 31
click at [296, 573] on link "Debiut" at bounding box center [305, 569] width 148 height 29
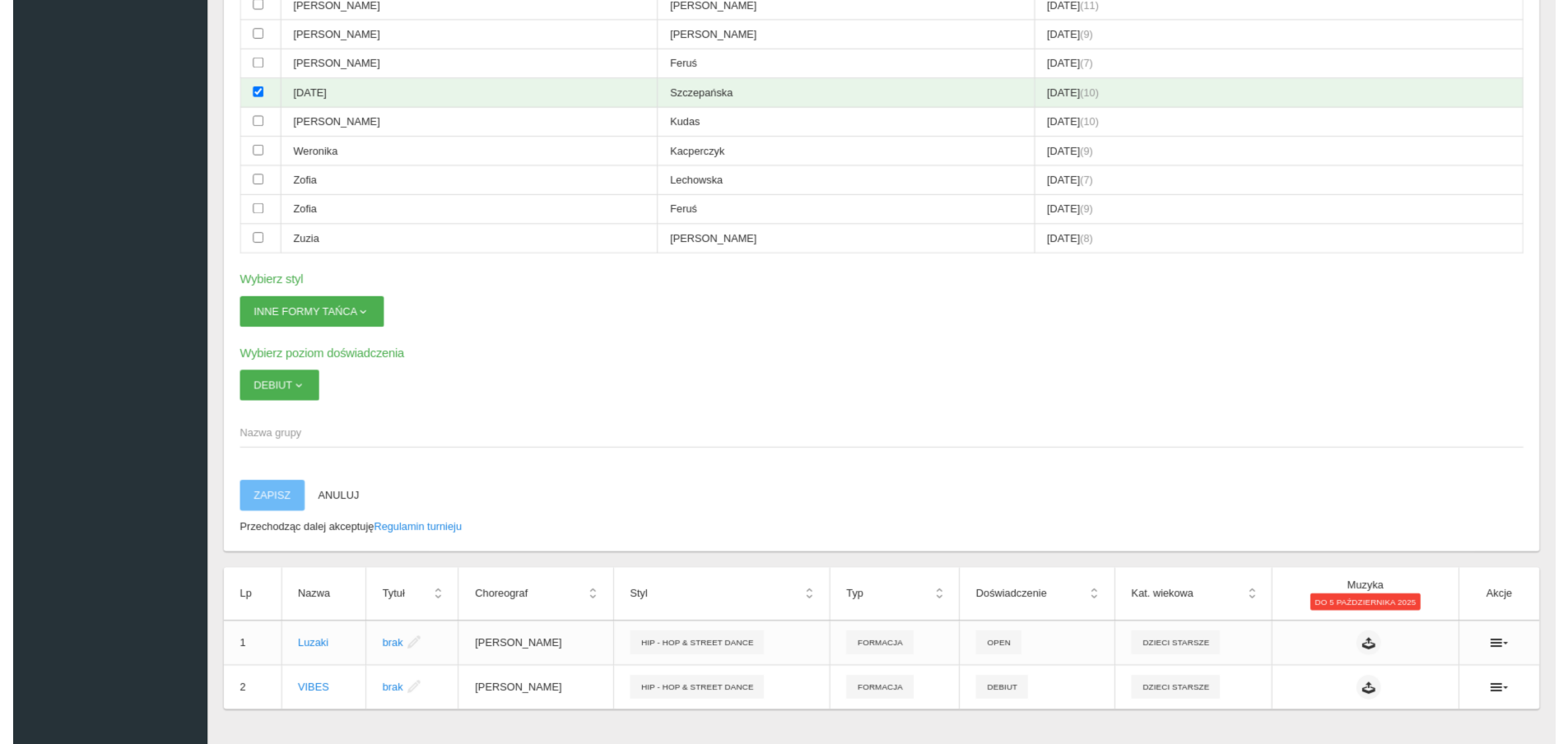
scroll to position [953, 0]
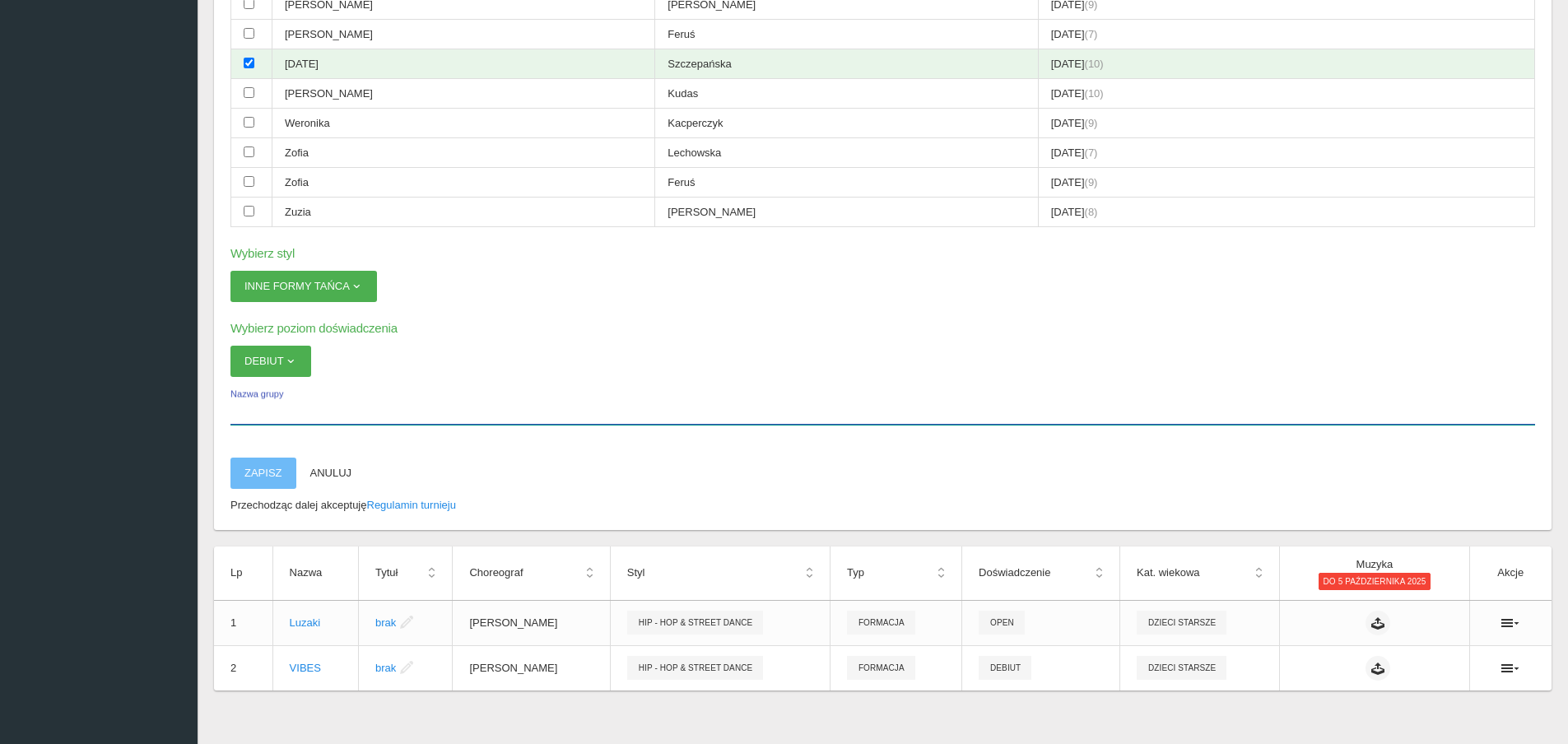
click at [245, 420] on input "Nazwa grupy" at bounding box center [883, 408] width 1305 height 31
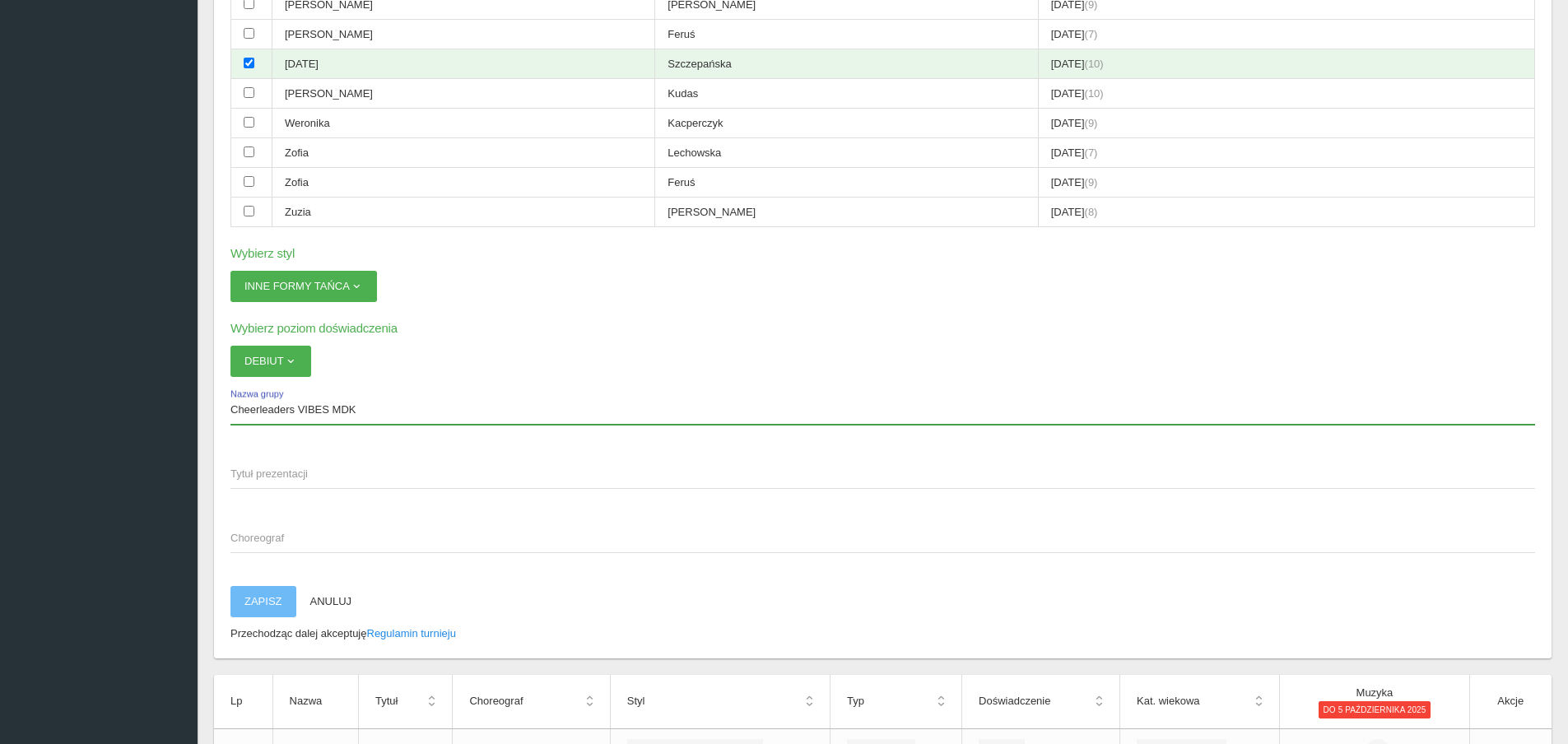
type input "Cheerleaders VIBES MDK"
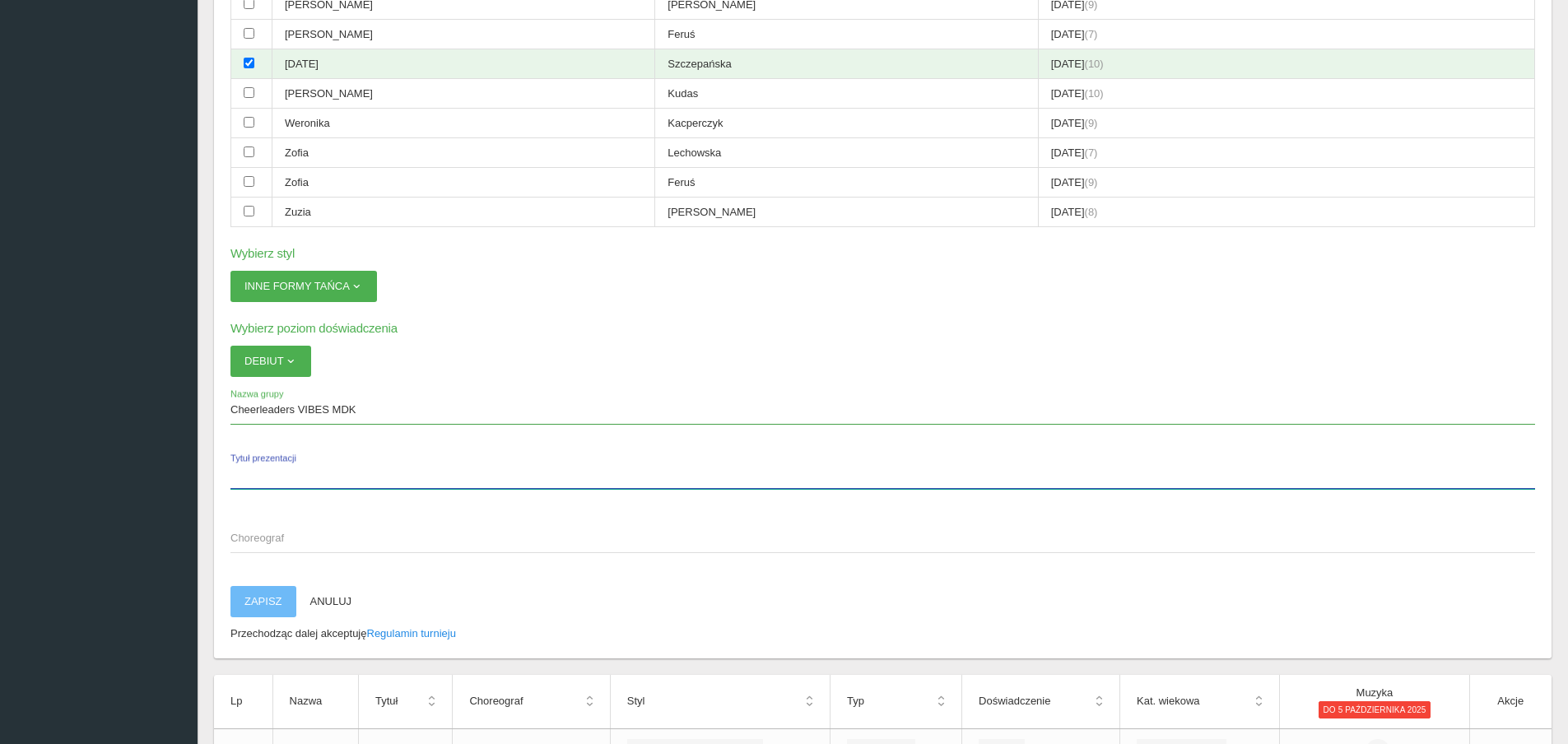
click at [277, 482] on input "Tytuł prezentacji" at bounding box center [883, 473] width 1305 height 31
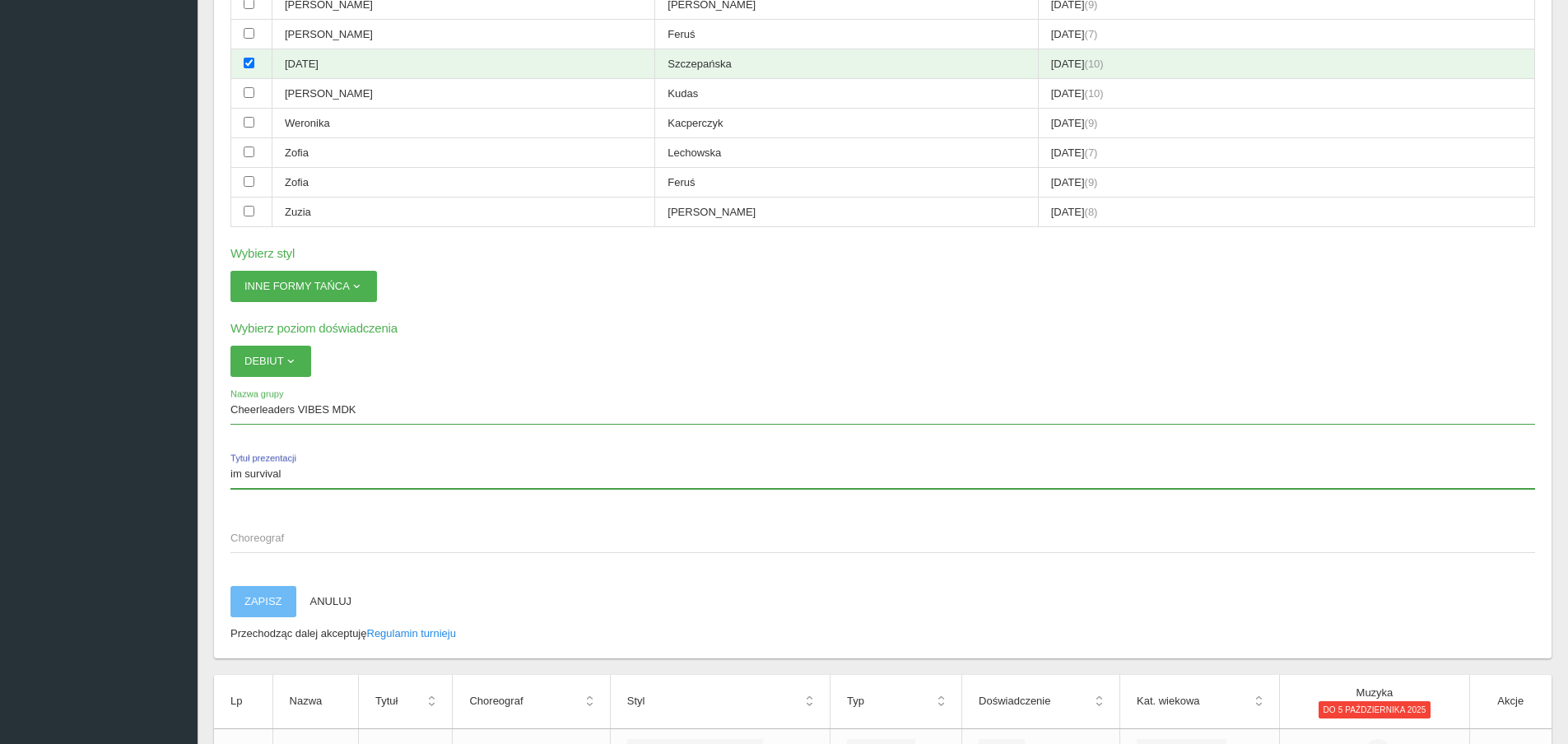
drag, startPoint x: 255, startPoint y: 456, endPoint x: 189, endPoint y: 429, distance: 71.3
type input "brak"
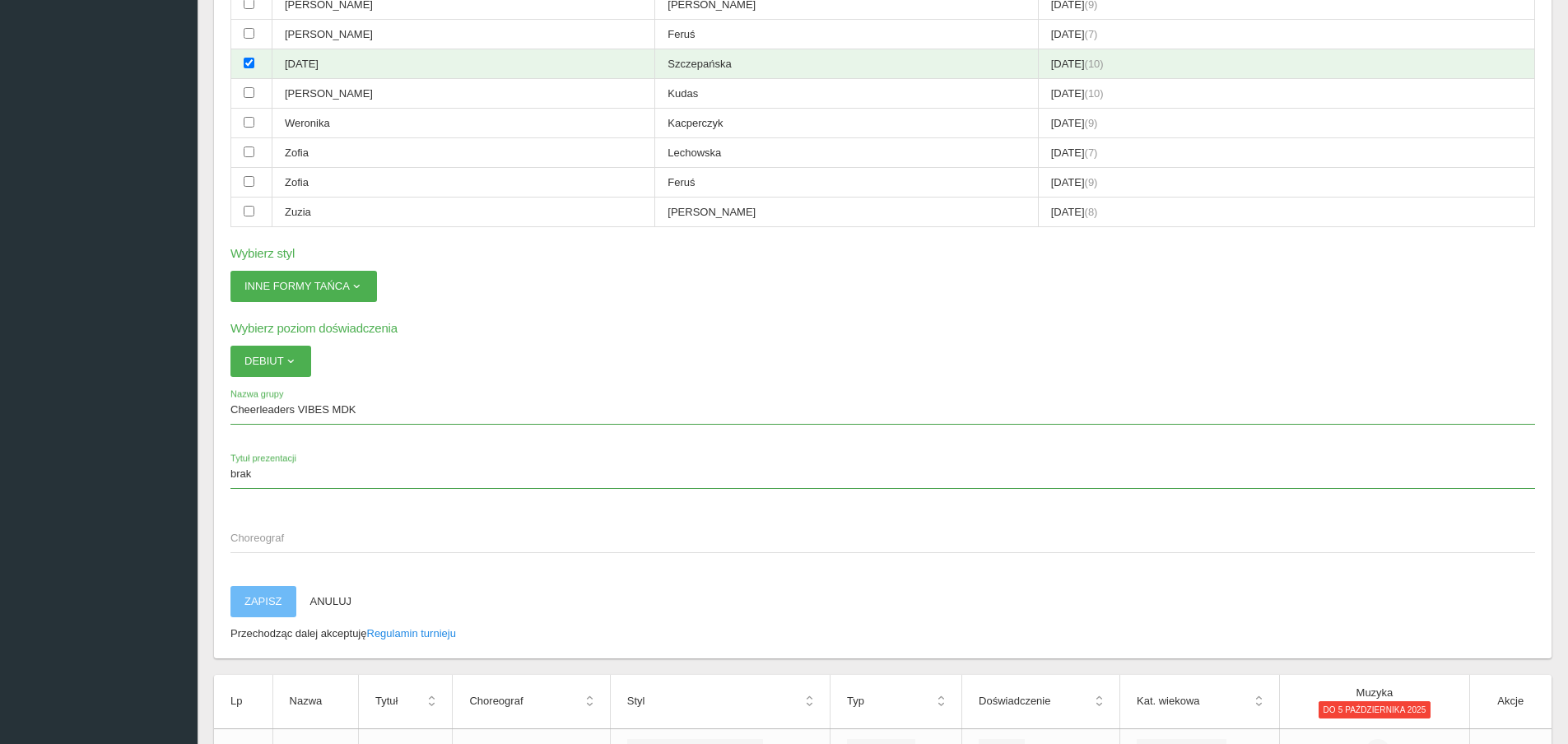
click at [290, 542] on span "Choreograf" at bounding box center [874, 539] width 1288 height 17
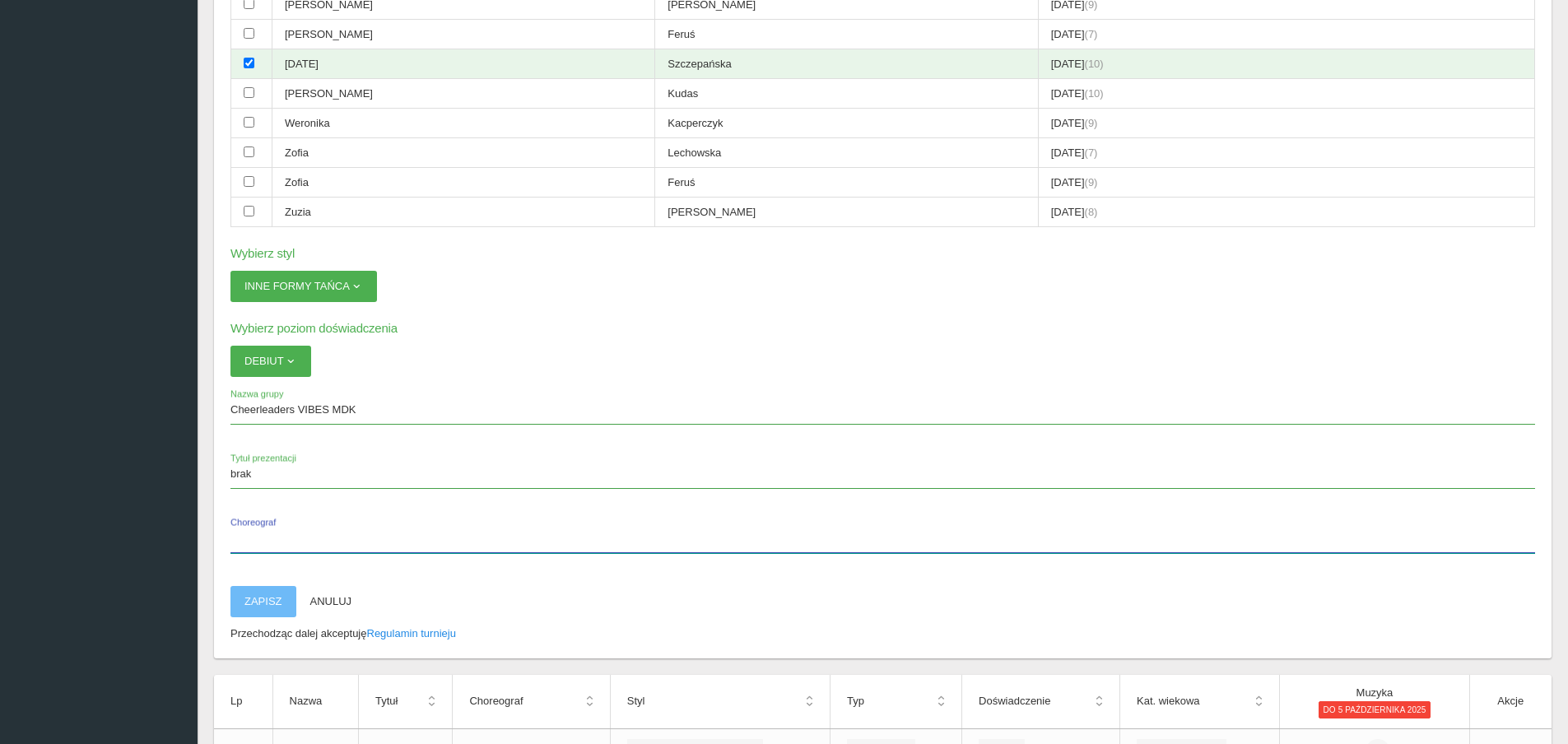
click at [290, 542] on input "Choreograf" at bounding box center [883, 537] width 1305 height 31
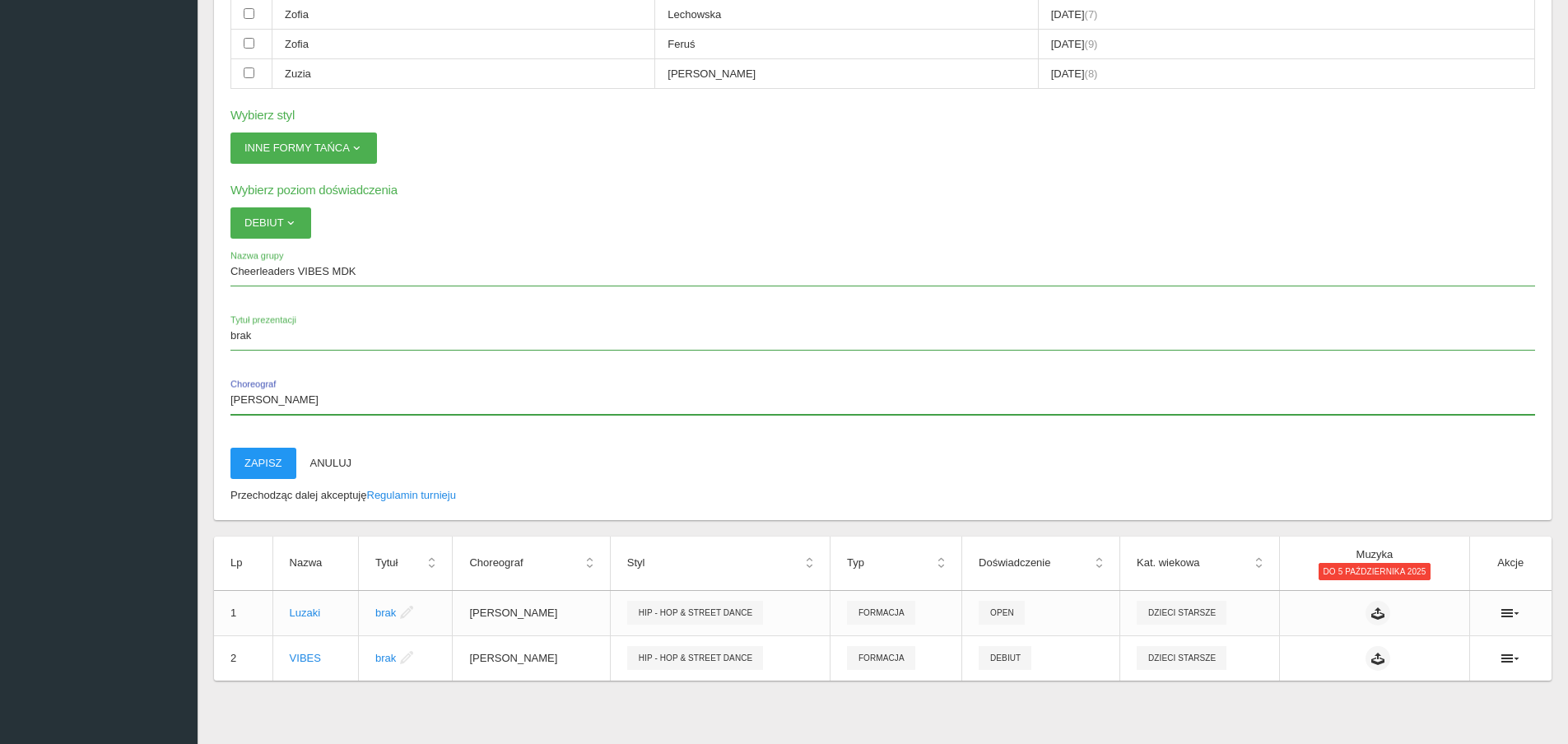
scroll to position [1093, 0]
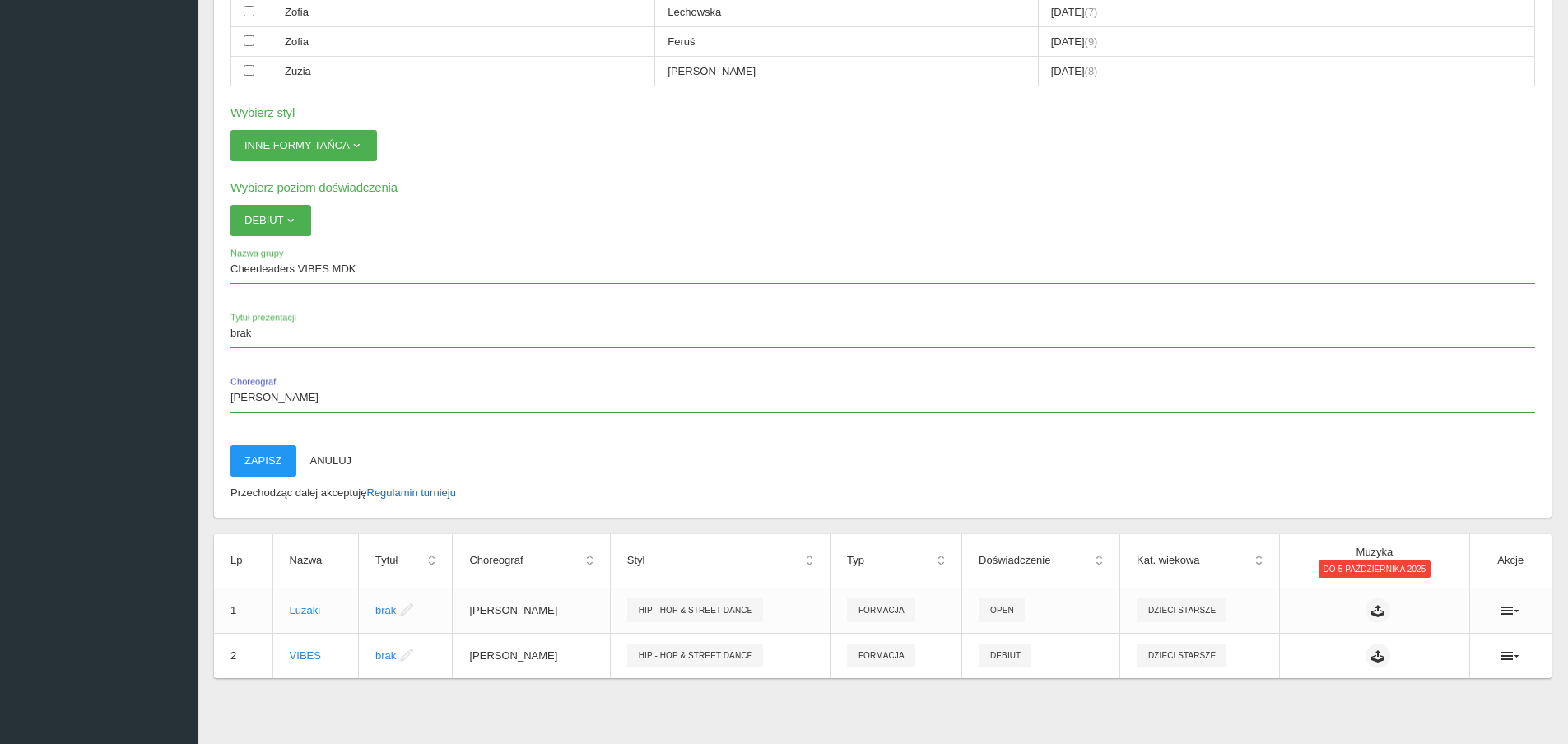
type input "[PERSON_NAME]"
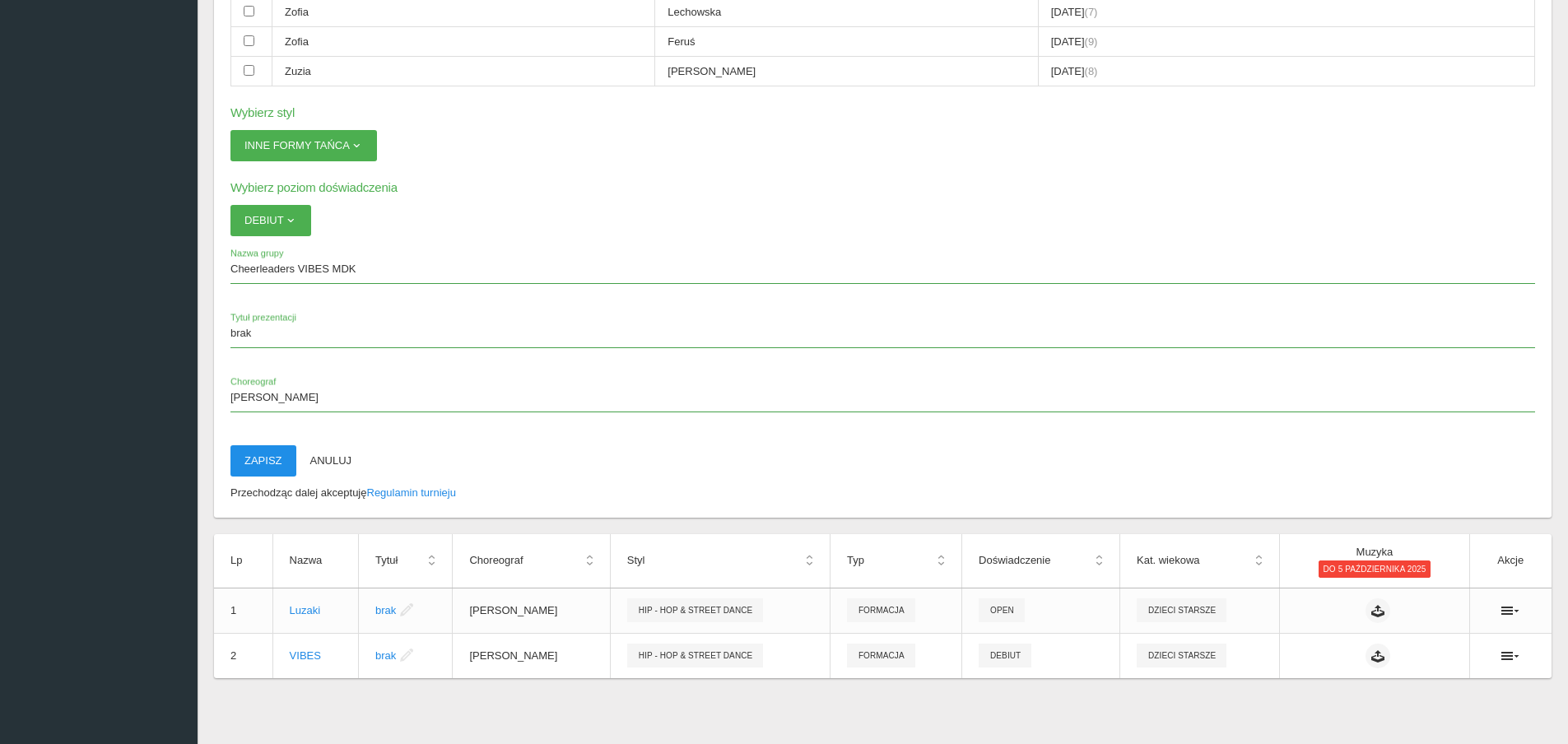
click at [264, 458] on button "Zapisz" at bounding box center [263, 460] width 66 height 31
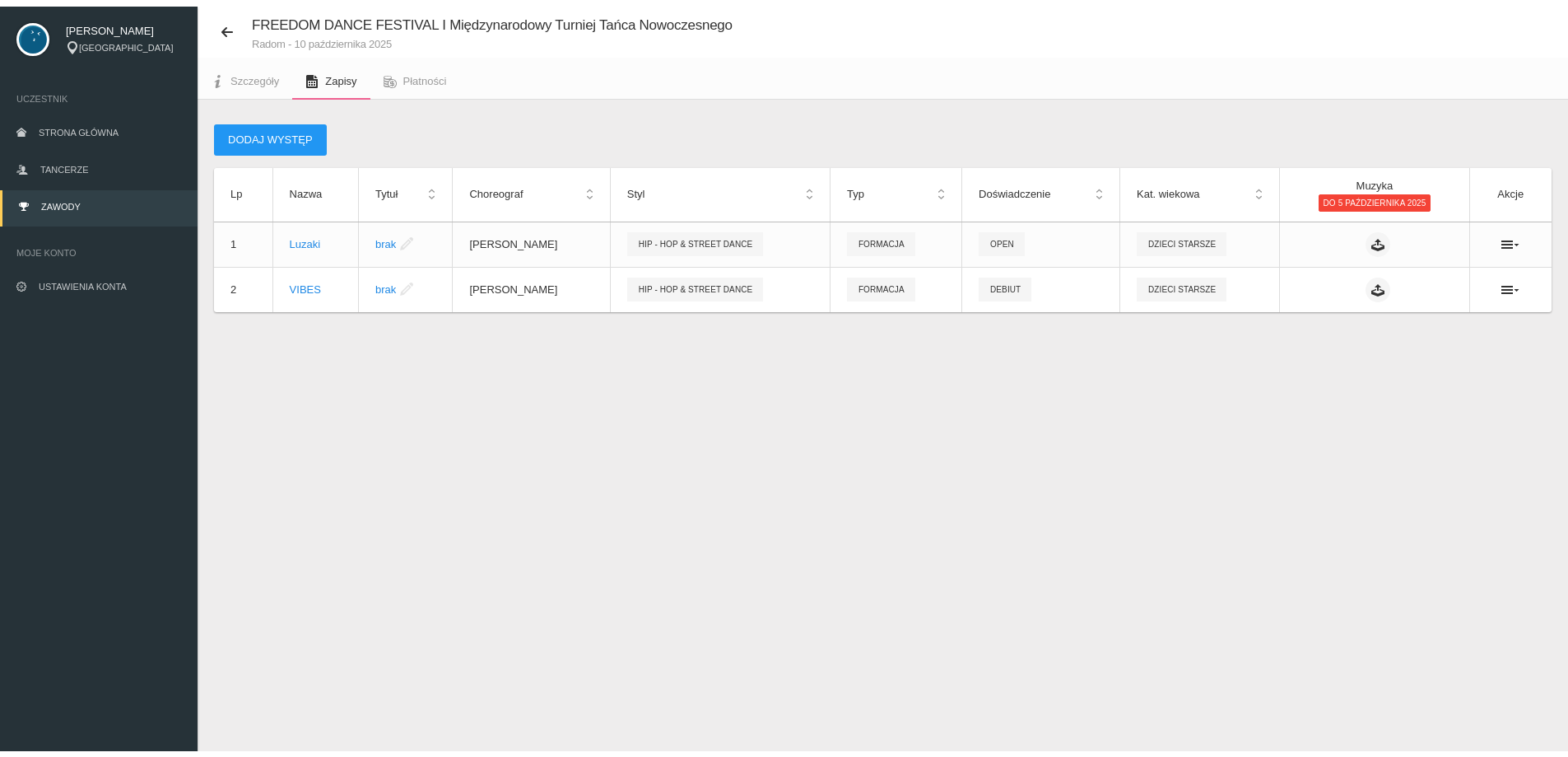
scroll to position [41, 0]
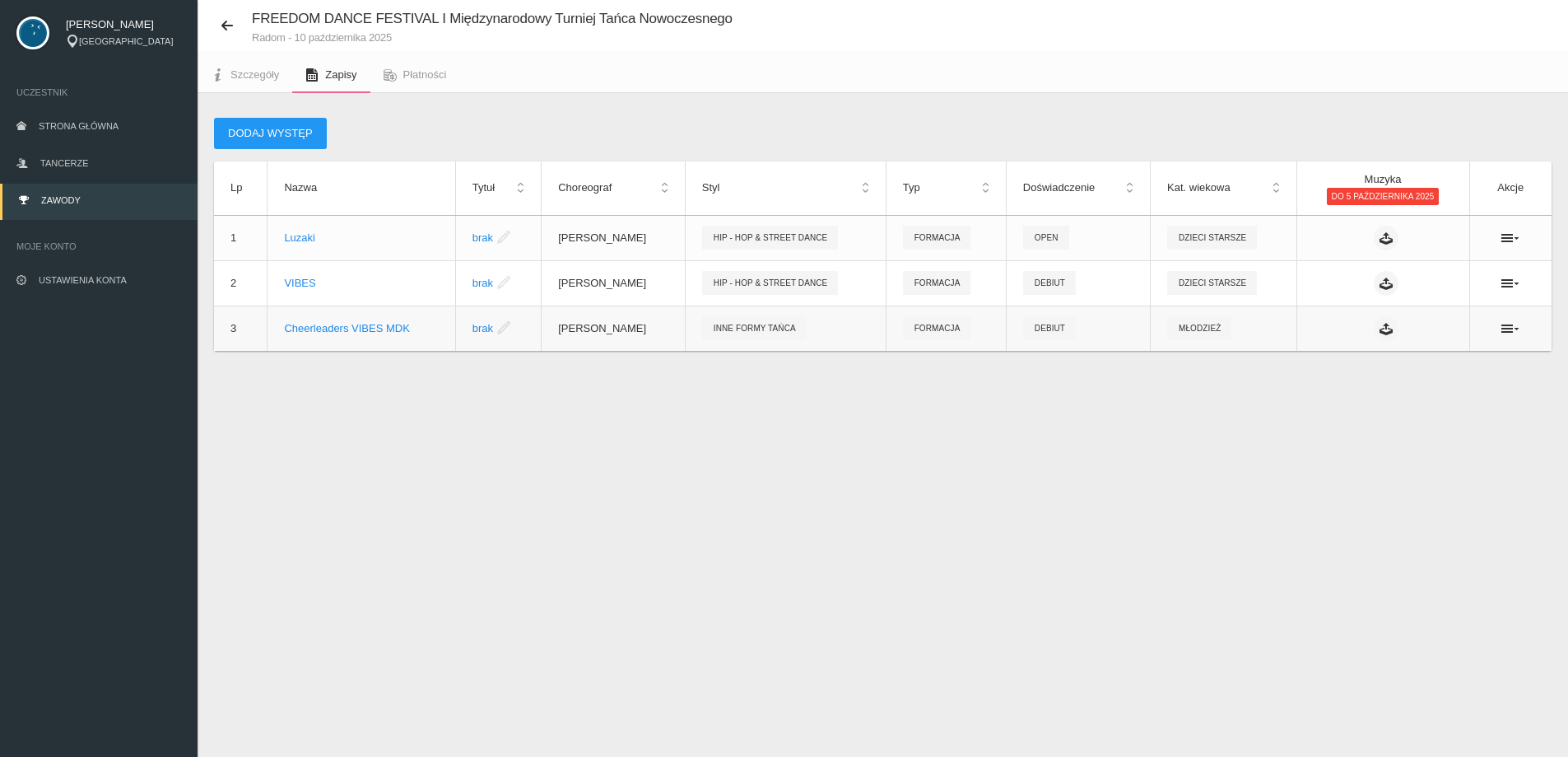
click at [1519, 317] on td at bounding box center [1510, 328] width 82 height 45
click at [1515, 323] on icon at bounding box center [1510, 328] width 19 height 13
click at [761, 512] on div "FREEDOM DANCE FESTIVAL I Międzynarodowy Turniej Tańca Nowoczesnego Radom - 10 p…" at bounding box center [883, 378] width 1370 height 757
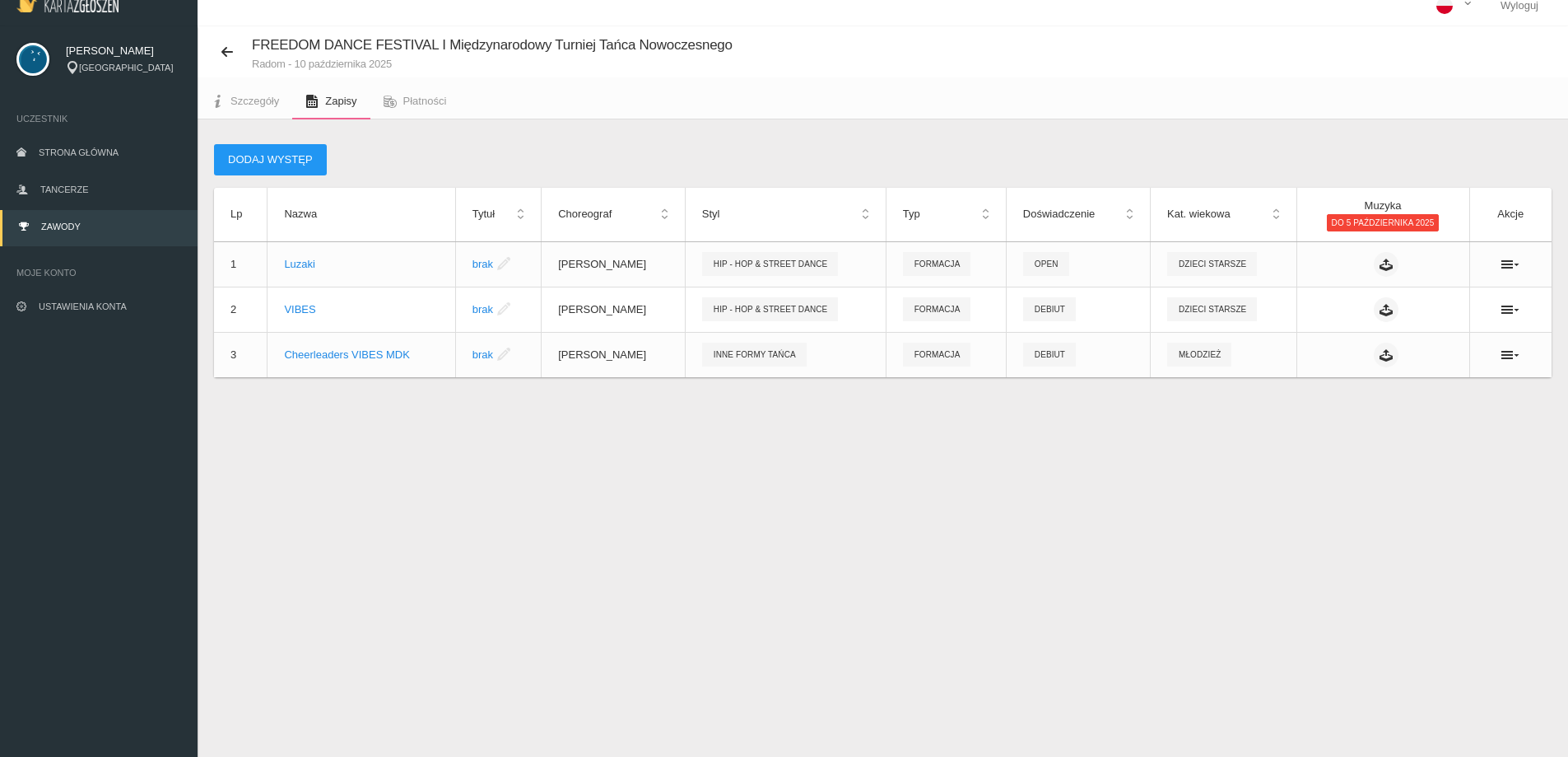
scroll to position [0, 0]
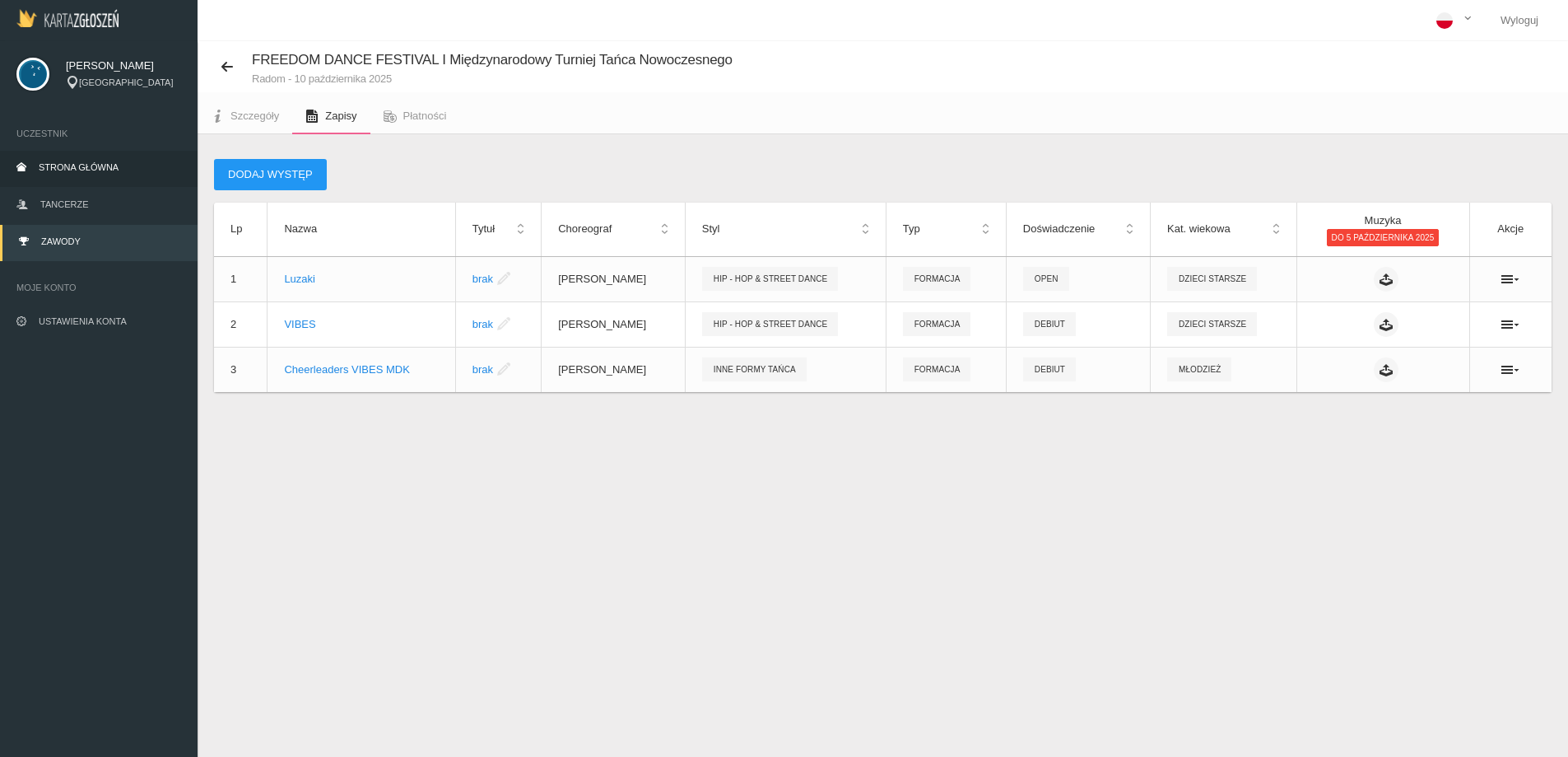
click at [49, 171] on span "Strona główna" at bounding box center [78, 168] width 80 height 10
